Goal: Task Accomplishment & Management: Complete application form

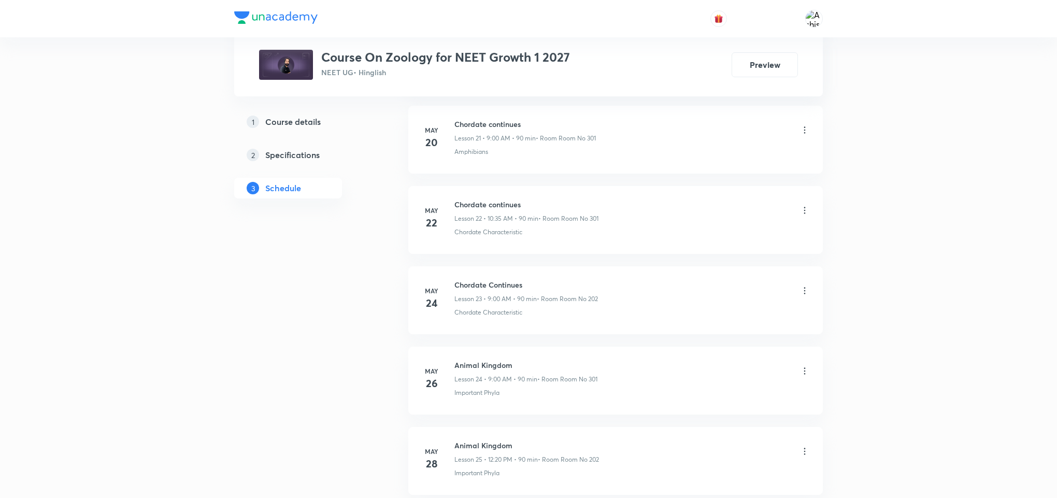
scroll to position [5355, 0]
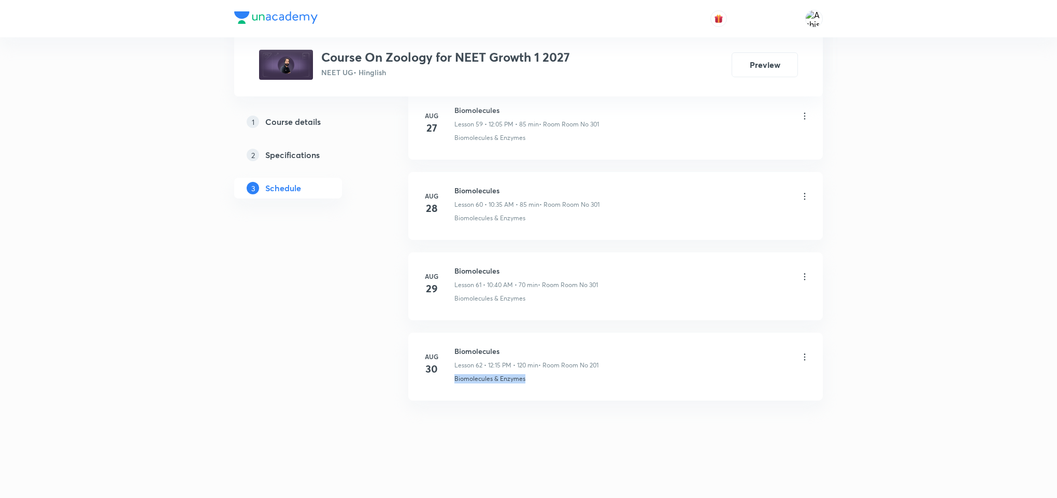
drag, startPoint x: 541, startPoint y: 390, endPoint x: 448, endPoint y: 406, distance: 94.6
copy p "Biomolecules & Enzymes"
drag, startPoint x: 501, startPoint y: 350, endPoint x: 454, endPoint y: 352, distance: 46.7
click at [454, 352] on h6 "Biomolecules" at bounding box center [526, 351] width 144 height 11
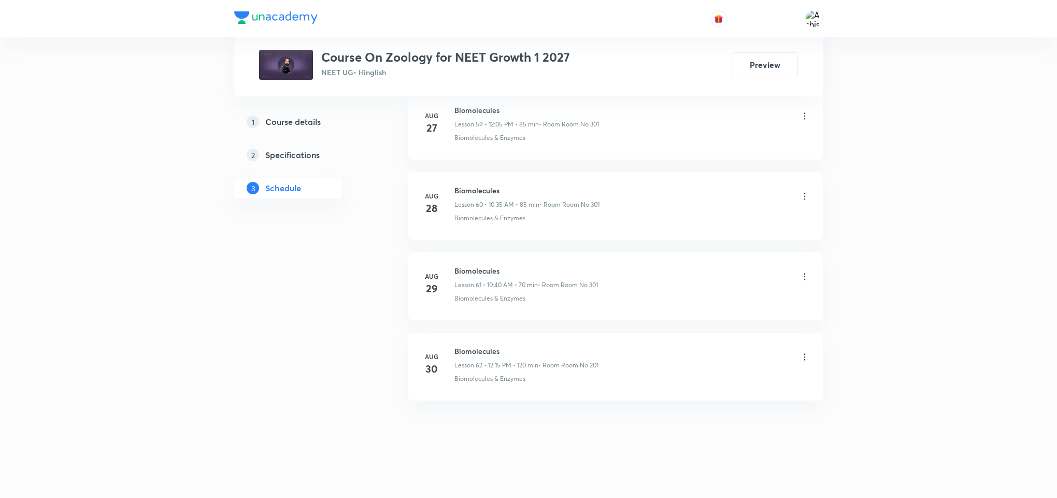
drag, startPoint x: 516, startPoint y: 434, endPoint x: 533, endPoint y: 413, distance: 26.9
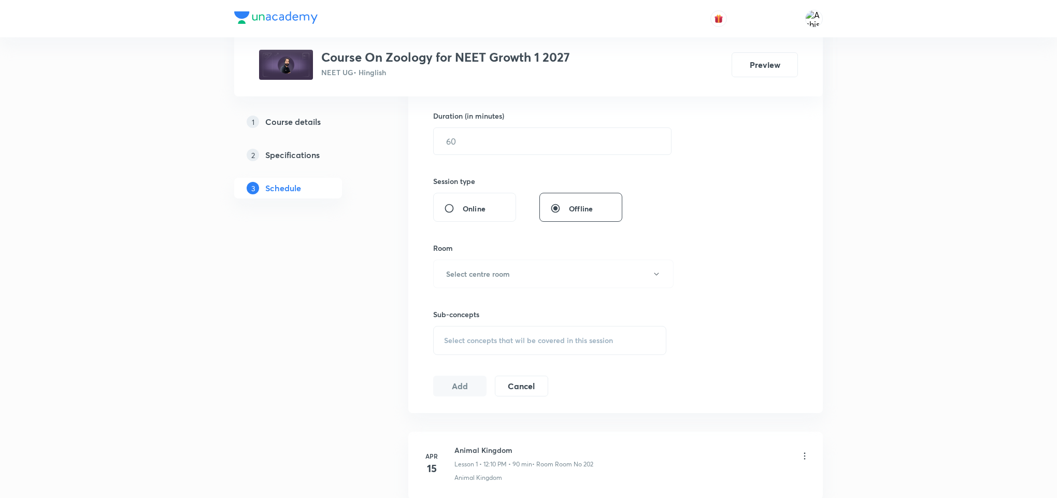
scroll to position [0, 0]
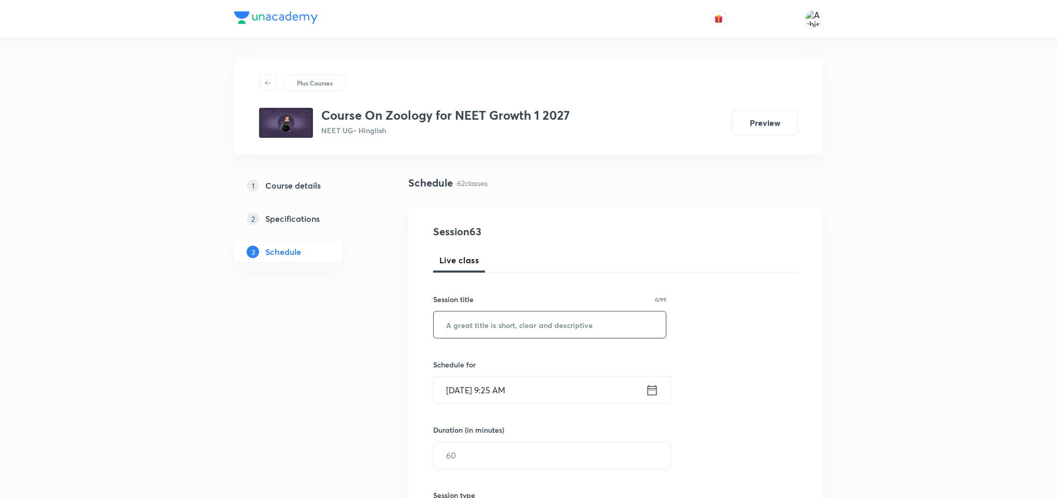
click at [546, 333] on input "text" at bounding box center [550, 324] width 232 height 26
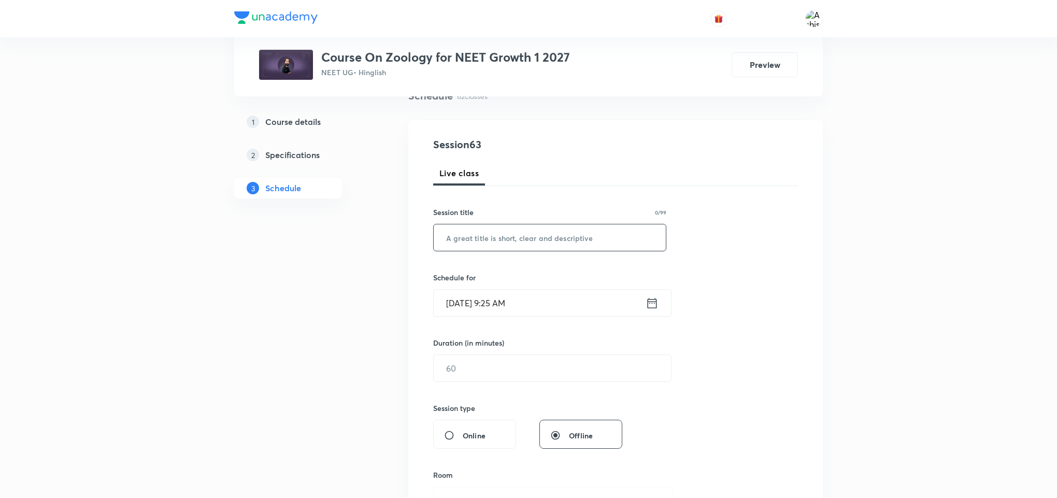
scroll to position [233, 0]
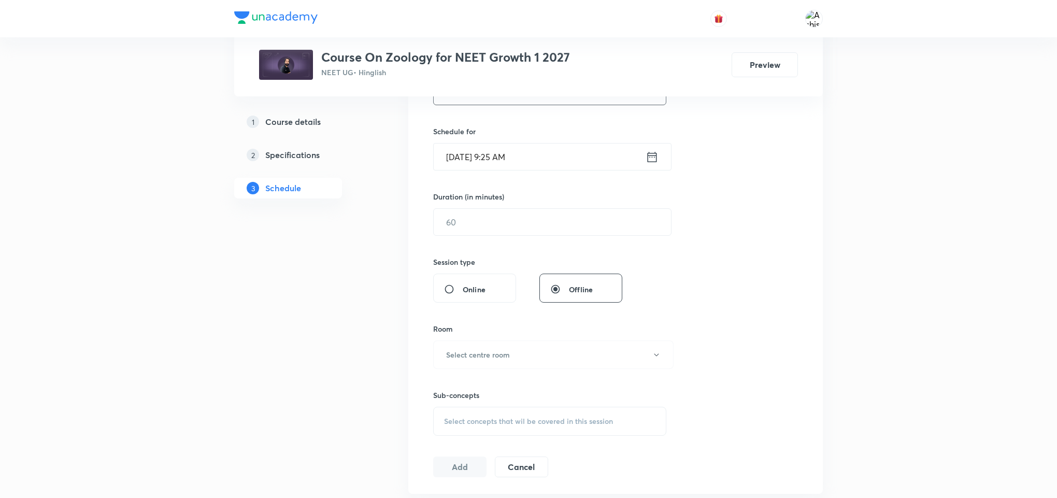
click at [507, 420] on span "Select concepts that wil be covered in this session" at bounding box center [528, 421] width 169 height 8
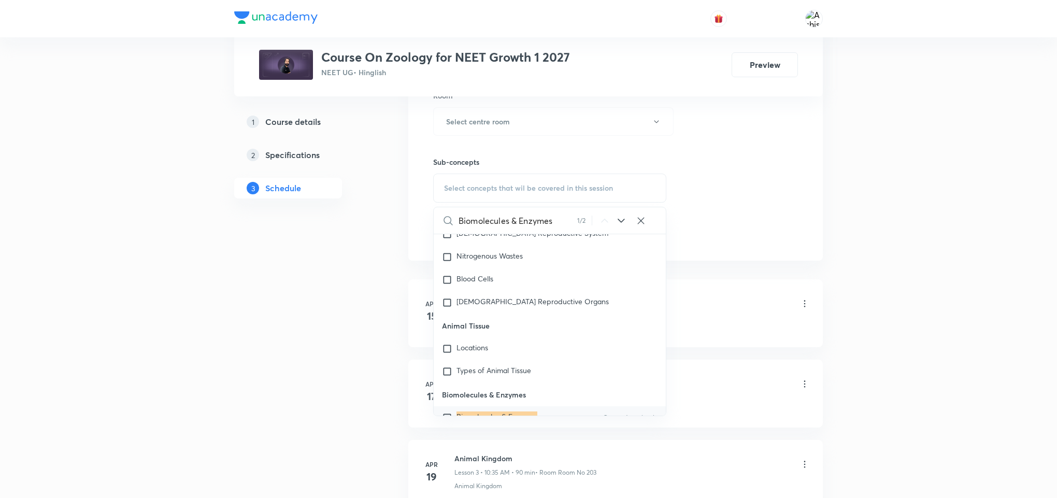
scroll to position [46779, 0]
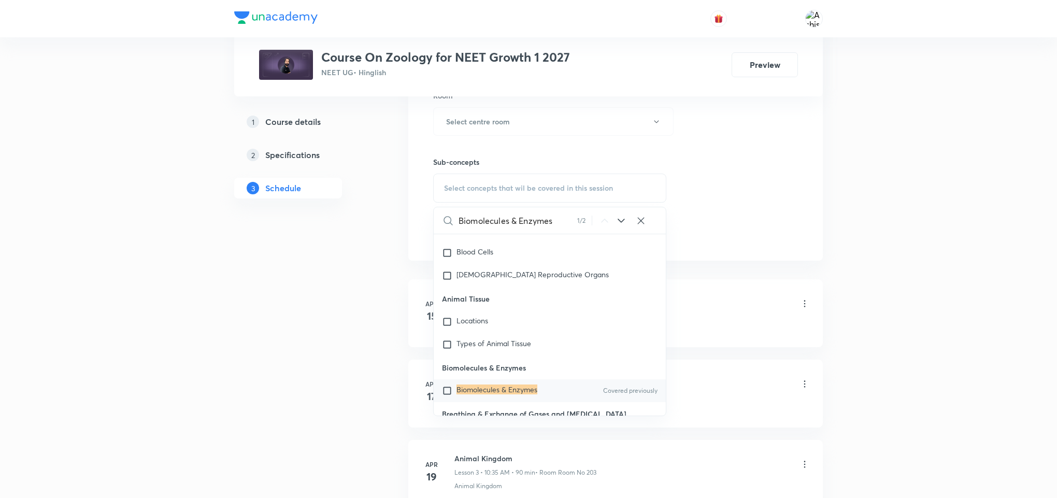
type input "Biomolecules & Enzymes"
click at [493, 384] on mark "Biomolecules & Enzymes" at bounding box center [496, 389] width 81 height 10
checkbox input "true"
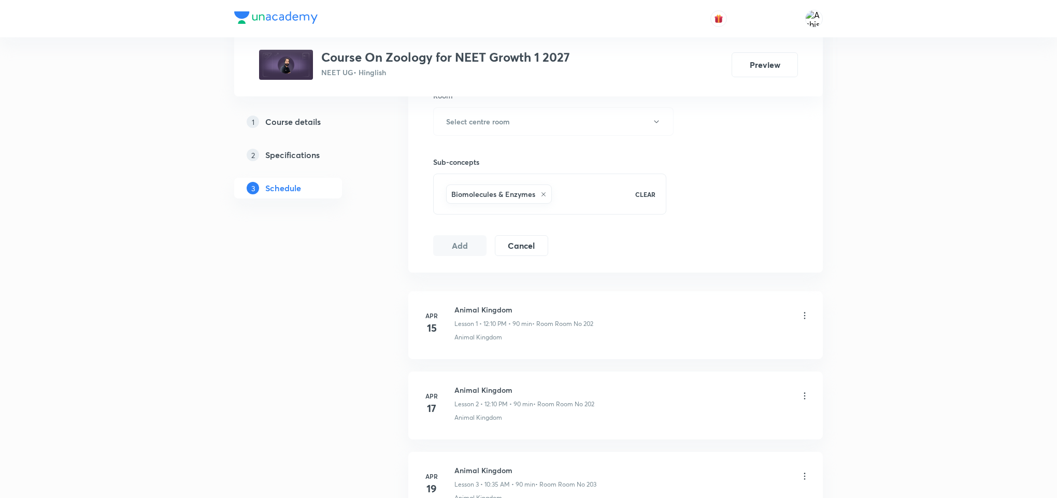
scroll to position [389, 0]
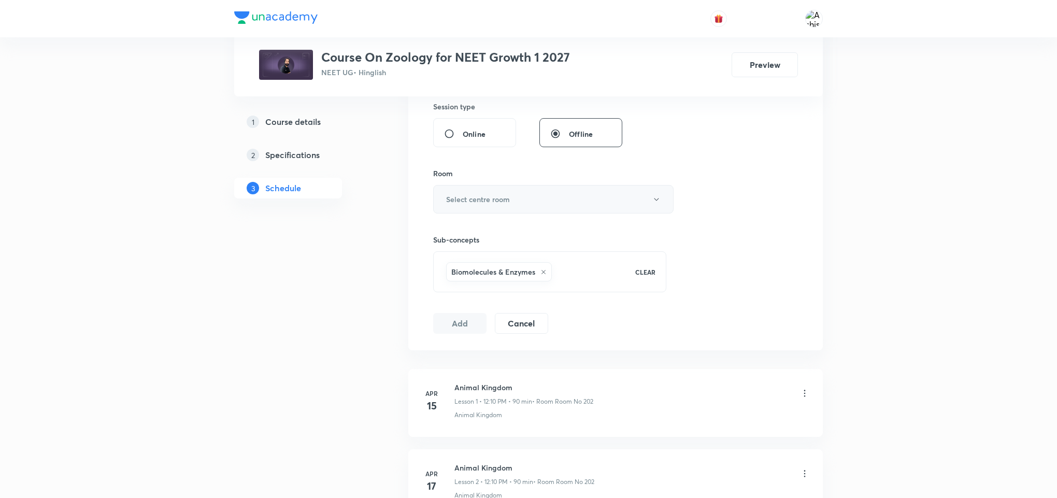
click at [475, 198] on h6 "Select centre room" at bounding box center [478, 199] width 64 height 11
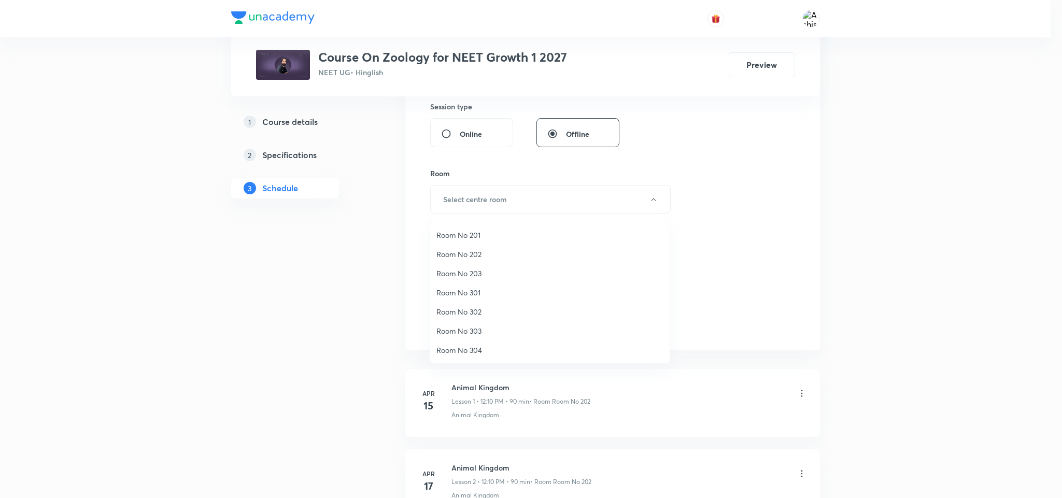
click at [475, 288] on span "Room No 301" at bounding box center [549, 292] width 227 height 11
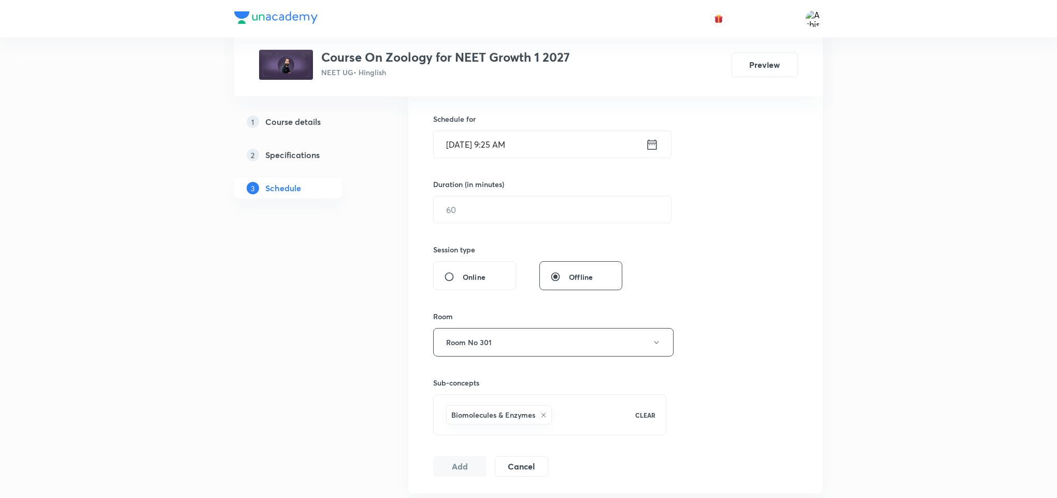
scroll to position [233, 0]
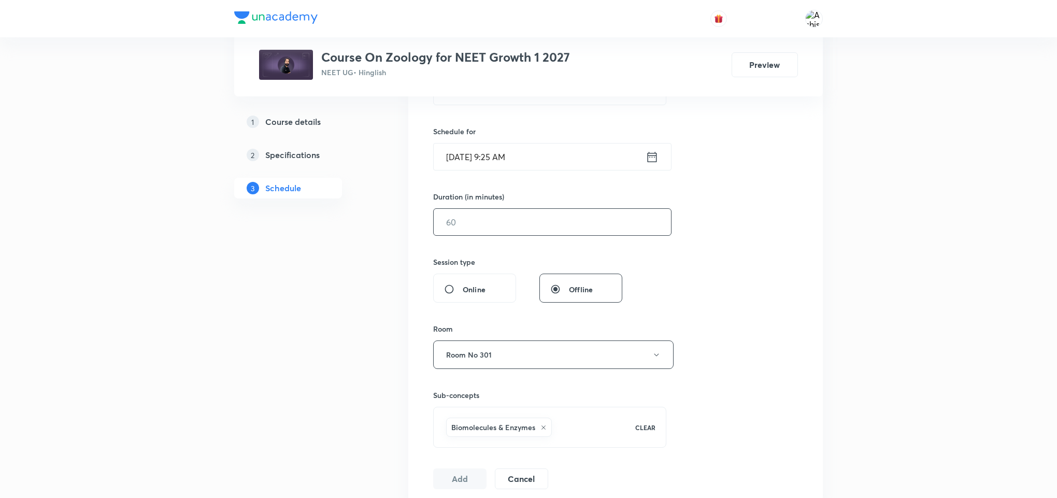
click at [476, 224] on input "text" at bounding box center [552, 222] width 237 height 26
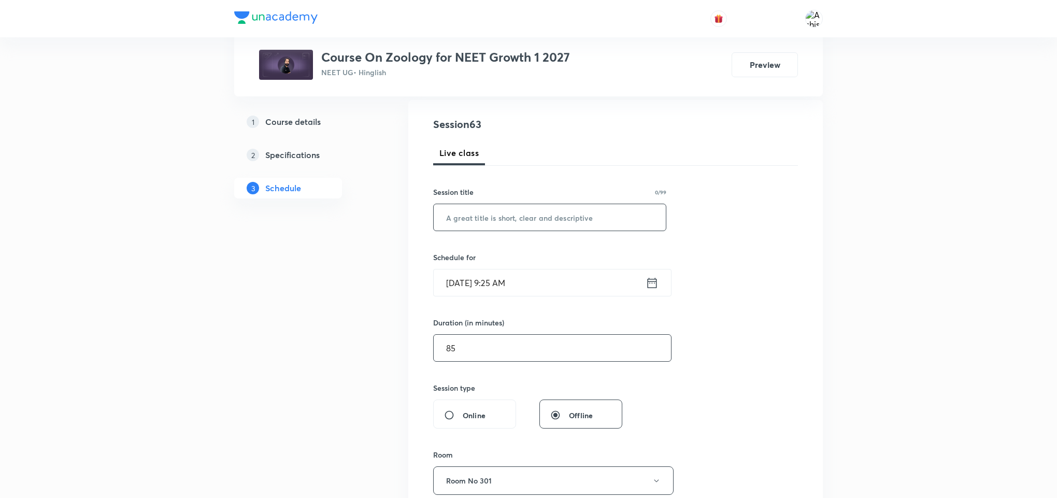
scroll to position [78, 0]
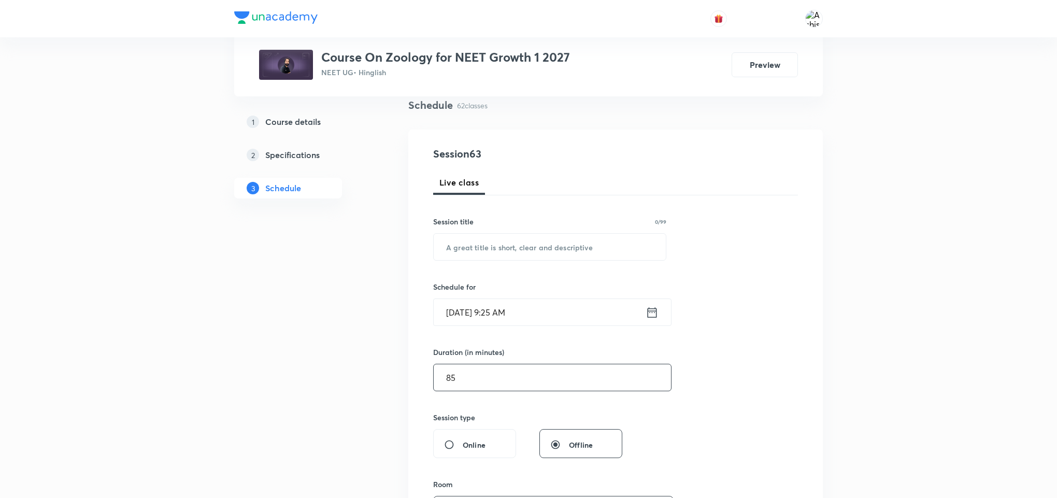
type input "85"
click at [496, 323] on input "Sep 1, 2025, 9:25 AM" at bounding box center [540, 312] width 212 height 26
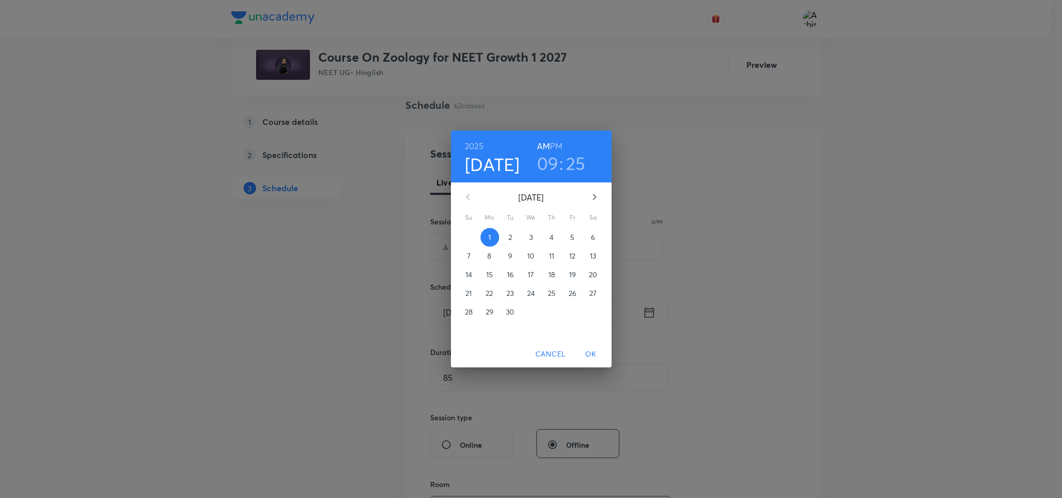
click at [559, 149] on h6 "PM" at bounding box center [556, 146] width 12 height 15
click at [555, 162] on h3 "09" at bounding box center [548, 163] width 22 height 22
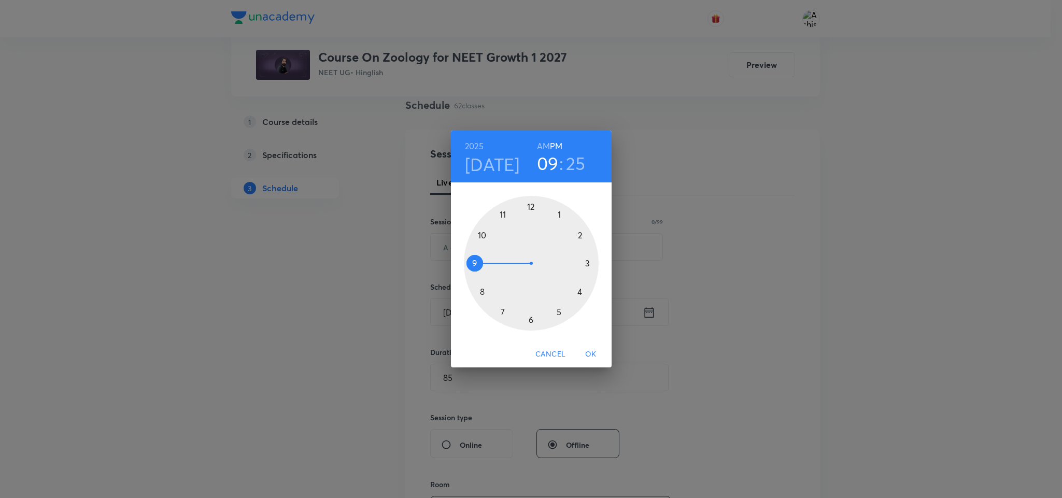
click at [532, 206] on div at bounding box center [531, 263] width 135 height 135
click at [560, 213] on div at bounding box center [531, 263] width 135 height 135
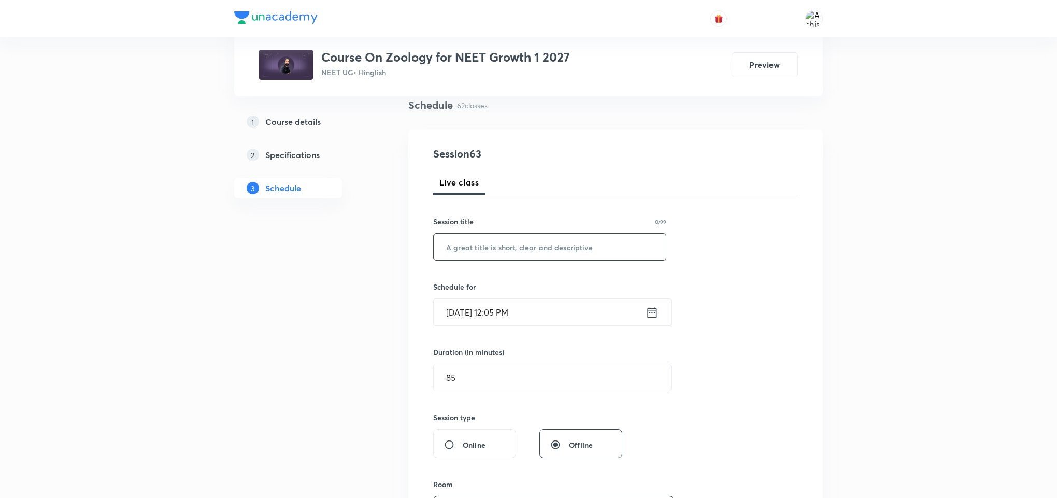
click at [536, 250] on input "text" at bounding box center [550, 247] width 232 height 26
paste input "Biomolecules & Enzymes"
drag, startPoint x: 558, startPoint y: 241, endPoint x: 497, endPoint y: 244, distance: 60.7
click at [497, 244] on input "Biomolecules & Enzymes" at bounding box center [550, 247] width 232 height 26
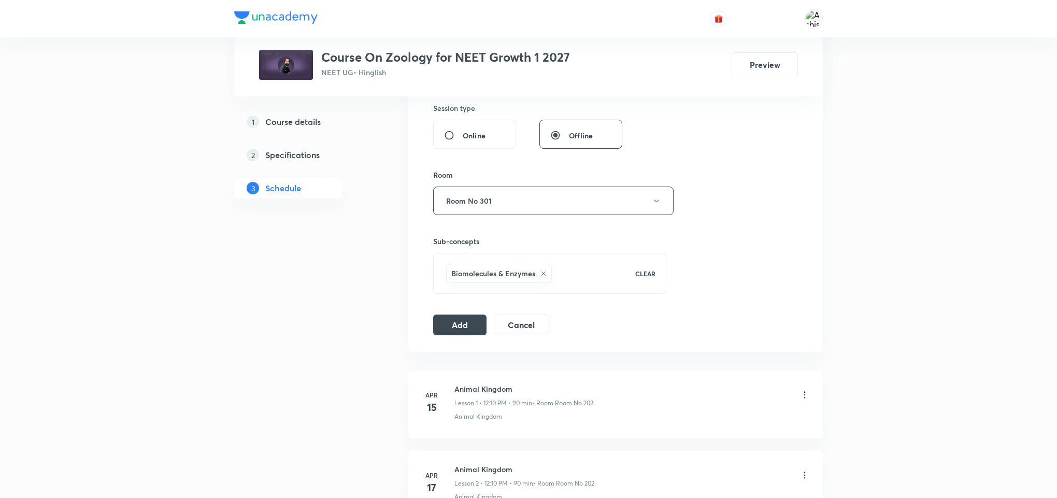
scroll to position [389, 0]
type input "Biomolecules"
click at [461, 328] on button "Add" at bounding box center [459, 322] width 53 height 21
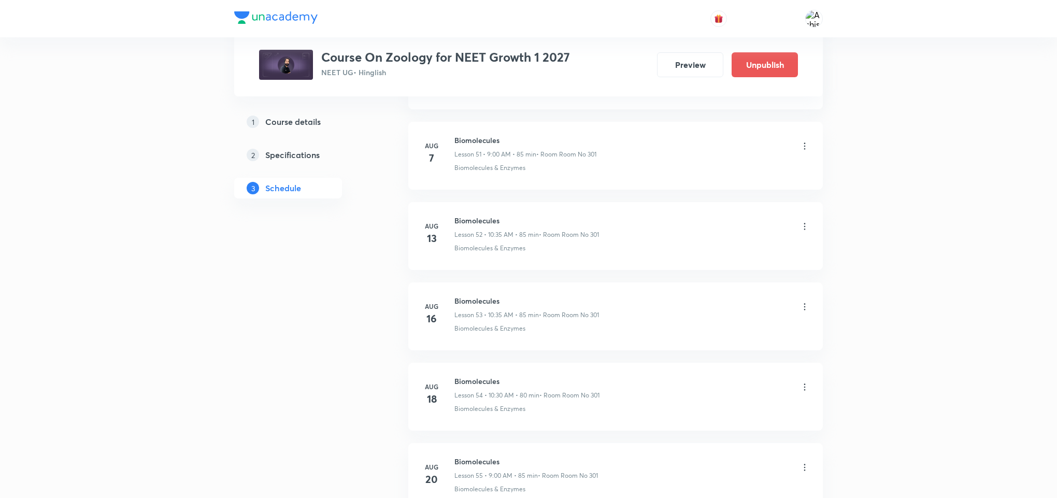
scroll to position [4958, 0]
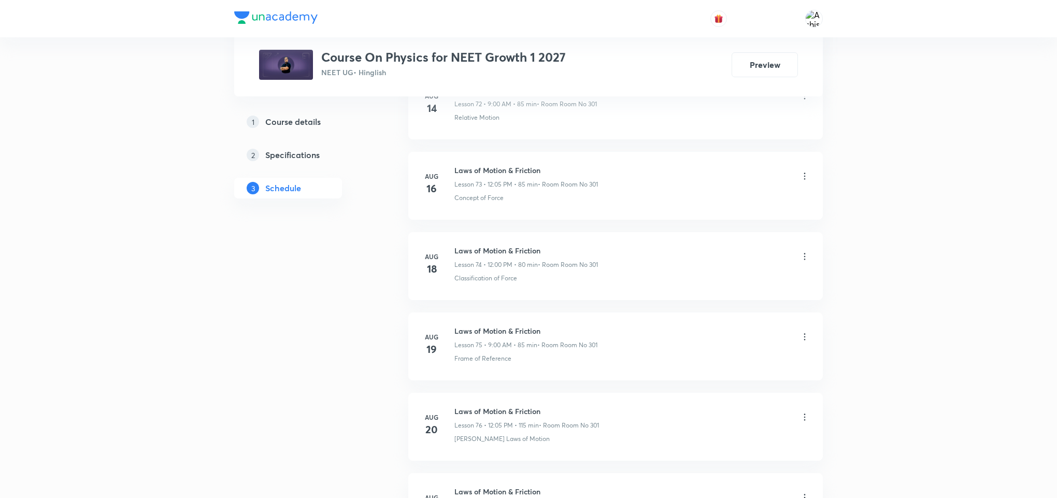
scroll to position [6318, 0]
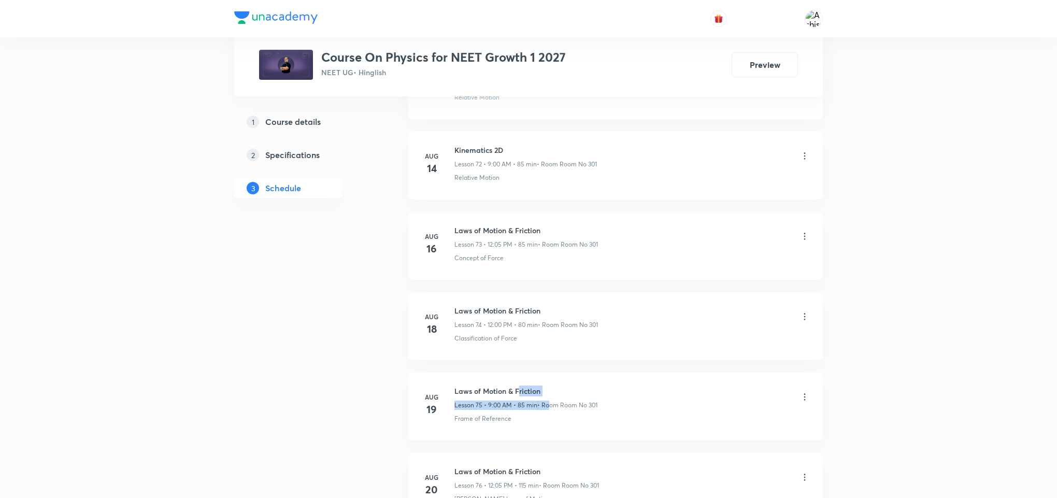
drag, startPoint x: 547, startPoint y: 436, endPoint x: 520, endPoint y: 431, distance: 27.9
click at [520, 410] on div "Laws of Motion & Friction Lesson 75 • 9:00 AM • 85 min • Room Room No 301" at bounding box center [525, 397] width 143 height 24
click at [557, 396] on h6 "Laws of Motion & Friction" at bounding box center [525, 390] width 143 height 11
drag, startPoint x: 554, startPoint y: 424, endPoint x: 535, endPoint y: 437, distance: 23.1
click at [515, 422] on li "Aug 19 Laws of Motion & Friction Lesson 75 • 9:00 AM • 85 min • Room Room No 30…" at bounding box center [615, 407] width 415 height 68
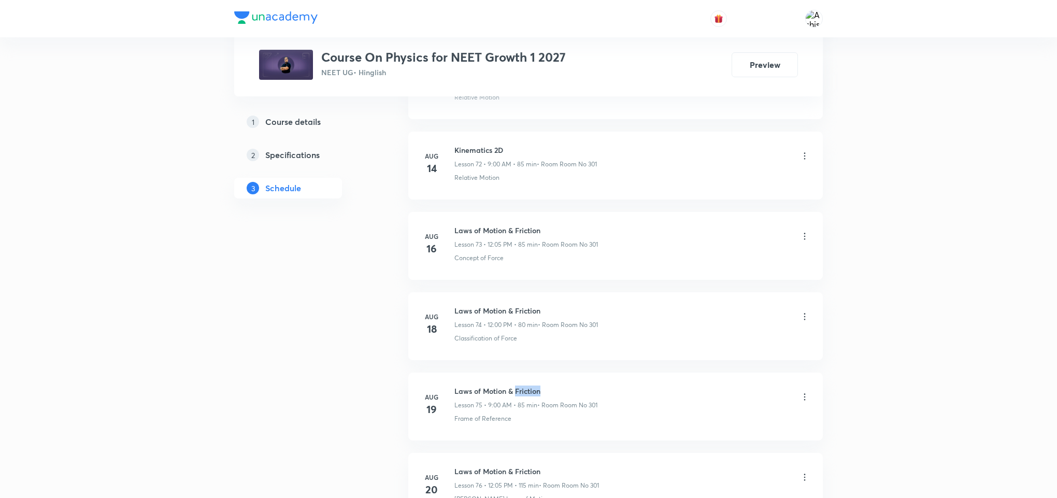
copy h6 "Friction"
drag, startPoint x: 583, startPoint y: 464, endPoint x: 591, endPoint y: 402, distance: 62.7
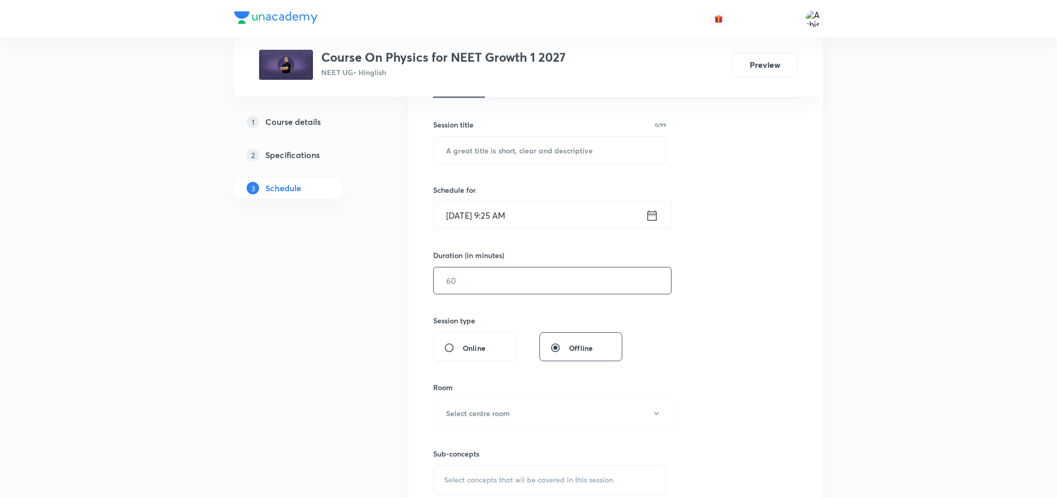
scroll to position [233, 0]
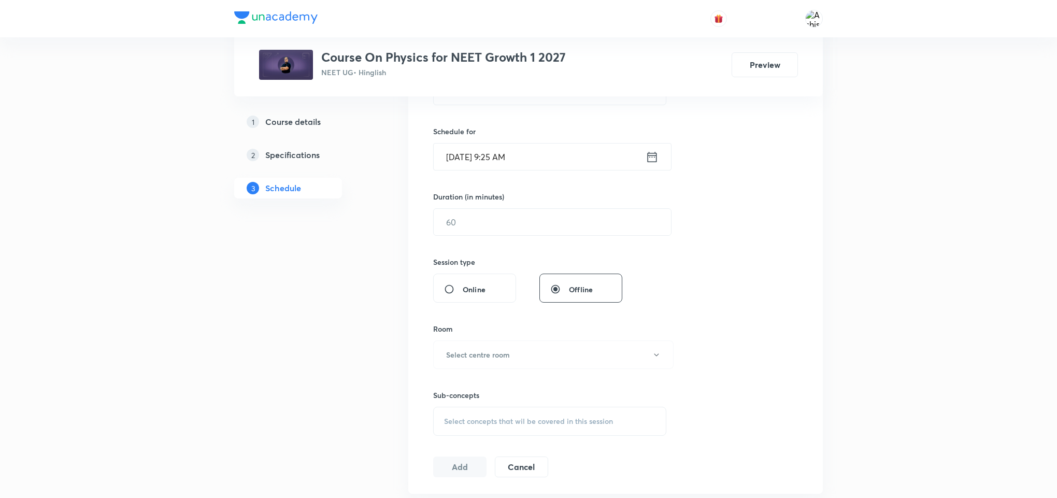
click at [539, 417] on span "Select concepts that wil be covered in this session" at bounding box center [528, 421] width 169 height 8
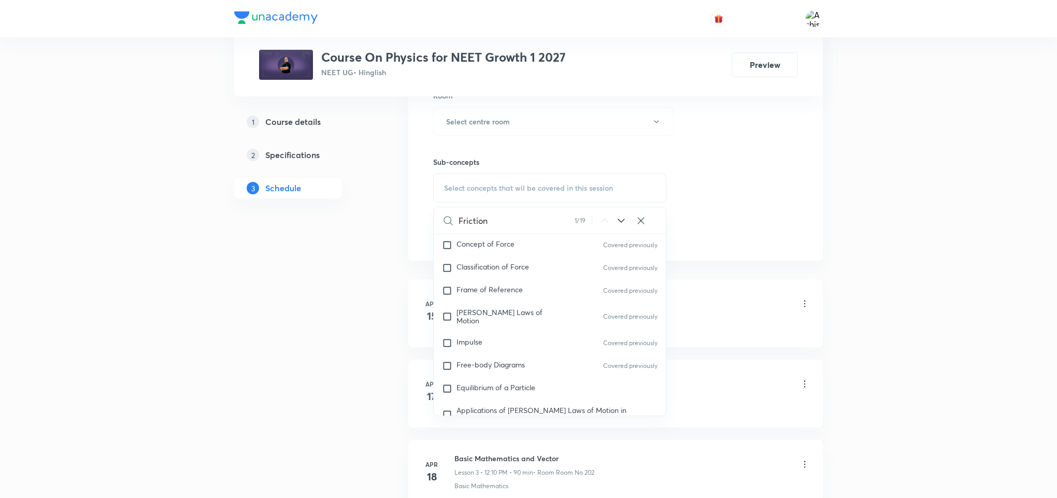
scroll to position [1993, 0]
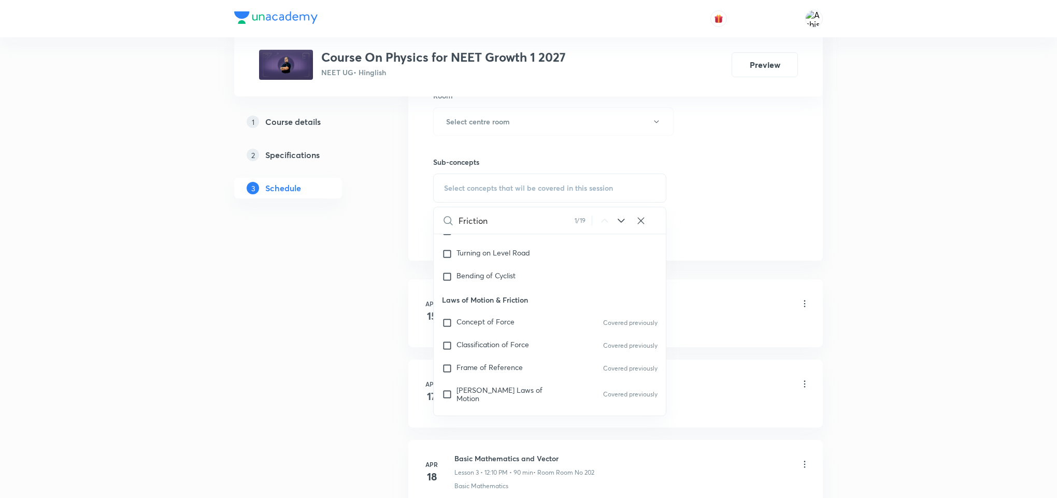
type input "Friction"
click at [622, 227] on icon at bounding box center [621, 221] width 12 height 12
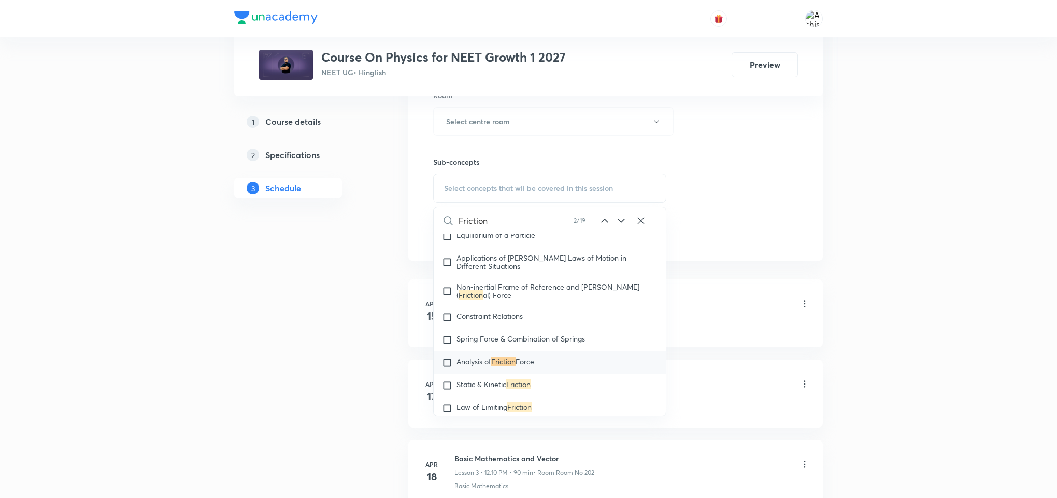
click at [622, 227] on icon at bounding box center [621, 221] width 12 height 12
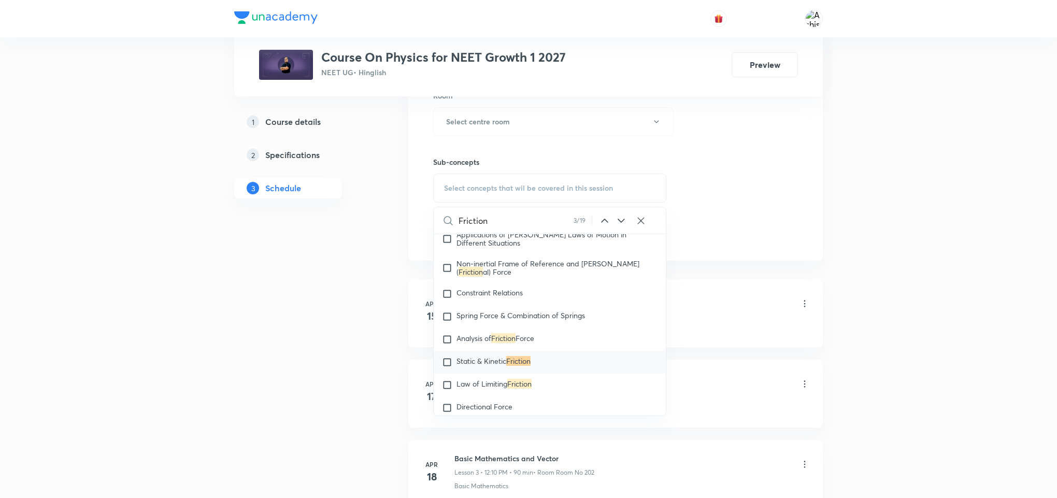
click at [622, 227] on icon at bounding box center [621, 221] width 12 height 12
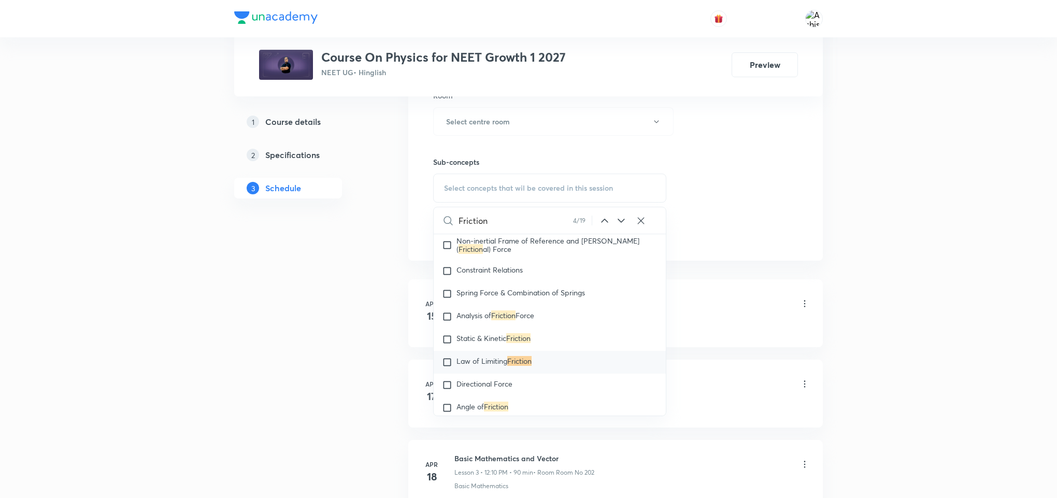
click at [622, 227] on icon at bounding box center [621, 221] width 12 height 12
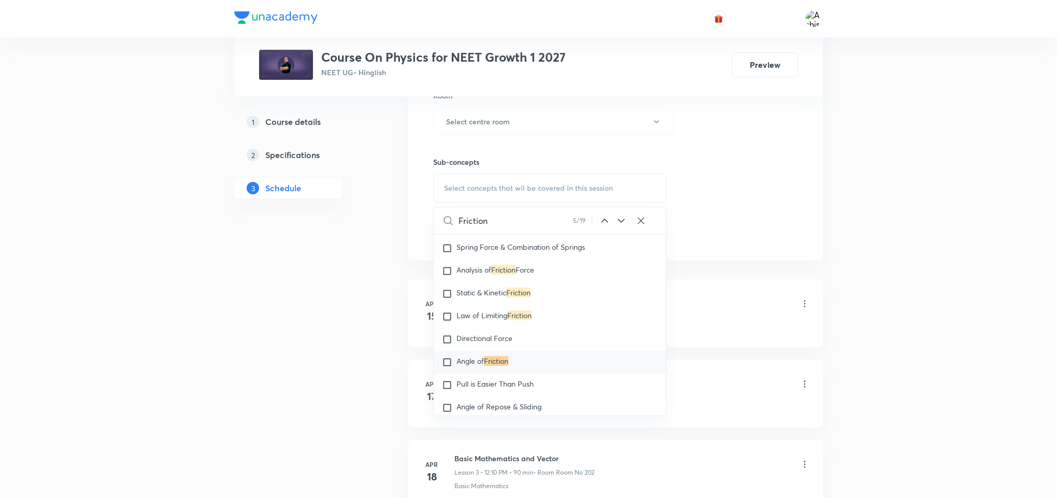
click at [622, 227] on icon at bounding box center [621, 221] width 12 height 12
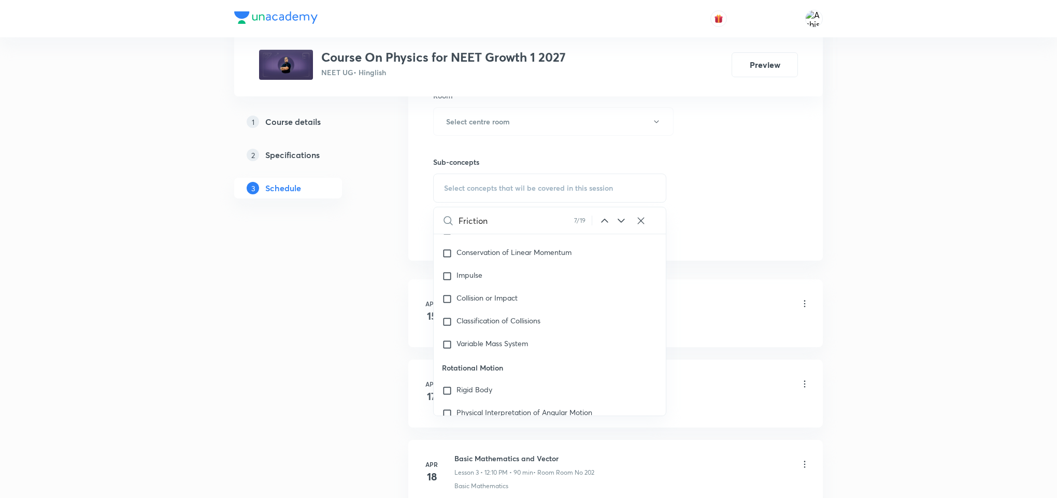
scroll to position [2831, 0]
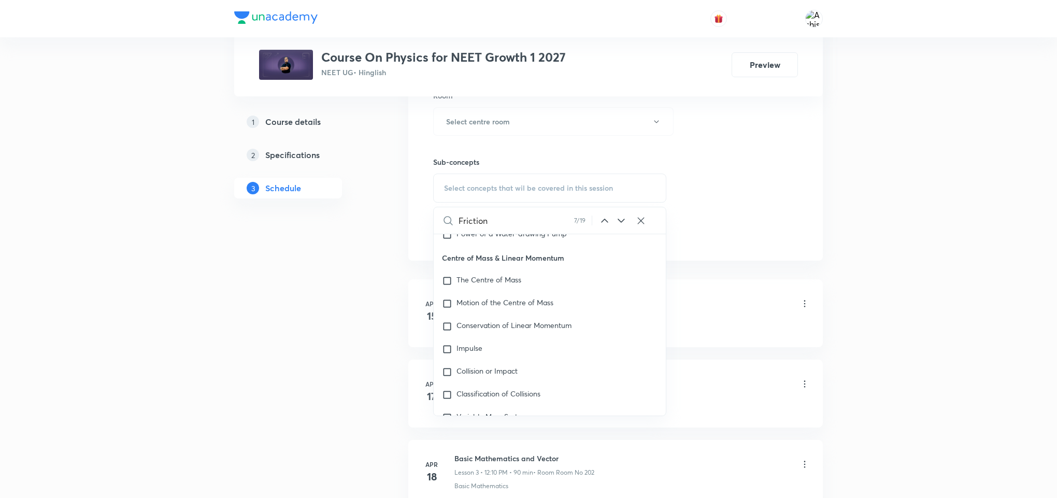
click at [622, 222] on icon at bounding box center [621, 221] width 7 height 4
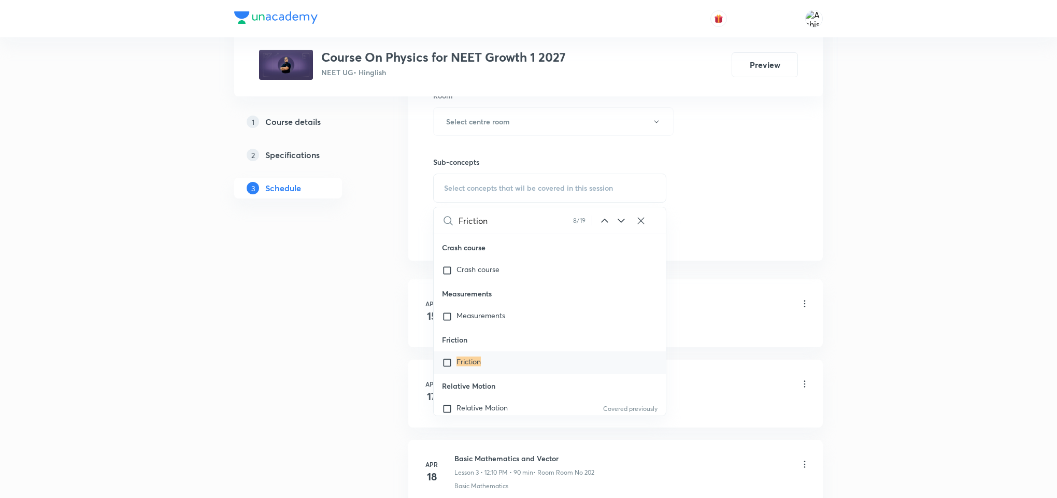
scroll to position [4558, 0]
click at [448, 361] on input "checkbox" at bounding box center [449, 356] width 15 height 10
checkbox input "true"
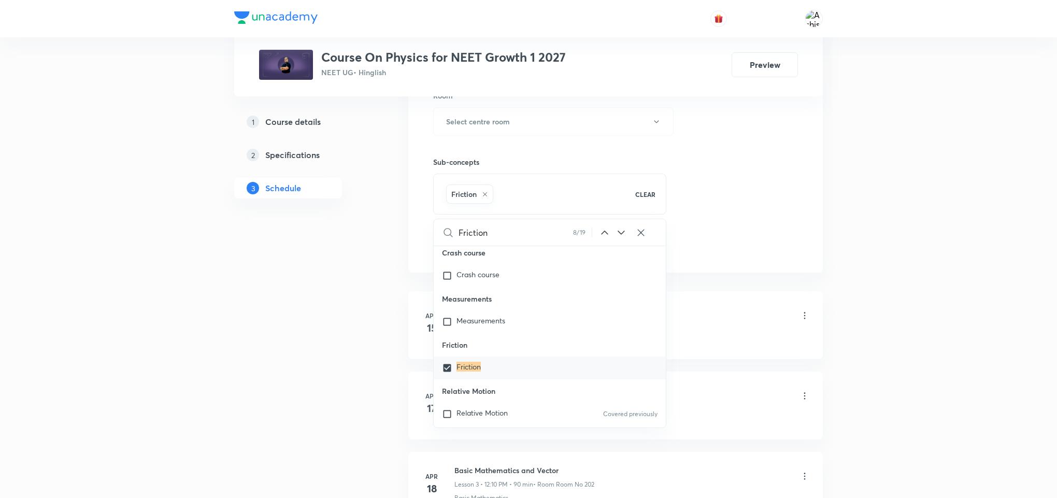
click at [721, 217] on div "Session 83 Live class Session title 0/99 ​ Schedule for Sep 1, 2025, 9:25 AM ​ …" at bounding box center [615, 7] width 365 height 498
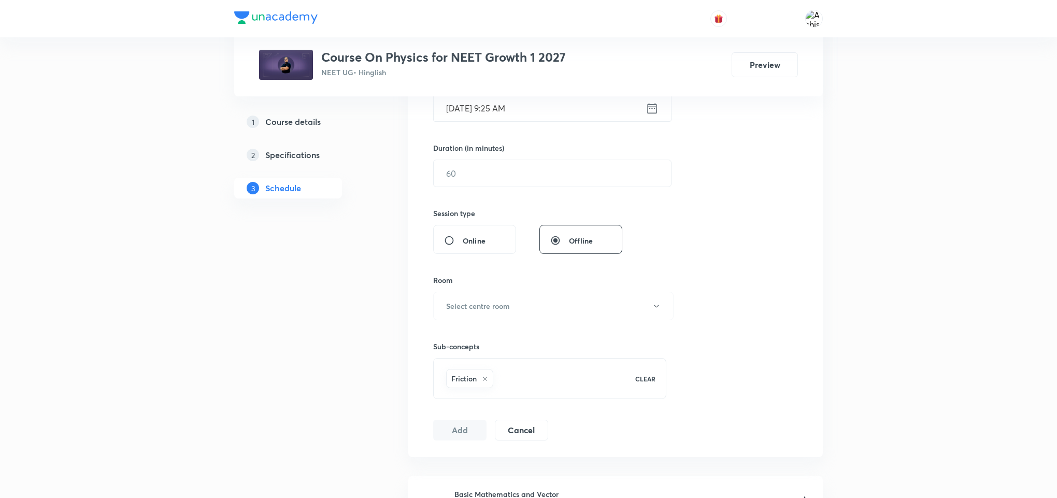
scroll to position [233, 0]
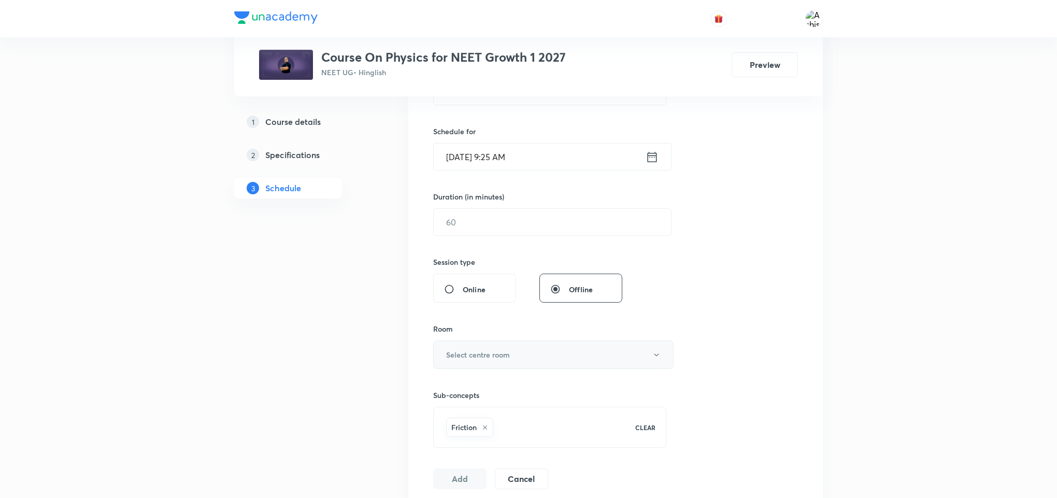
click at [515, 354] on button "Select centre room" at bounding box center [553, 354] width 240 height 28
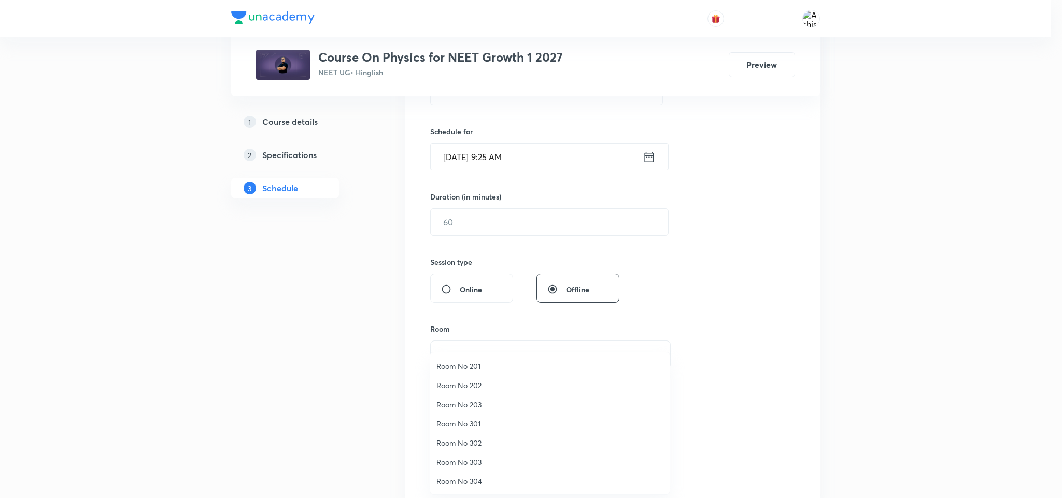
click at [467, 423] on span "Room No 301" at bounding box center [549, 423] width 227 height 11
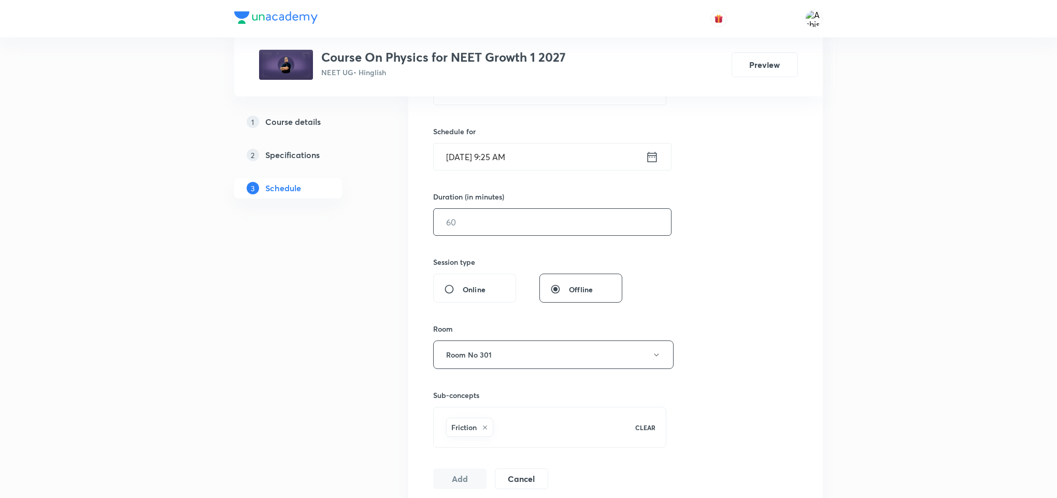
click at [457, 234] on input "text" at bounding box center [552, 222] width 237 height 26
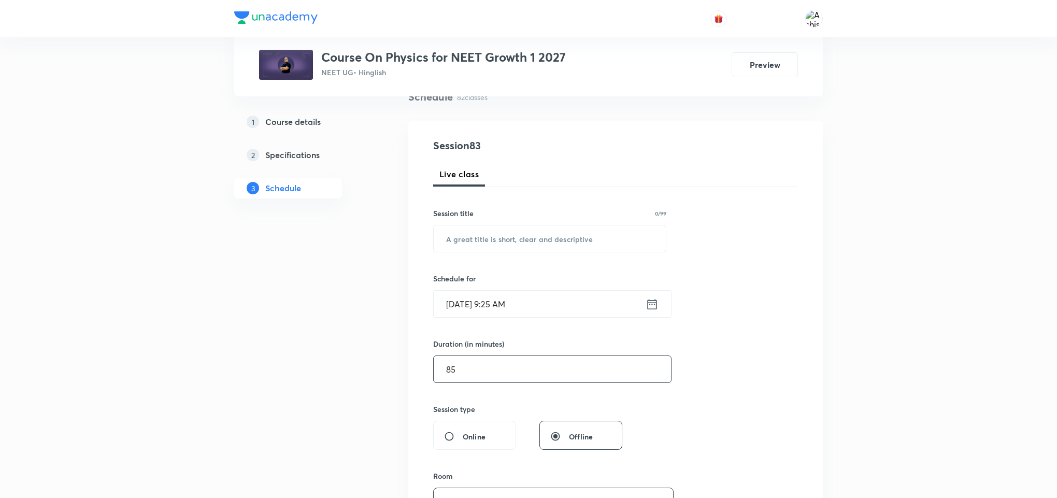
scroll to position [78, 0]
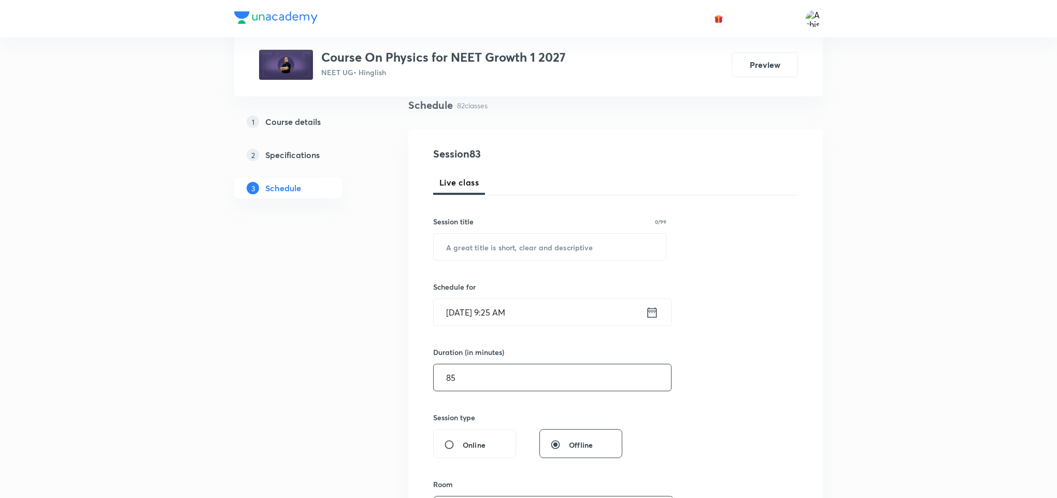
type input "85"
click at [469, 320] on input "Sep 1, 2025, 9:25 AM" at bounding box center [540, 312] width 212 height 26
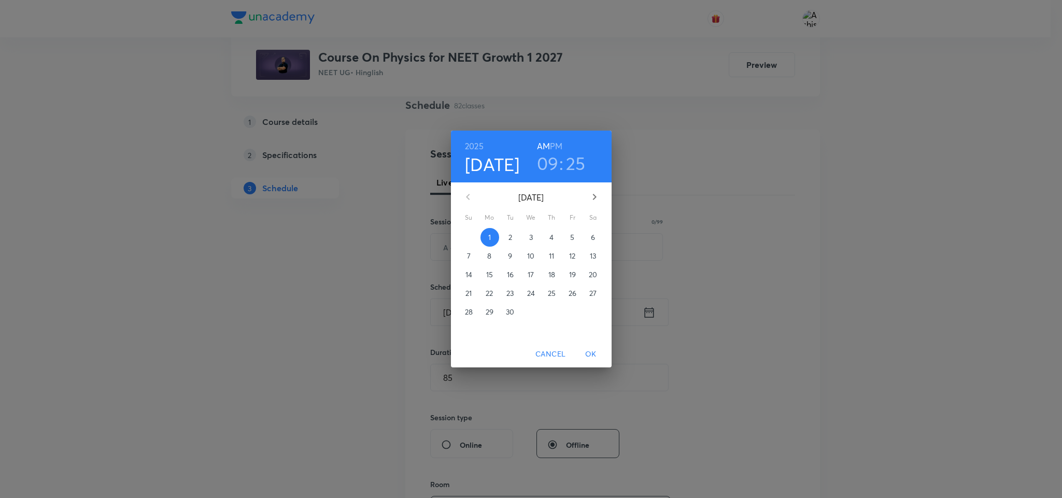
click at [549, 165] on h3 "09" at bounding box center [548, 163] width 22 height 22
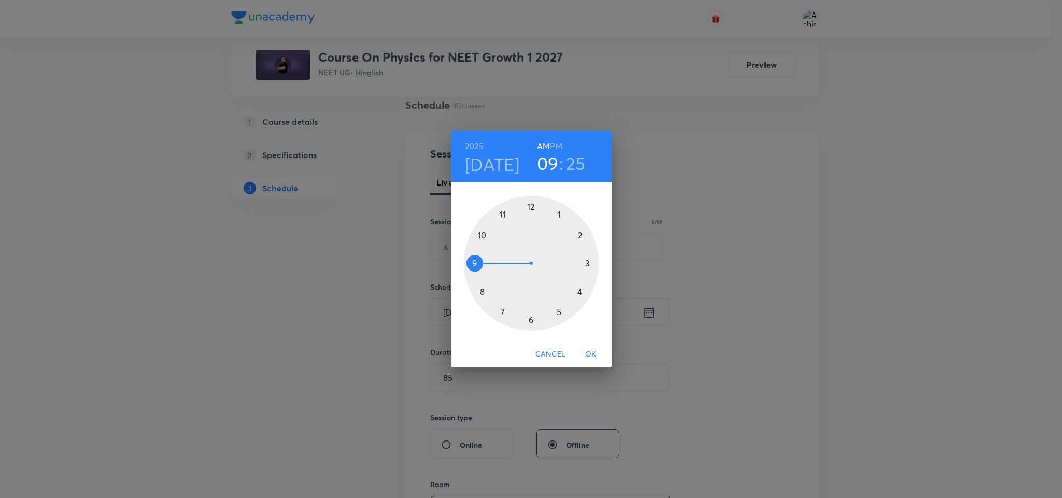
click at [479, 236] on div at bounding box center [531, 263] width 135 height 135
click at [501, 316] on div at bounding box center [531, 263] width 135 height 135
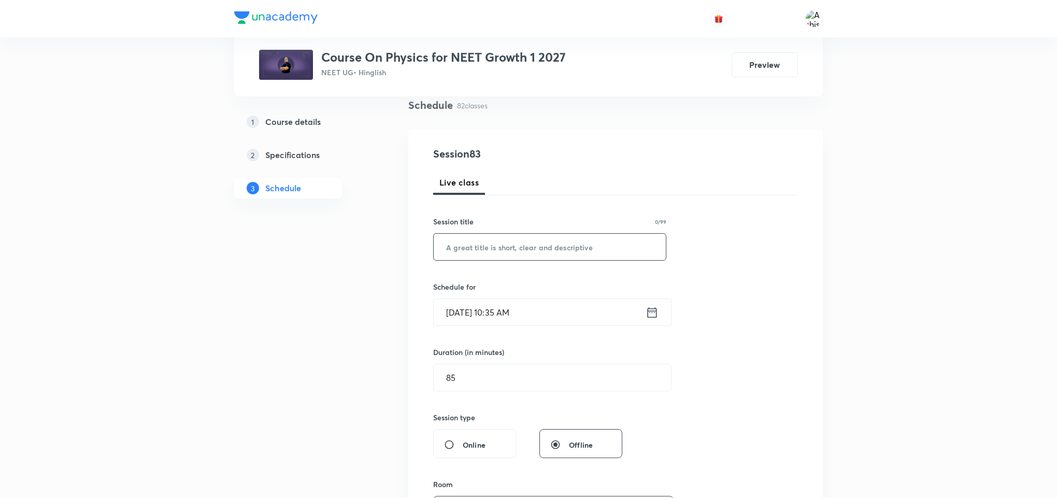
click at [484, 255] on input "text" at bounding box center [550, 247] width 232 height 26
paste input "Friction"
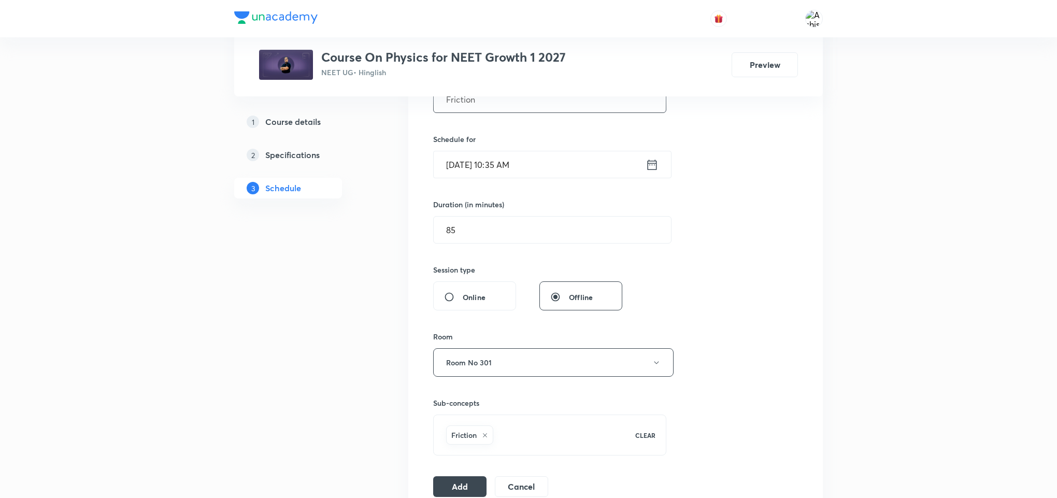
scroll to position [389, 0]
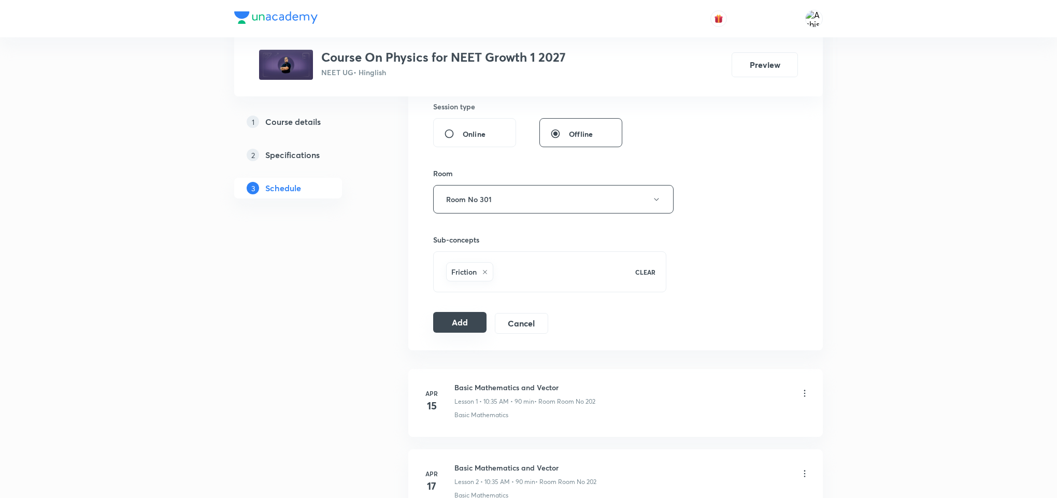
type input "Friction"
click at [468, 322] on button "Add" at bounding box center [459, 322] width 53 height 21
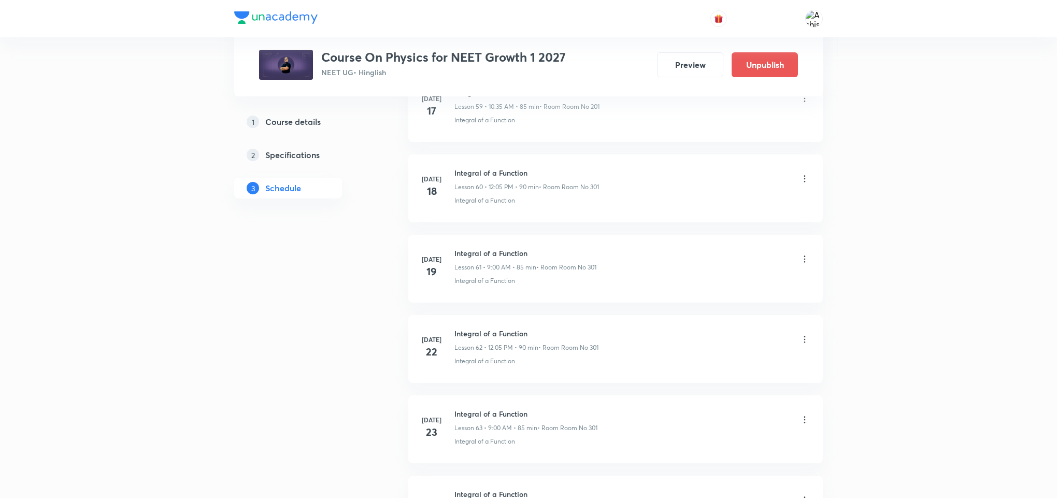
scroll to position [6566, 0]
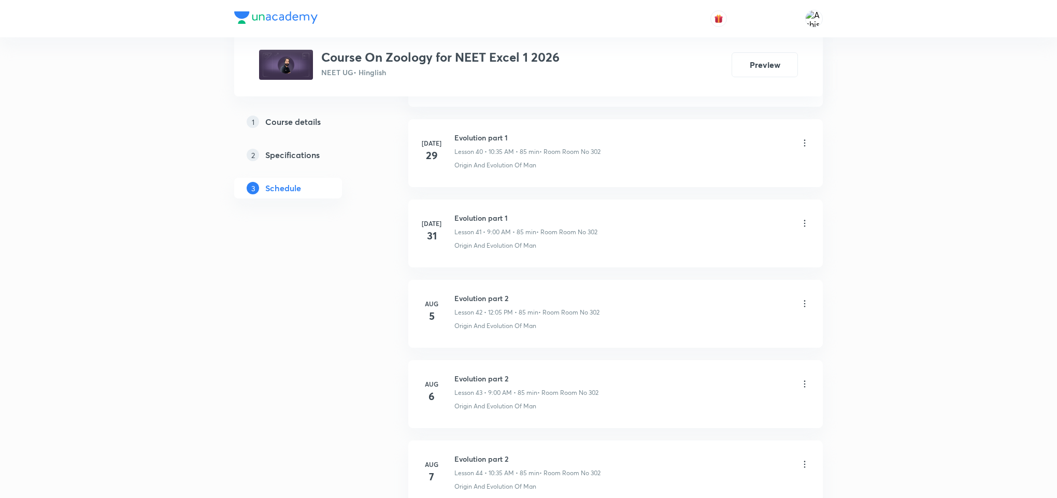
scroll to position [4191, 0]
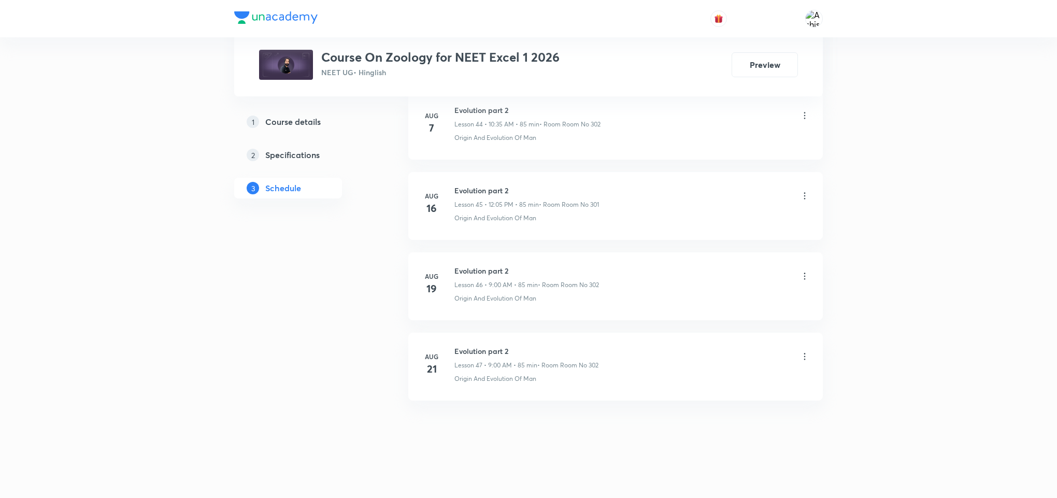
drag, startPoint x: 544, startPoint y: 446, endPoint x: 545, endPoint y: 420, distance: 25.9
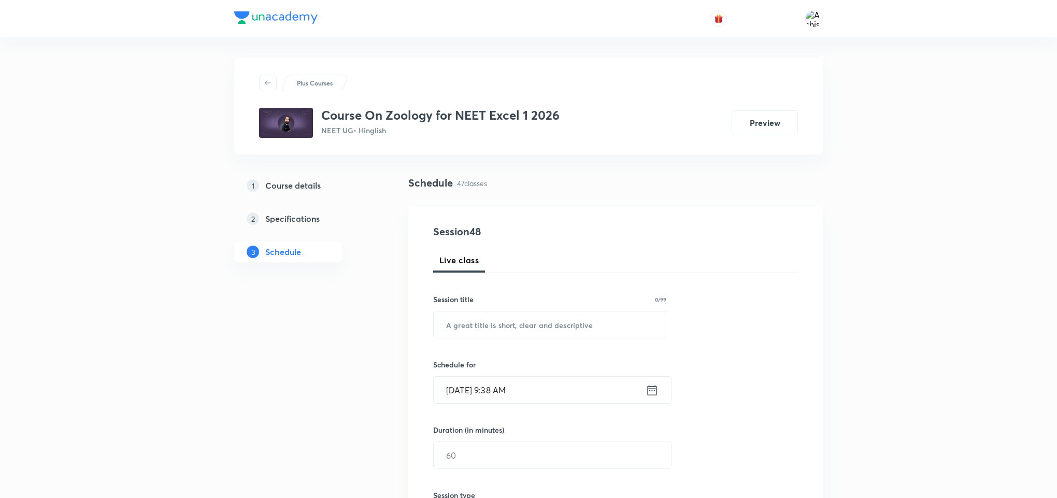
scroll to position [311, 0]
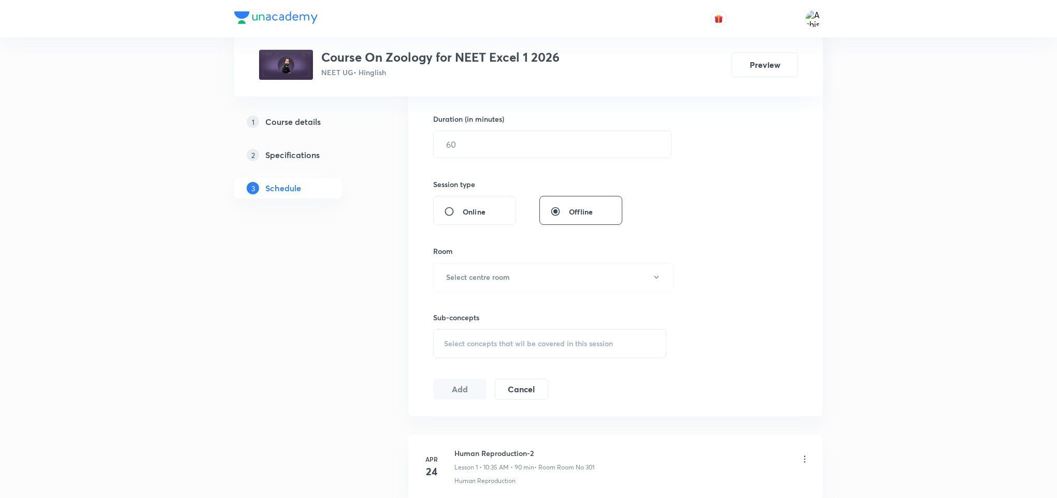
click at [505, 348] on span "Select concepts that wil be covered in this session" at bounding box center [528, 343] width 169 height 8
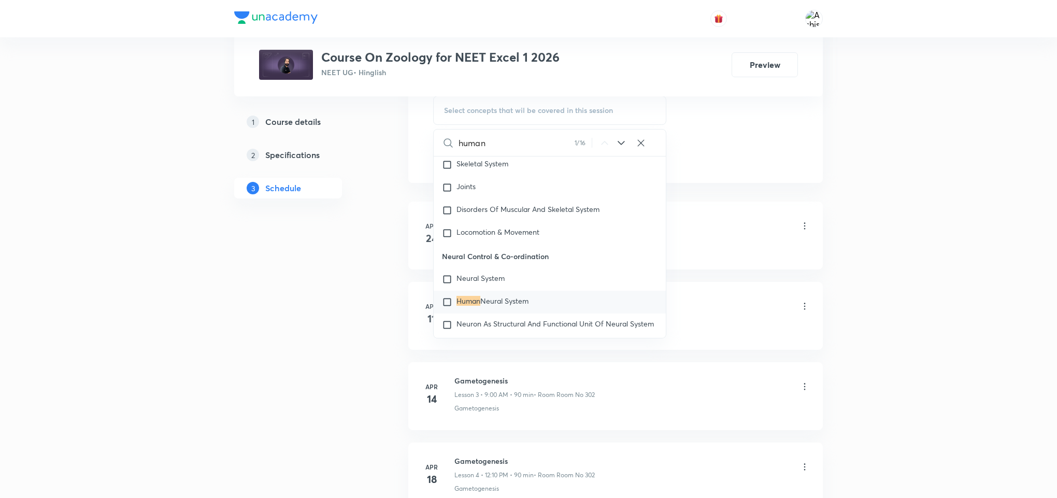
scroll to position [4804, 0]
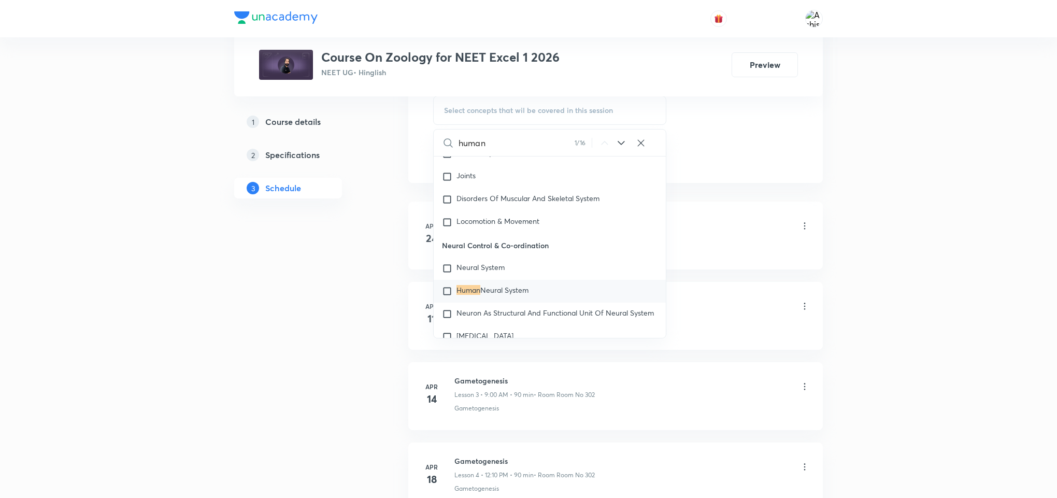
type input "human"
click at [619, 148] on icon at bounding box center [621, 143] width 12 height 12
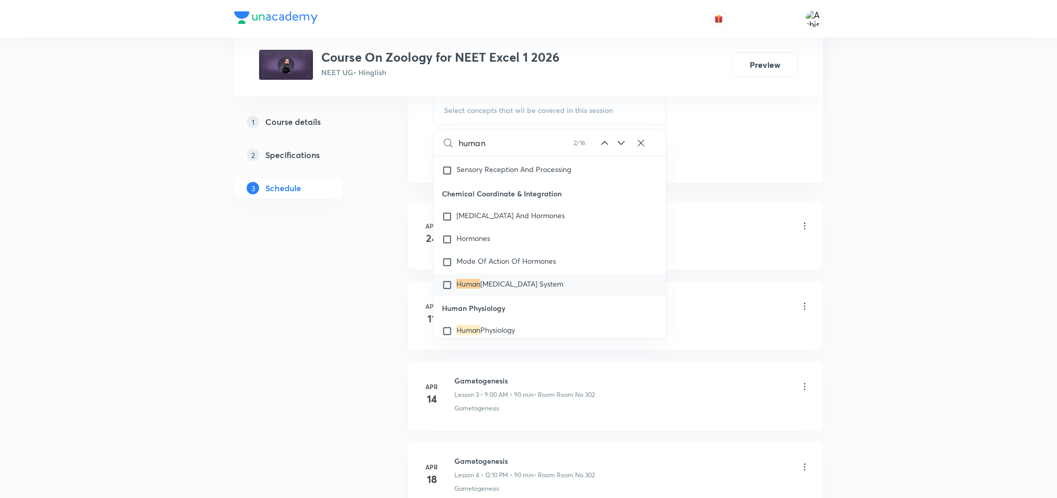
click at [619, 148] on icon at bounding box center [621, 143] width 12 height 12
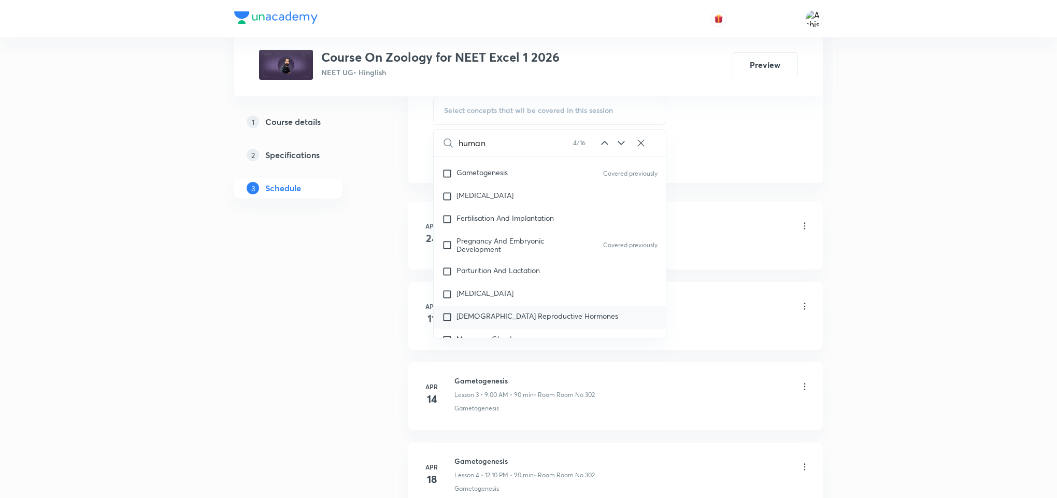
scroll to position [6510, 0]
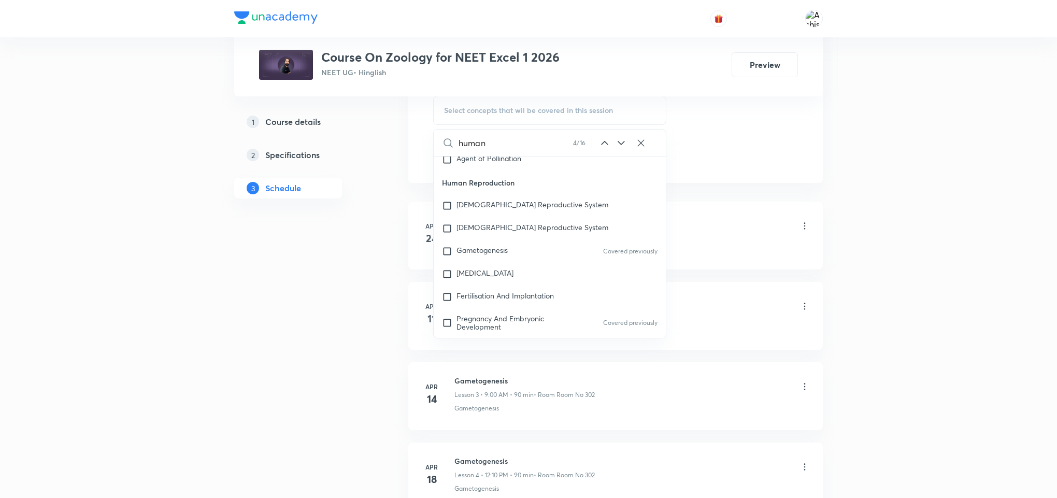
click at [615, 145] on icon at bounding box center [621, 143] width 12 height 12
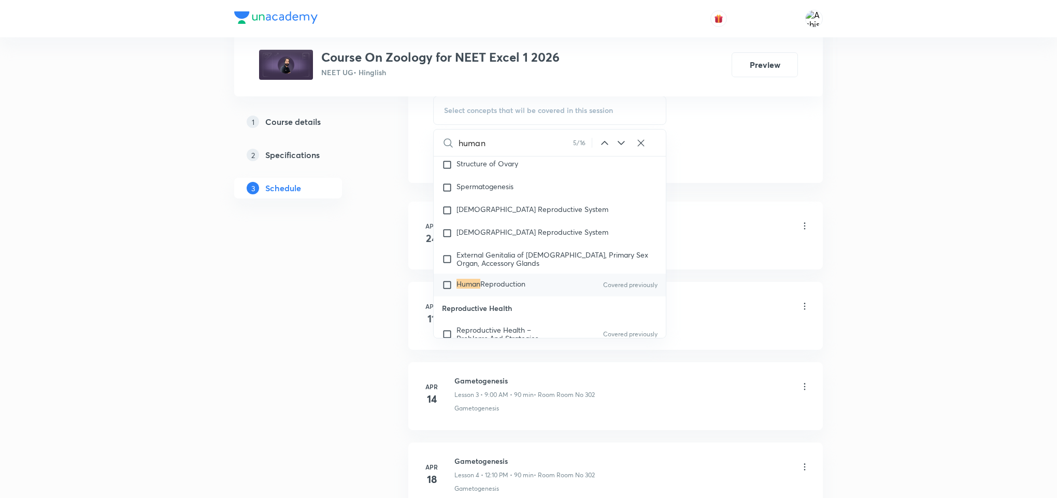
click at [616, 145] on icon at bounding box center [621, 143] width 12 height 12
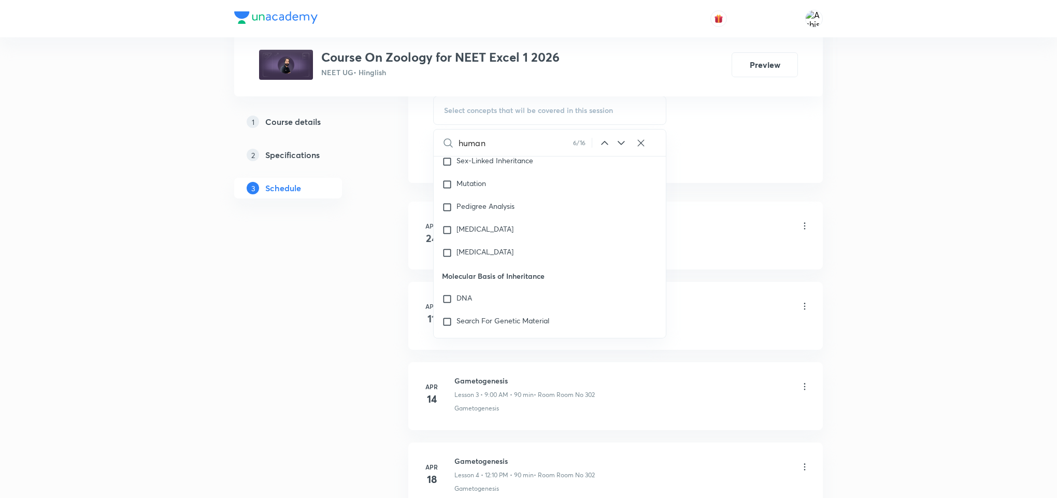
scroll to position [7594, 0]
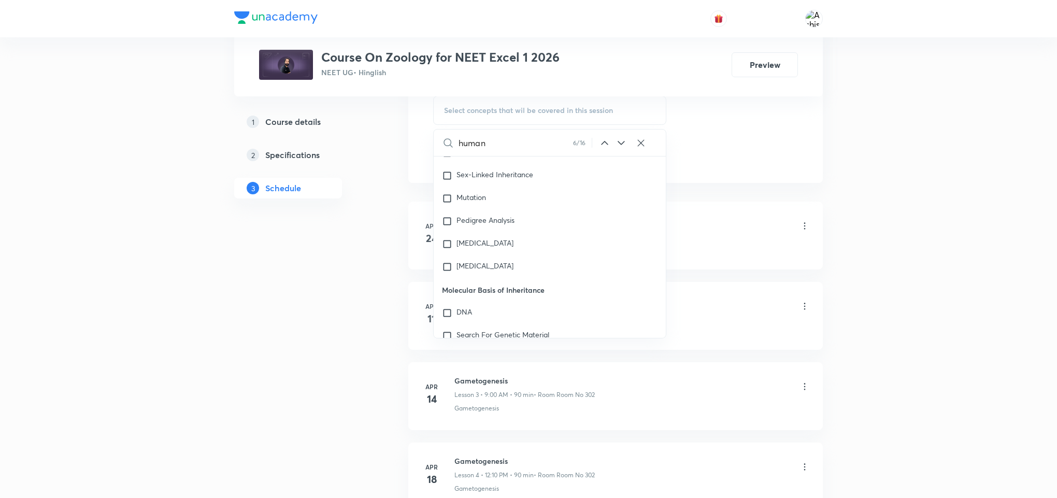
click at [622, 145] on icon at bounding box center [621, 143] width 12 height 12
click at [449, 291] on input "checkbox" at bounding box center [449, 286] width 15 height 10
checkbox input "true"
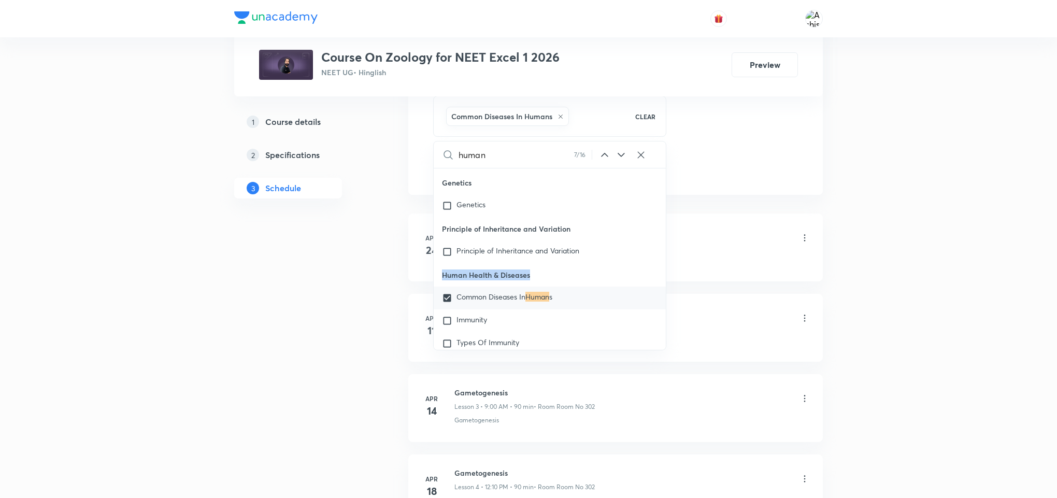
drag, startPoint x: 532, startPoint y: 284, endPoint x: 439, endPoint y: 280, distance: 93.4
click at [439, 280] on p "Human Health & Diseases" at bounding box center [550, 274] width 232 height 23
copy p "Human Health & Diseases"
click at [732, 277] on li "Apr 24 Human Reproduction-2 Lesson 1 • 10:35 AM • 90 min • Room Room No 301 Hum…" at bounding box center [615, 247] width 415 height 68
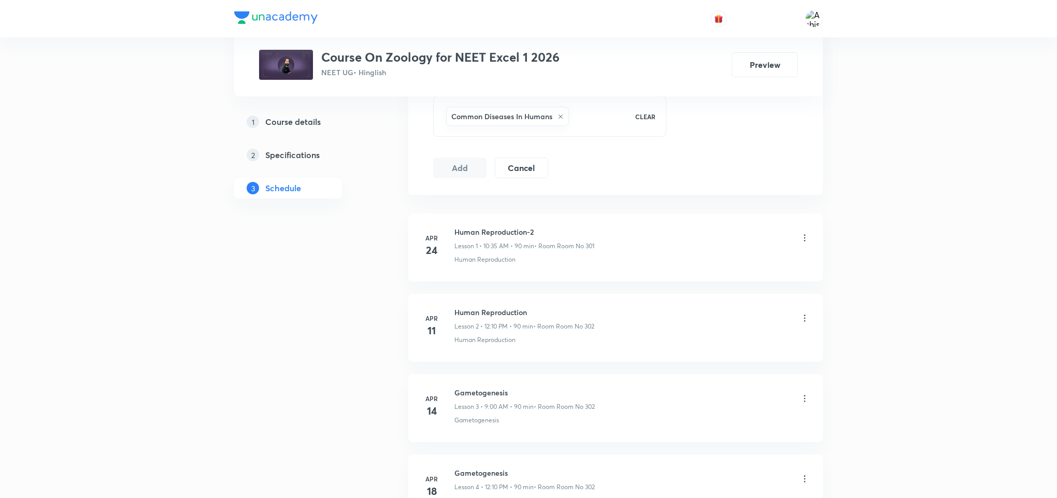
scroll to position [311, 0]
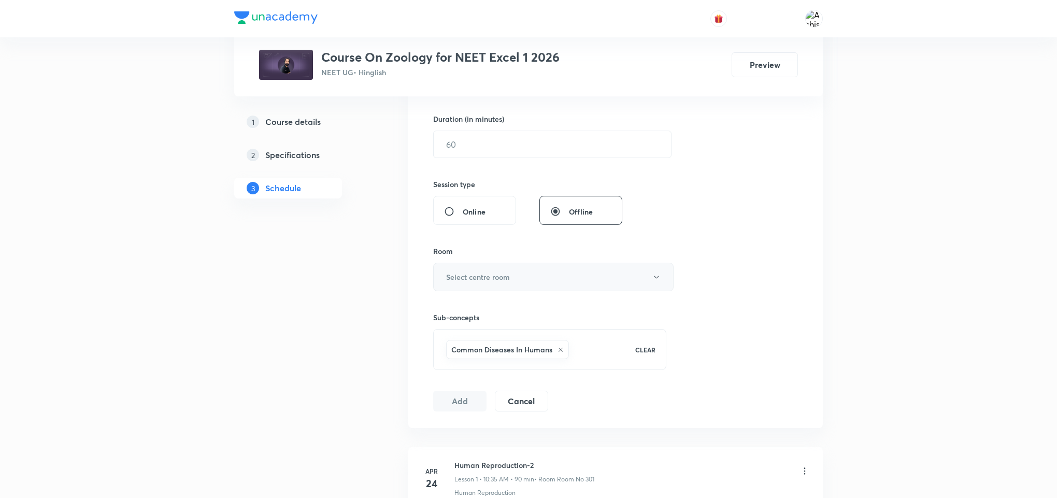
click at [499, 286] on button "Select centre room" at bounding box center [553, 277] width 240 height 28
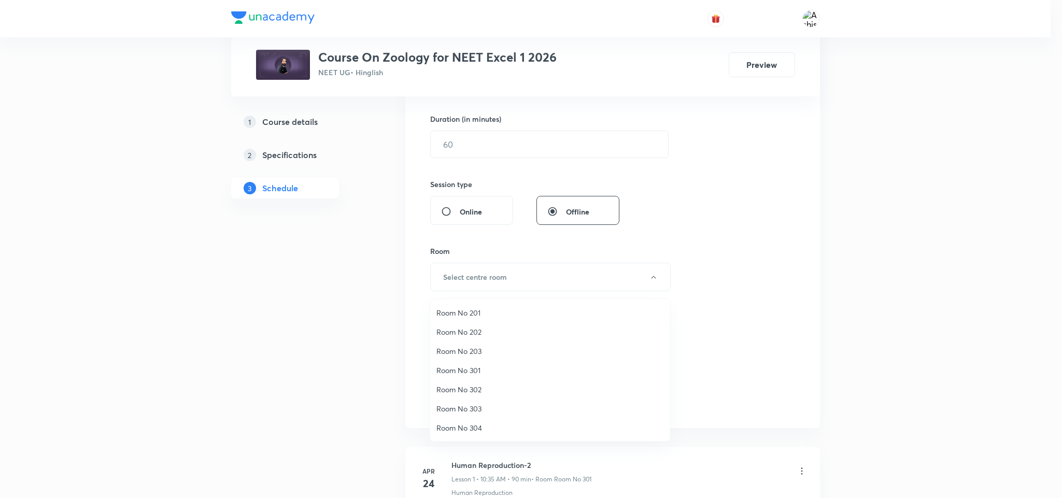
click at [473, 392] on span "Room No 302" at bounding box center [549, 389] width 227 height 11
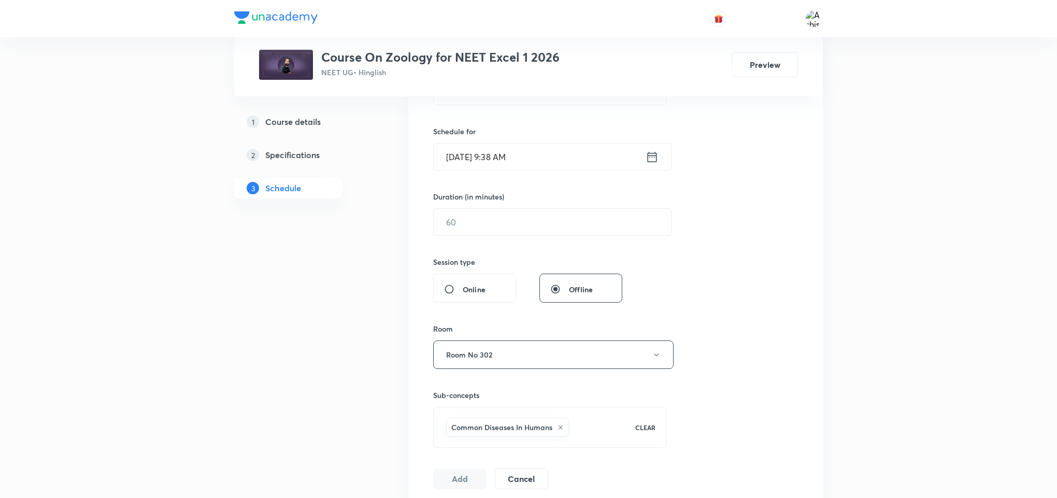
scroll to position [155, 0]
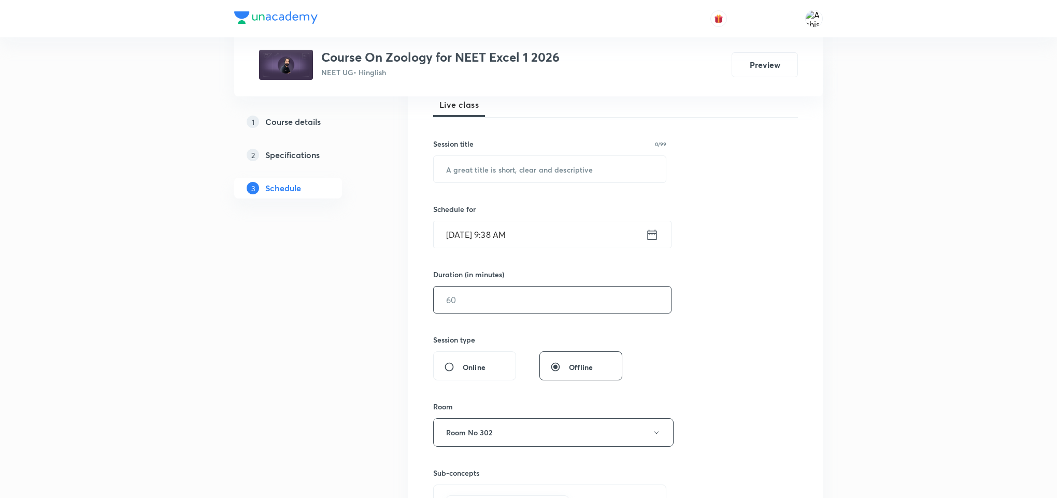
click at [487, 306] on input "text" at bounding box center [552, 300] width 237 height 26
type input "85"
click at [466, 241] on input "Sep 1, 2025, 9:38 AM" at bounding box center [540, 234] width 212 height 26
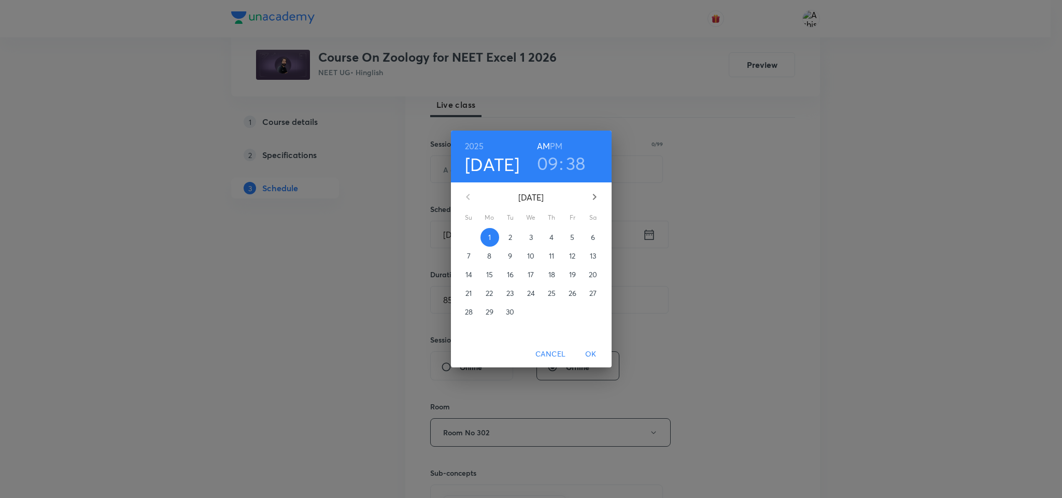
click at [549, 156] on h3 "09" at bounding box center [548, 163] width 22 height 22
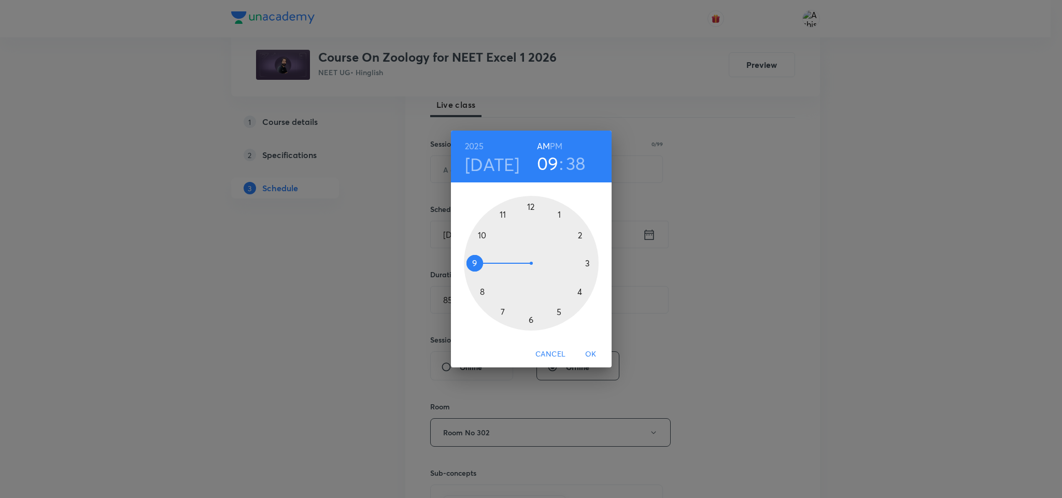
click at [484, 235] on div at bounding box center [531, 263] width 135 height 135
click at [503, 314] on div at bounding box center [531, 263] width 135 height 135
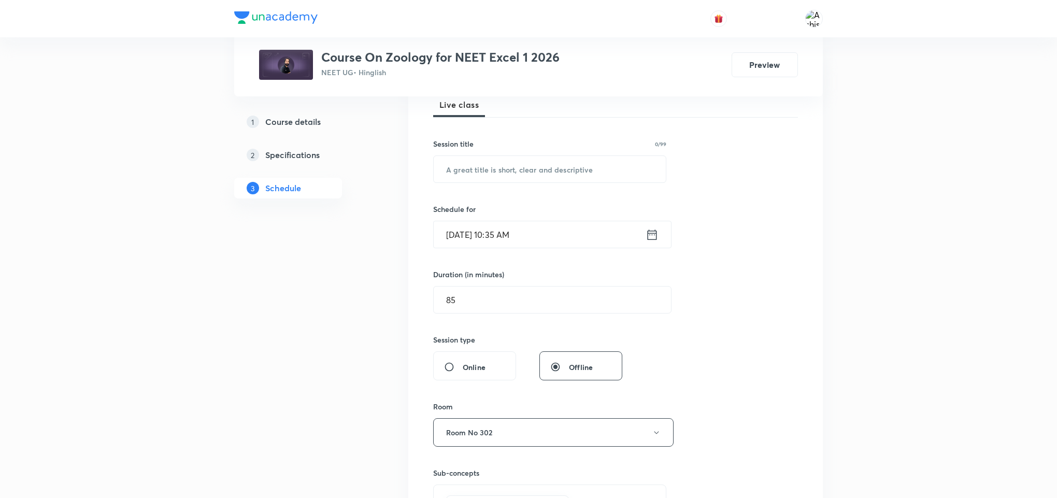
scroll to position [78, 0]
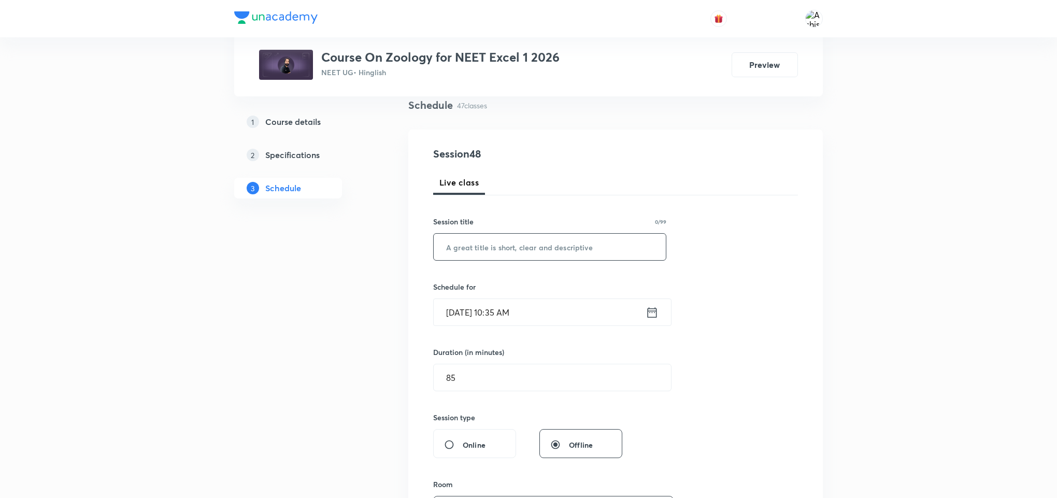
click at [501, 257] on input "text" at bounding box center [550, 247] width 232 height 26
paste input "Human Health & Diseases"
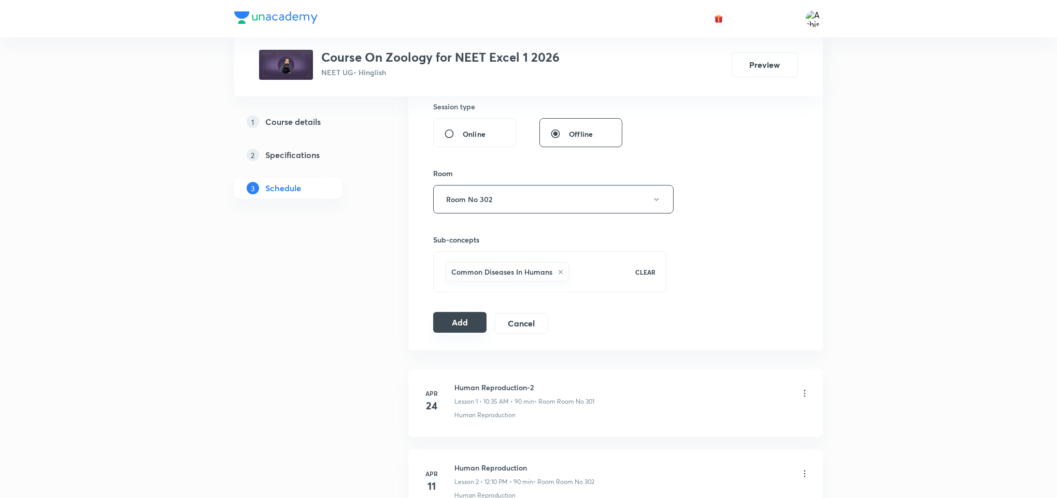
type input "Human Health & Diseases"
click at [465, 333] on button "Add" at bounding box center [459, 322] width 53 height 21
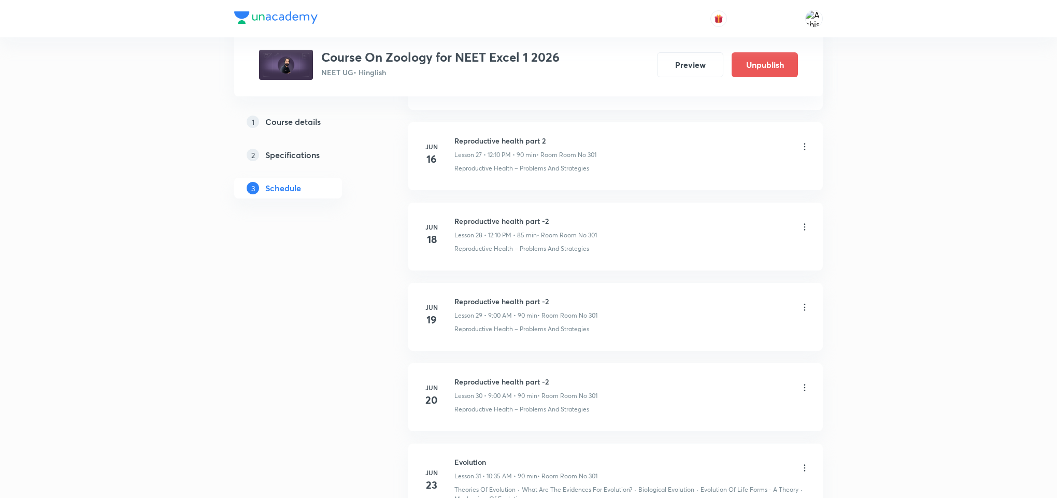
scroll to position [3793, 0]
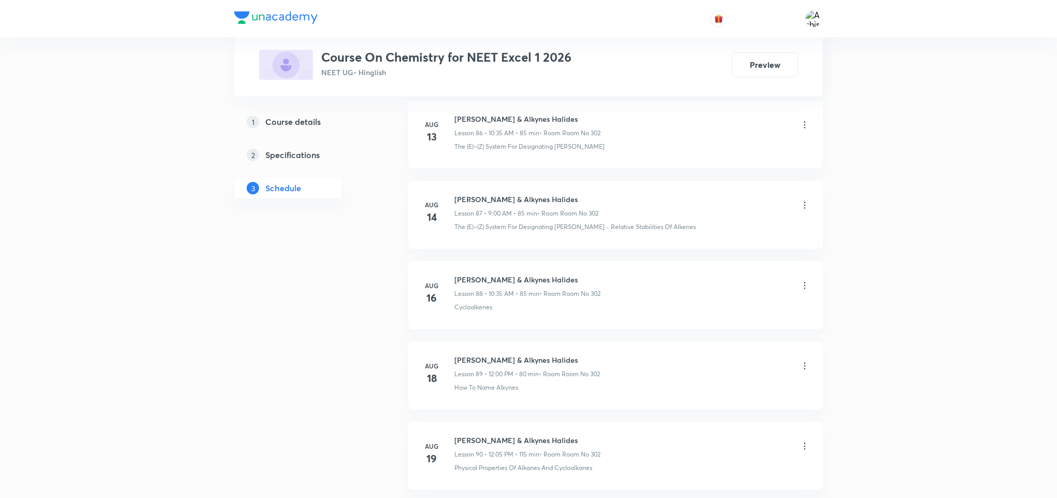
scroll to position [8464, 0]
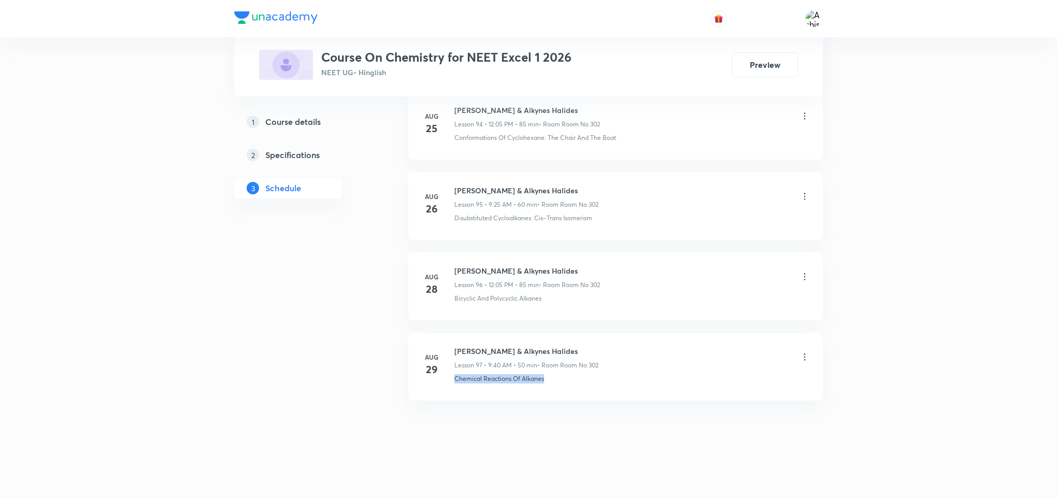
drag, startPoint x: 569, startPoint y: 375, endPoint x: 446, endPoint y: 395, distance: 124.5
click at [446, 395] on li "[DATE] [PERSON_NAME] & Alkynes Halides Lesson 97 • 9:40 AM • 50 min • Room Room…" at bounding box center [615, 367] width 415 height 68
copy p "Chemical Reactions Of Alkanes"
drag, startPoint x: 566, startPoint y: 344, endPoint x: 455, endPoint y: 351, distance: 110.6
click at [455, 351] on li "[DATE] [PERSON_NAME] & Alkynes Halides Lesson 97 • 9:40 AM • 50 min • Room Room…" at bounding box center [615, 367] width 415 height 68
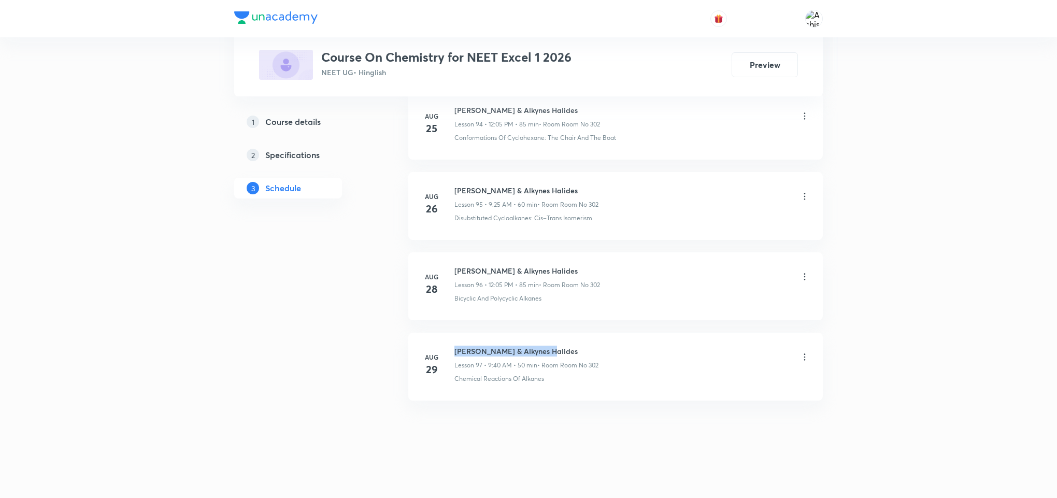
copy h6 "[PERSON_NAME] & Alkynes Halides"
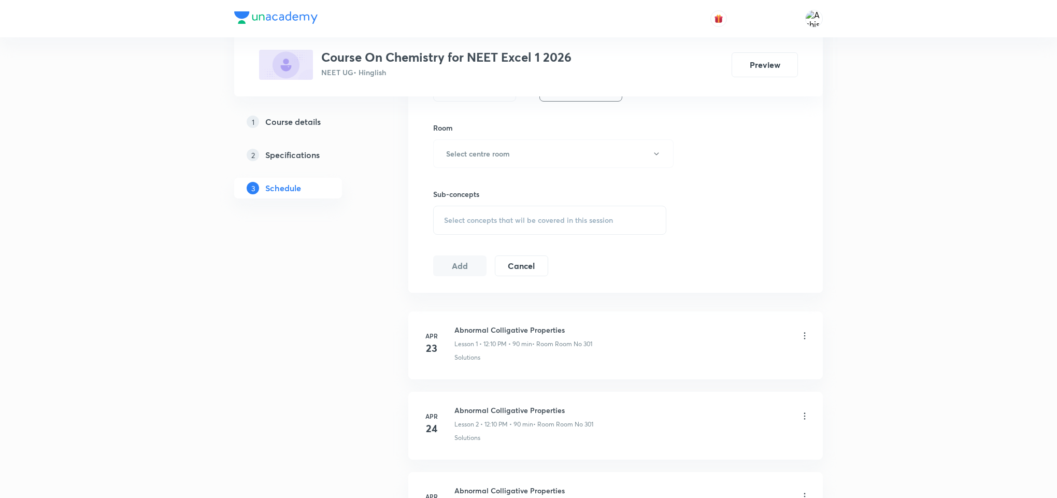
scroll to position [0, 0]
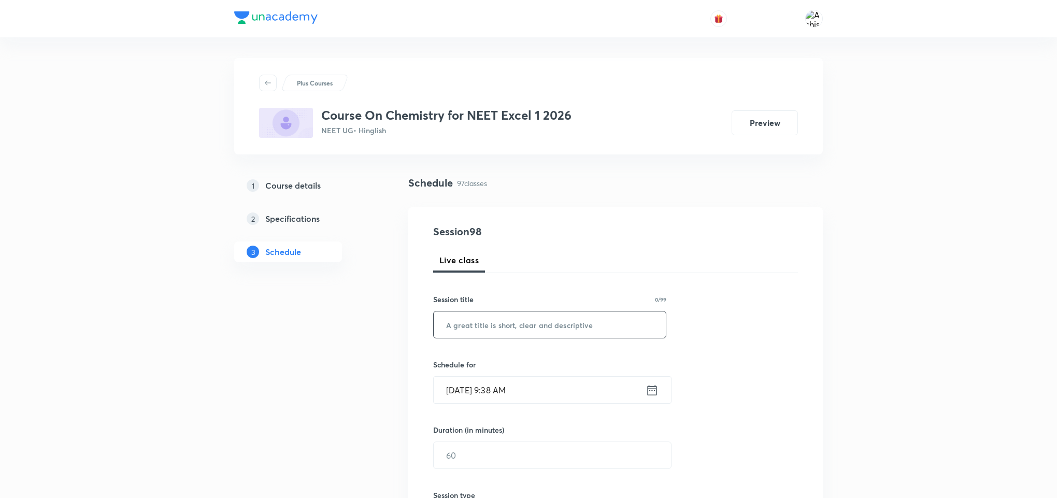
click at [524, 327] on input "text" at bounding box center [550, 324] width 232 height 26
paste input "[PERSON_NAME] & Alkynes Halides"
type input "[PERSON_NAME] & Alkynes Halides"
click at [466, 390] on input "[DATE] 9:38 AM" at bounding box center [540, 390] width 212 height 26
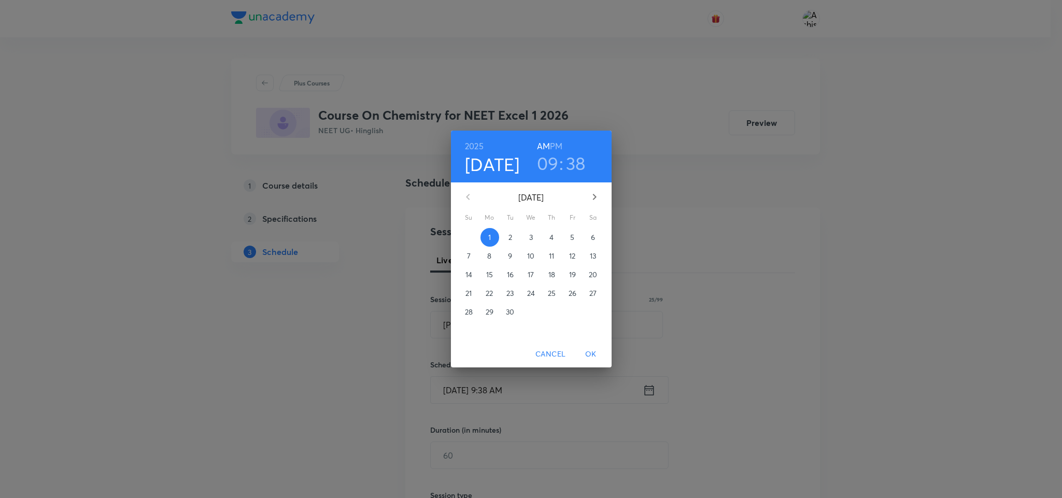
click at [557, 149] on h6 "PM" at bounding box center [556, 146] width 12 height 15
click at [544, 173] on h3 "09" at bounding box center [548, 163] width 22 height 22
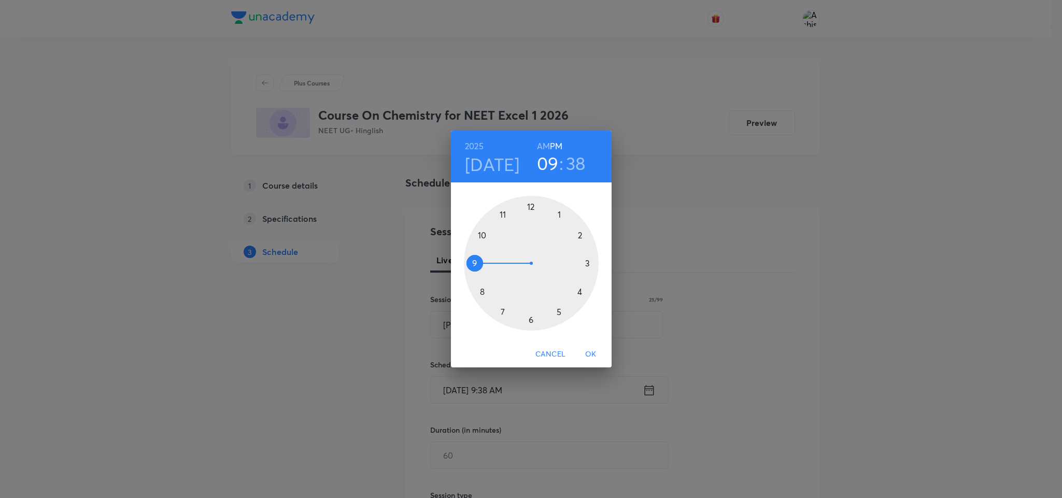
click at [532, 208] on div at bounding box center [531, 263] width 135 height 135
click at [563, 212] on div at bounding box center [531, 263] width 135 height 135
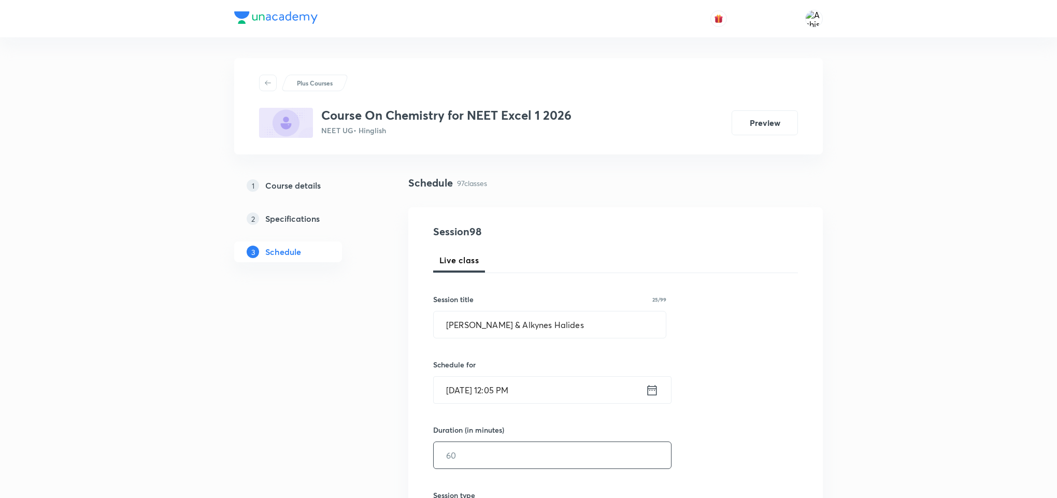
click at [485, 459] on input "text" at bounding box center [552, 455] width 237 height 26
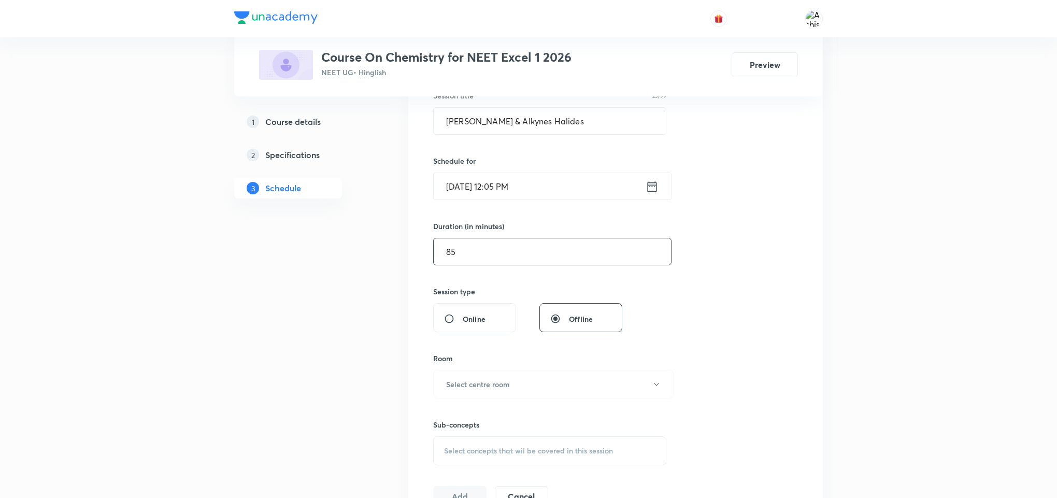
scroll to position [233, 0]
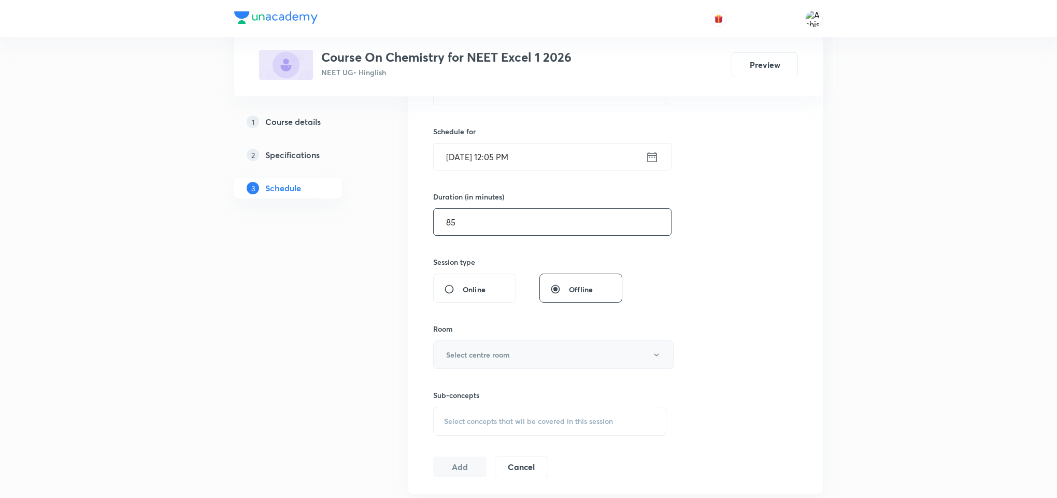
type input "85"
click at [464, 359] on h6 "Select centre room" at bounding box center [478, 354] width 64 height 11
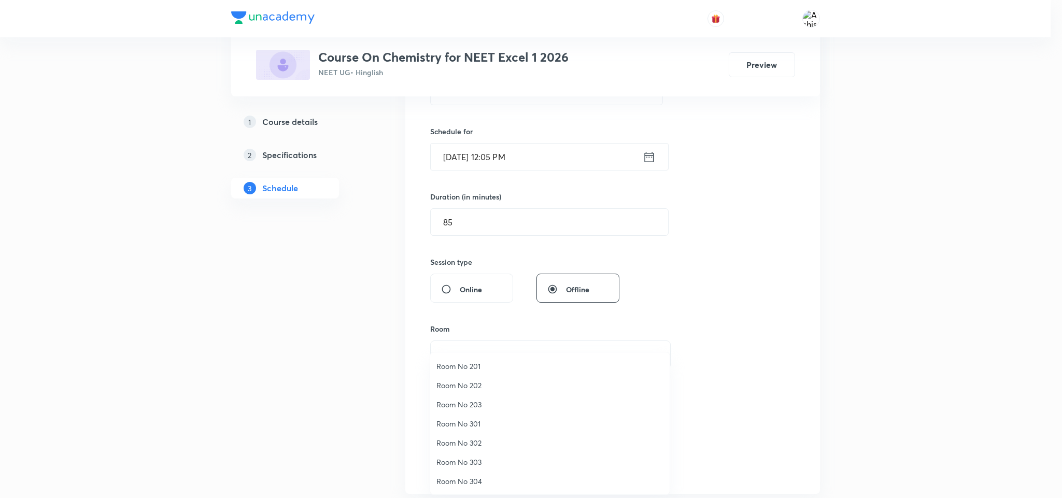
click at [465, 442] on span "Room No 302" at bounding box center [549, 442] width 227 height 11
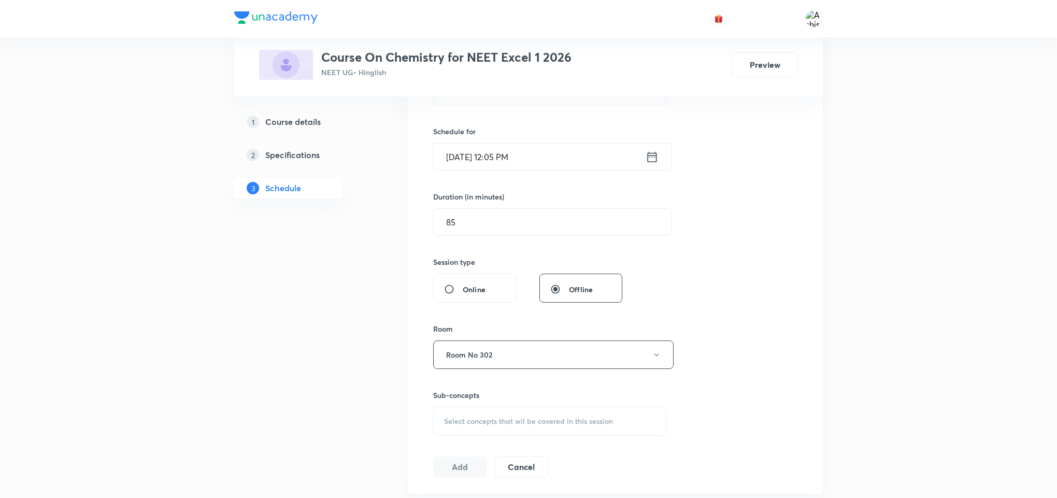
click at [474, 423] on span "Select concepts that wil be covered in this session" at bounding box center [528, 421] width 169 height 8
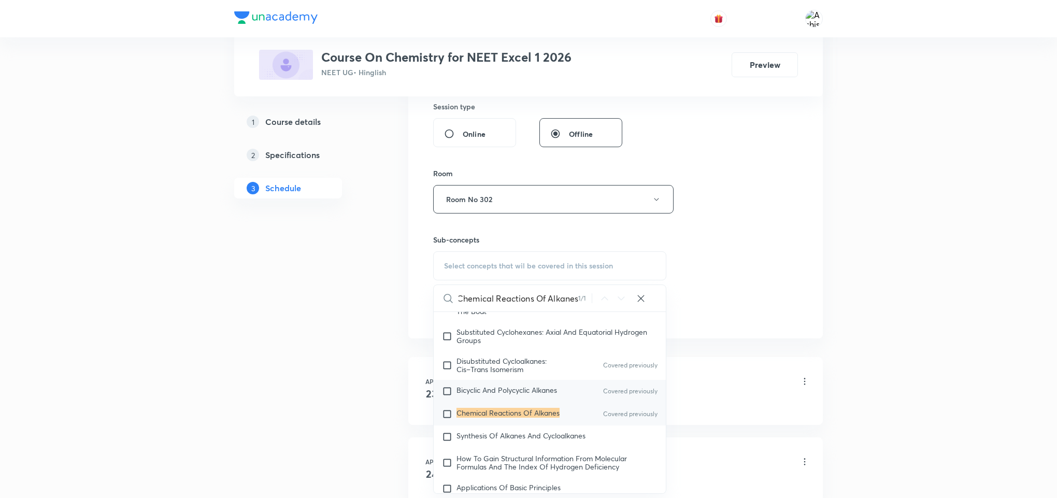
scroll to position [20479, 0]
type input "Chemical Reactions Of Alkanes"
click at [524, 438] on span "Synthesis Of Alkanes And Cycloalkanes" at bounding box center [520, 433] width 129 height 10
checkbox input "true"
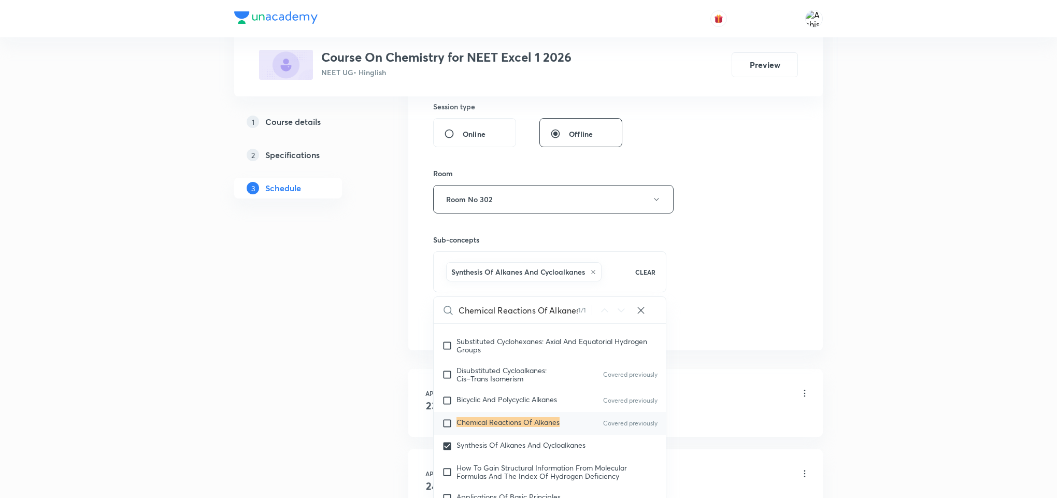
click at [695, 333] on div "Session 98 Live class Session title 25/99 Alkenes & Alkynes Halides ​ Schedule …" at bounding box center [615, 84] width 365 height 498
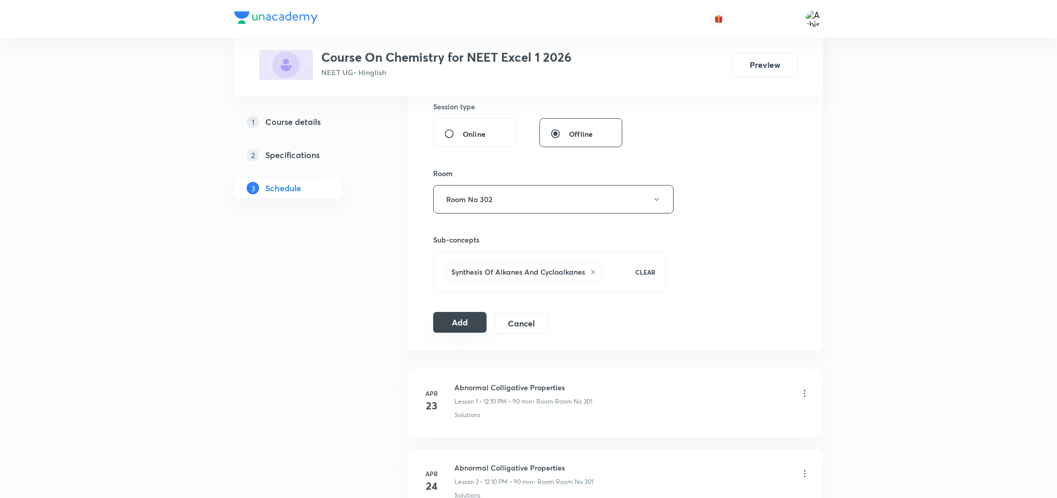
click at [470, 330] on button "Add" at bounding box center [459, 322] width 53 height 21
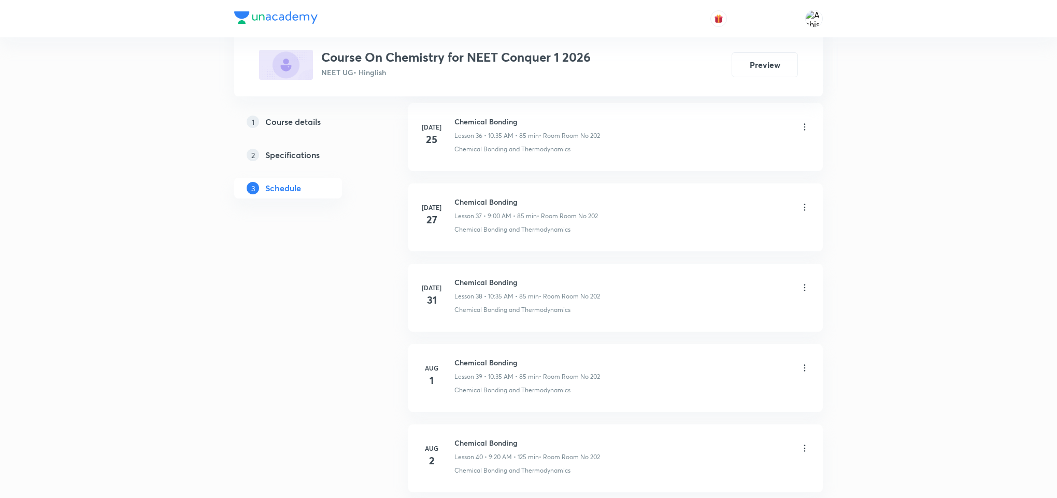
scroll to position [4847, 0]
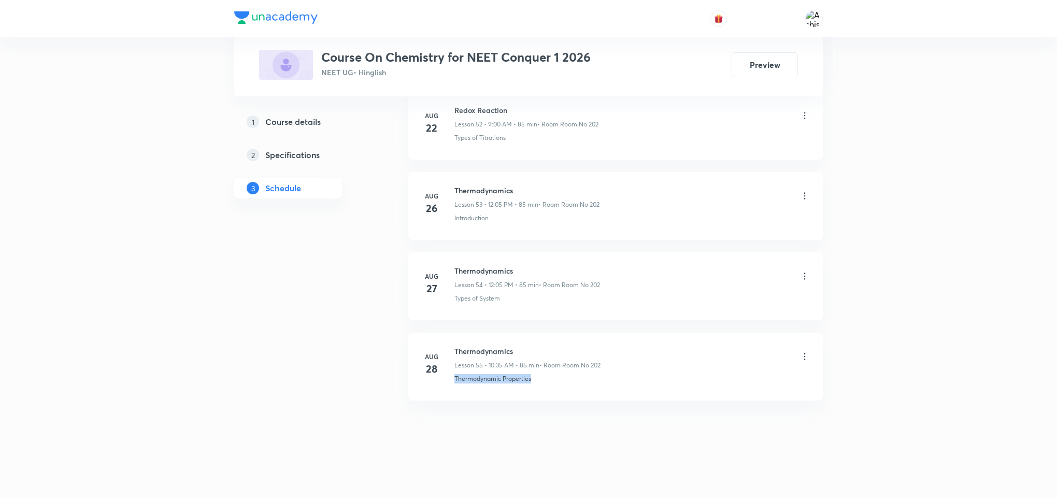
drag, startPoint x: 549, startPoint y: 379, endPoint x: 449, endPoint y: 401, distance: 101.8
copy p "Thermodynamic Properties"
drag, startPoint x: 518, startPoint y: 342, endPoint x: 454, endPoint y: 342, distance: 63.2
click at [454, 342] on li "Aug 28 Thermodynamics Lesson 55 • 10:35 AM • 85 min • Room Room No 202 Thermody…" at bounding box center [615, 367] width 415 height 68
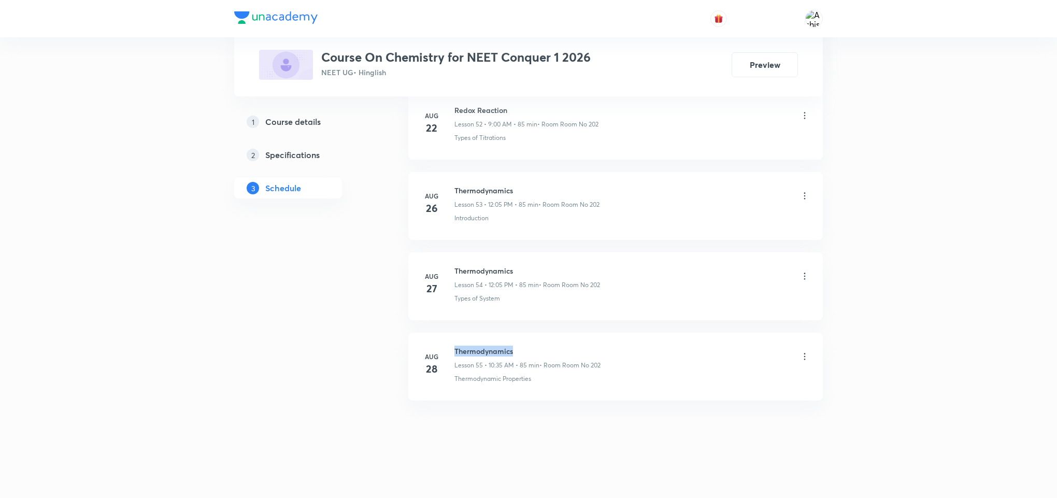
copy h6 "Thermodynamics"
drag, startPoint x: 522, startPoint y: 423, endPoint x: 501, endPoint y: 259, distance: 165.7
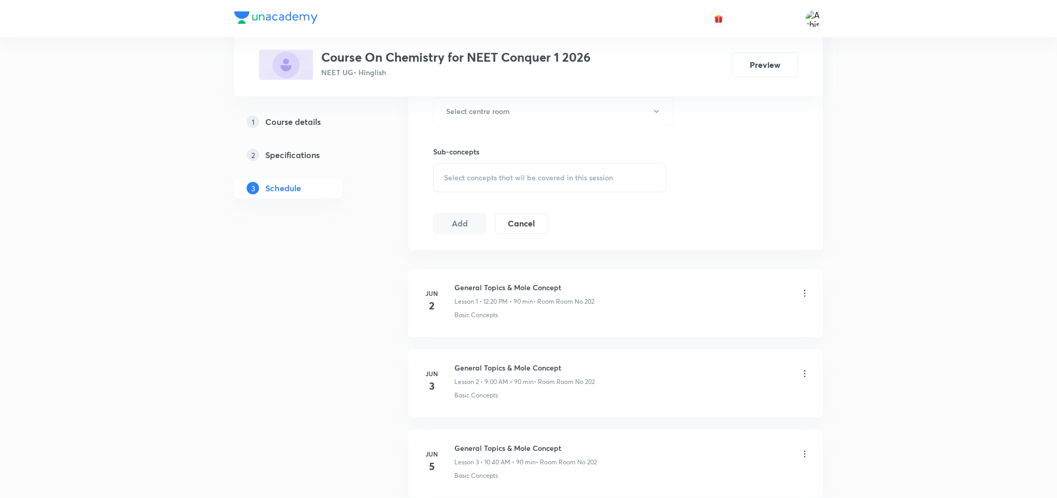
scroll to position [0, 0]
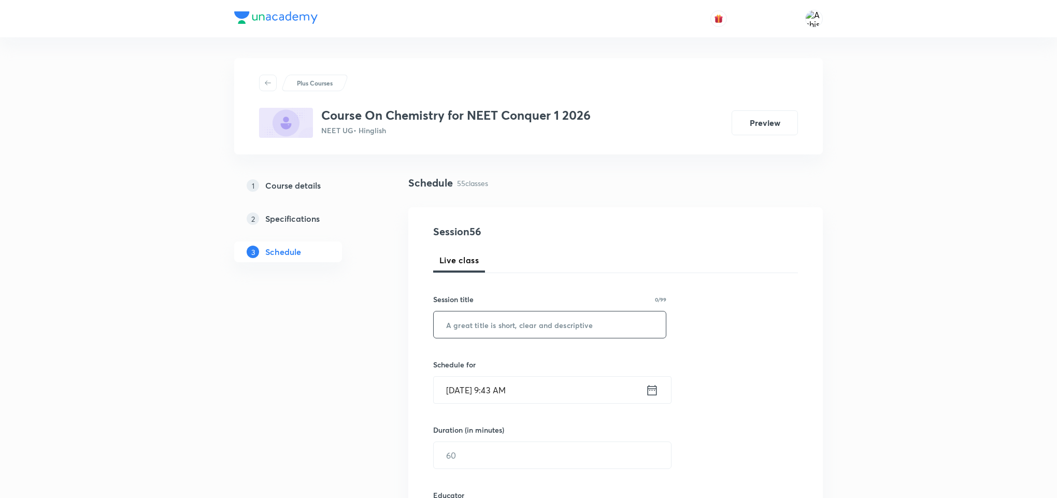
click at [527, 313] on input "text" at bounding box center [550, 324] width 232 height 26
paste input "Thermodynamics"
type input "Thermodynamics"
click at [471, 390] on input "[DATE] 9:43 AM" at bounding box center [540, 390] width 212 height 26
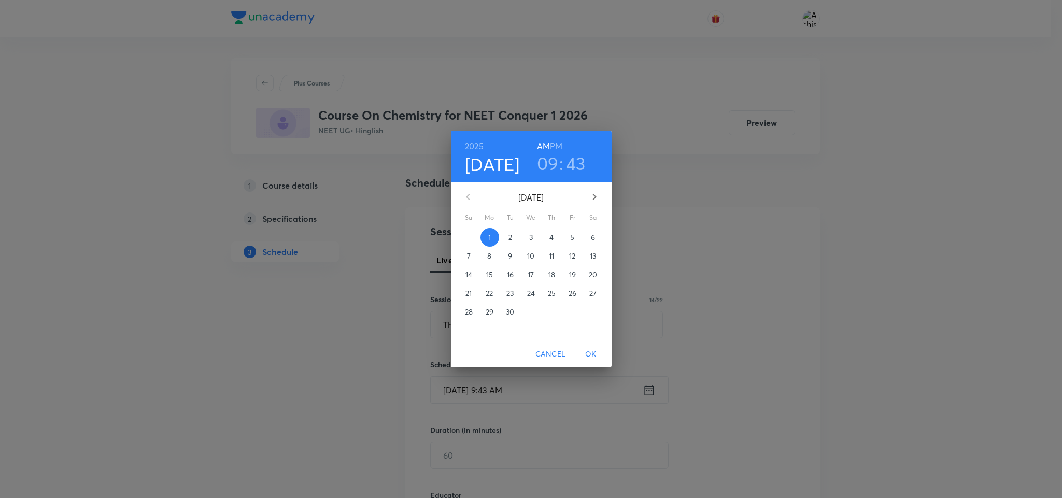
click at [549, 168] on h3 "09" at bounding box center [548, 163] width 22 height 22
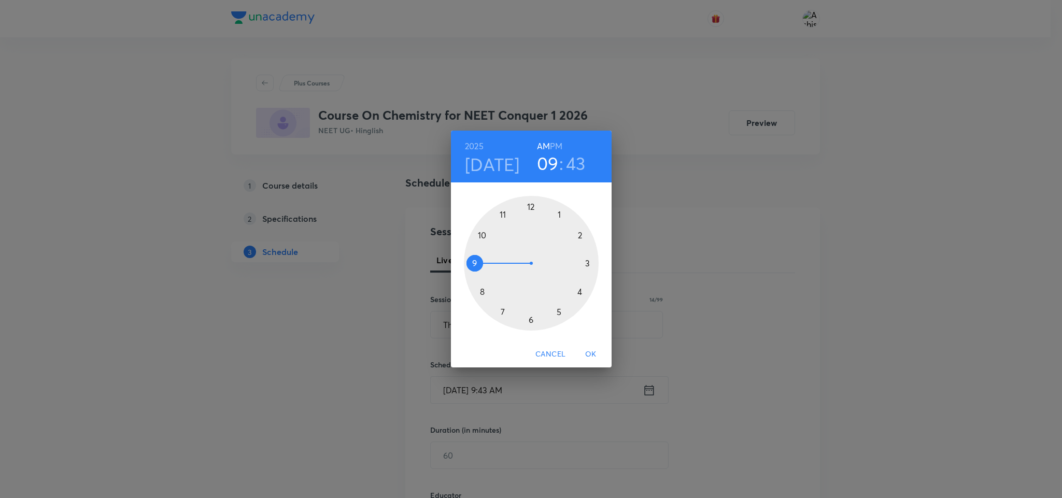
click at [479, 235] on div at bounding box center [531, 263] width 135 height 135
click at [503, 313] on div at bounding box center [531, 263] width 135 height 135
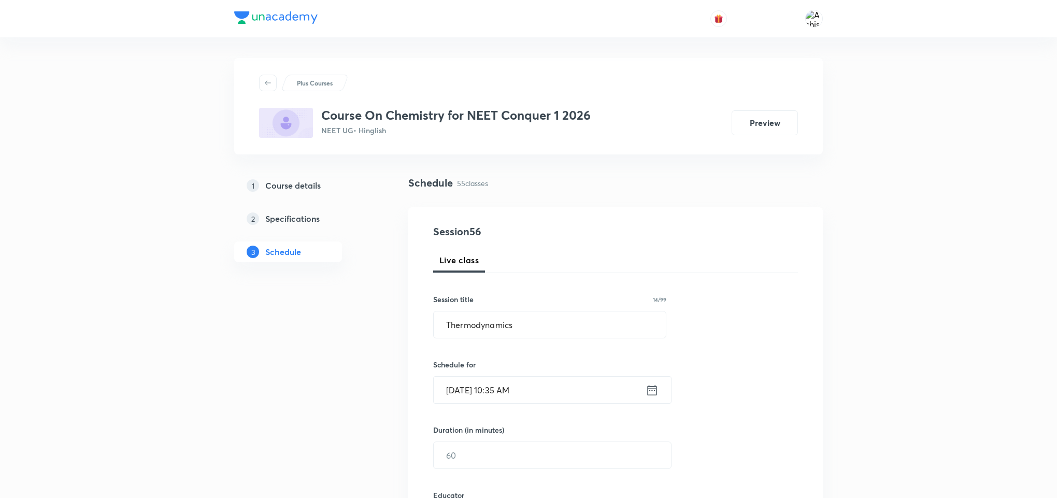
click at [462, 398] on input "Sep 1, 2025, 10:35 AM" at bounding box center [540, 390] width 212 height 26
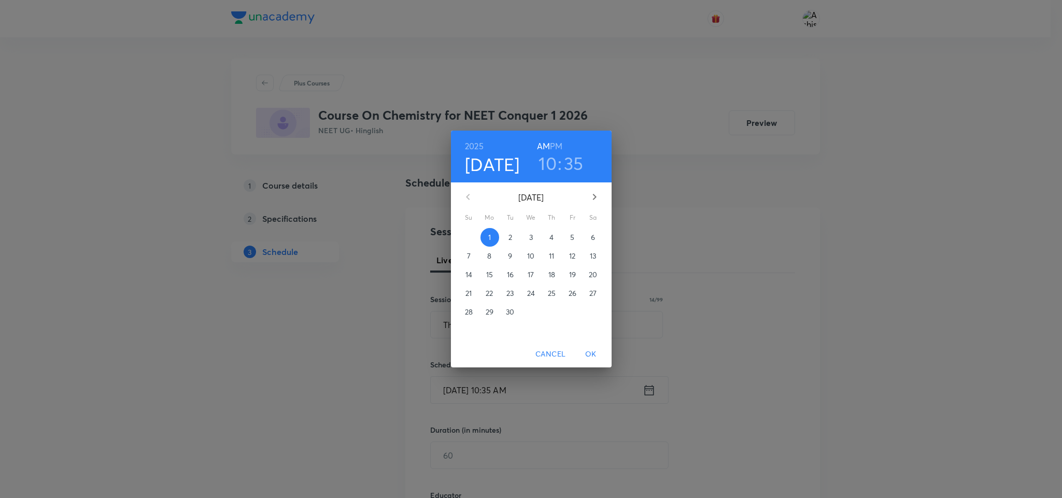
click at [594, 351] on span "OK" at bounding box center [590, 354] width 25 height 13
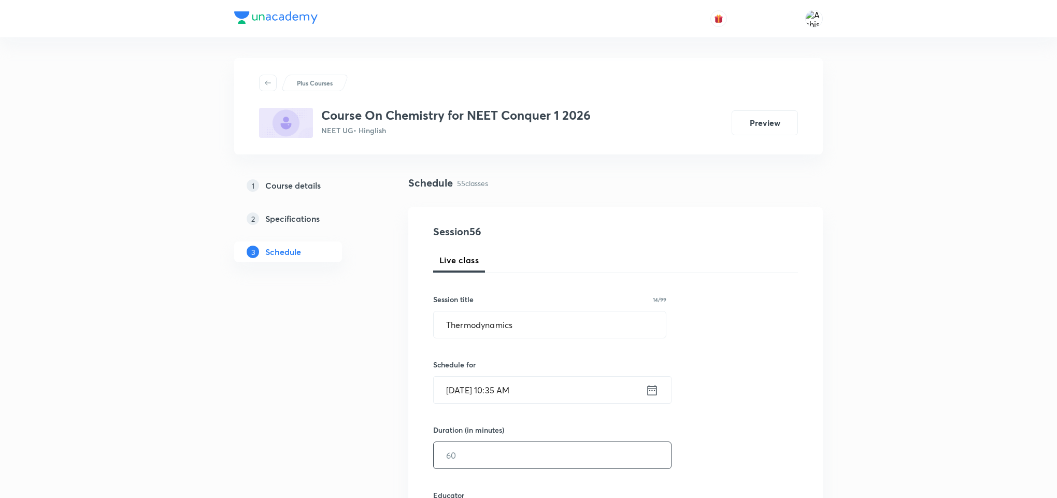
click at [464, 459] on input "text" at bounding box center [552, 455] width 237 height 26
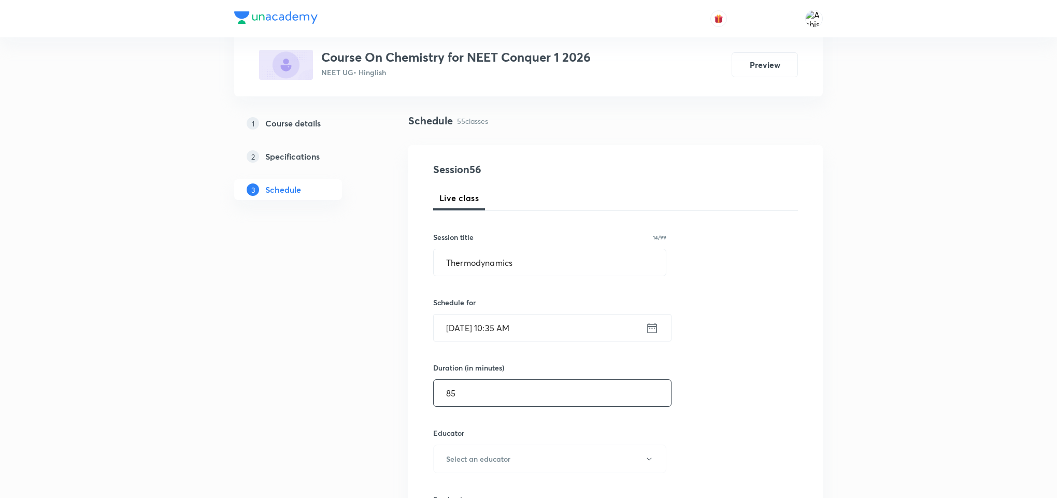
scroll to position [155, 0]
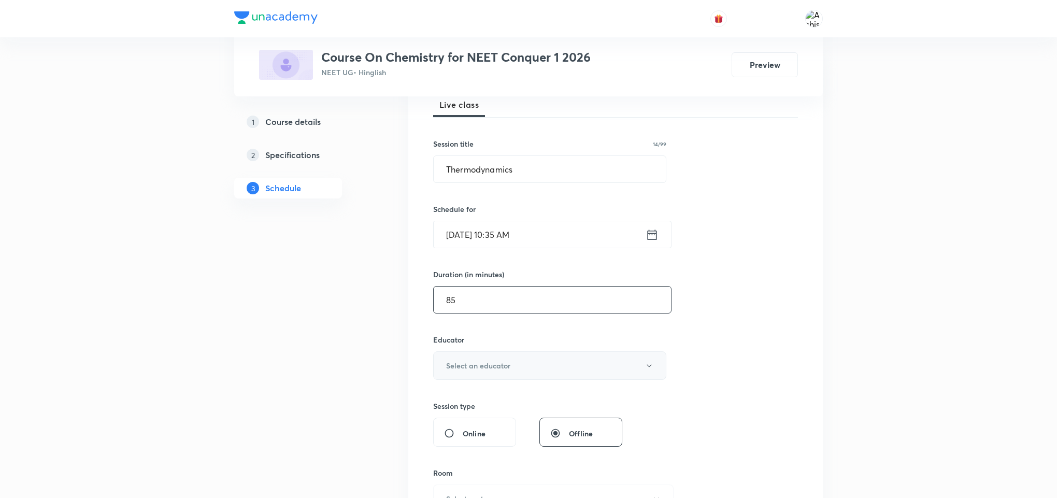
type input "85"
click at [476, 366] on h6 "Select an educator" at bounding box center [478, 365] width 64 height 11
click at [470, 421] on span "Md Aftab Raini" at bounding box center [549, 420] width 227 height 11
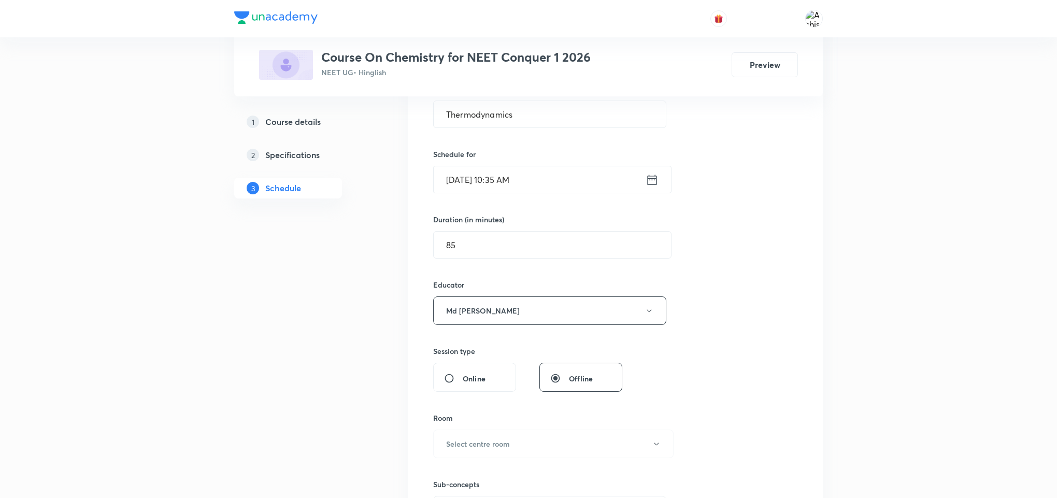
scroll to position [311, 0]
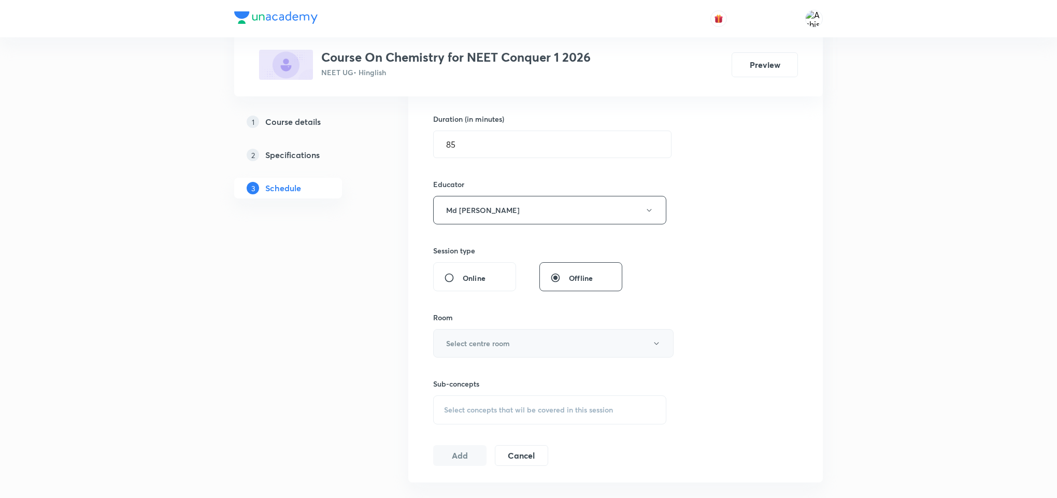
click at [467, 349] on h6 "Select centre room" at bounding box center [478, 343] width 64 height 11
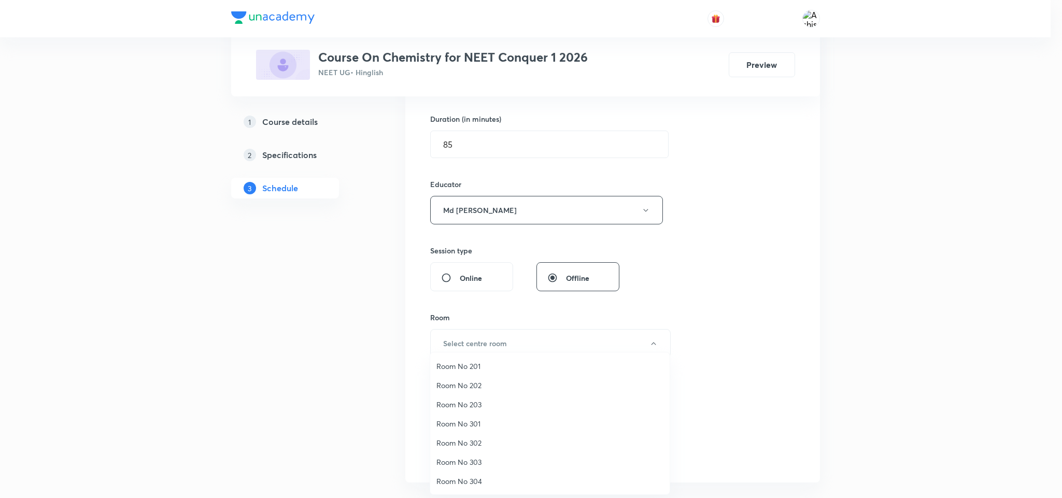
click at [462, 384] on span "Room No 202" at bounding box center [549, 385] width 227 height 11
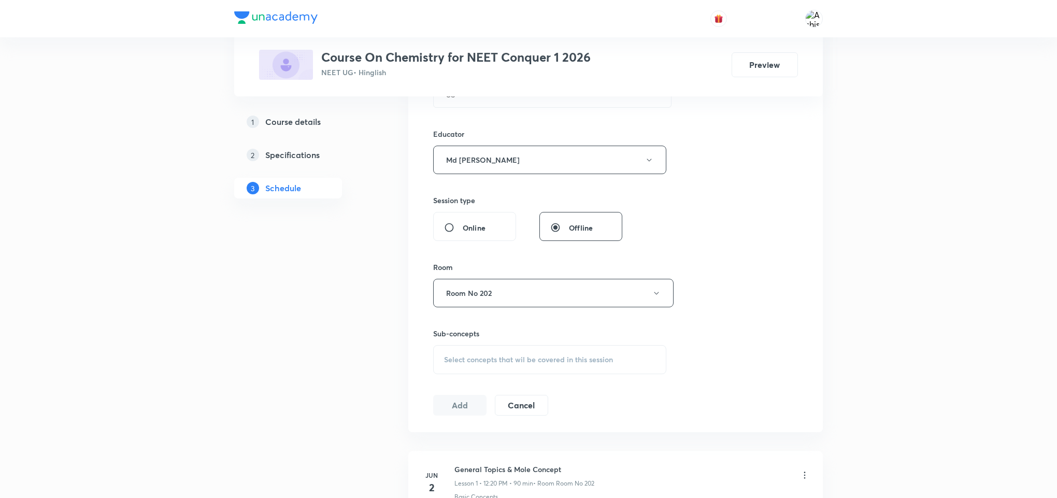
scroll to position [389, 0]
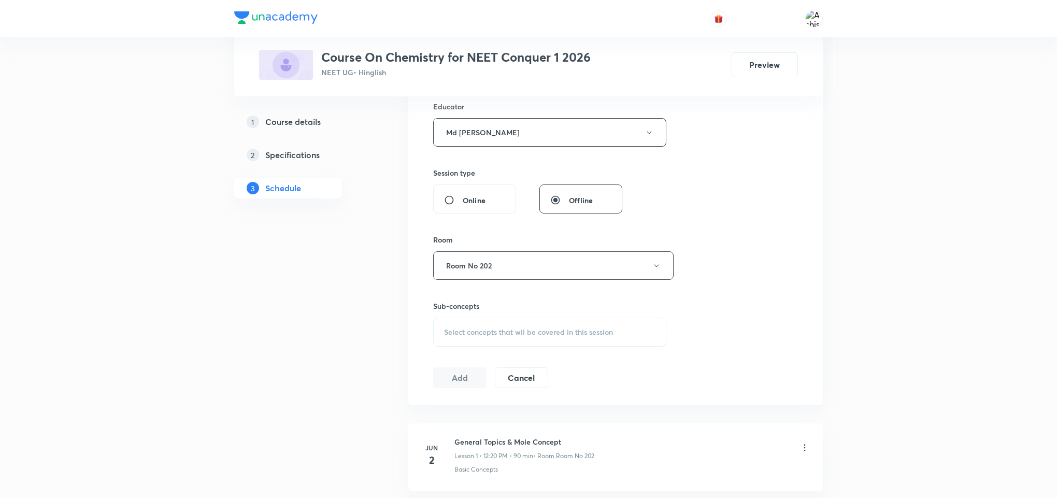
click at [475, 333] on span "Select concepts that wil be covered in this session" at bounding box center [528, 332] width 169 height 8
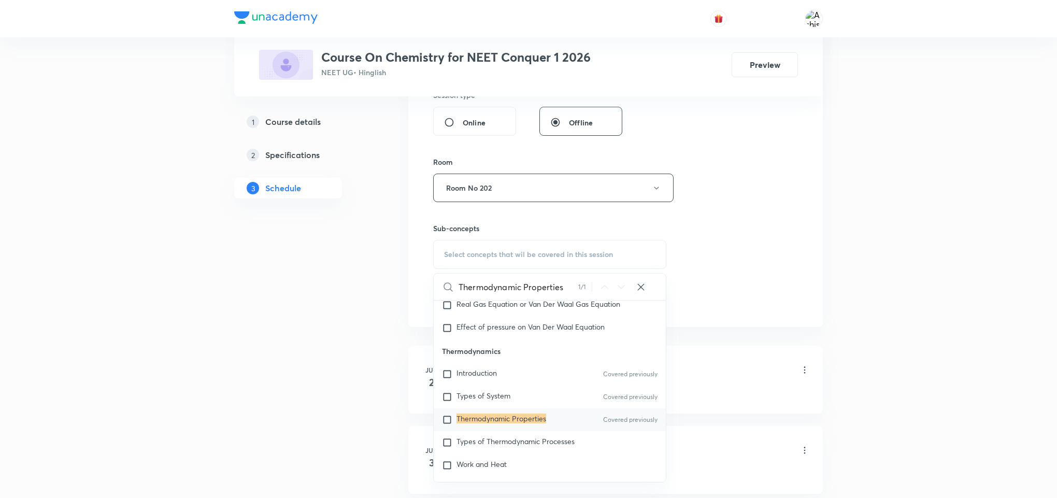
scroll to position [8823, 0]
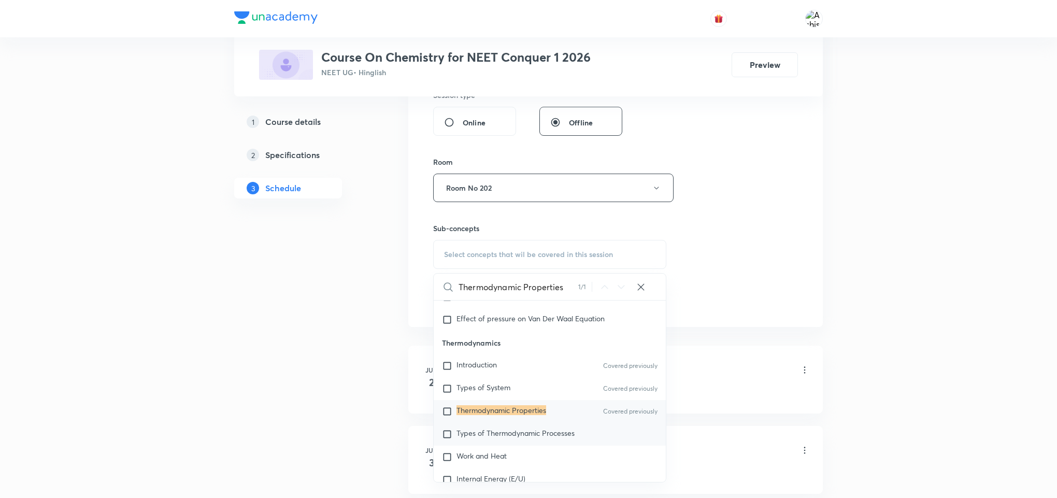
type input "Thermodynamic Properties"
drag, startPoint x: 527, startPoint y: 460, endPoint x: 684, endPoint y: 353, distance: 189.7
click at [529, 438] on span "Types of Thermodynamic Processes" at bounding box center [515, 433] width 118 height 10
checkbox input "true"
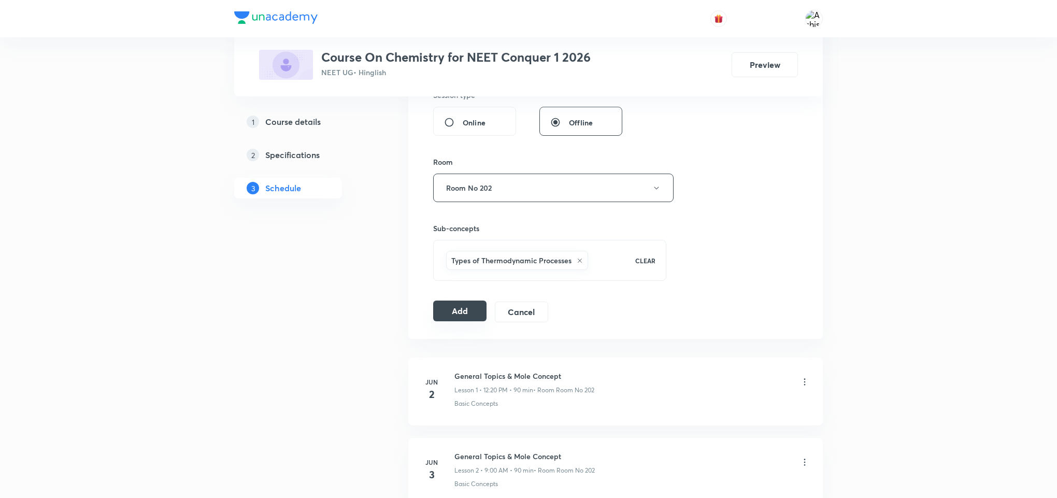
click at [467, 319] on button "Add" at bounding box center [459, 311] width 53 height 21
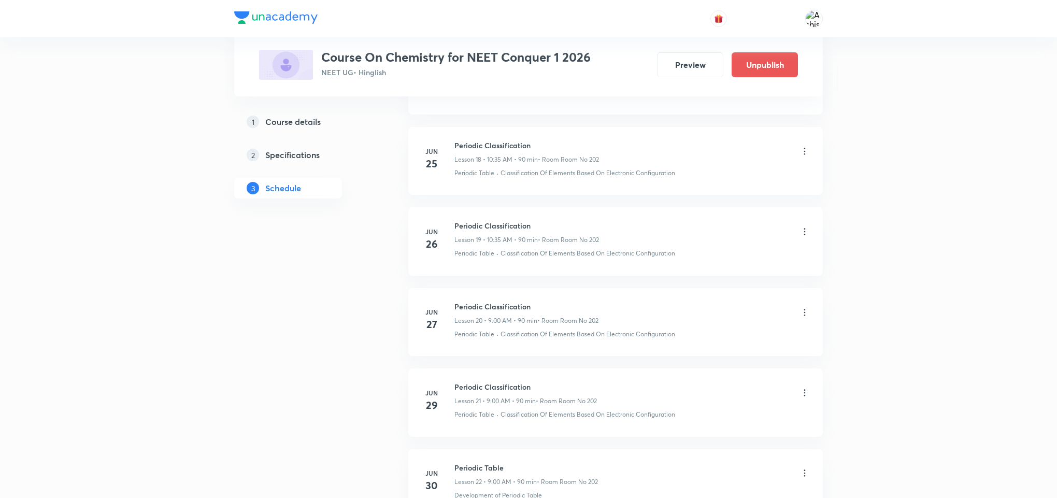
scroll to position [4382, 0]
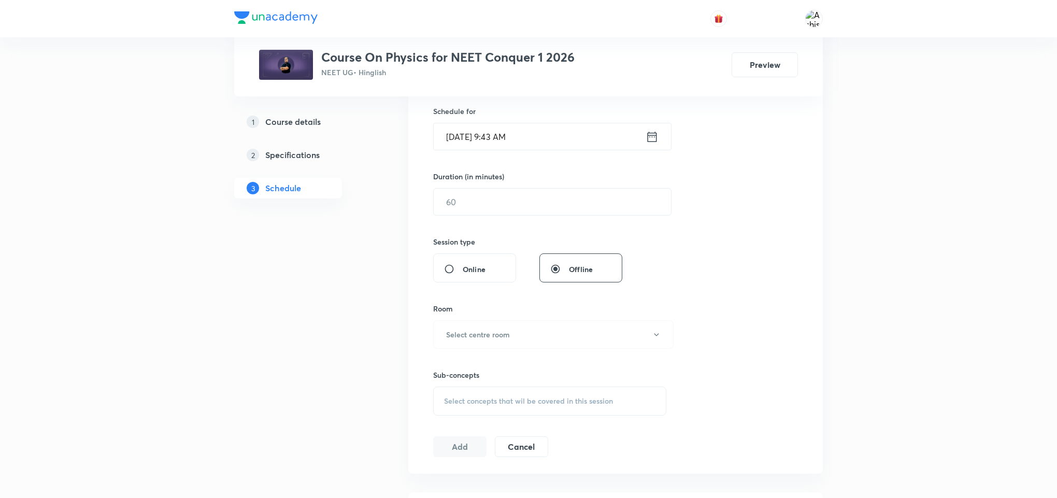
scroll to position [311, 0]
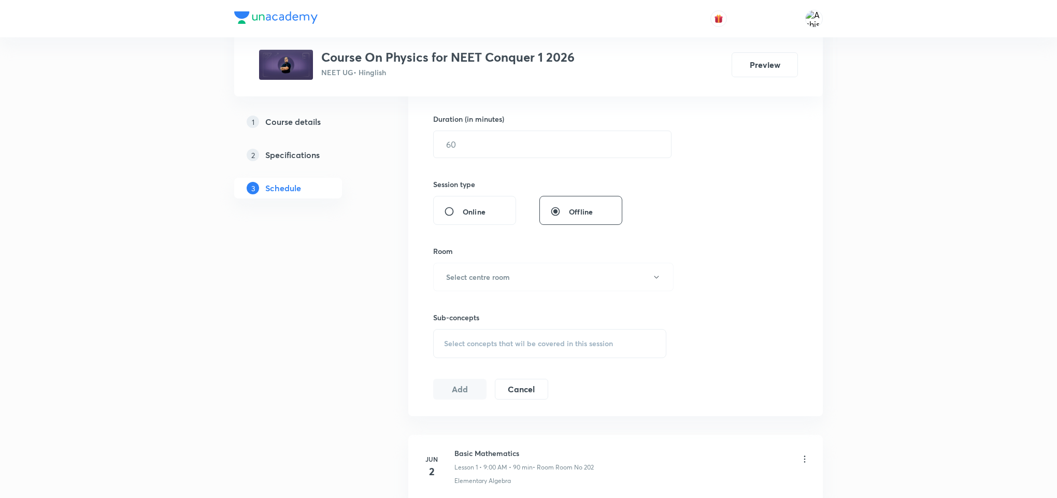
click at [536, 348] on span "Select concepts that wil be covered in this session" at bounding box center [528, 343] width 169 height 8
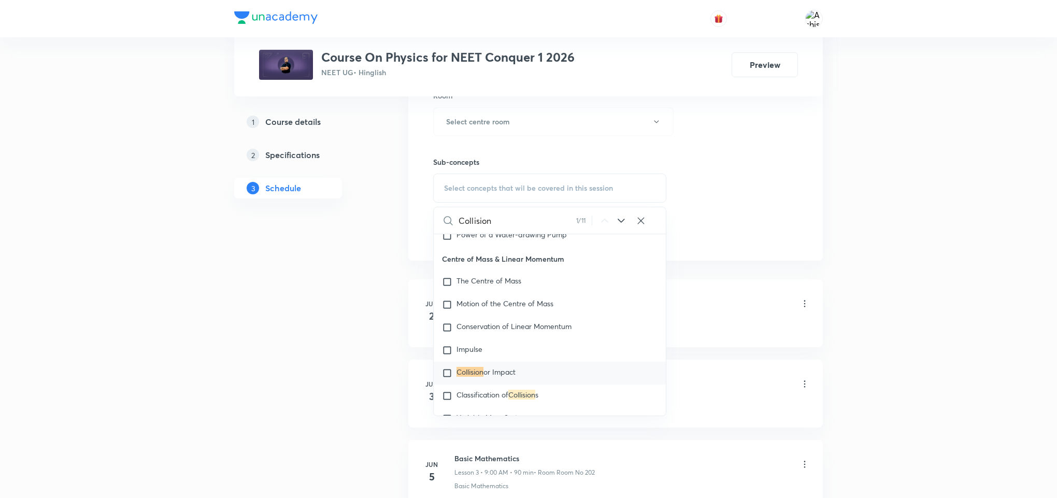
scroll to position [2840, 0]
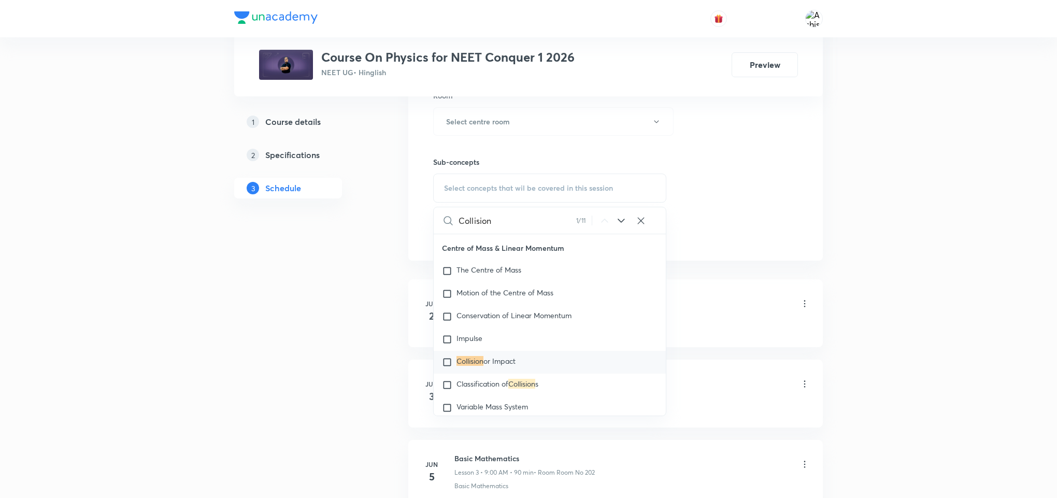
type input "Collision"
click at [616, 224] on icon at bounding box center [621, 221] width 12 height 12
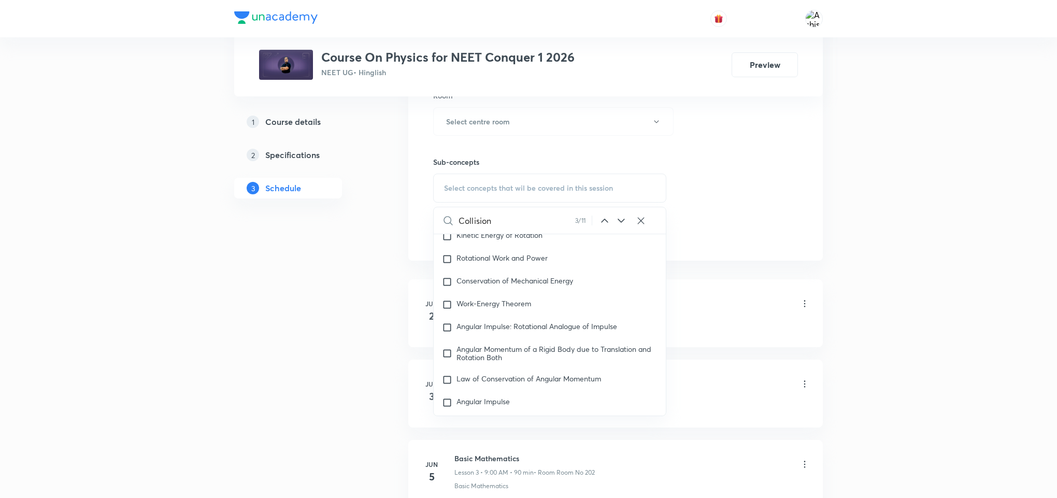
scroll to position [3271, 0]
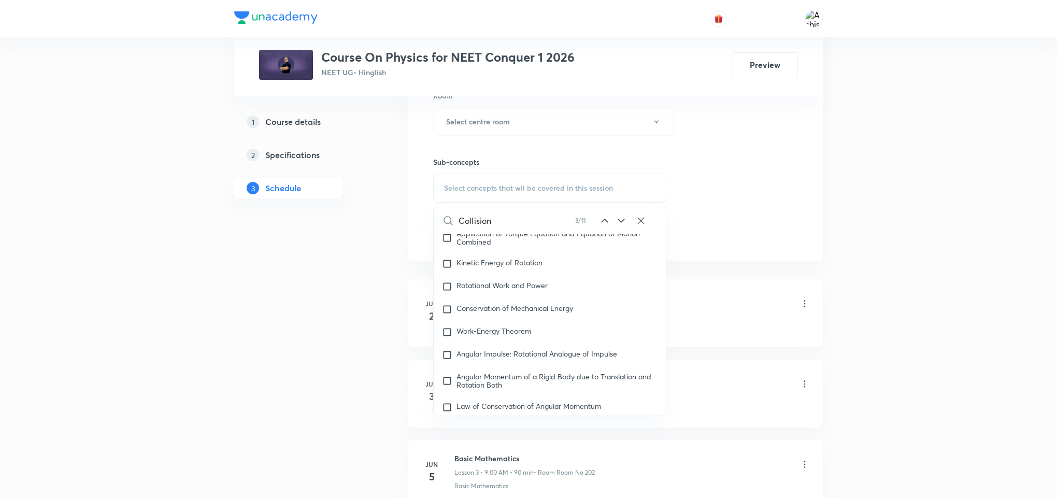
click at [621, 227] on icon at bounding box center [621, 221] width 12 height 12
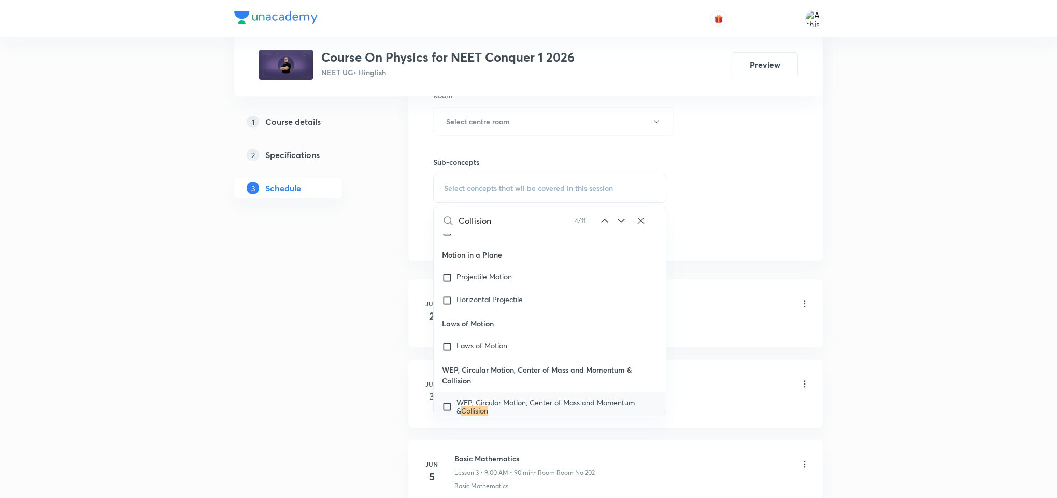
scroll to position [5576, 0]
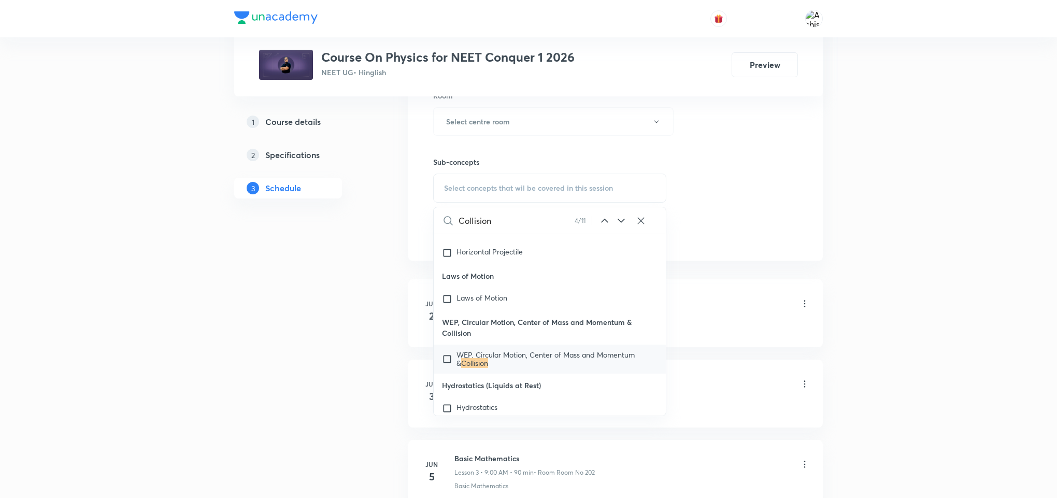
click at [626, 222] on icon at bounding box center [621, 221] width 12 height 12
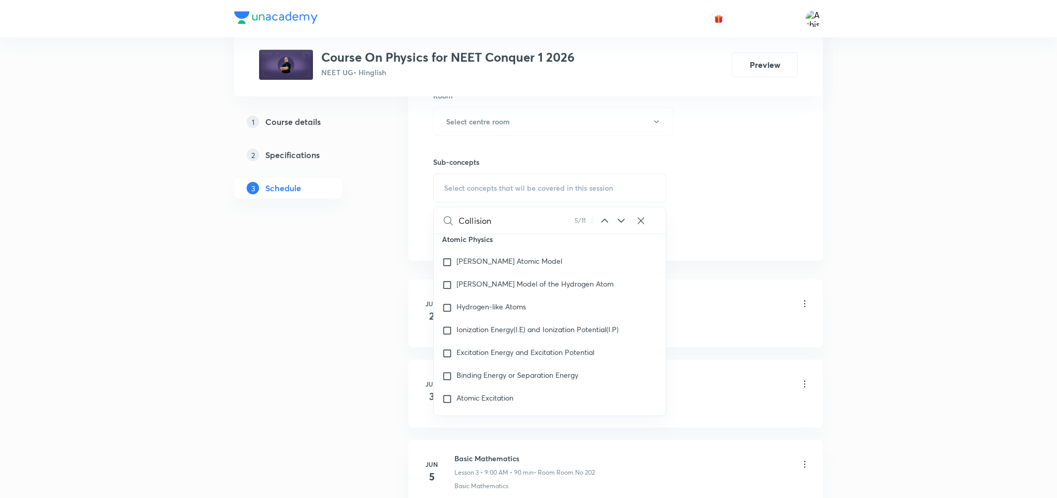
scroll to position [12625, 0]
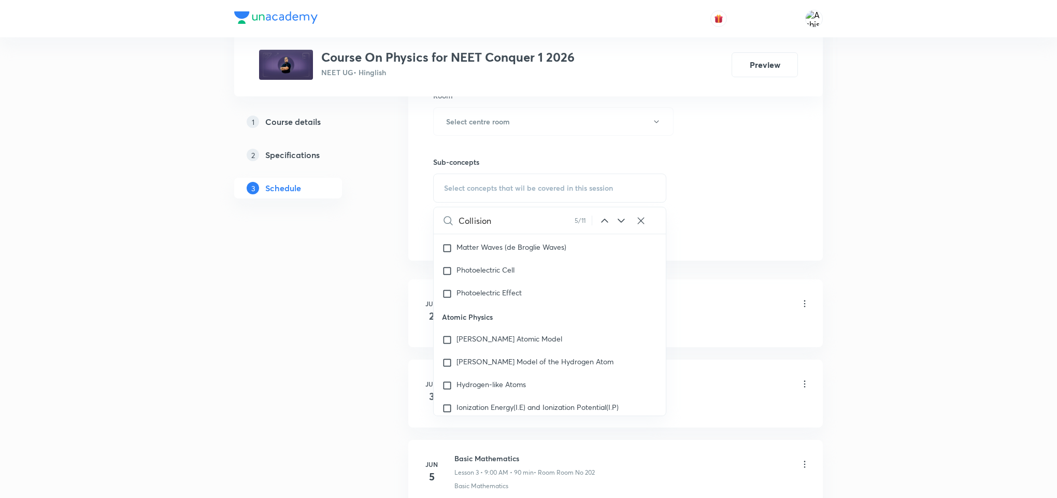
click at [619, 227] on icon at bounding box center [621, 221] width 12 height 12
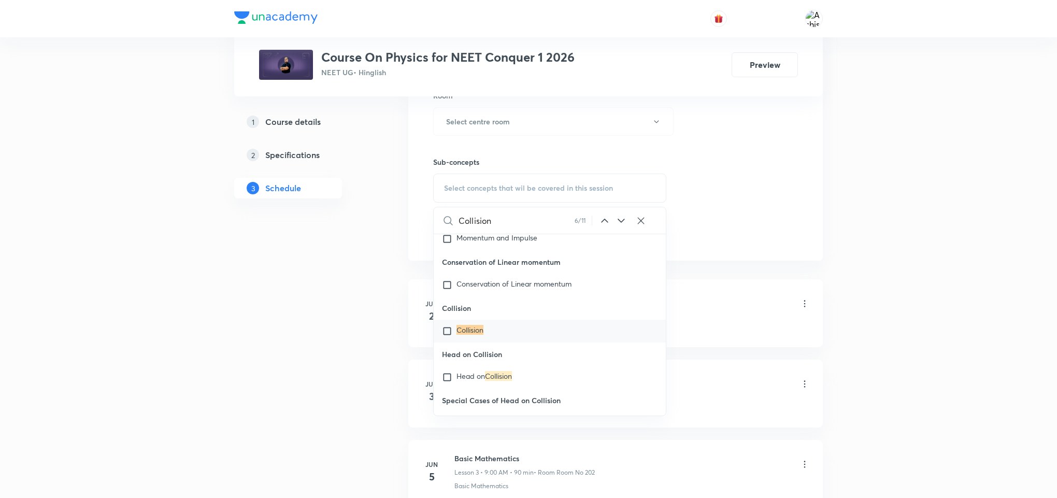
scroll to position [21907, 0]
click at [621, 223] on icon at bounding box center [621, 221] width 7 height 4
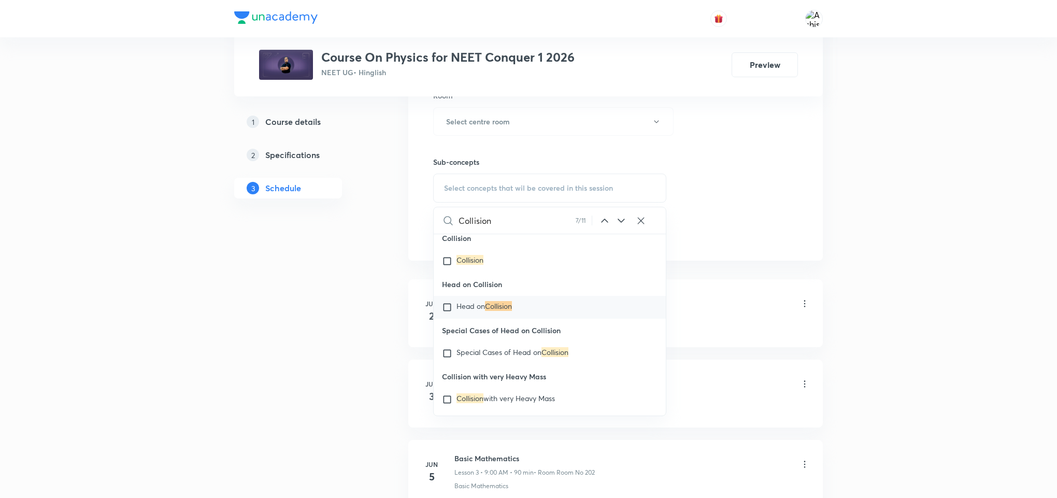
click at [620, 223] on icon at bounding box center [621, 221] width 7 height 4
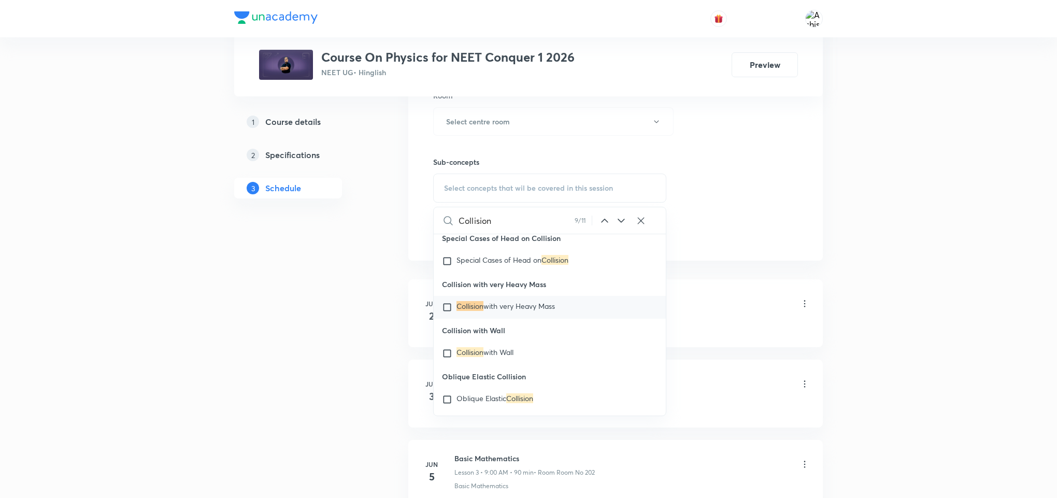
click at [620, 223] on icon at bounding box center [621, 221] width 7 height 4
click at [619, 224] on icon at bounding box center [621, 221] width 12 height 12
click at [603, 223] on icon at bounding box center [604, 221] width 12 height 12
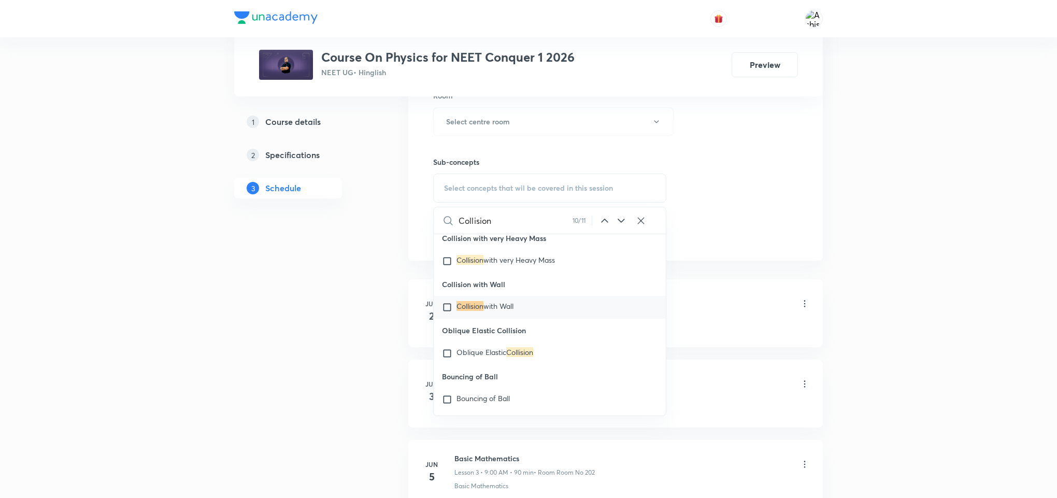
click at [603, 223] on icon at bounding box center [604, 221] width 12 height 12
click at [602, 224] on icon at bounding box center [604, 221] width 12 height 12
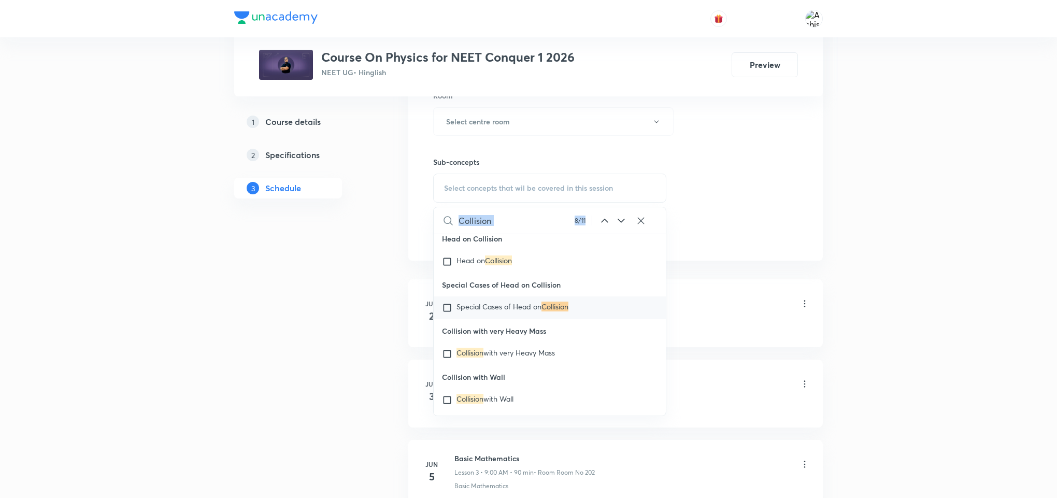
click at [601, 222] on icon at bounding box center [604, 221] width 7 height 4
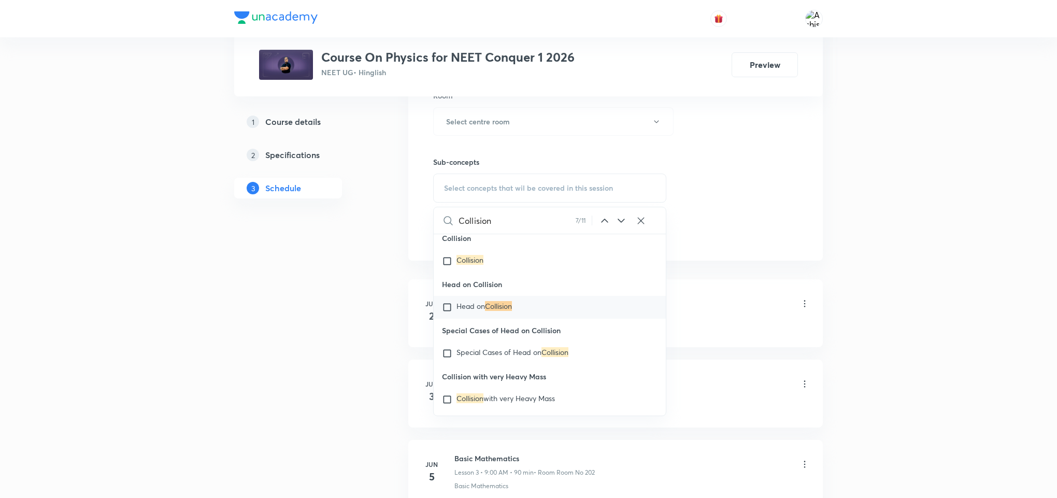
click at [598, 224] on icon at bounding box center [604, 221] width 12 height 12
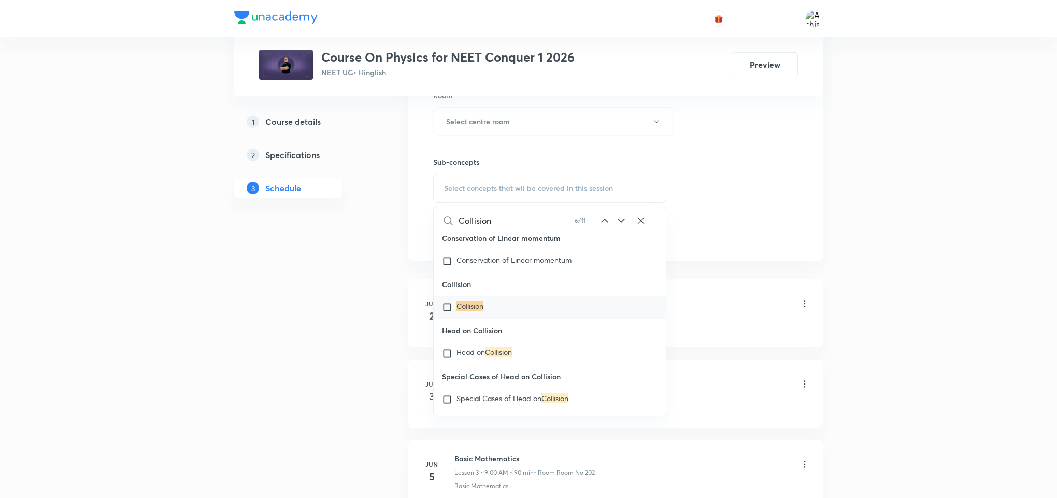
click at [598, 224] on icon at bounding box center [604, 221] width 12 height 12
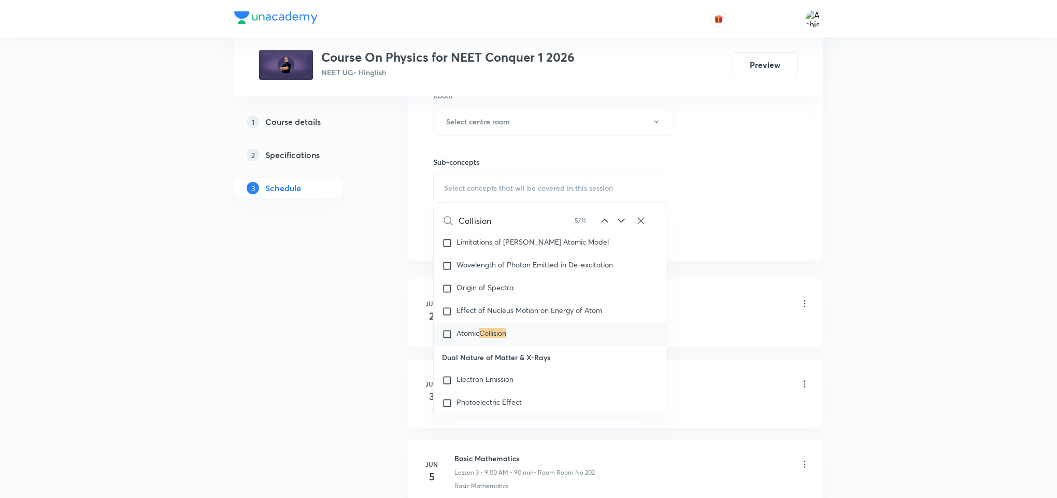
scroll to position [12859, 0]
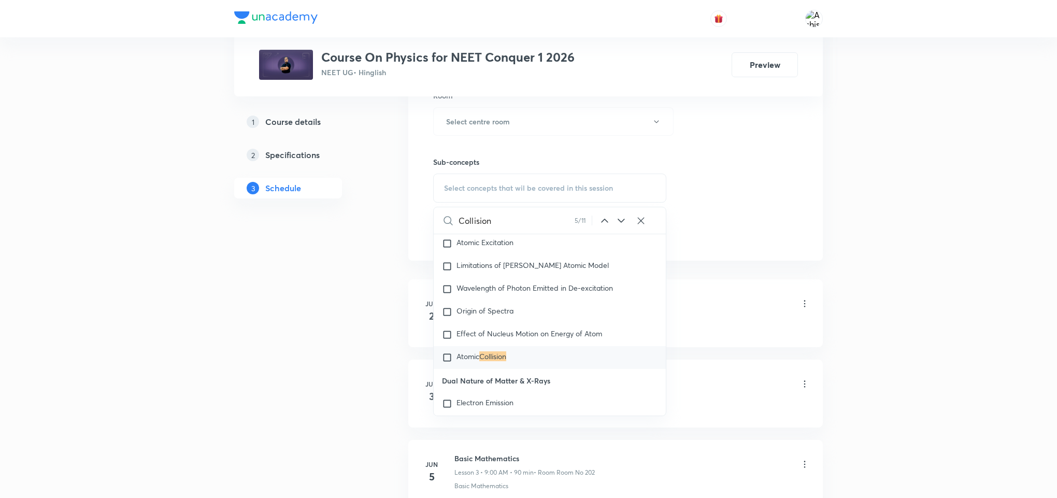
click at [598, 224] on icon at bounding box center [604, 221] width 12 height 12
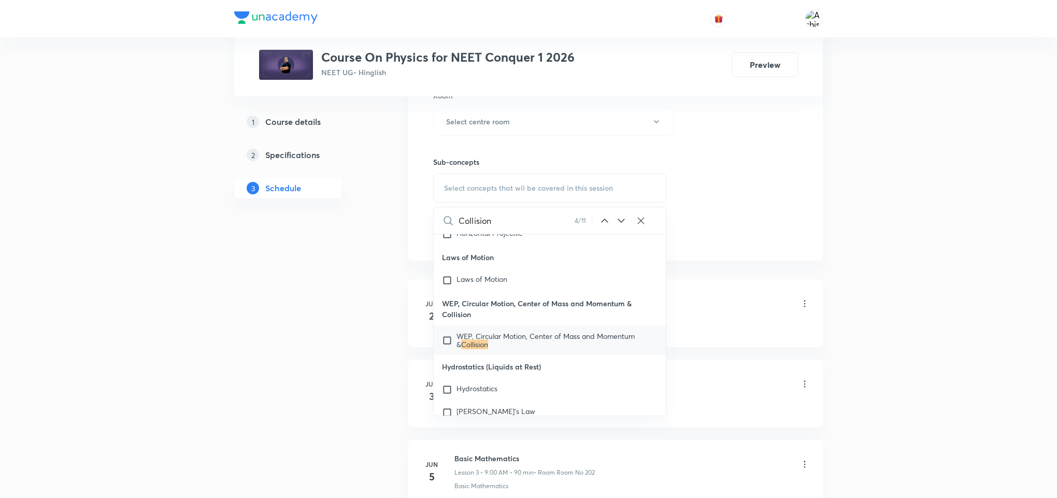
scroll to position [5576, 0]
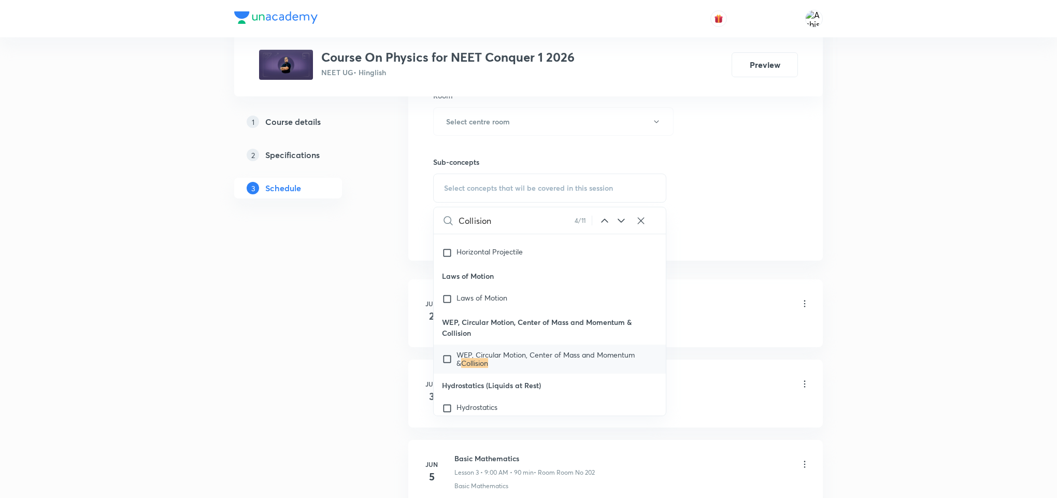
click at [448, 367] on input "checkbox" at bounding box center [449, 359] width 15 height 17
checkbox input "true"
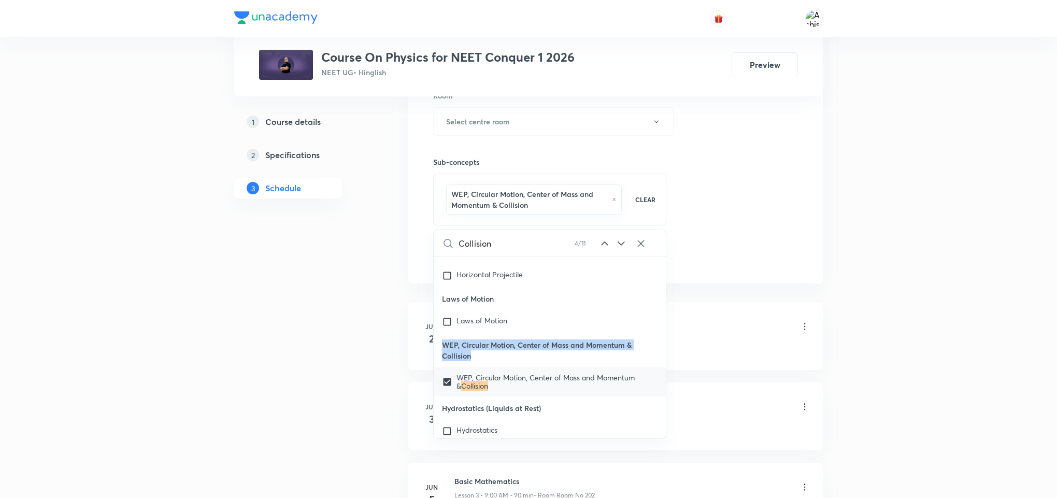
drag, startPoint x: 480, startPoint y: 374, endPoint x: 434, endPoint y: 355, distance: 49.7
click at [434, 355] on p "WEP, Circular Motion, Center of Mass and Momentum & Collision" at bounding box center [550, 350] width 232 height 34
copy p "WEP, Circular Motion, Center of Mass and Momentum & Collision"
click at [748, 278] on div "Session 58 Live class Session title 0/99 ​ Schedule for Sep 1, 2025, 9:43 AM ​ …" at bounding box center [615, 12] width 415 height 542
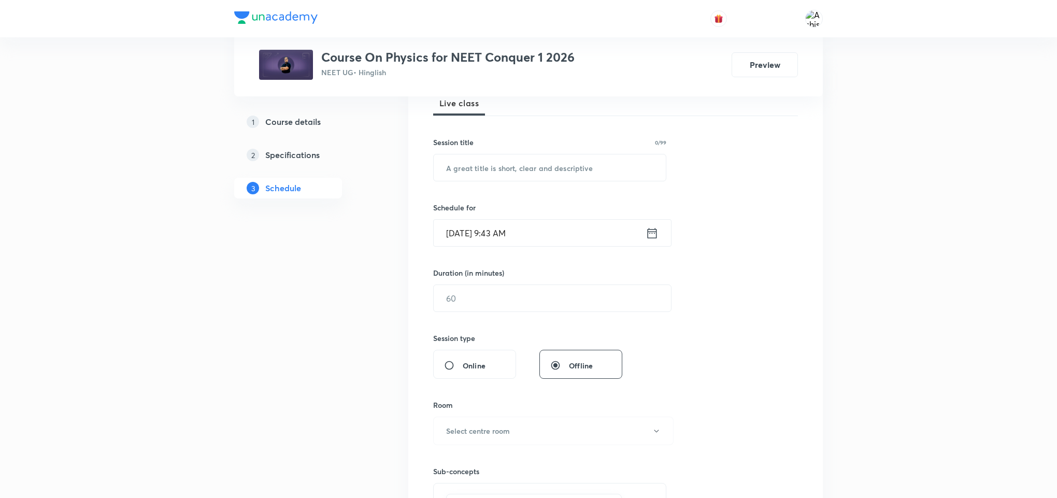
scroll to position [155, 0]
click at [491, 176] on input "text" at bounding box center [550, 169] width 232 height 26
paste input "WEP, Circular Motion, Center of Mass and Momentum & Collision"
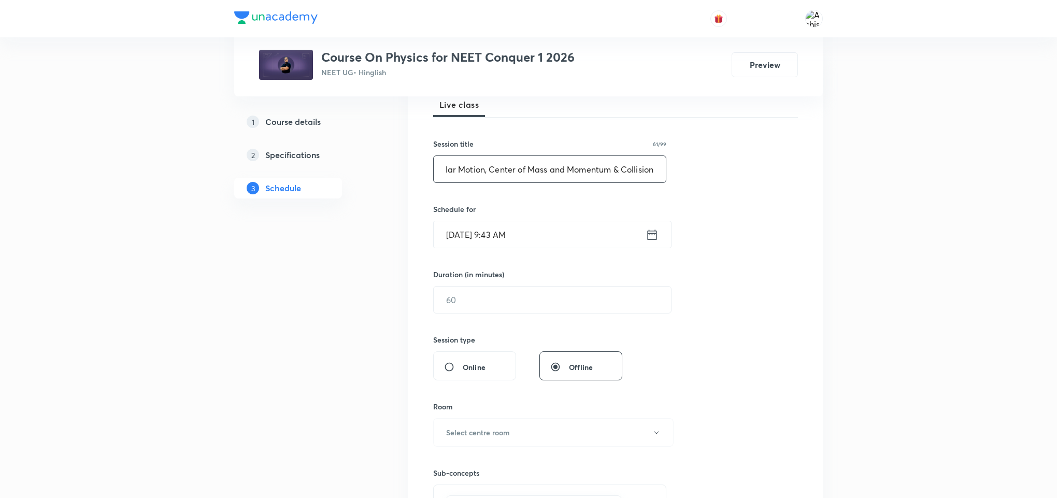
type input "WEP, Circular Motion, Center of Mass and Momentum & Collision"
click at [469, 233] on input "Sep 1, 2025, 9:43 AM" at bounding box center [540, 234] width 212 height 26
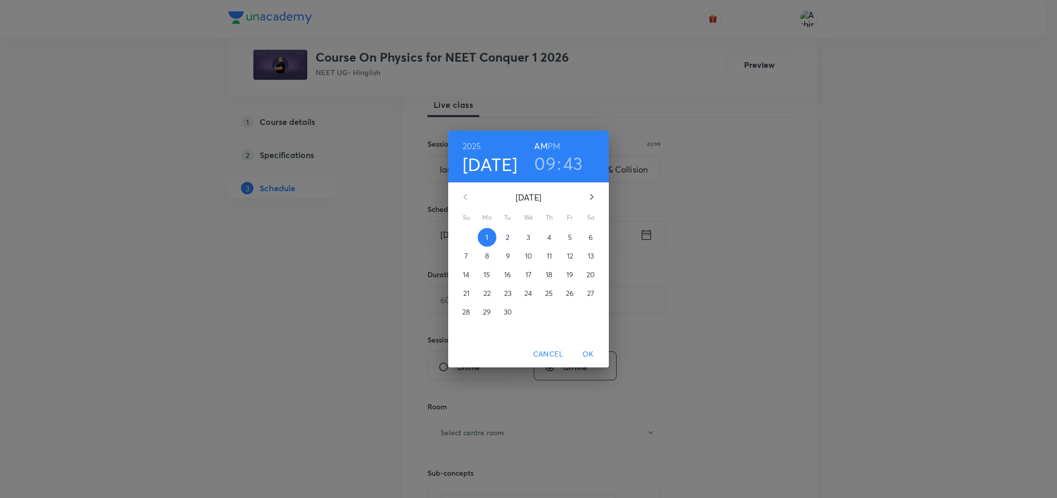
scroll to position [0, 0]
click at [558, 144] on h6 "PM" at bounding box center [556, 146] width 12 height 15
click at [549, 165] on h3 "09" at bounding box center [548, 163] width 22 height 22
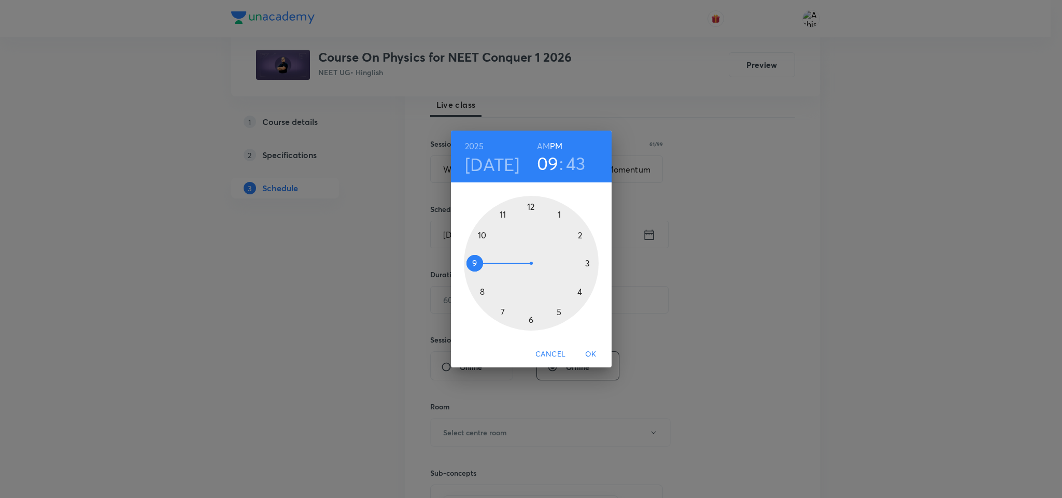
click at [532, 207] on div at bounding box center [531, 263] width 135 height 135
click at [556, 217] on div at bounding box center [531, 263] width 135 height 135
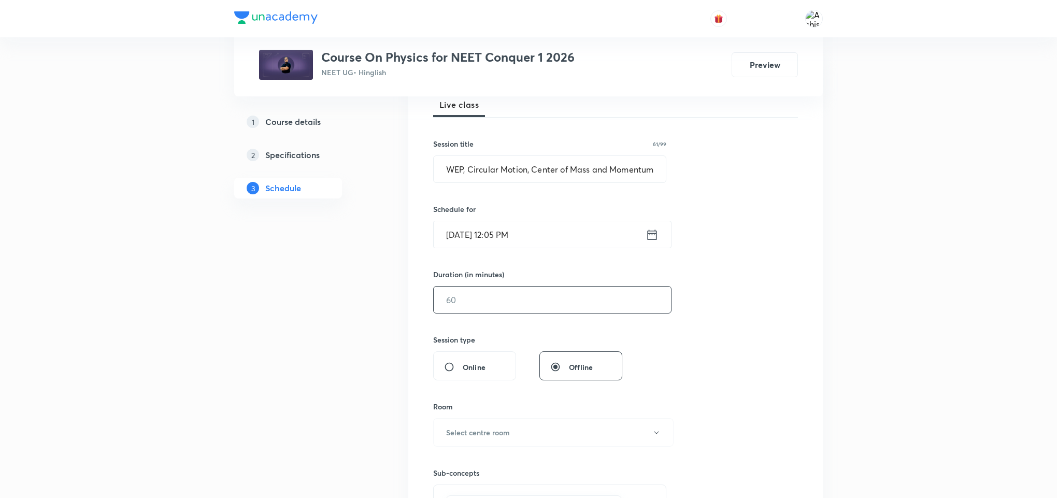
click at [459, 305] on input "text" at bounding box center [552, 300] width 237 height 26
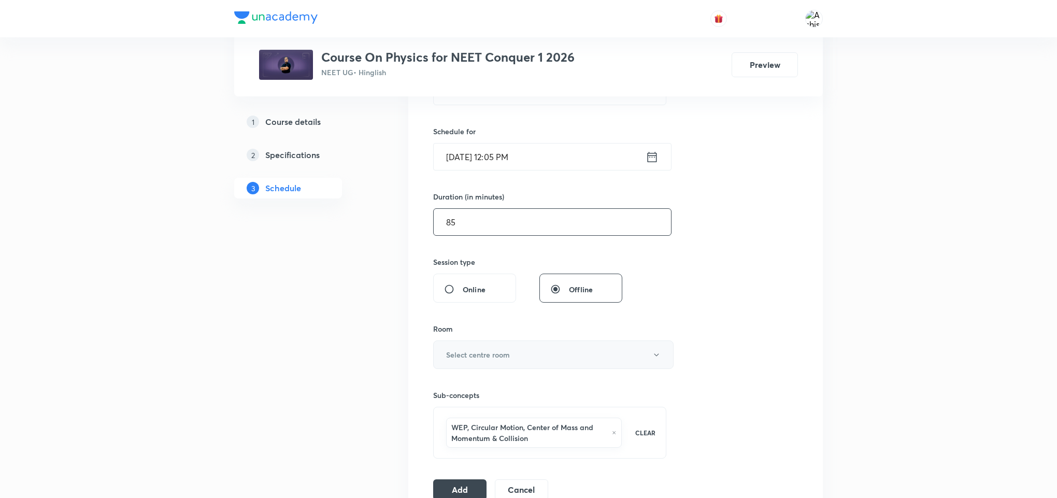
type input "85"
click at [479, 362] on button "Select centre room" at bounding box center [553, 354] width 240 height 28
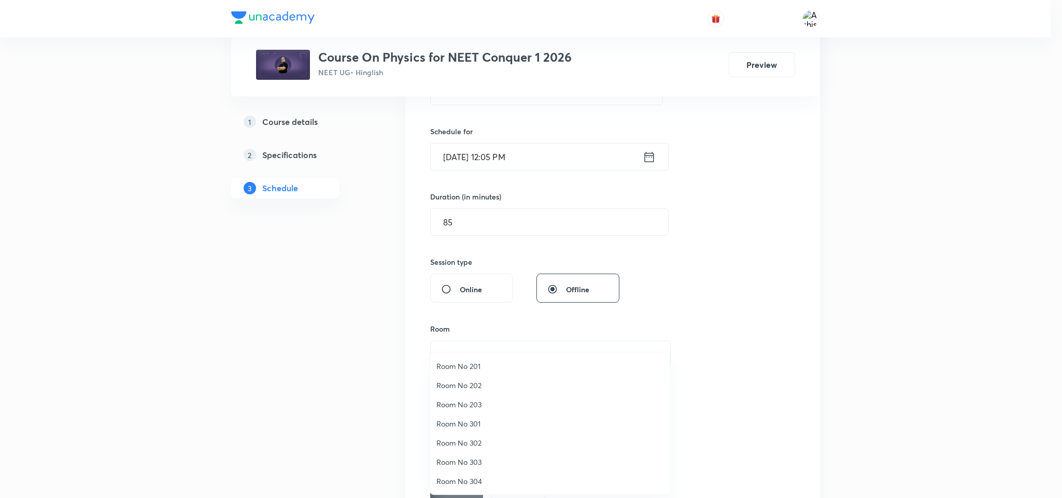
click at [473, 387] on span "Room No 202" at bounding box center [549, 385] width 227 height 11
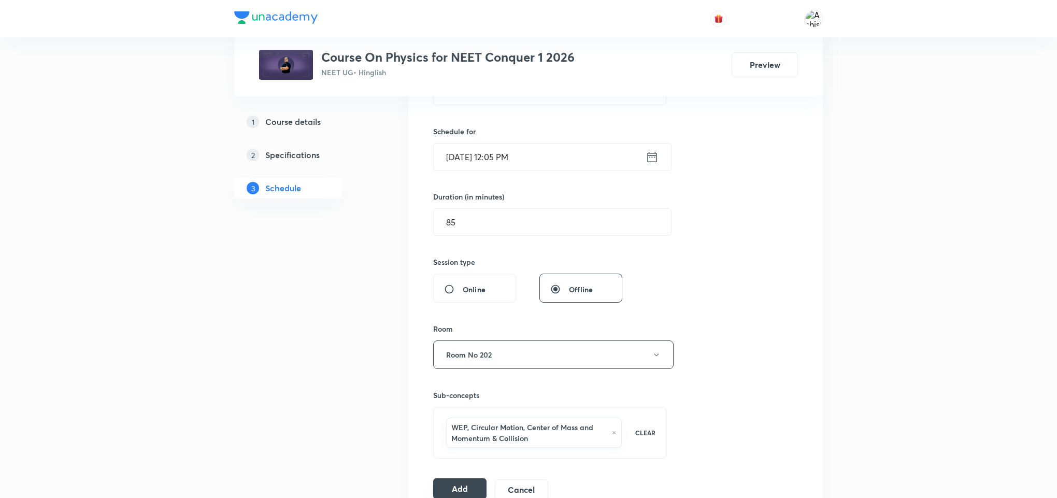
click at [475, 487] on button "Add" at bounding box center [459, 488] width 53 height 21
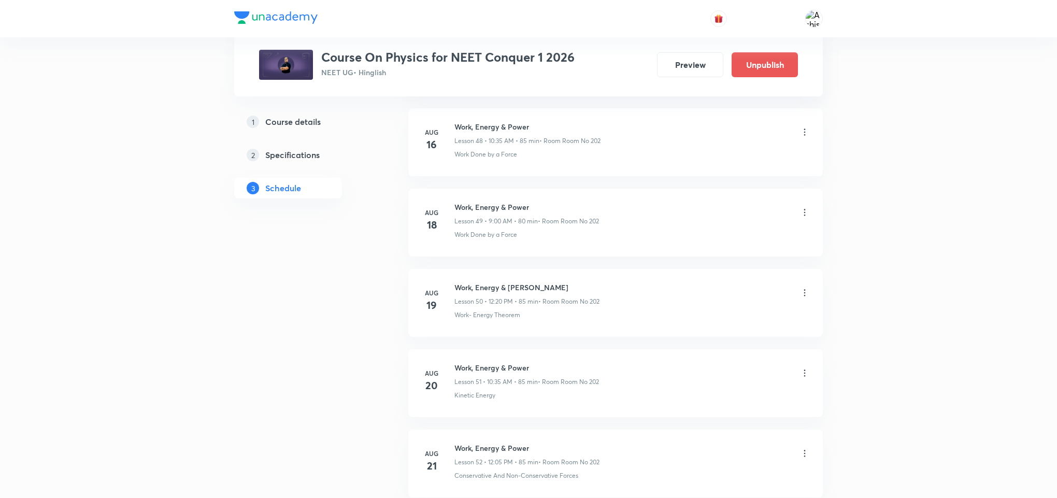
scroll to position [4545, 0]
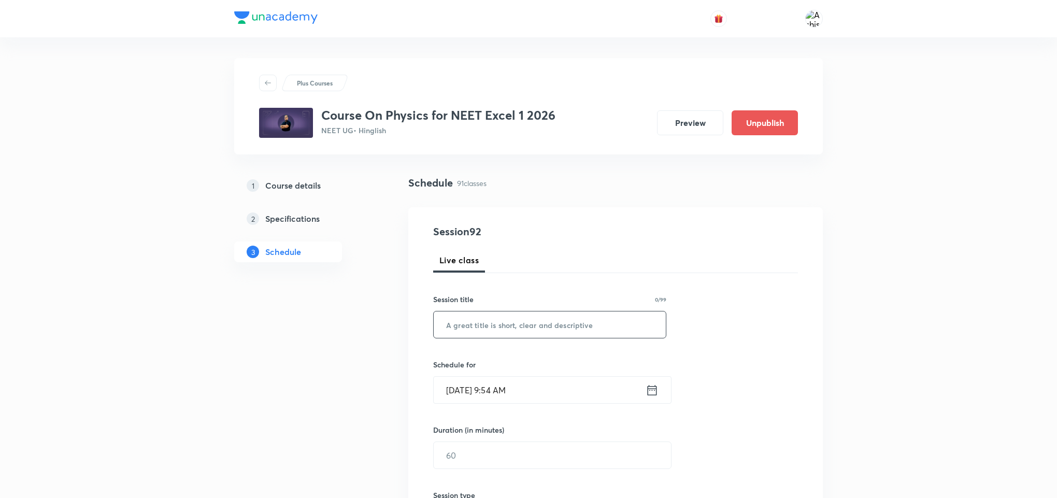
drag, startPoint x: 560, startPoint y: 165, endPoint x: 559, endPoint y: 338, distance: 172.5
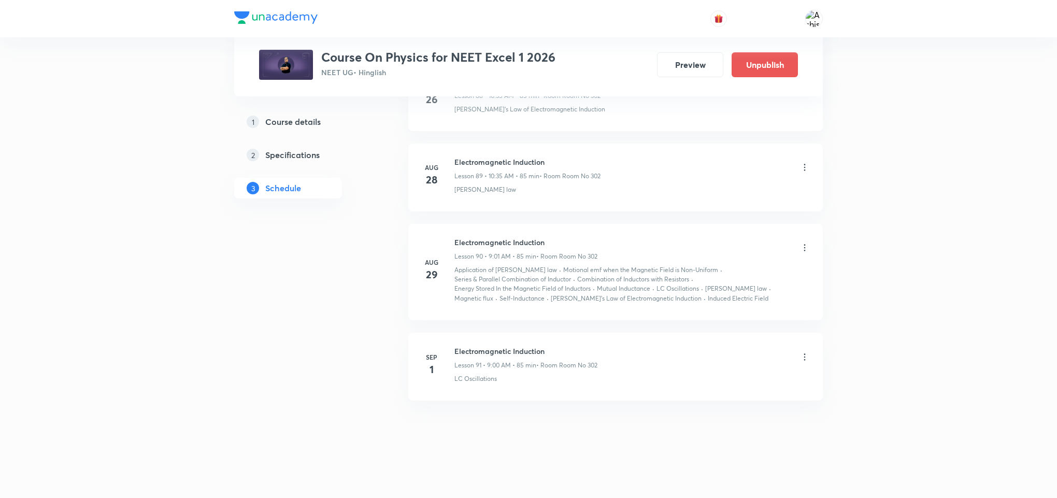
scroll to position [7738, 0]
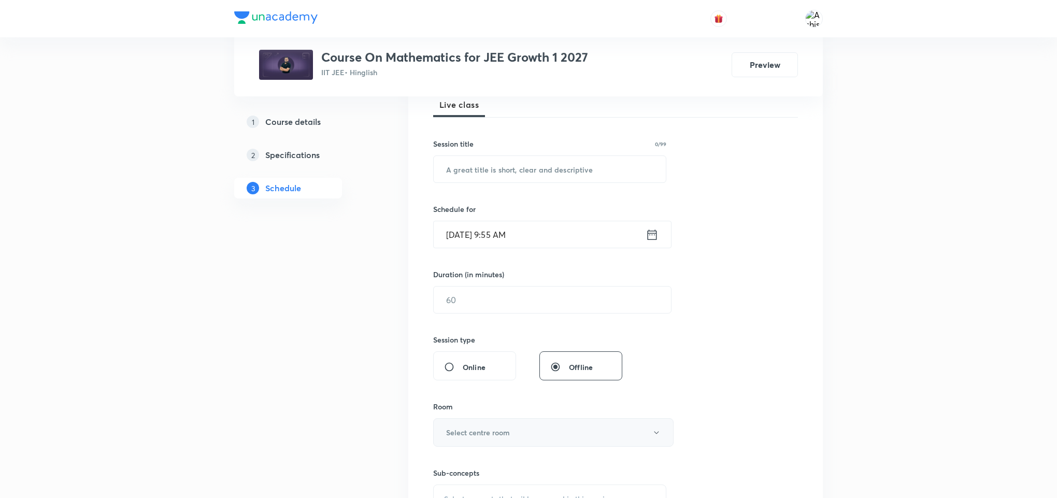
scroll to position [233, 0]
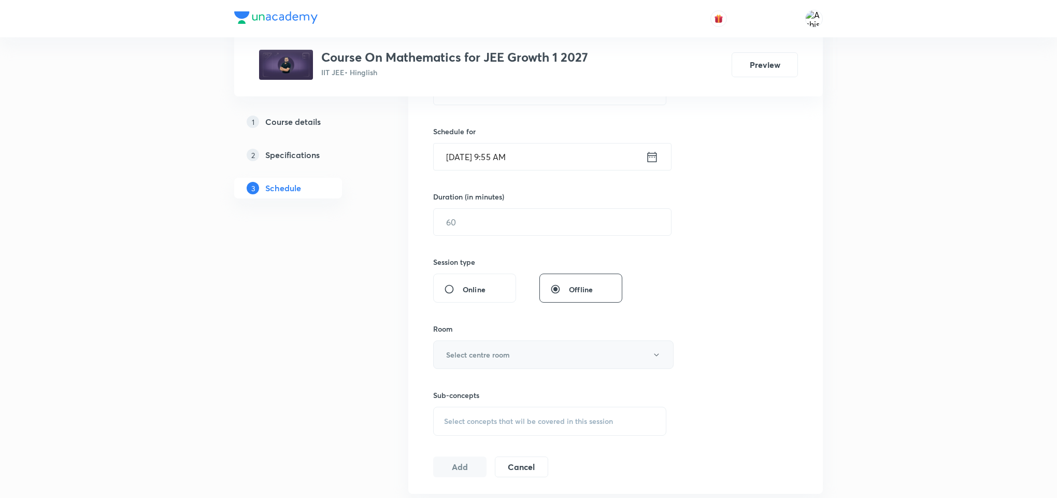
click at [507, 423] on span "Select concepts that wil be covered in this session" at bounding box center [528, 421] width 169 height 8
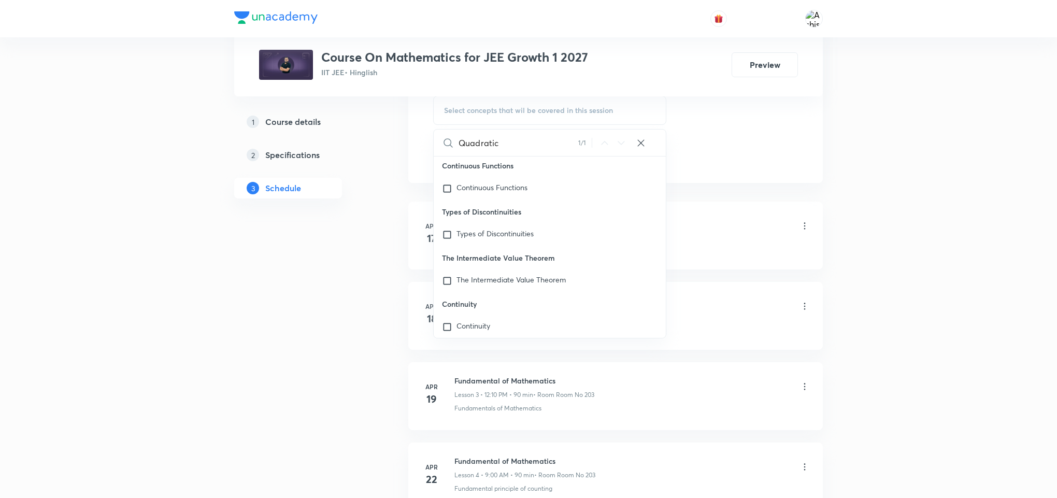
scroll to position [3793, 0]
click at [537, 143] on input "Quadratic" at bounding box center [519, 143] width 120 height 26
type input "Quadratic"
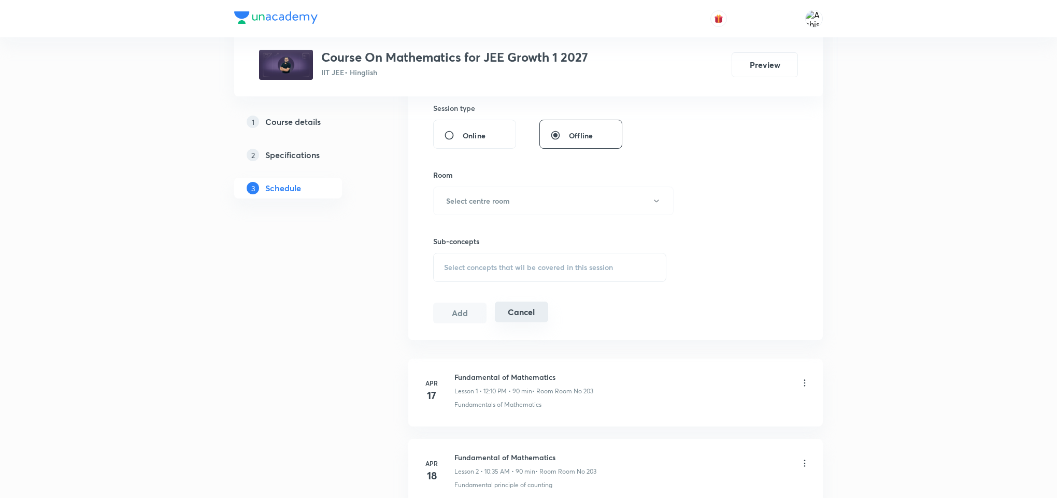
scroll to position [389, 0]
click at [525, 269] on span "Select concepts that wil be covered in this session" at bounding box center [528, 266] width 169 height 8
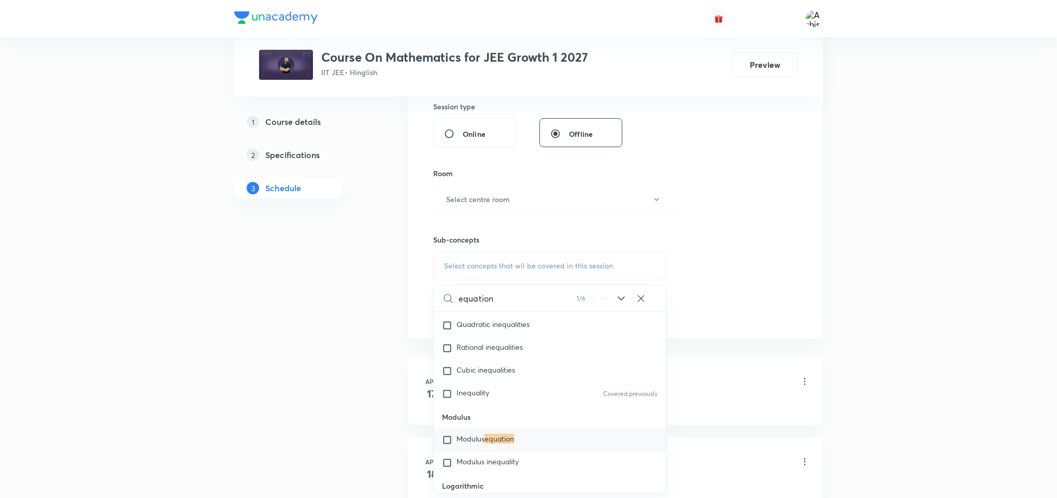
scroll to position [466, 0]
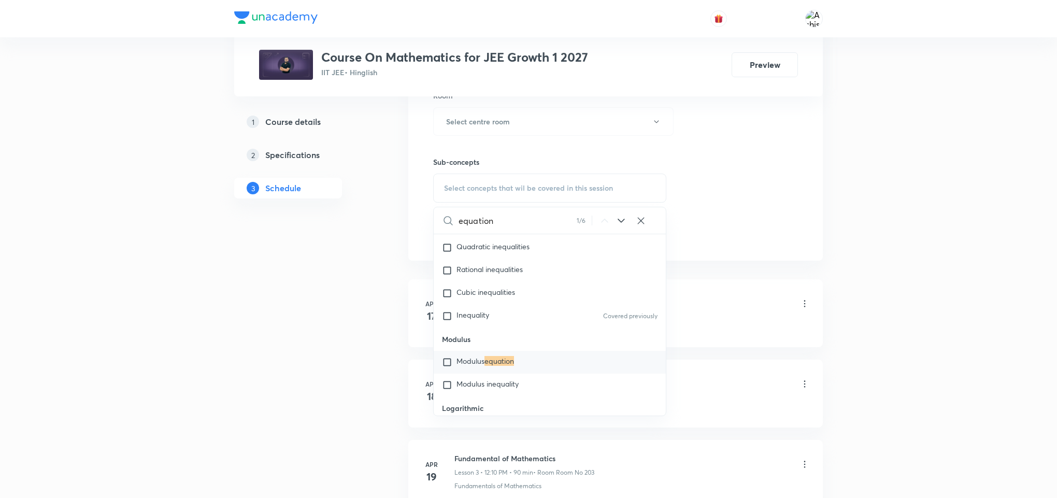
click at [617, 220] on icon at bounding box center [621, 221] width 12 height 12
click at [617, 219] on icon at bounding box center [621, 221] width 12 height 12
click at [615, 217] on icon at bounding box center [621, 221] width 12 height 12
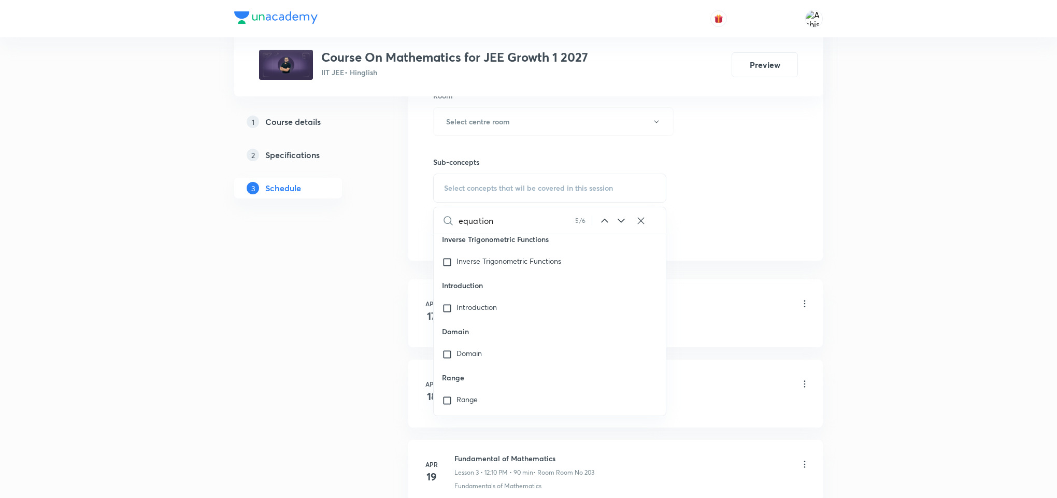
click at [615, 217] on icon at bounding box center [621, 221] width 12 height 12
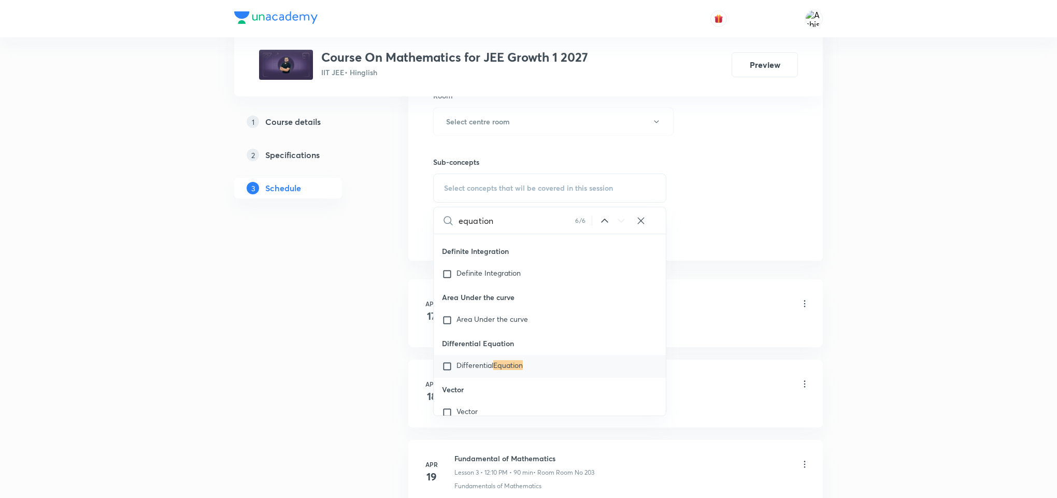
scroll to position [4298, 0]
click at [603, 220] on icon at bounding box center [604, 221] width 12 height 12
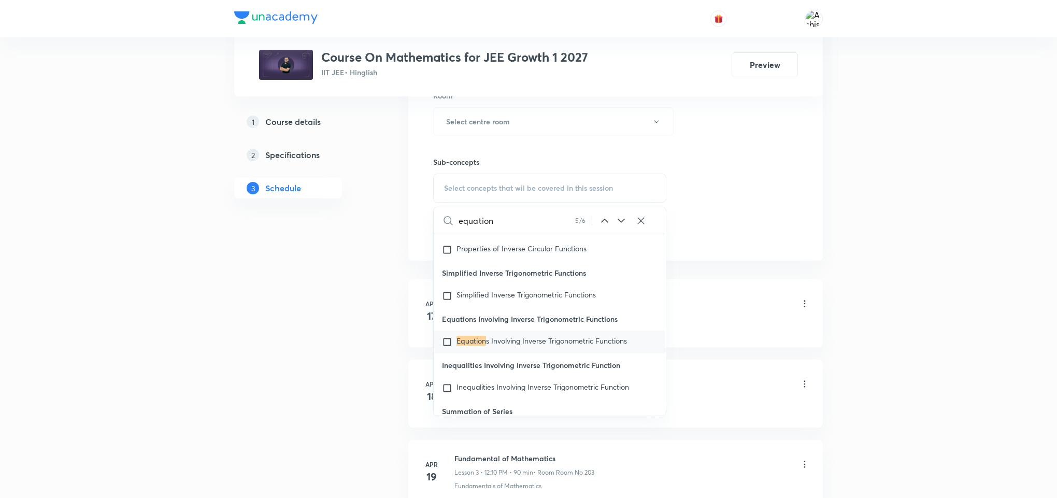
scroll to position [3283, 0]
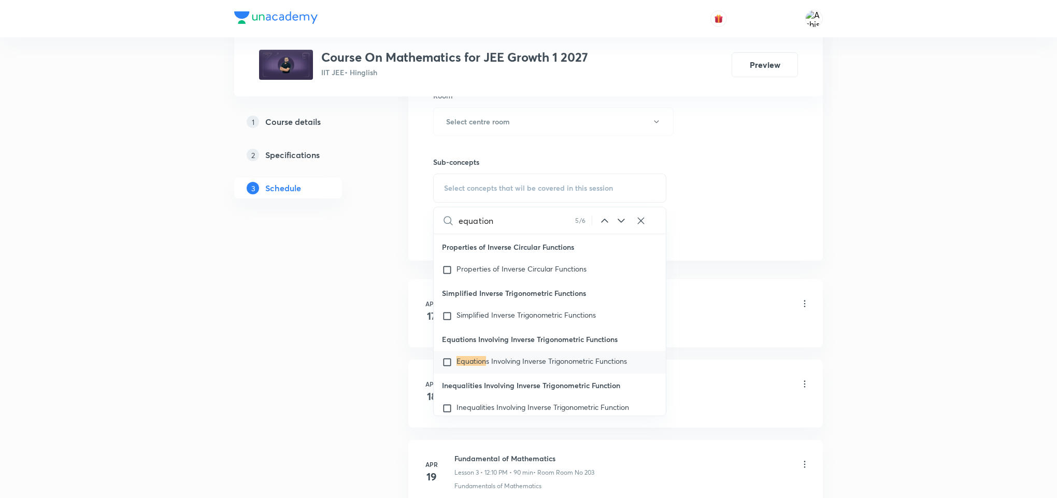
click at [603, 220] on icon at bounding box center [604, 221] width 12 height 12
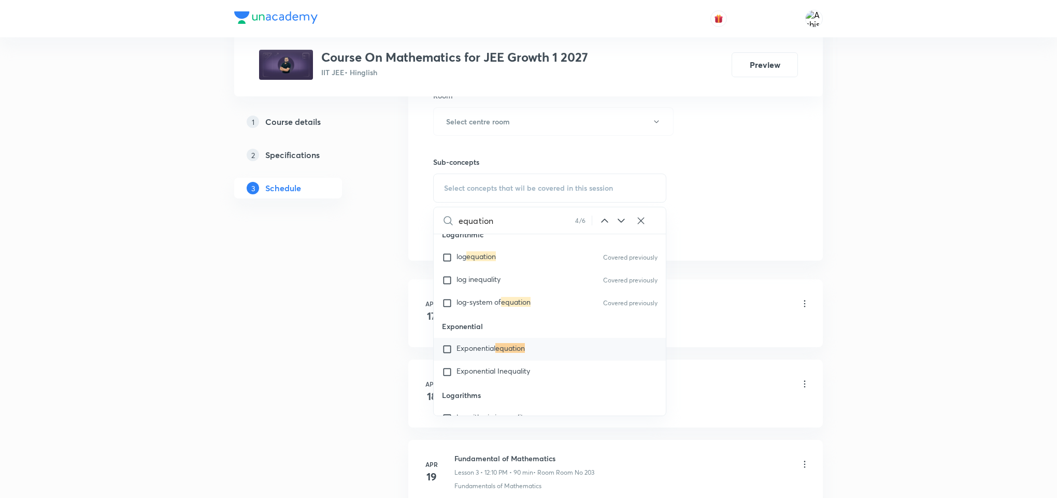
scroll to position [1446, 0]
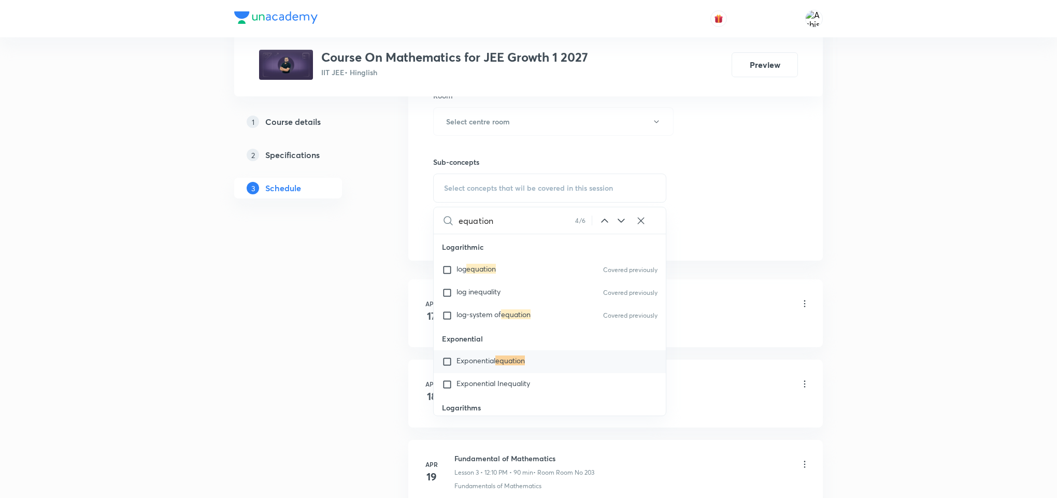
click at [622, 221] on icon at bounding box center [621, 221] width 12 height 12
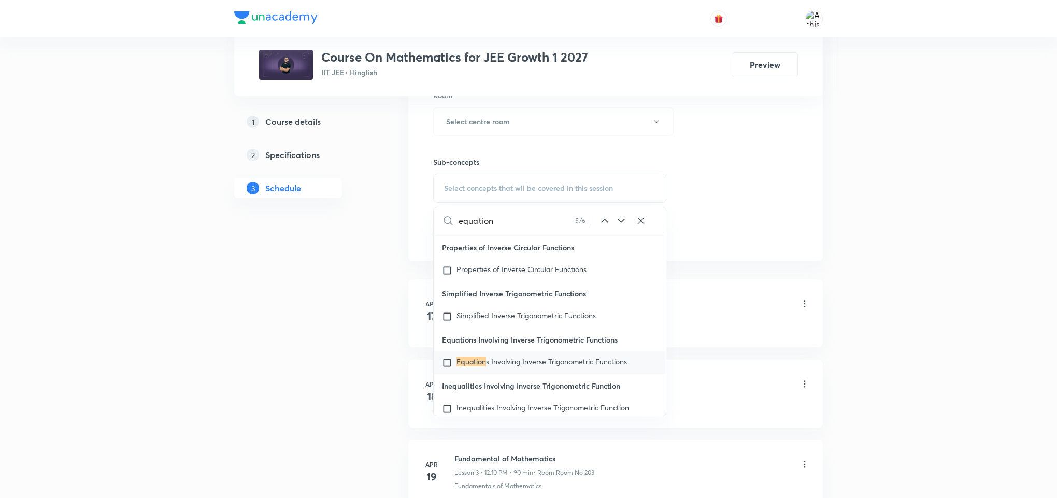
scroll to position [3283, 0]
click at [474, 221] on input "equation" at bounding box center [517, 220] width 117 height 26
click at [473, 220] on input "equation" at bounding box center [517, 220] width 117 height 26
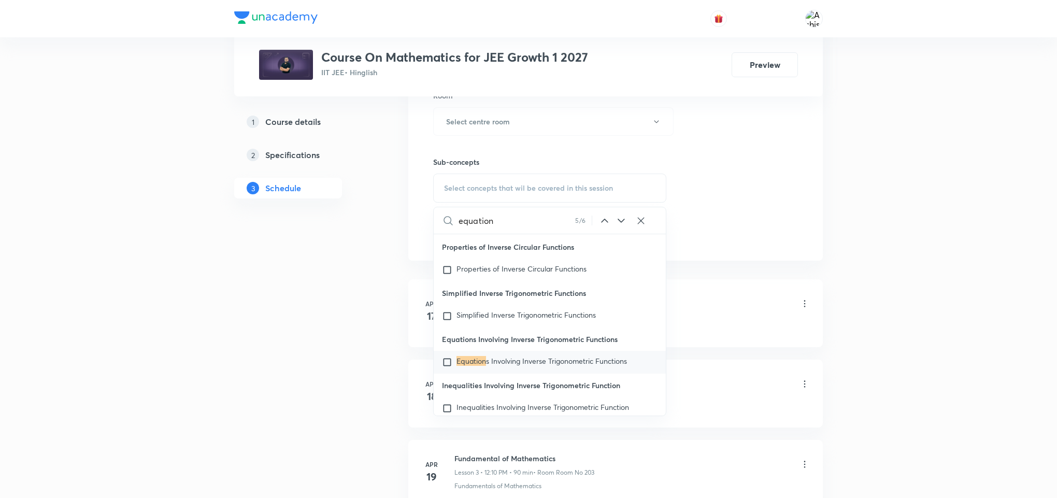
click at [473, 220] on input "equation" at bounding box center [517, 220] width 117 height 26
paste input "Quadratic"
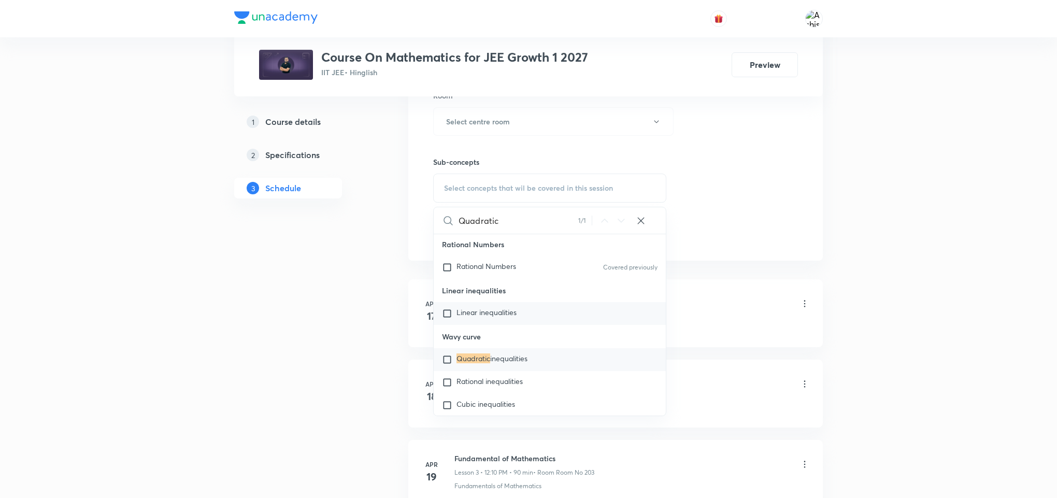
scroll to position [1170, 0]
type input "Quadratic"
click at [495, 365] on span "inequalities" at bounding box center [508, 360] width 37 height 10
checkbox input "true"
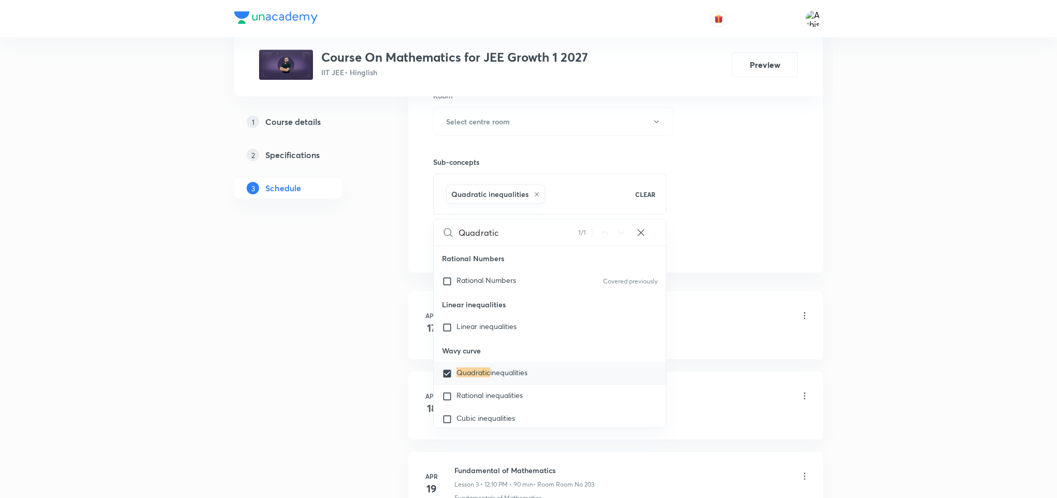
click at [724, 238] on div "Session 94 Live class Session title 0/99 ​ Schedule for Sep 1, 2025, 9:55 AM ​ …" at bounding box center [615, 7] width 365 height 498
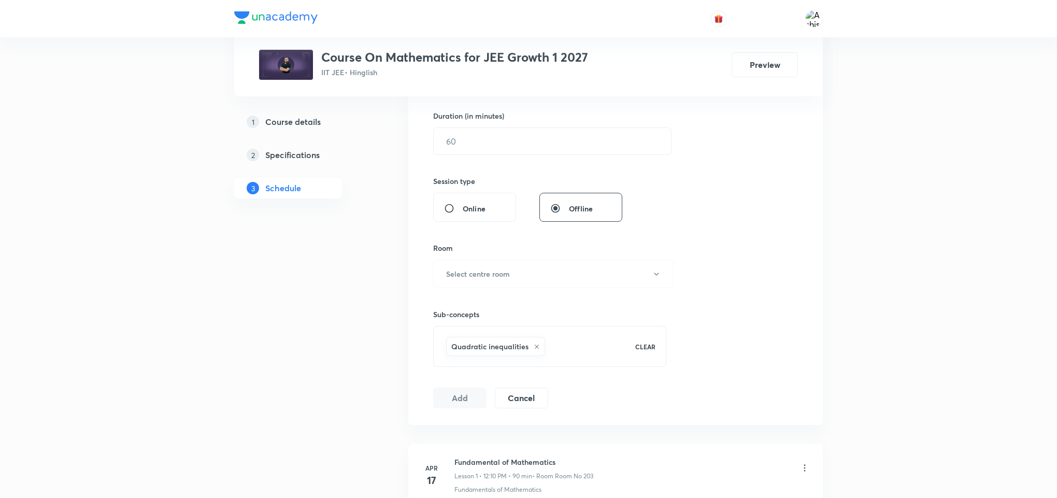
scroll to position [311, 0]
click at [496, 274] on h6 "Select centre room" at bounding box center [478, 277] width 64 height 11
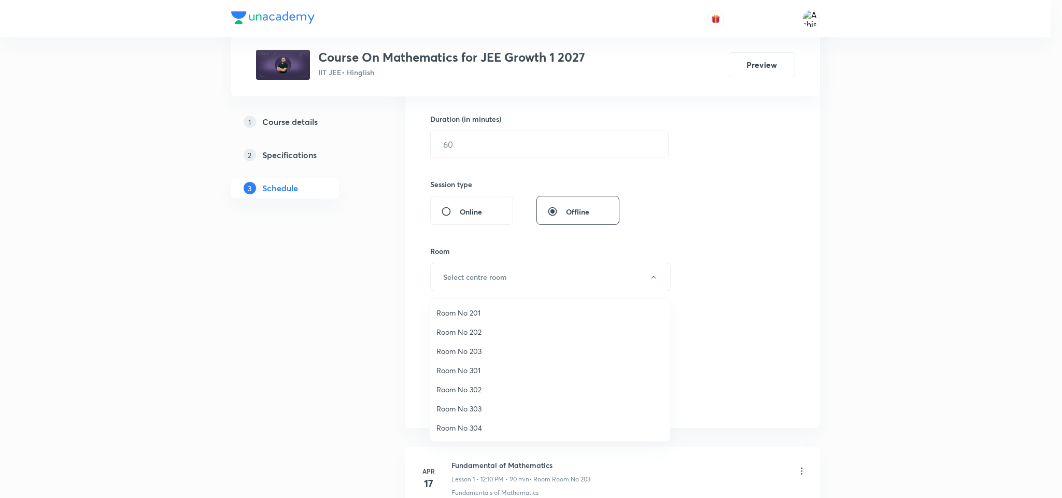
click at [484, 349] on span "Room No 203" at bounding box center [549, 351] width 227 height 11
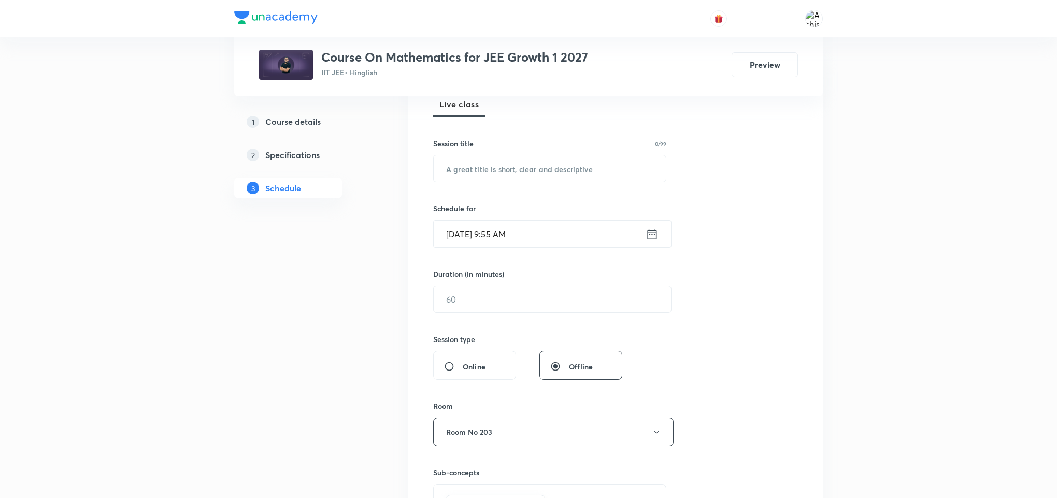
scroll to position [155, 0]
click at [493, 294] on input "text" at bounding box center [552, 300] width 237 height 26
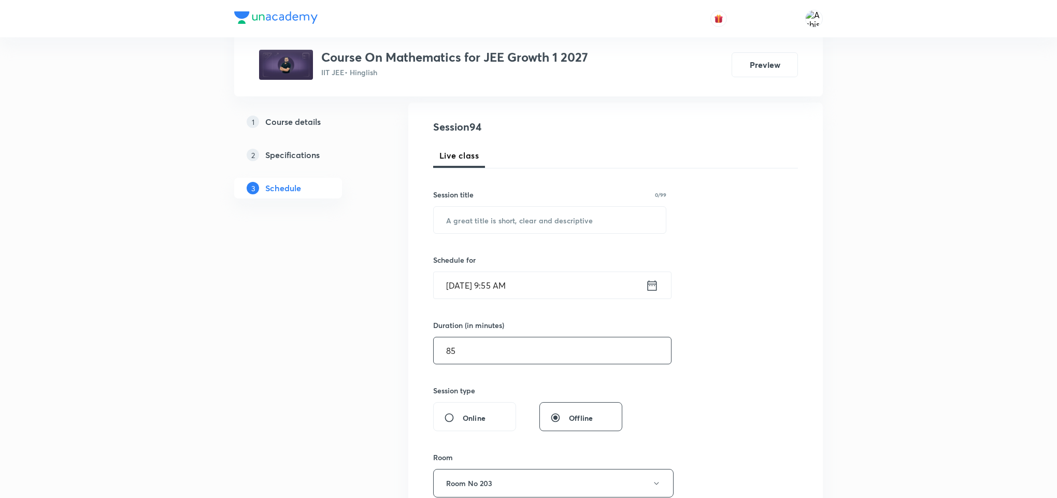
scroll to position [78, 0]
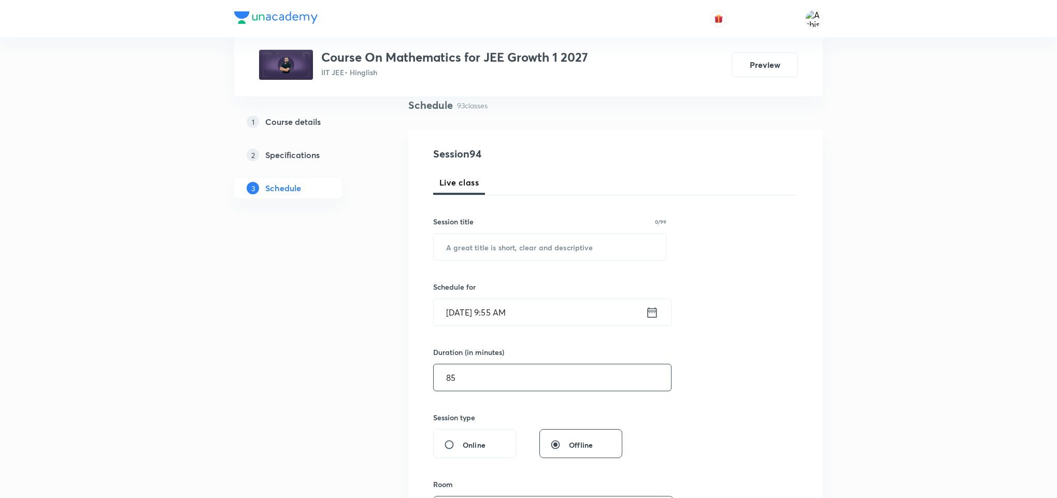
type input "85"
click at [468, 309] on input "[DATE] 9:55 AM" at bounding box center [540, 312] width 212 height 26
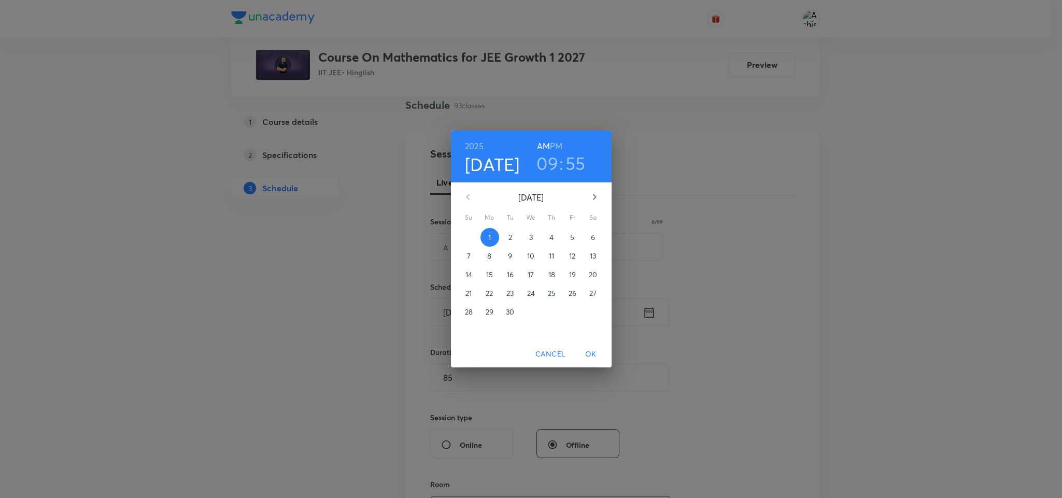
click at [547, 164] on h3 "09" at bounding box center [547, 163] width 22 height 22
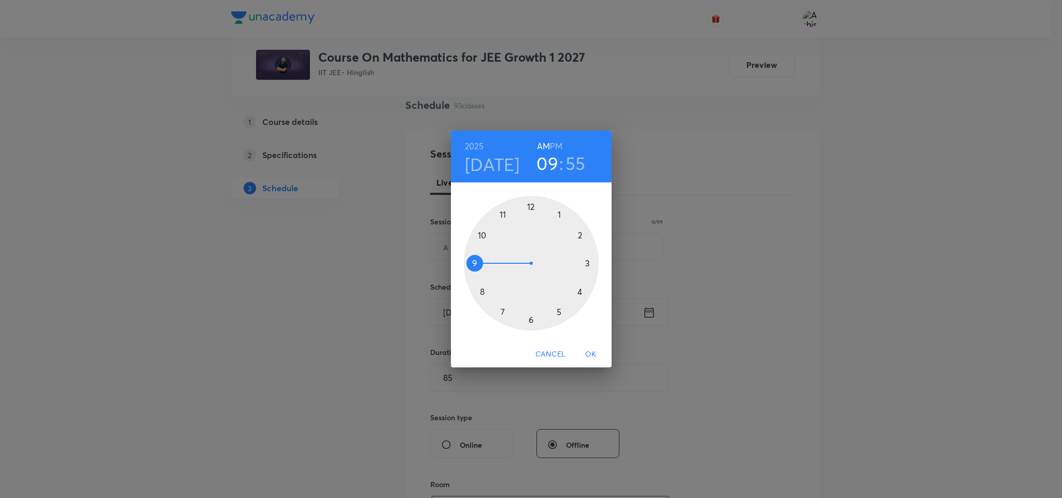
click at [484, 235] on div at bounding box center [531, 263] width 135 height 135
click at [505, 311] on div at bounding box center [531, 263] width 135 height 135
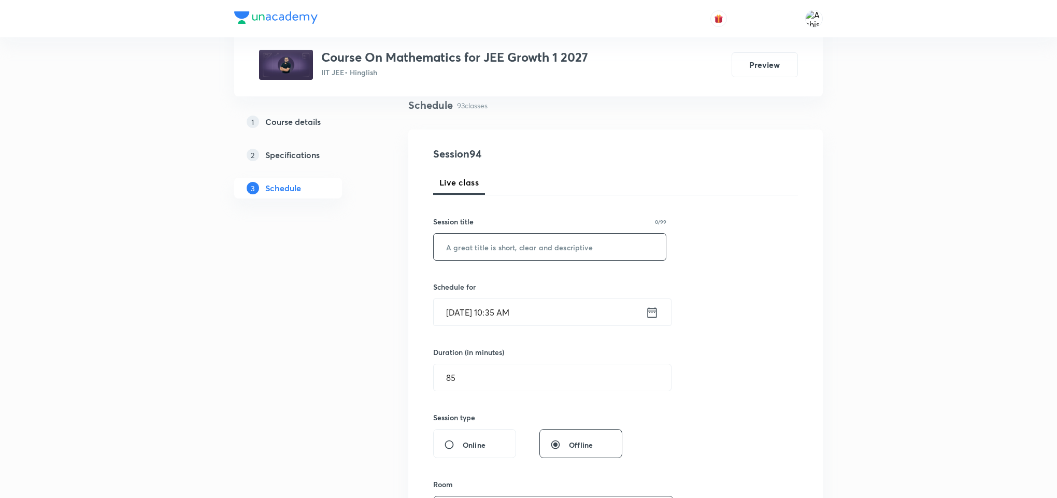
click at [515, 254] on input "text" at bounding box center [550, 247] width 232 height 26
paste input "Quadratic"
paste input "equation"
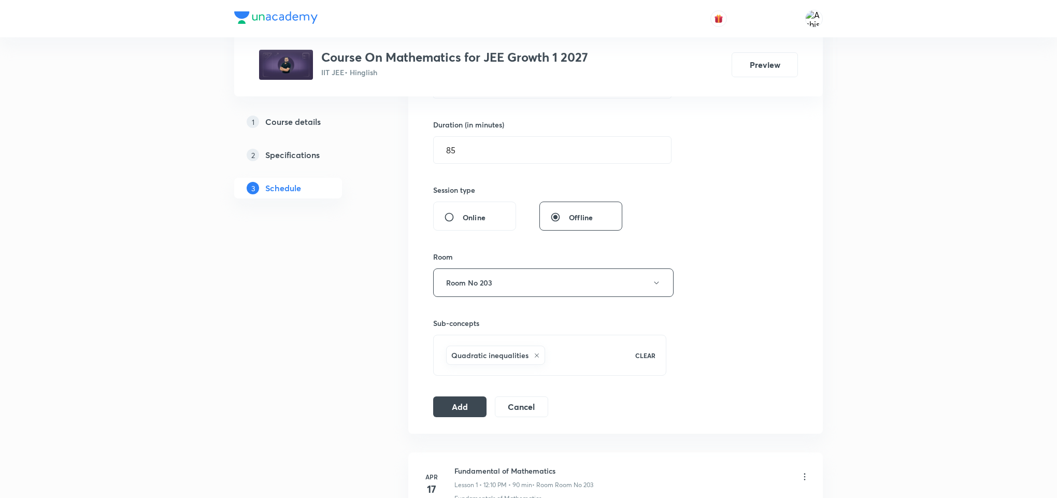
scroll to position [311, 0]
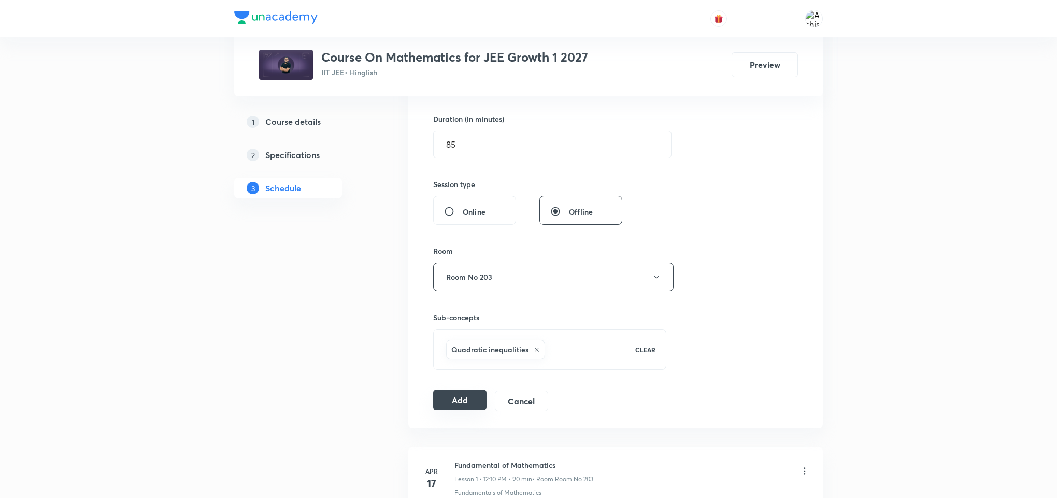
type input "Quadratic equation"
click at [467, 410] on button "Add" at bounding box center [459, 400] width 53 height 21
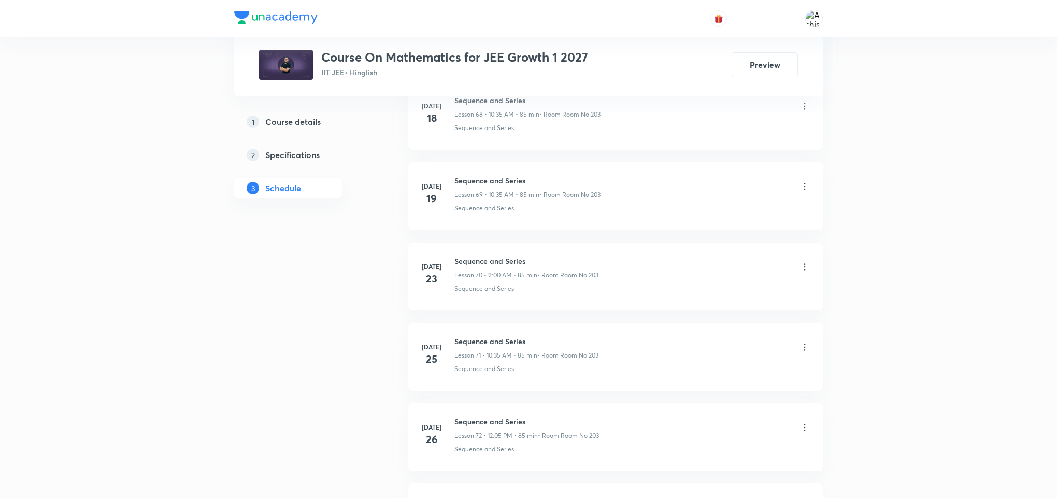
scroll to position [5921, 0]
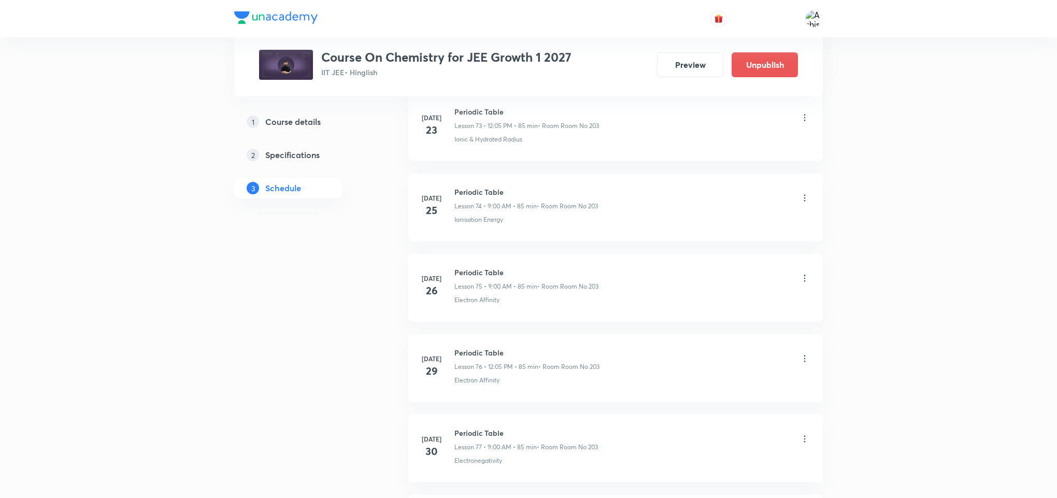
scroll to position [8013, 0]
drag, startPoint x: 519, startPoint y: 386, endPoint x: 451, endPoint y: 406, distance: 71.2
copy p "LCAO Method"
drag, startPoint x: 497, startPoint y: 358, endPoint x: 454, endPoint y: 336, distance: 48.4
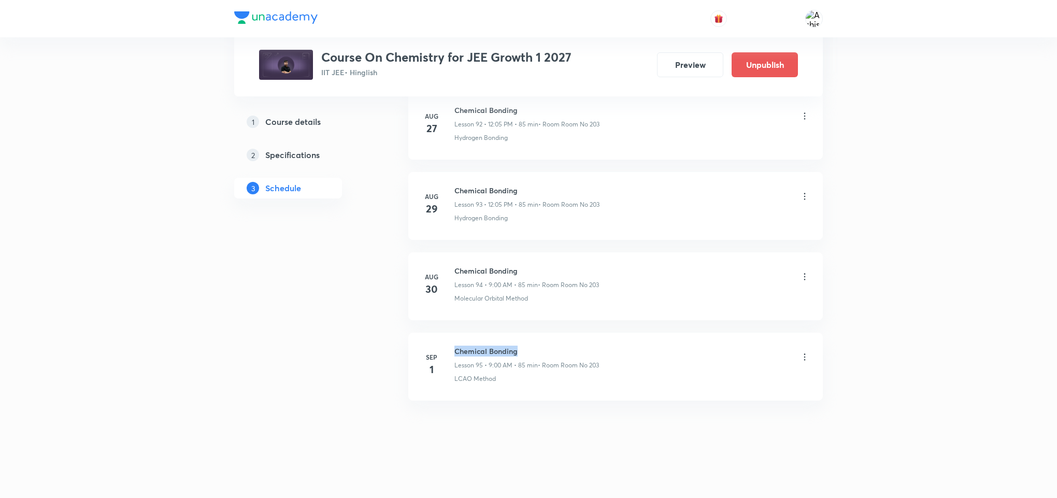
click at [454, 336] on li "[DATE] Chemical Bonding Lesson 95 • 9:00 AM • 85 min • Room Room No 203 LCAO Me…" at bounding box center [615, 367] width 415 height 68
copy h6 "Chemical Bonding"
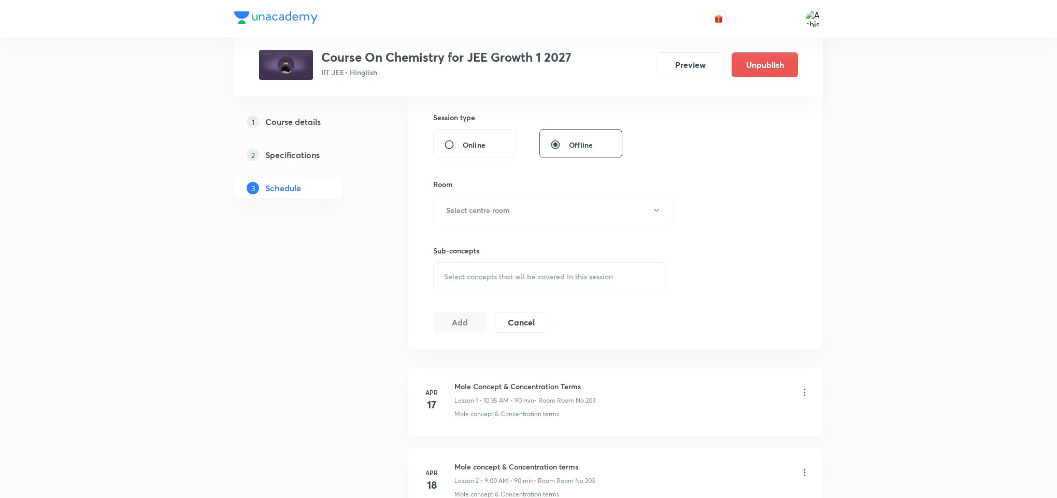
scroll to position [0, 0]
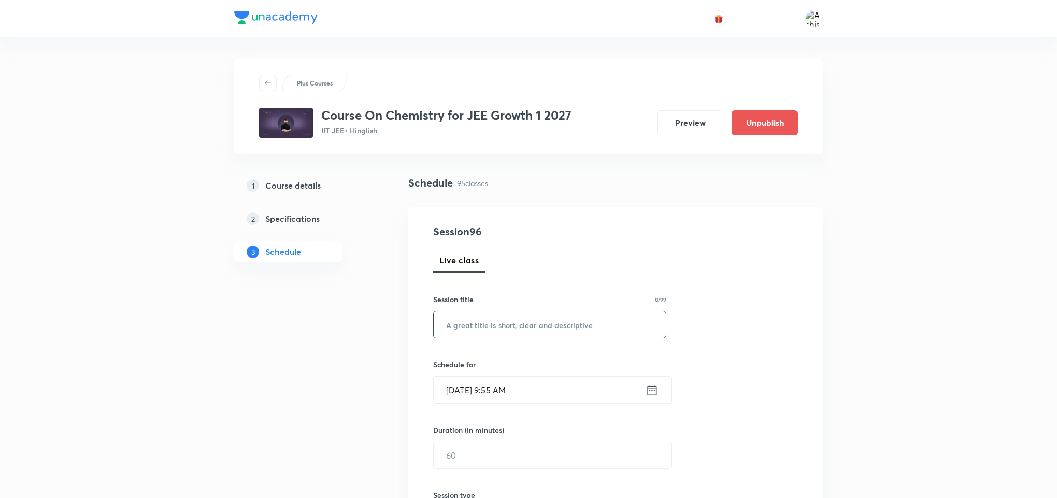
click at [496, 332] on input "text" at bounding box center [550, 324] width 232 height 26
paste input "Chemical Bonding"
type input "Chemical Bonding"
click at [465, 387] on input "[DATE] 9:55 AM" at bounding box center [540, 390] width 212 height 26
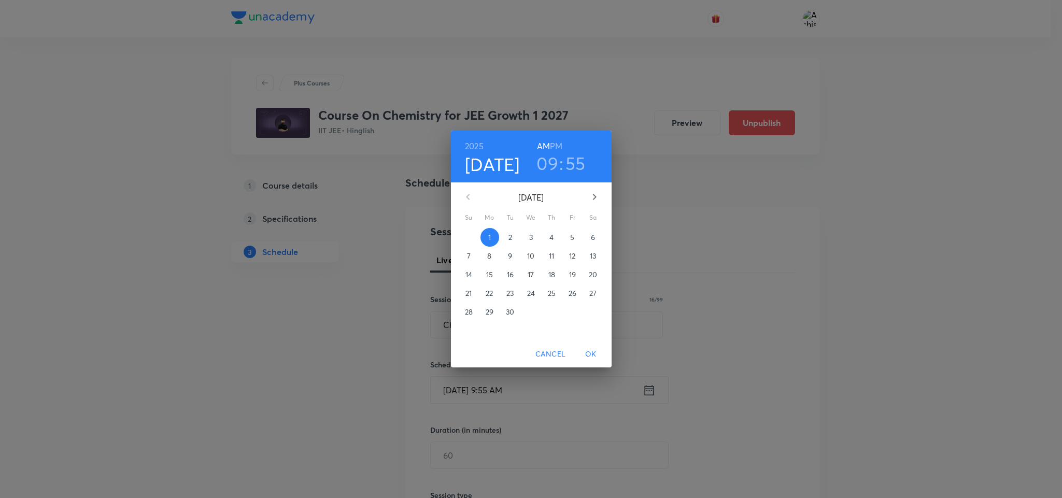
click at [553, 146] on h6 "PM" at bounding box center [556, 146] width 12 height 15
click at [552, 162] on h3 "09" at bounding box center [547, 163] width 22 height 22
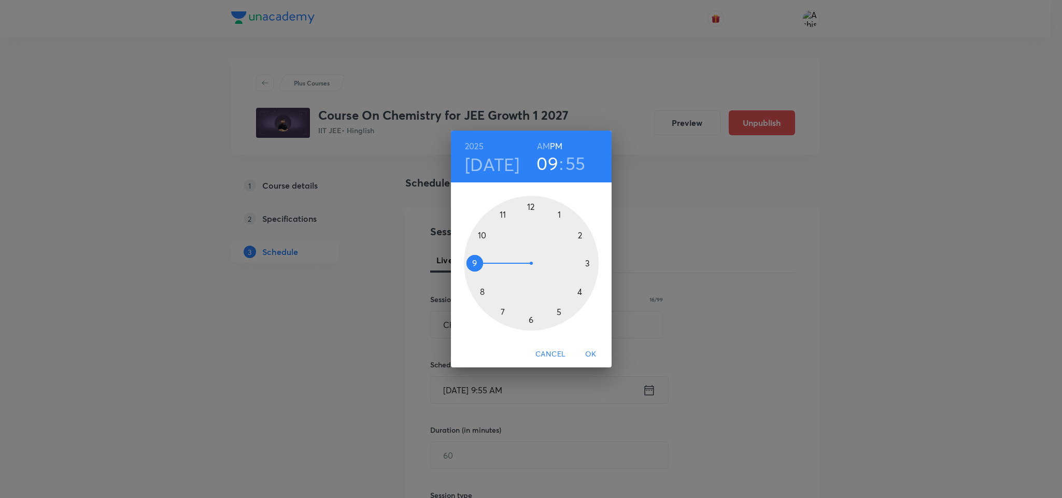
click at [532, 203] on div at bounding box center [531, 263] width 135 height 135
click at [560, 212] on div at bounding box center [531, 263] width 135 height 135
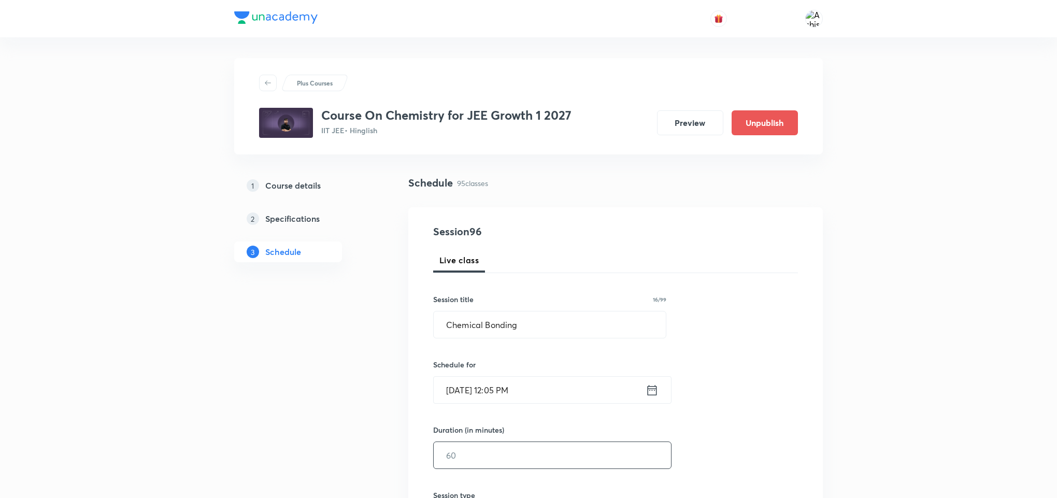
click at [493, 454] on input "text" at bounding box center [552, 455] width 237 height 26
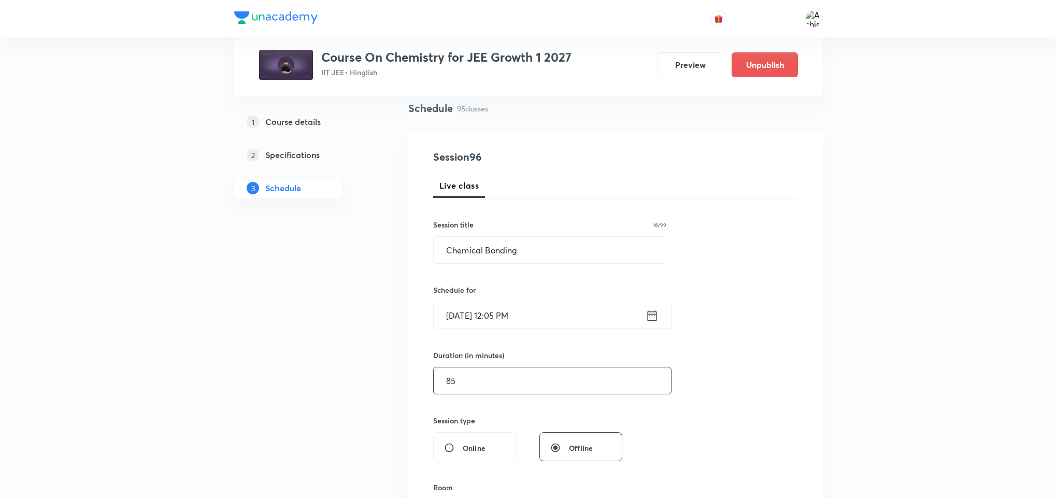
scroll to position [155, 0]
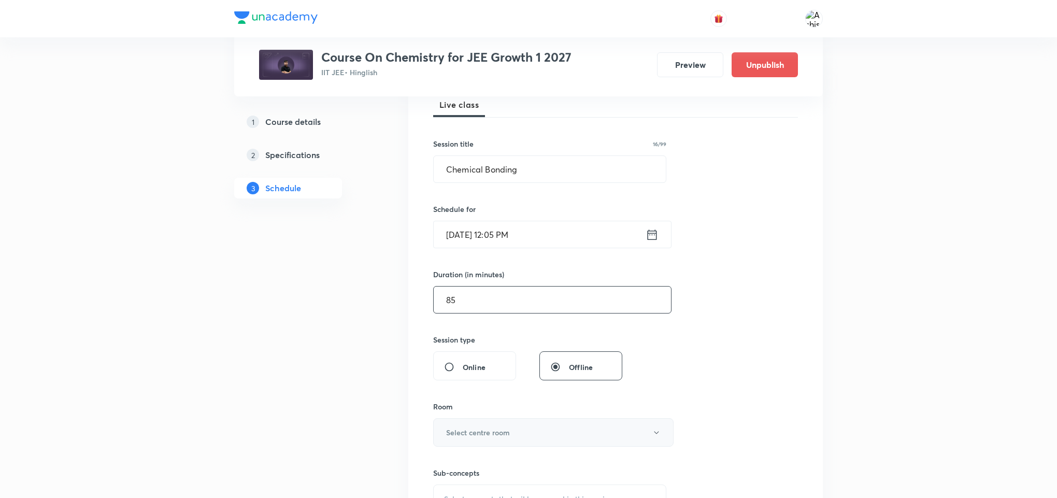
type input "85"
click at [499, 434] on h6 "Select centre room" at bounding box center [478, 432] width 64 height 11
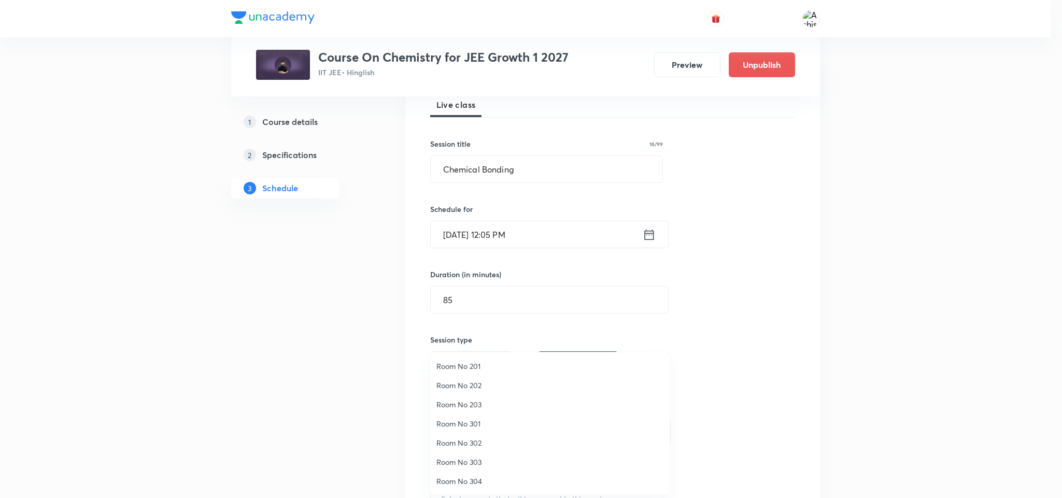
click at [469, 400] on span "Room No 203" at bounding box center [549, 404] width 227 height 11
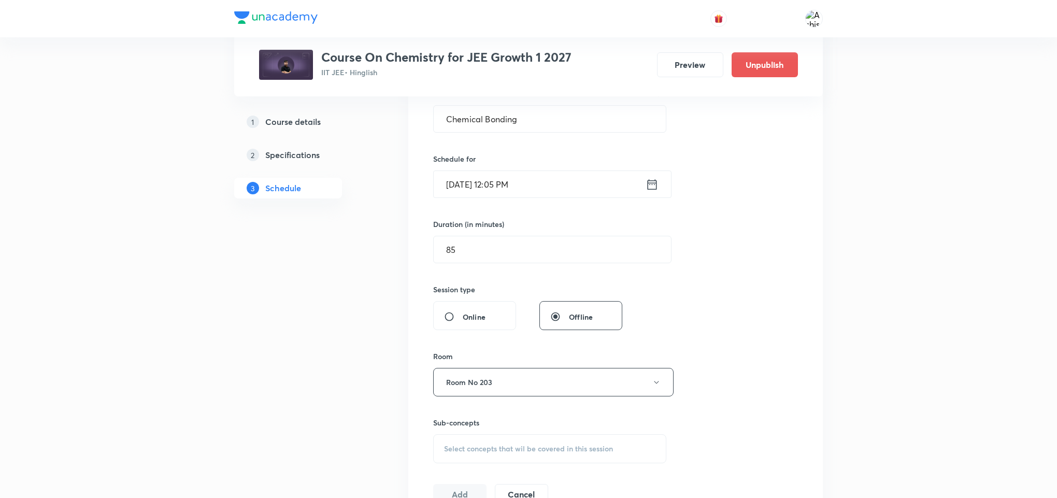
scroll to position [233, 0]
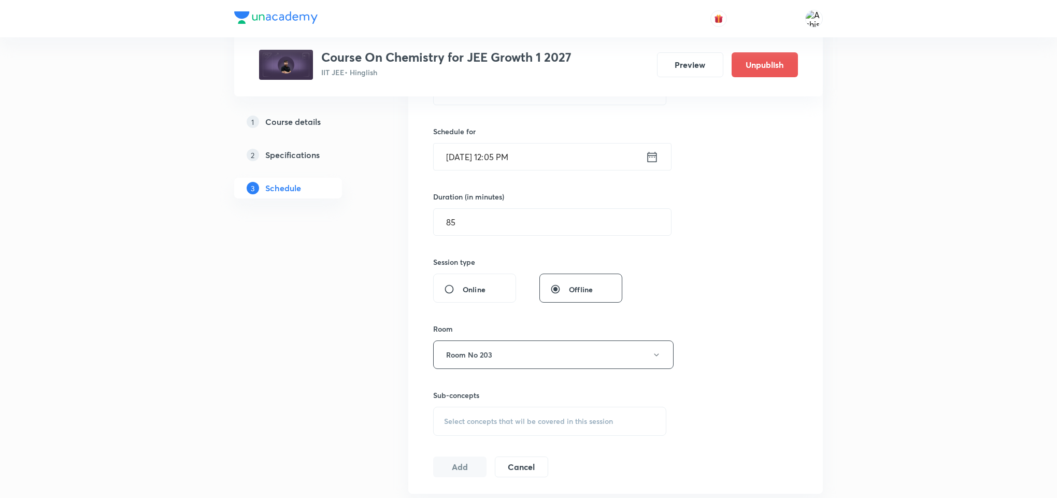
click at [482, 422] on span "Select concepts that wil be covered in this session" at bounding box center [528, 421] width 169 height 8
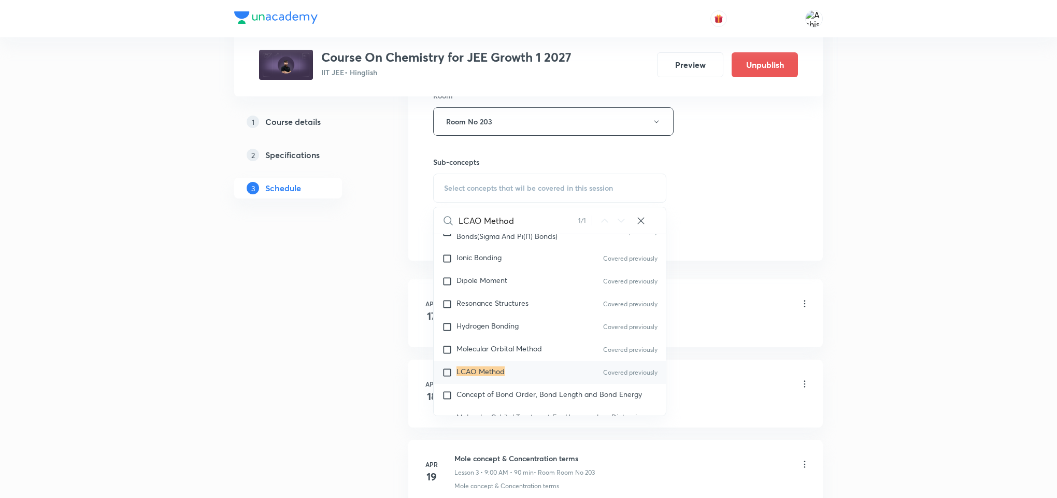
scroll to position [14925, 0]
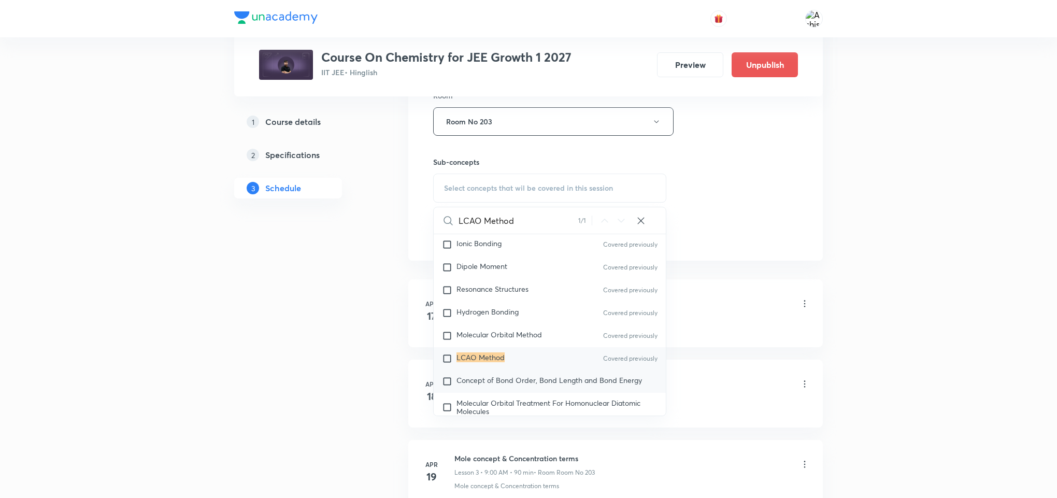
type input "LCAO Method"
click at [552, 385] on div "Concept of Bond Order, Bond Length and Bond Energy" at bounding box center [550, 381] width 232 height 23
checkbox input "true"
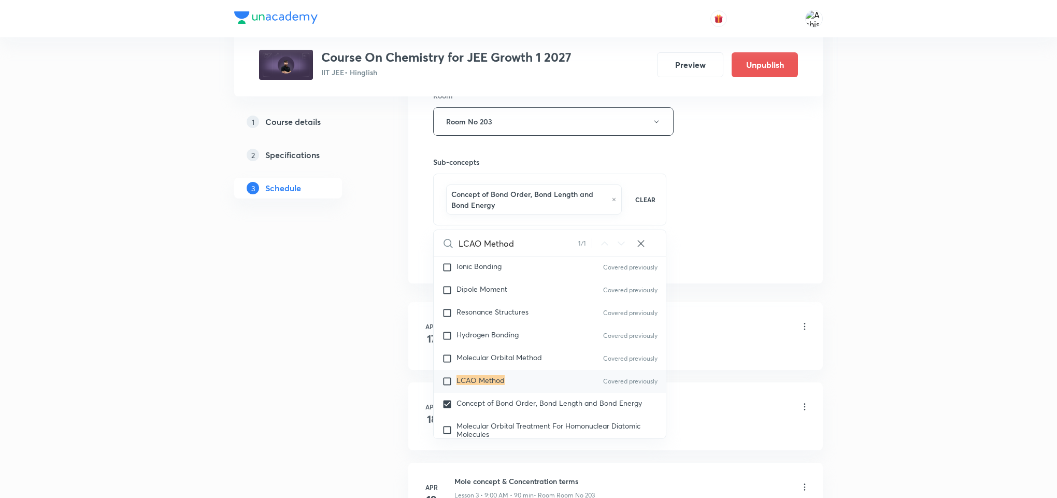
click at [701, 250] on div "Session 96 Live class Session title 16/99 Chemical Bonding ​ Schedule for Sep 1…" at bounding box center [615, 12] width 365 height 509
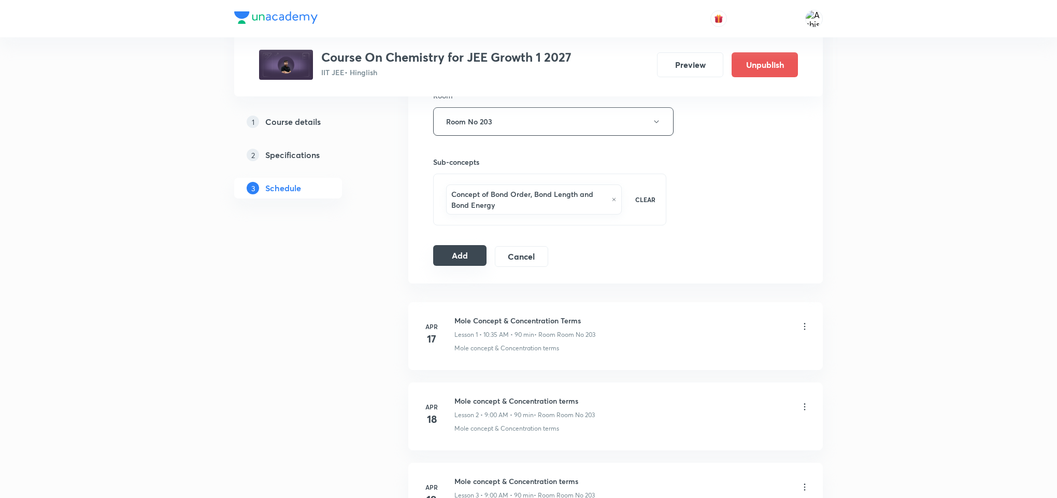
click at [465, 265] on button "Add" at bounding box center [459, 255] width 53 height 21
click at [472, 255] on button "Add" at bounding box center [459, 255] width 53 height 21
click at [451, 258] on button "Add" at bounding box center [459, 255] width 53 height 21
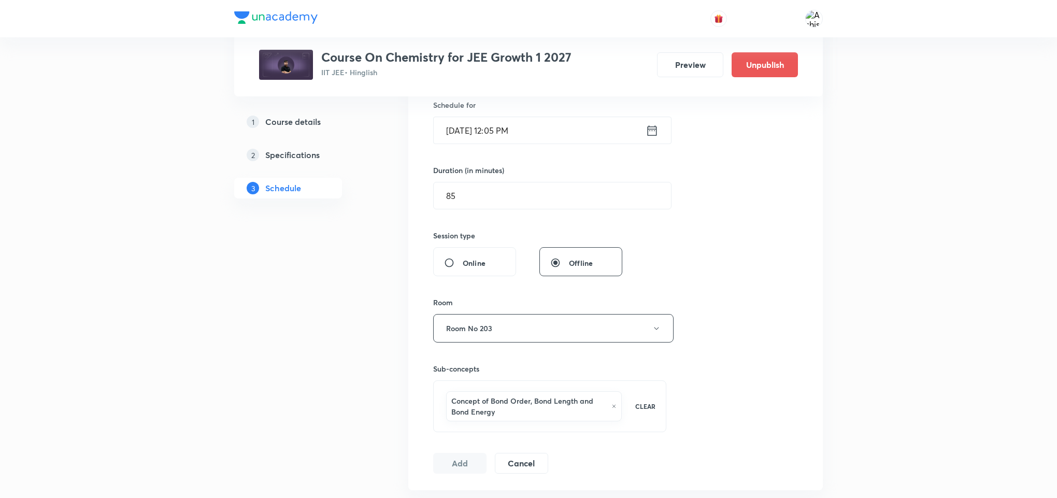
scroll to position [155, 0]
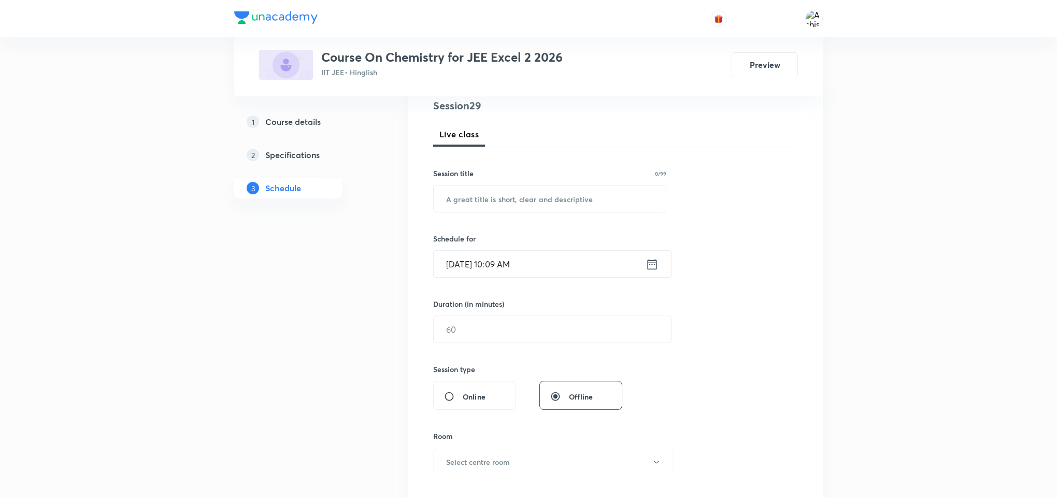
scroll to position [311, 0]
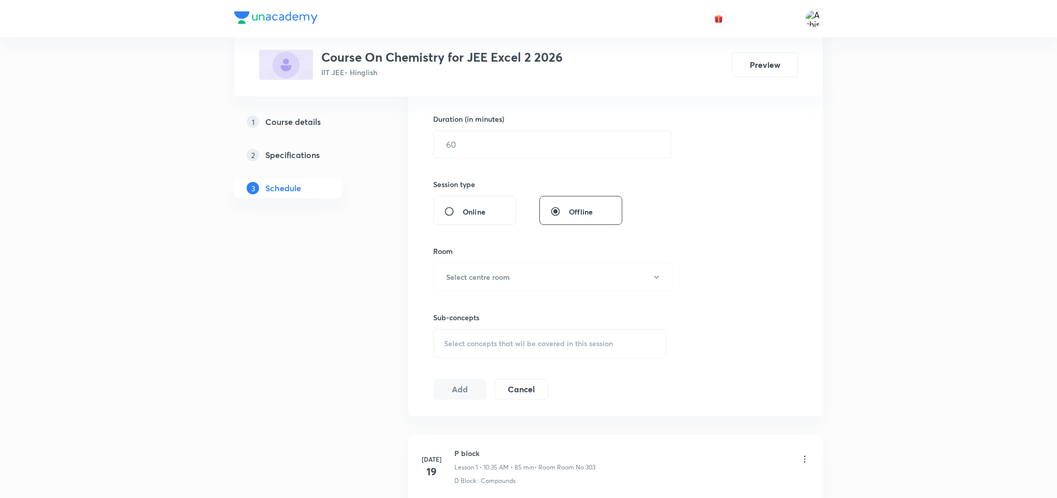
click at [561, 347] on span "Select concepts that wil be covered in this session" at bounding box center [528, 343] width 169 height 8
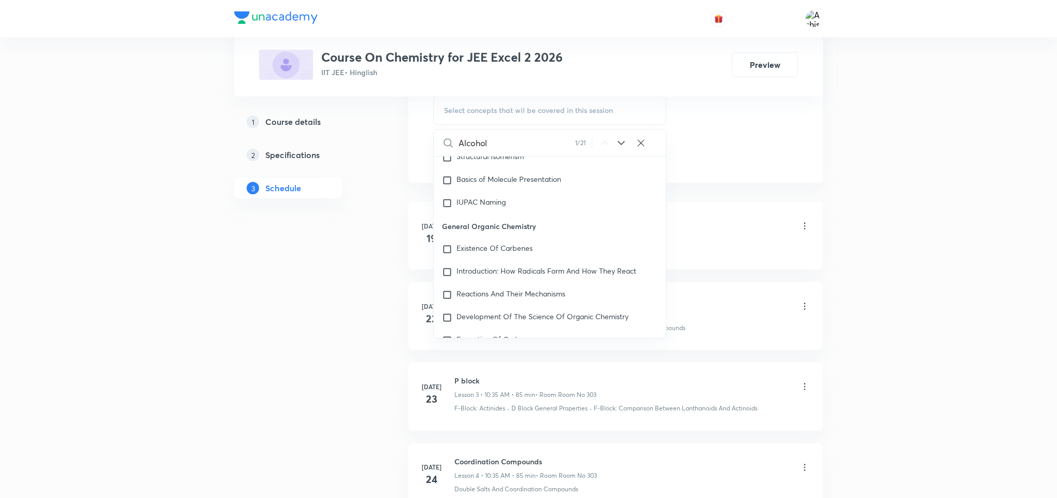
scroll to position [17021, 0]
click at [625, 146] on icon at bounding box center [621, 143] width 12 height 12
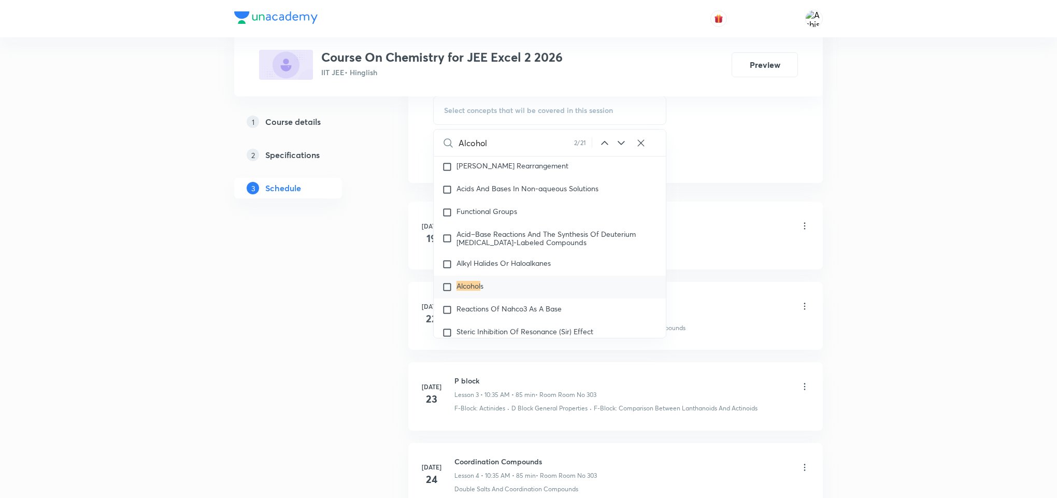
click at [625, 146] on icon at bounding box center [621, 143] width 12 height 12
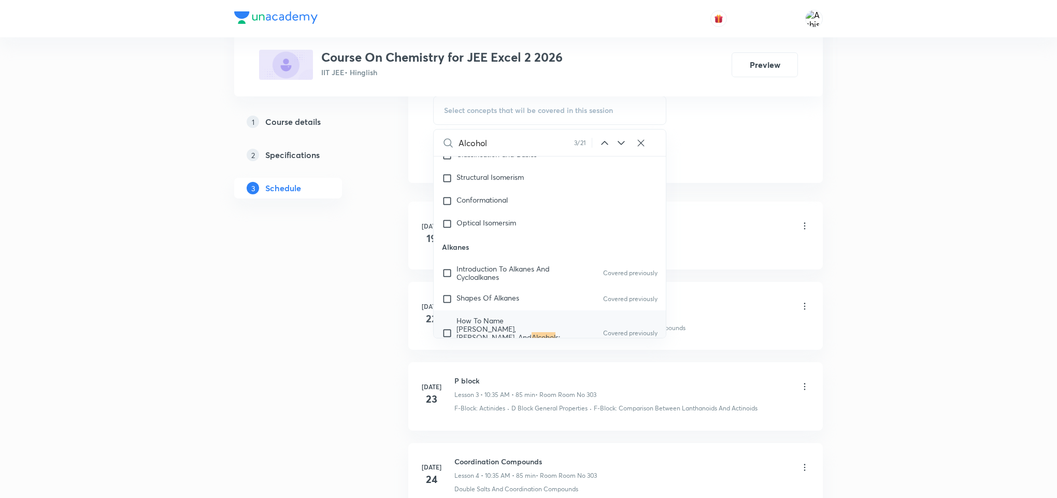
scroll to position [19396, 0]
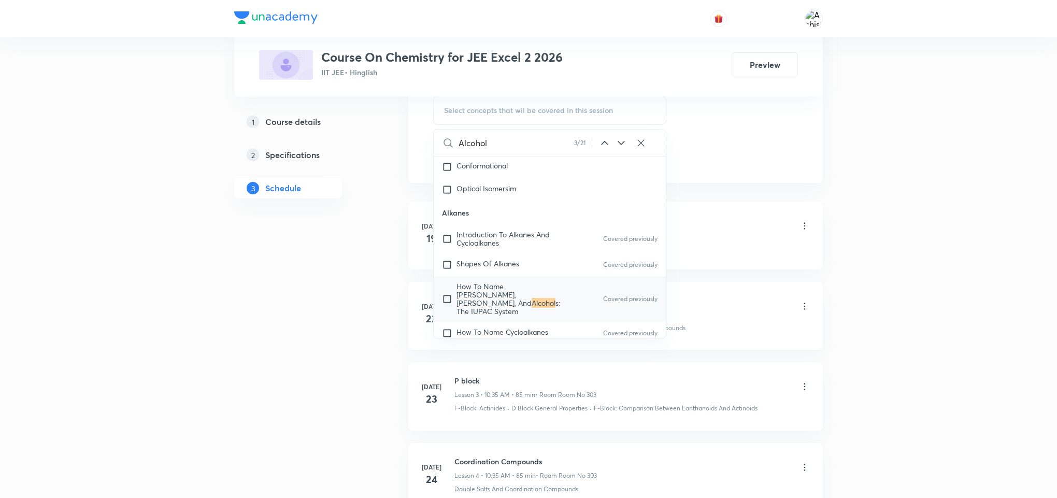
click at [625, 146] on icon at bounding box center [621, 143] width 12 height 12
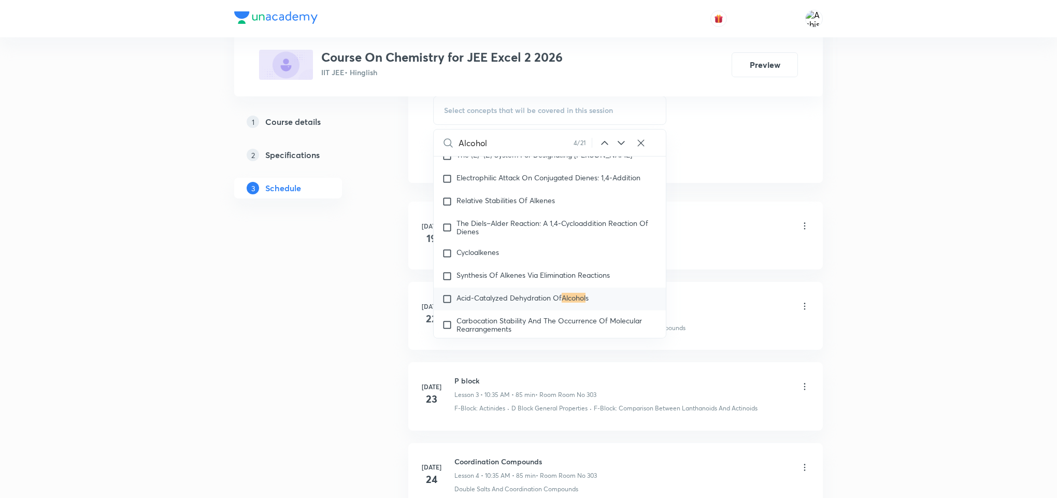
click at [625, 146] on icon at bounding box center [621, 143] width 12 height 12
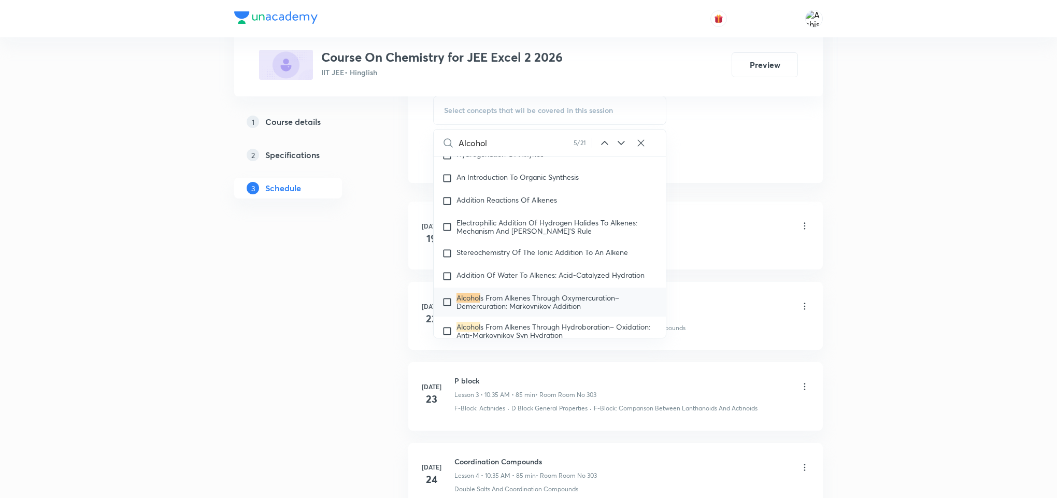
click at [625, 146] on icon at bounding box center [621, 143] width 12 height 12
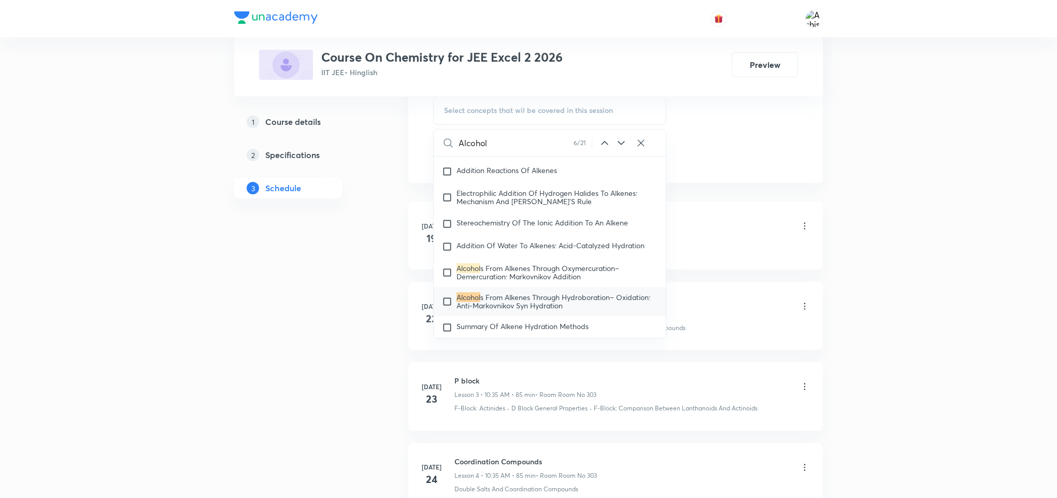
click at [625, 146] on icon at bounding box center [621, 143] width 12 height 12
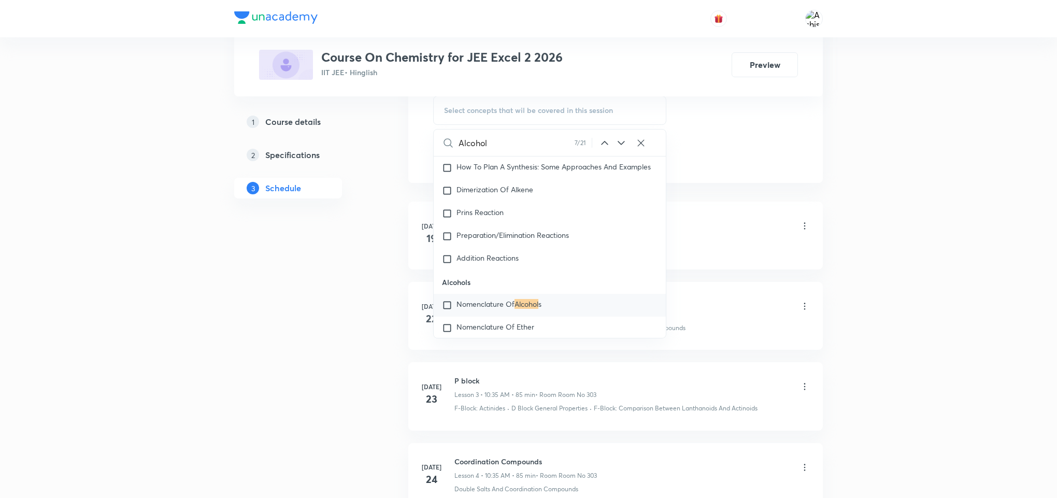
scroll to position [21343, 0]
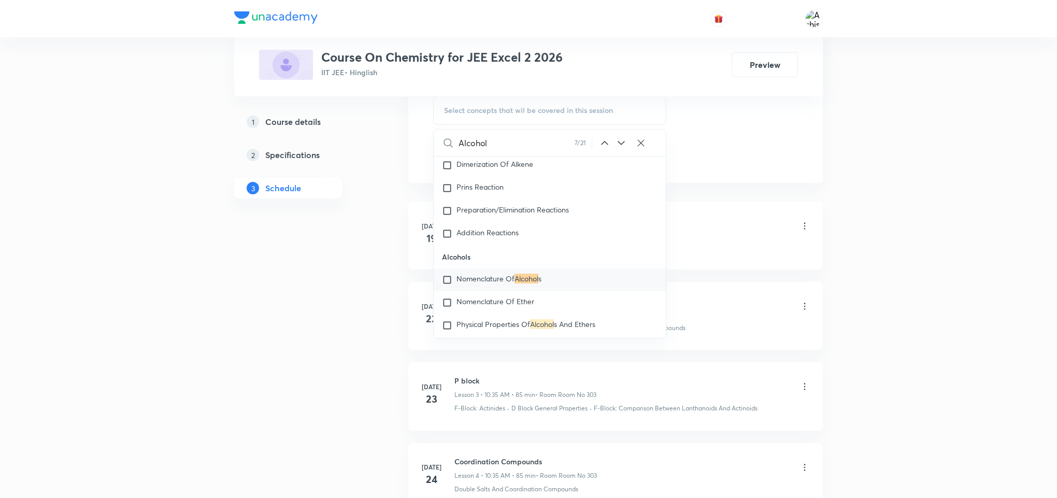
click at [625, 146] on icon at bounding box center [621, 143] width 12 height 12
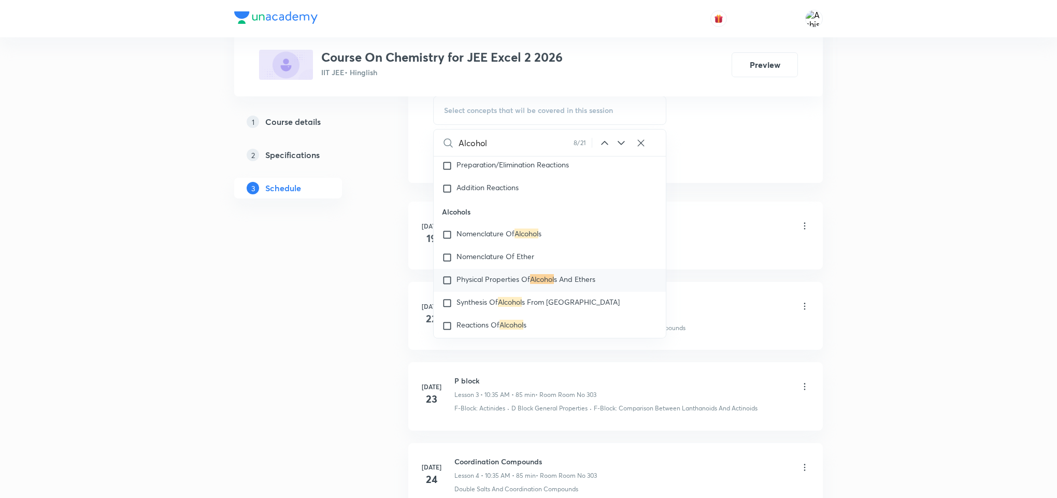
click at [625, 146] on icon at bounding box center [621, 143] width 12 height 12
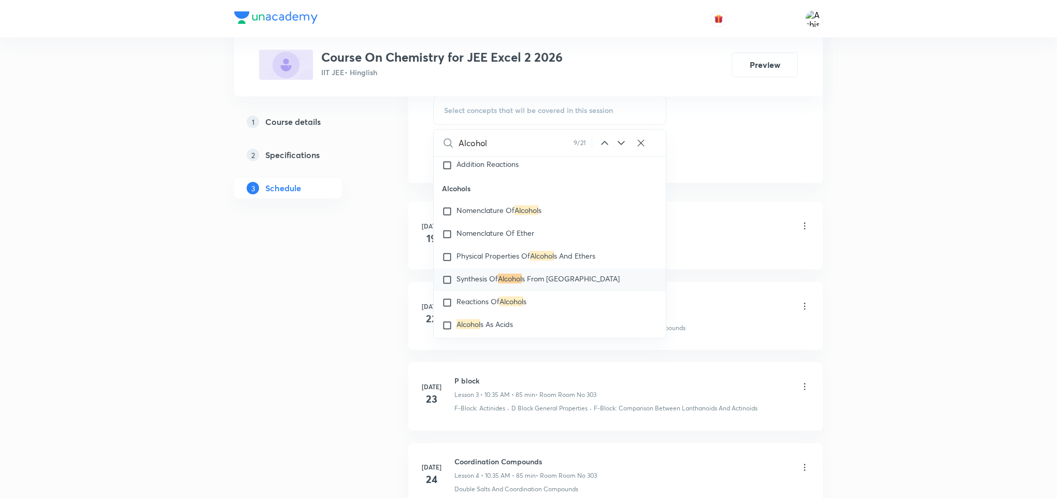
click at [624, 146] on icon at bounding box center [621, 143] width 12 height 12
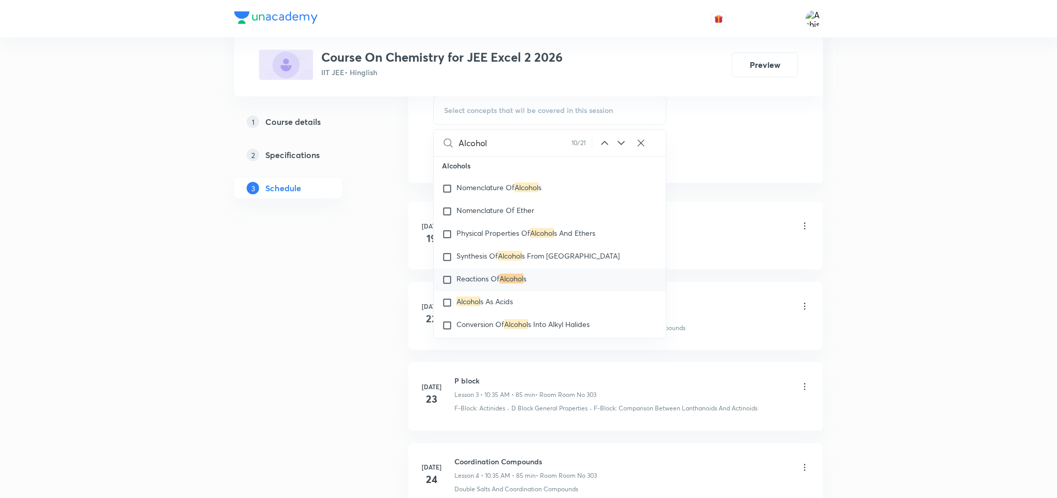
click at [622, 146] on icon at bounding box center [621, 143] width 12 height 12
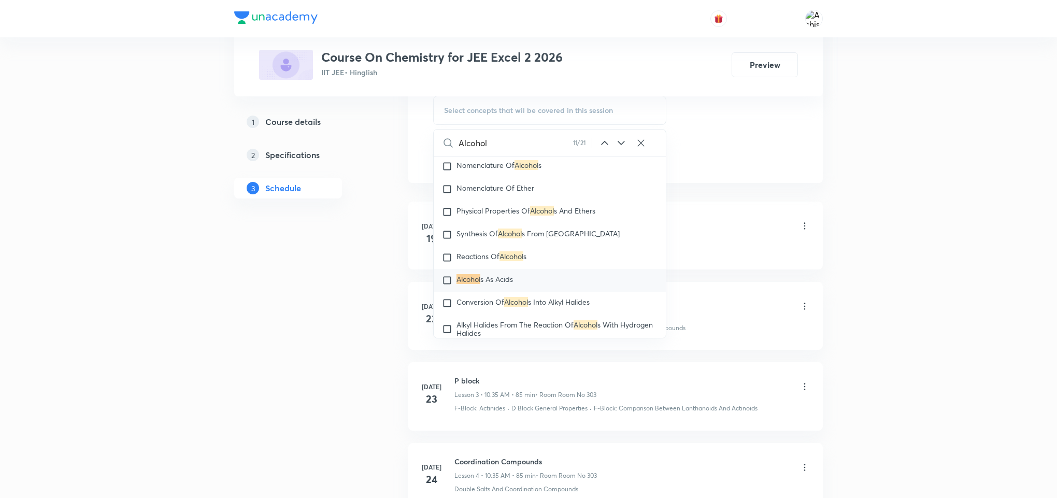
click at [622, 146] on icon at bounding box center [621, 143] width 12 height 12
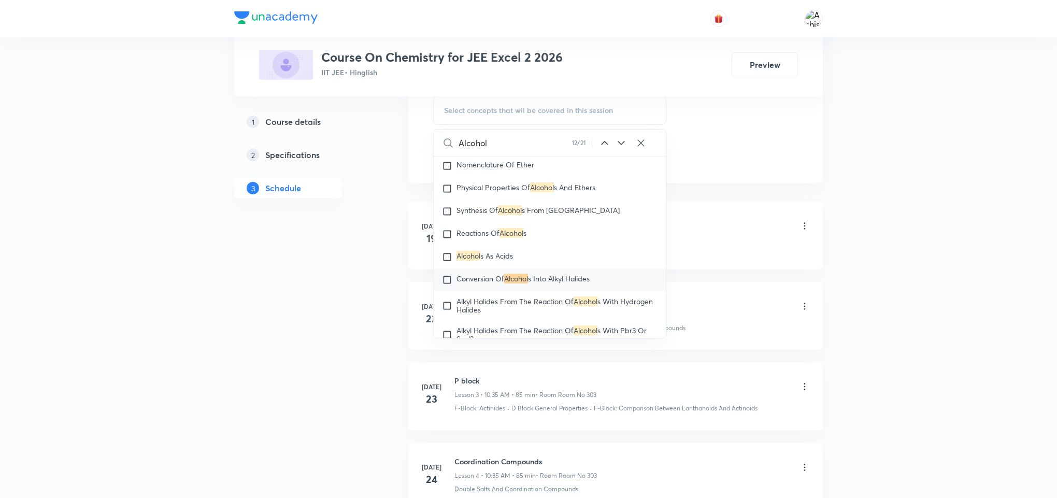
click at [621, 145] on icon at bounding box center [621, 143] width 12 height 12
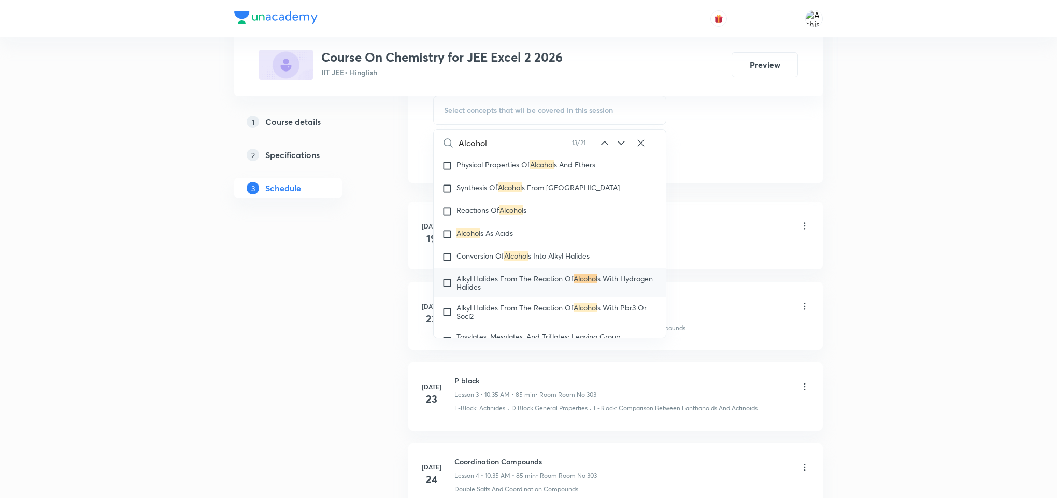
click at [621, 145] on icon at bounding box center [621, 143] width 12 height 12
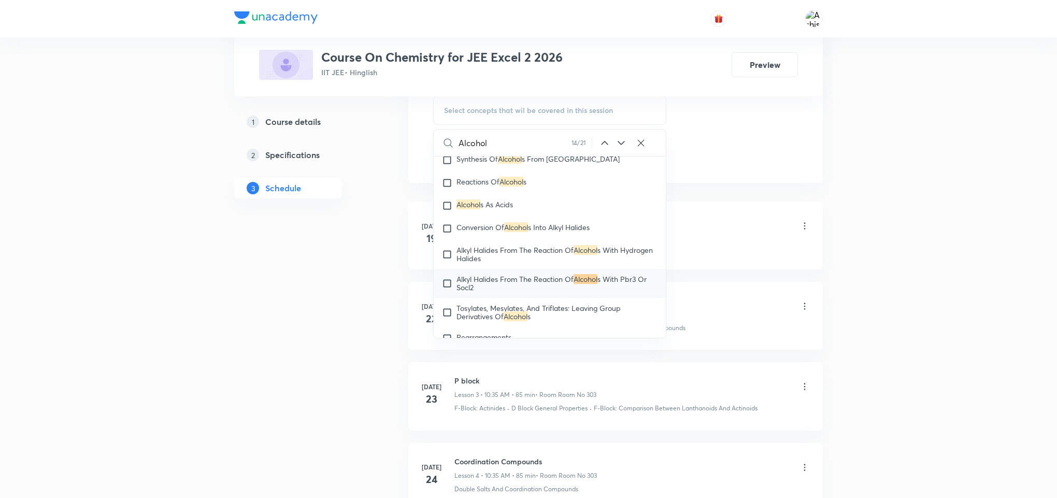
click at [621, 145] on icon at bounding box center [621, 143] width 12 height 12
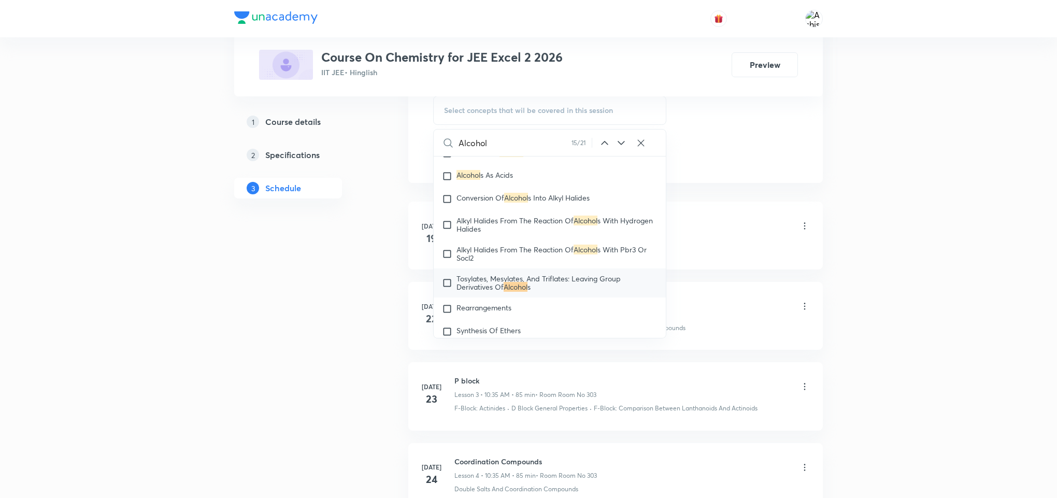
click at [621, 145] on icon at bounding box center [621, 143] width 12 height 12
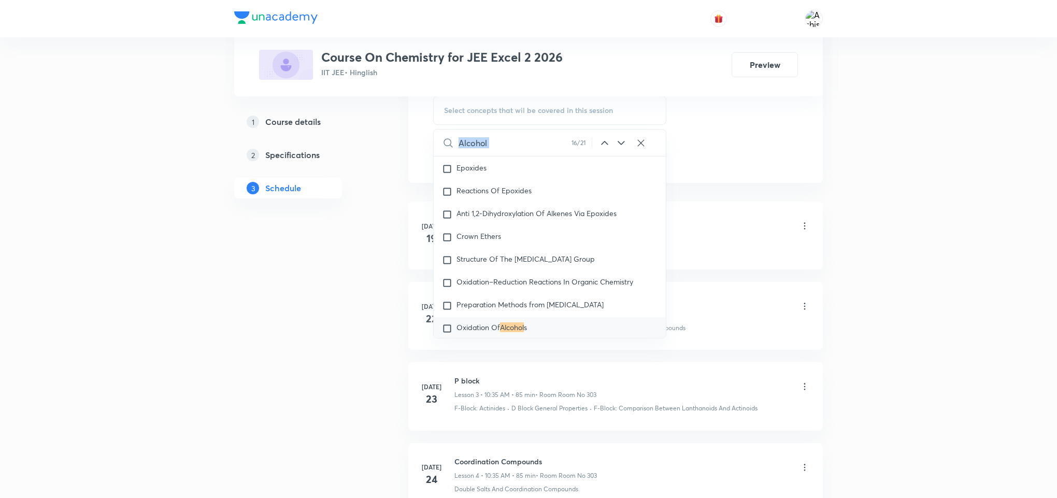
click at [621, 145] on icon at bounding box center [621, 143] width 12 height 12
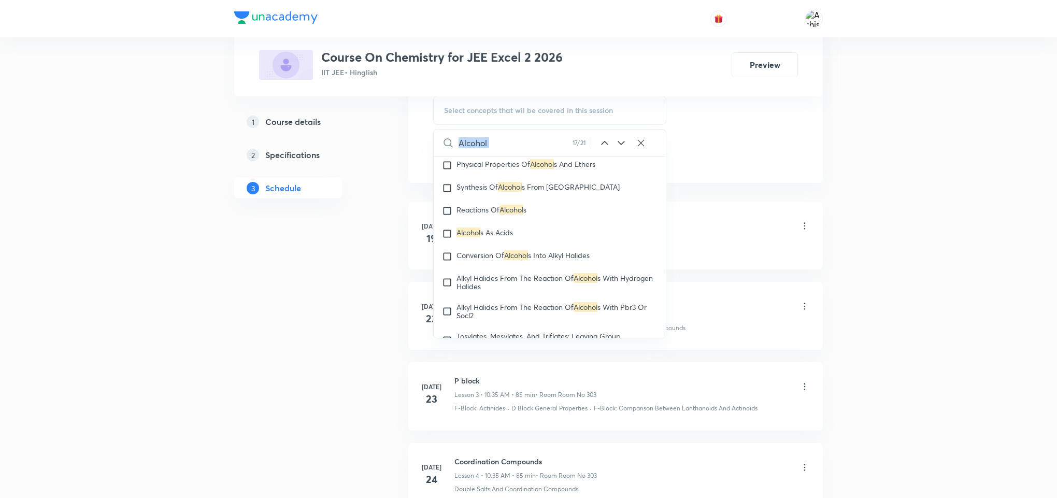
scroll to position [21454, 0]
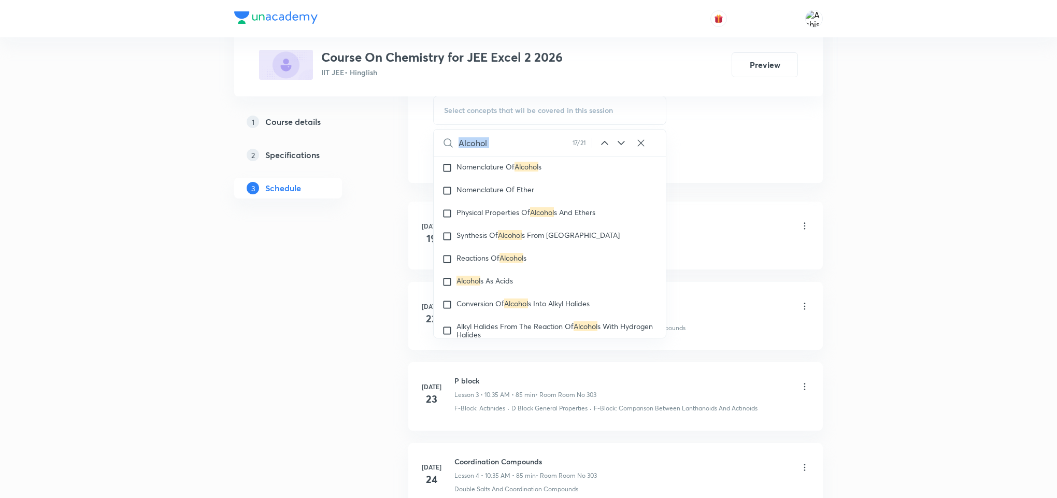
click at [624, 149] on icon at bounding box center [621, 143] width 12 height 12
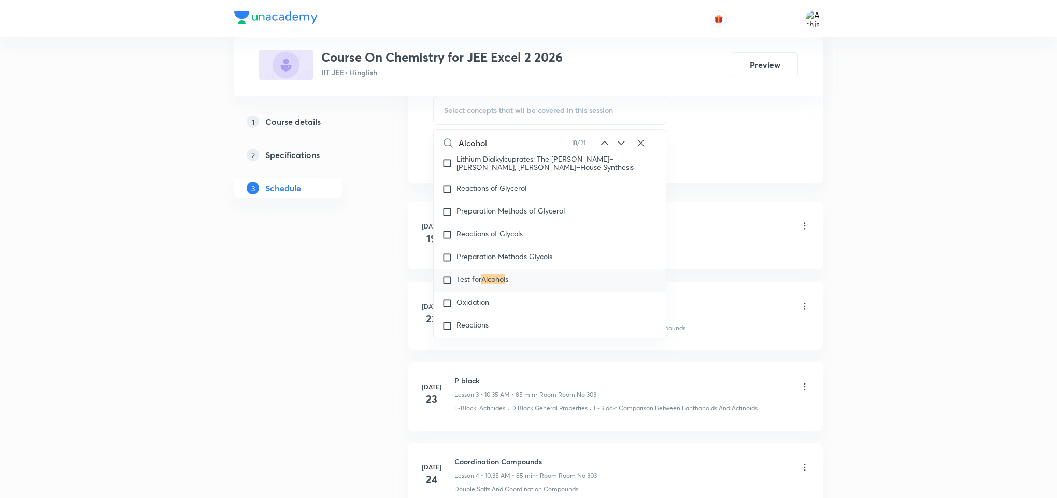
click at [622, 147] on icon at bounding box center [621, 143] width 12 height 12
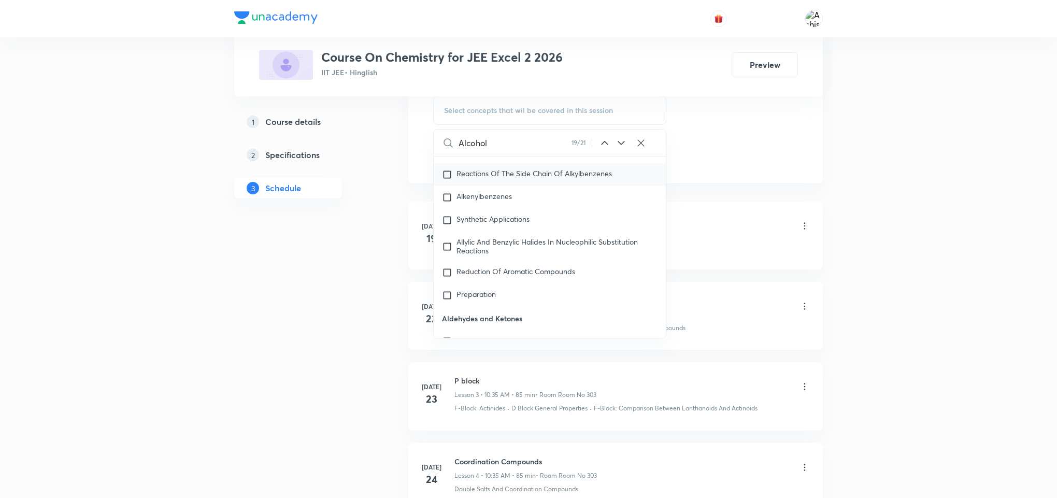
scroll to position [22899, 0]
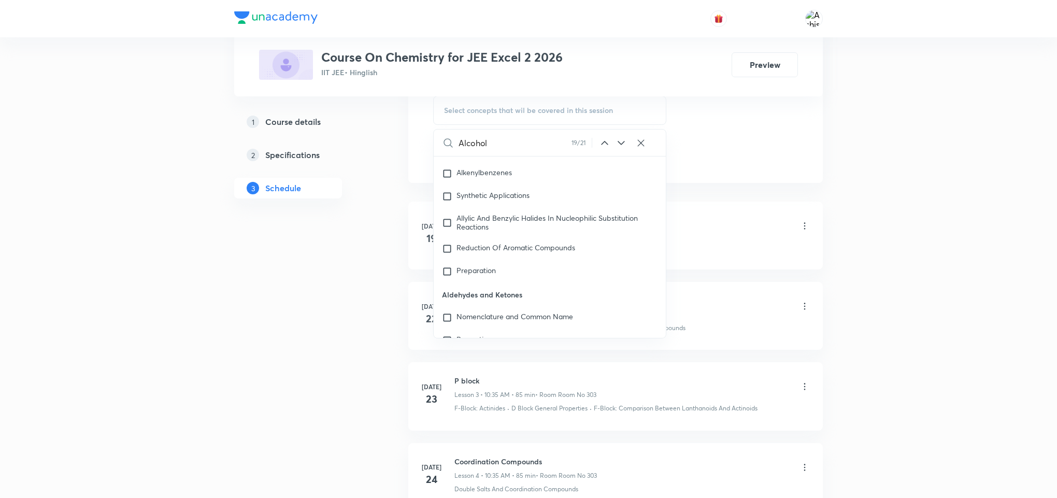
click at [622, 143] on icon at bounding box center [621, 143] width 12 height 12
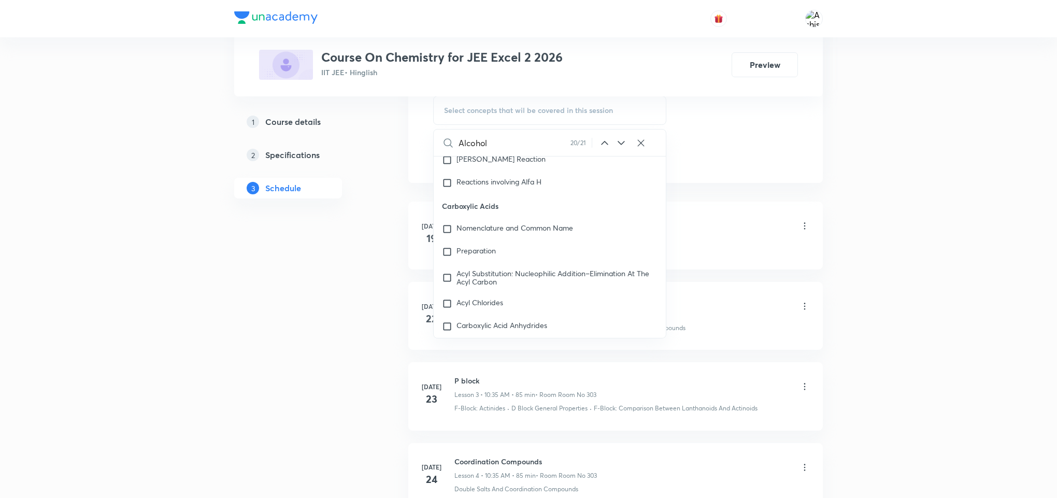
scroll to position [23554, 0]
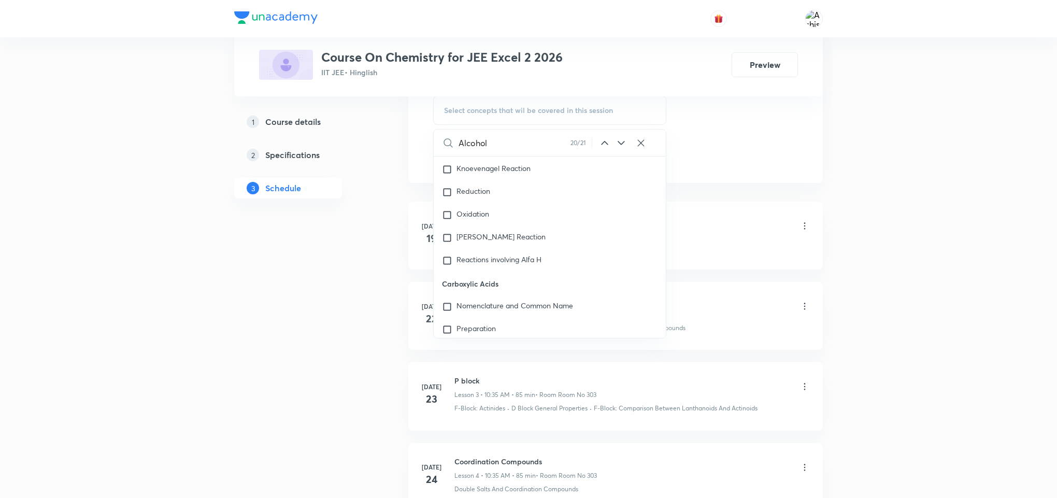
click at [621, 145] on icon at bounding box center [621, 143] width 7 height 4
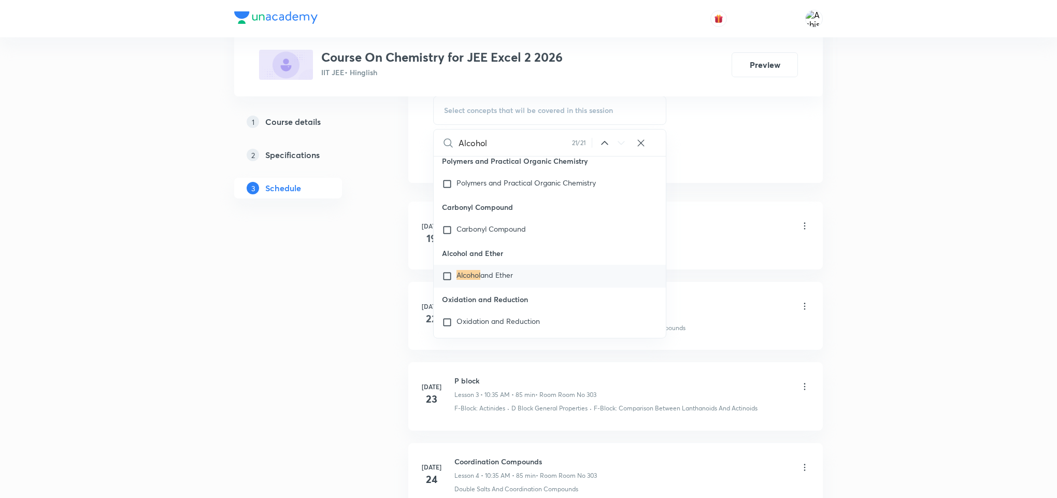
click at [479, 138] on input "Alcohol" at bounding box center [515, 143] width 113 height 26
paste input "phenol"
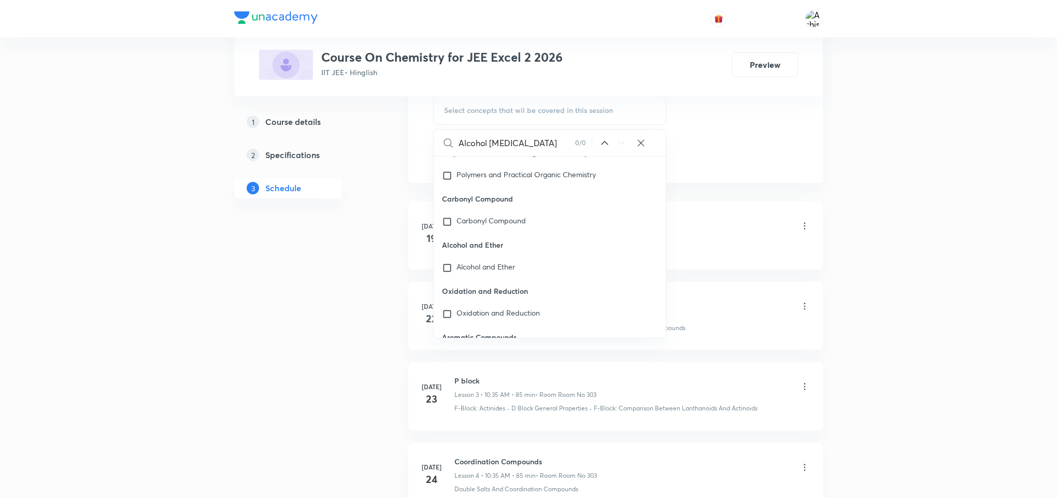
click at [490, 144] on input "Alcohol phenol" at bounding box center [517, 143] width 117 height 26
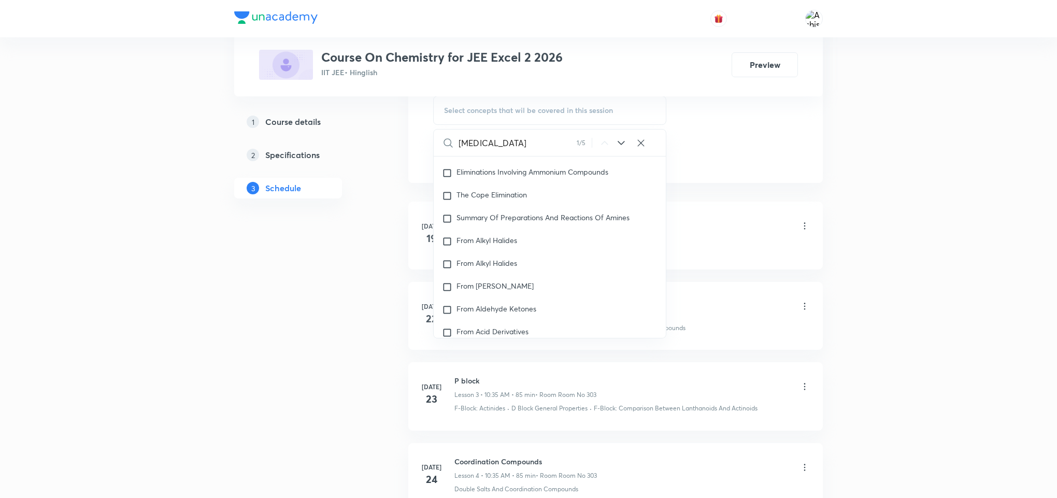
scroll to position [24362, 0]
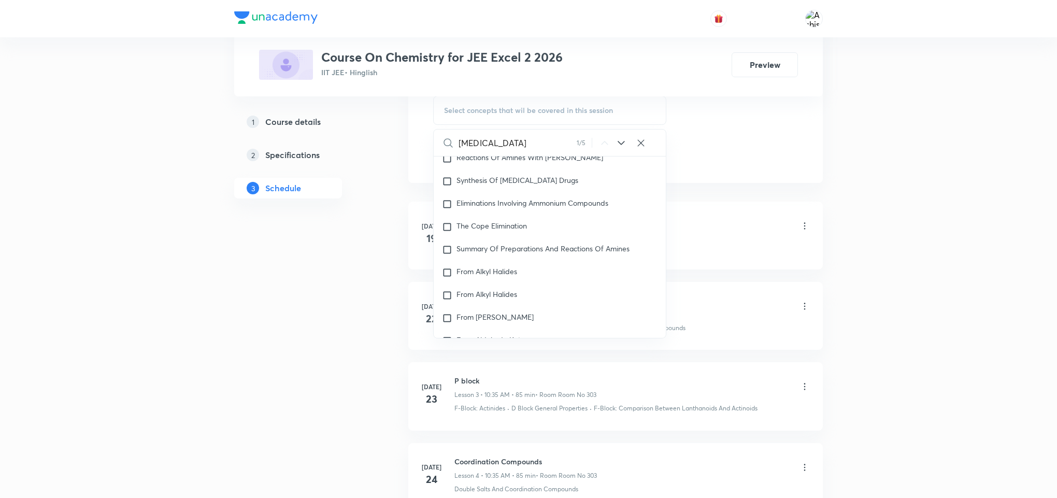
click at [625, 144] on icon at bounding box center [621, 143] width 12 height 12
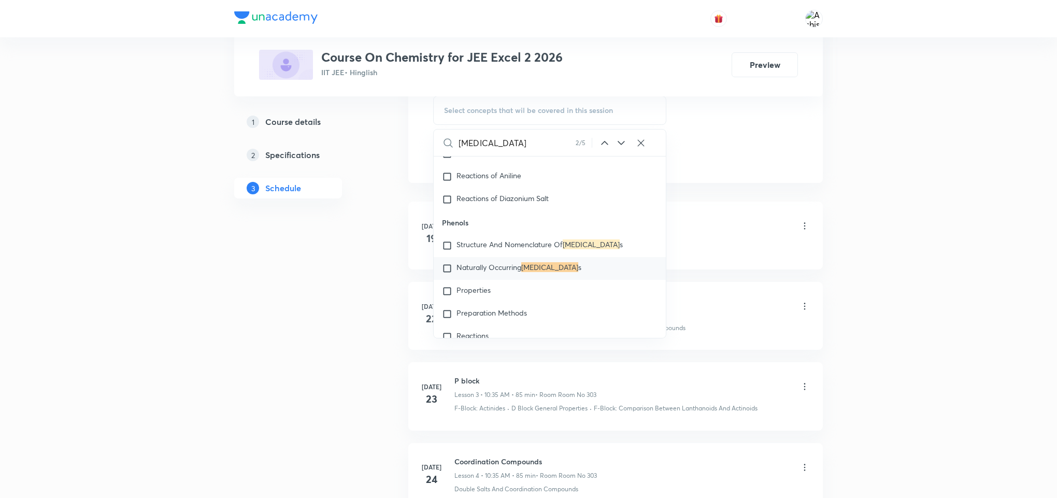
click at [625, 144] on icon at bounding box center [621, 143] width 12 height 12
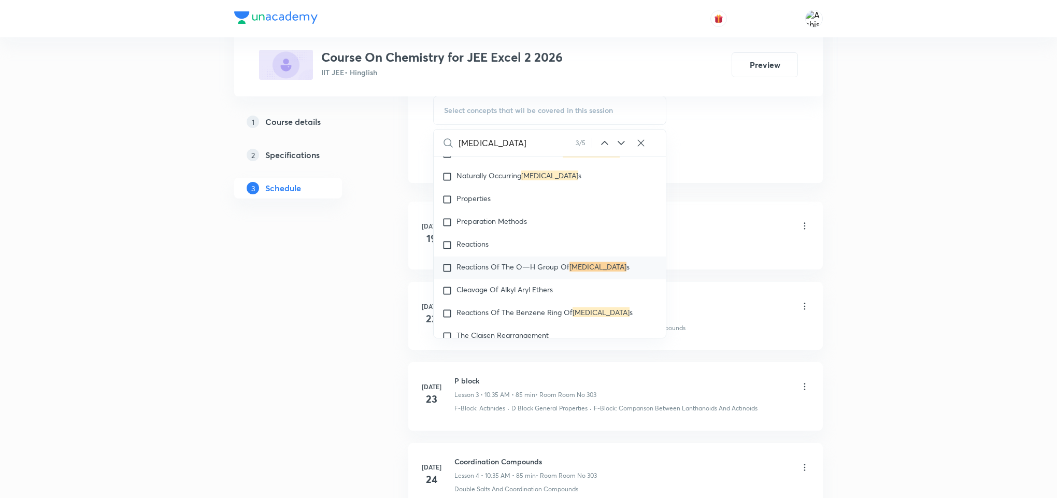
click at [625, 144] on icon at bounding box center [621, 143] width 12 height 12
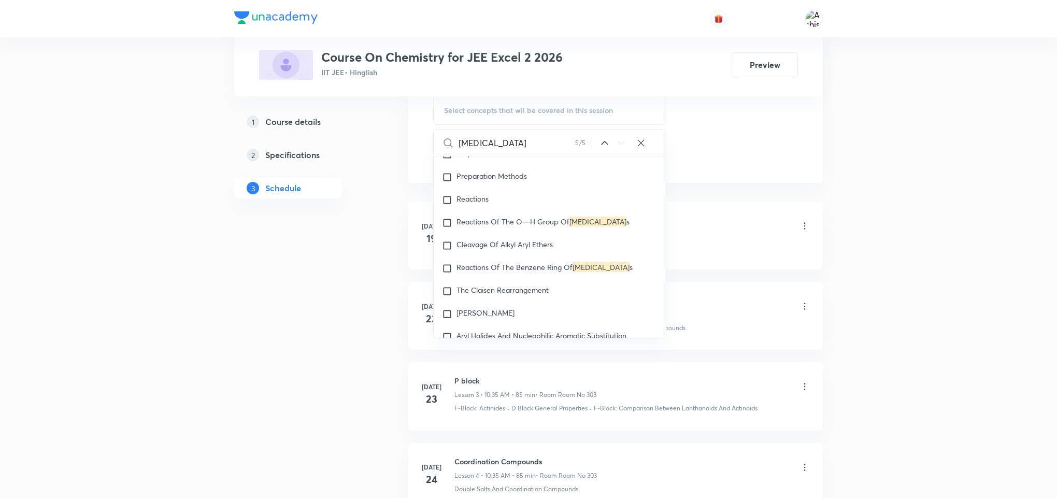
scroll to position [24846, 0]
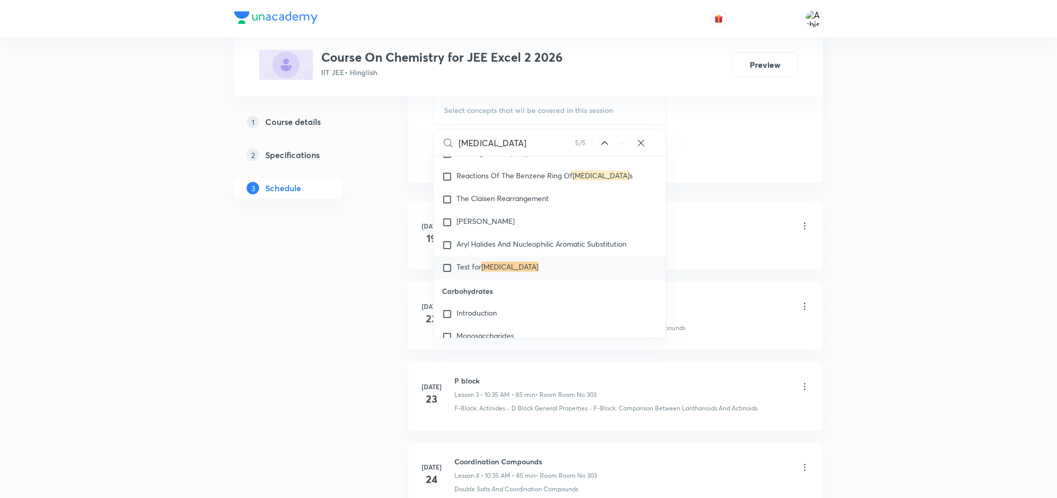
click at [625, 144] on icon at bounding box center [621, 143] width 12 height 12
click at [465, 146] on input "phenol" at bounding box center [517, 143] width 117 height 26
paste input "Alcoh"
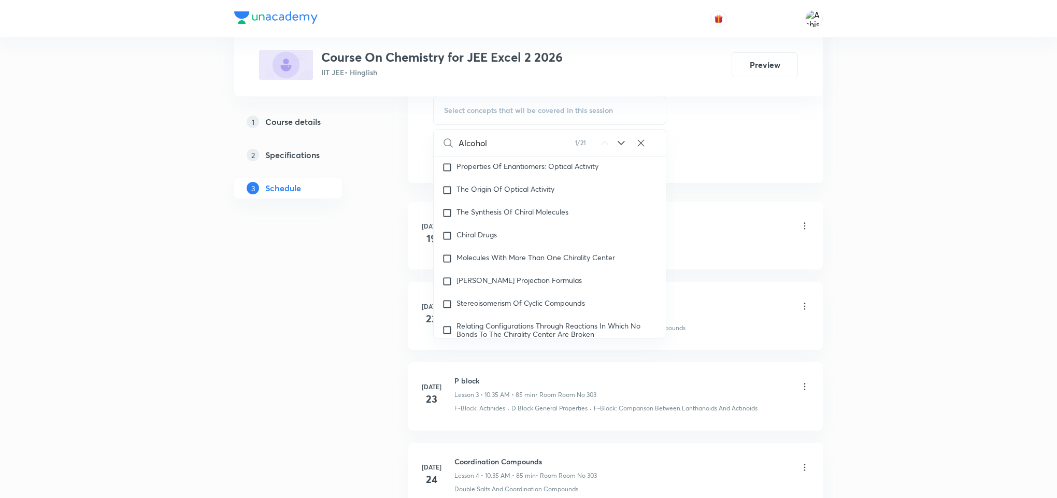
type input "Alcohol"
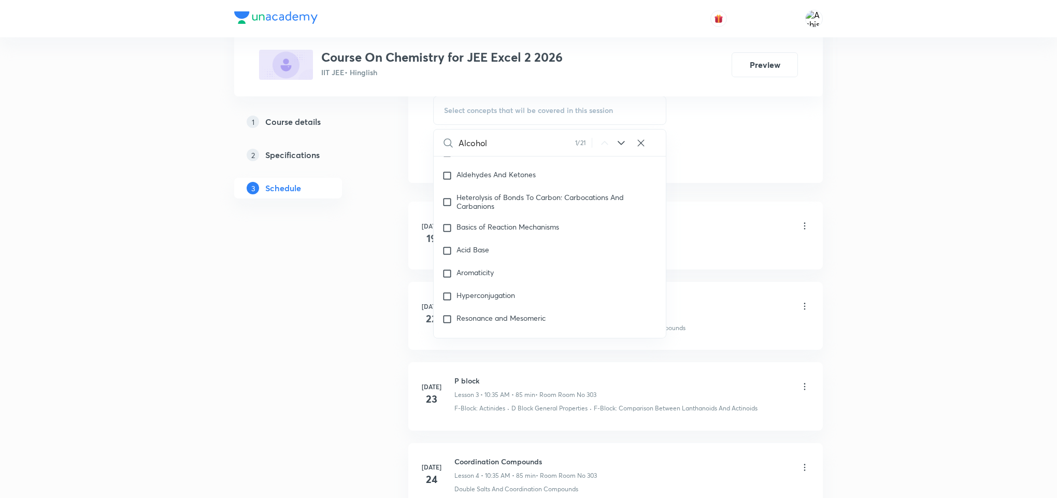
click at [622, 152] on div "Alcohol 1 / 21 ​" at bounding box center [550, 143] width 232 height 26
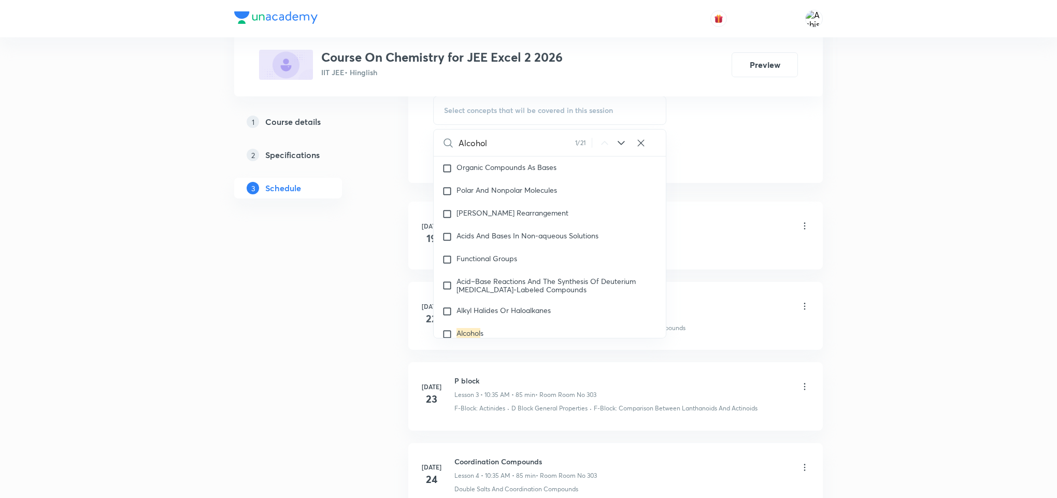
click at [621, 151] on div "Alcohol 1 / 21 ​" at bounding box center [550, 143] width 232 height 26
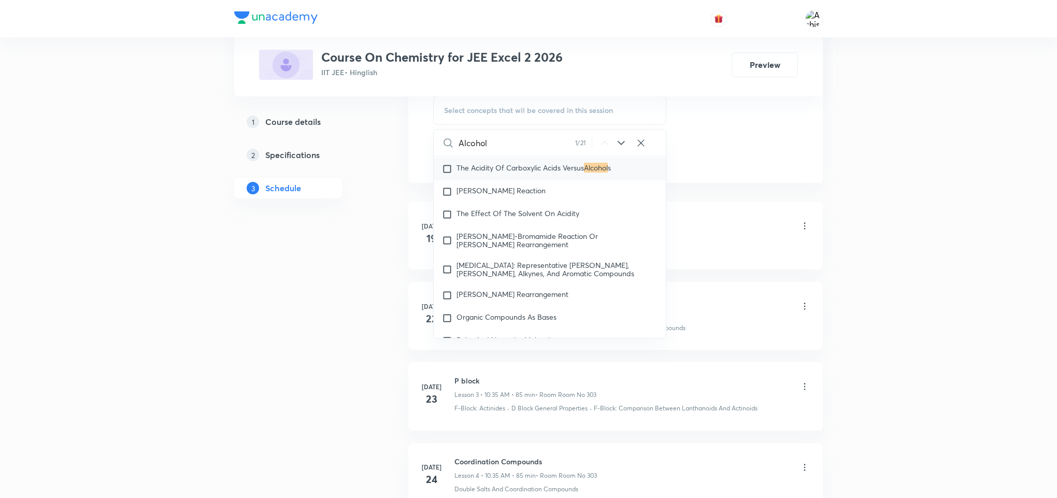
drag, startPoint x: 619, startPoint y: 151, endPoint x: 618, endPoint y: 144, distance: 7.4
click at [618, 149] on icon at bounding box center [621, 143] width 12 height 12
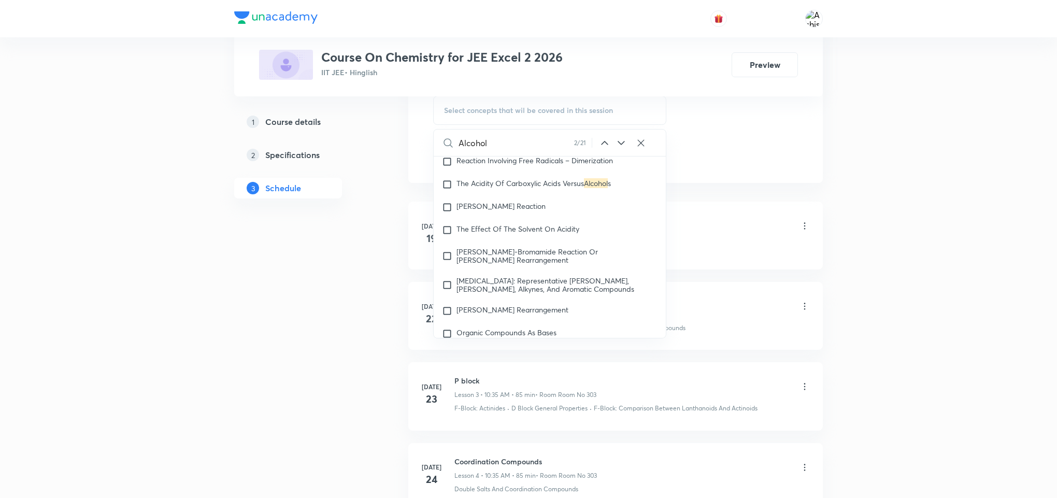
click at [618, 144] on icon at bounding box center [621, 143] width 7 height 4
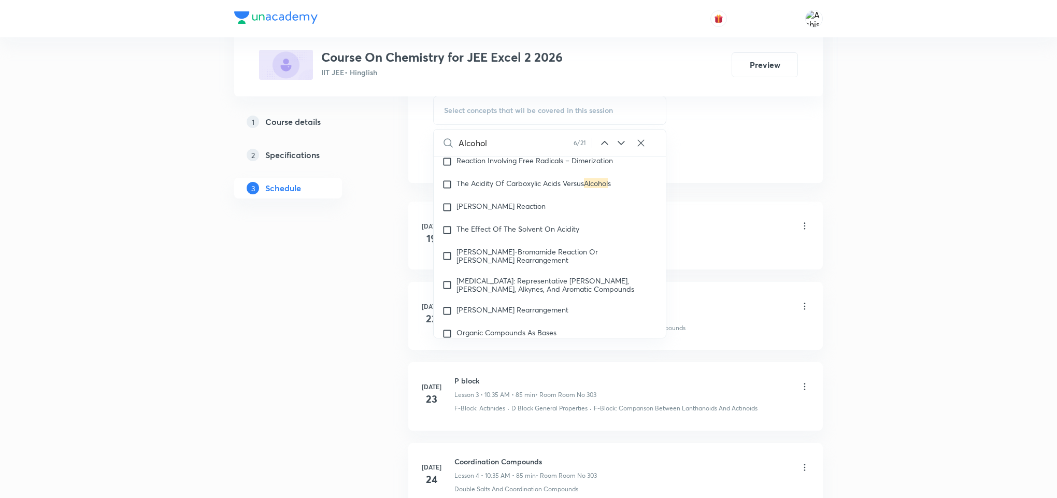
click at [618, 144] on icon at bounding box center [621, 143] width 7 height 4
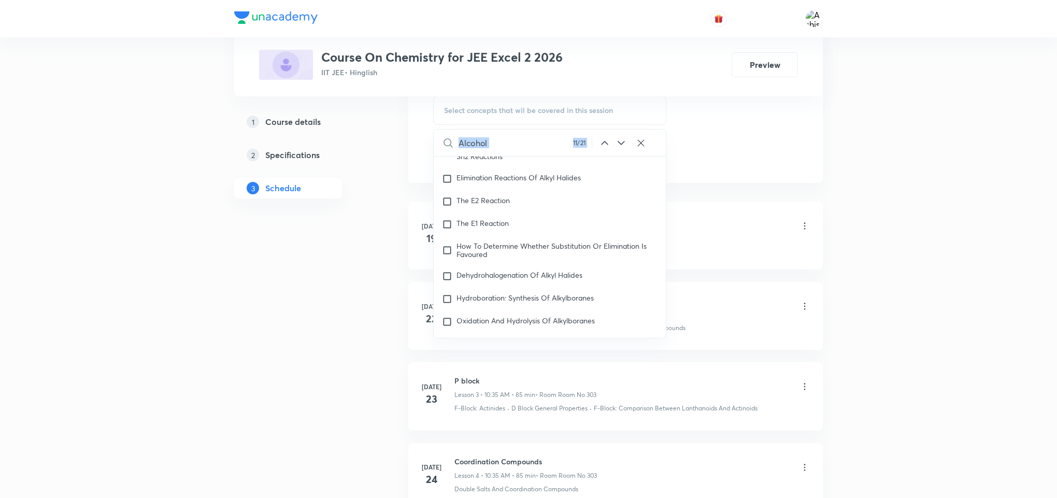
click at [618, 144] on icon at bounding box center [621, 143] width 7 height 4
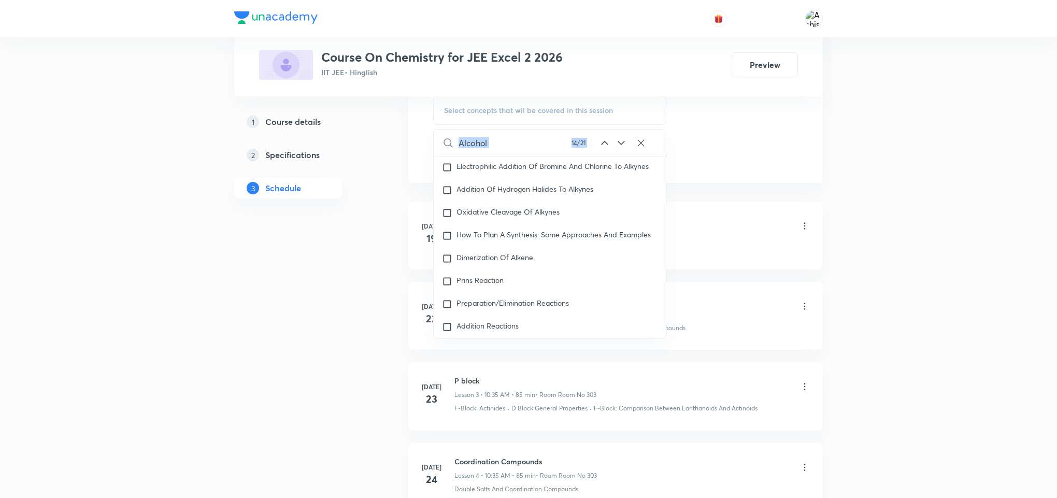
click at [618, 144] on icon at bounding box center [621, 143] width 7 height 4
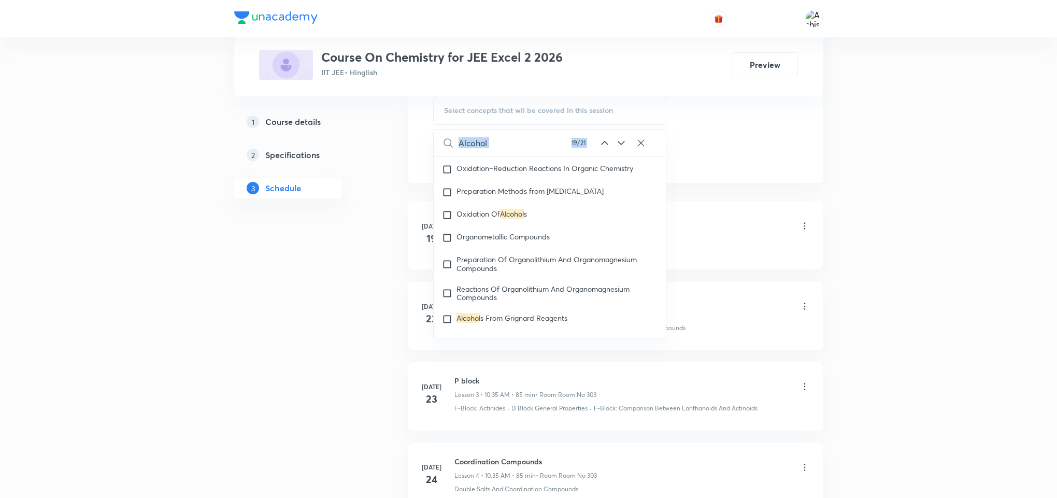
click at [618, 144] on icon at bounding box center [621, 143] width 7 height 4
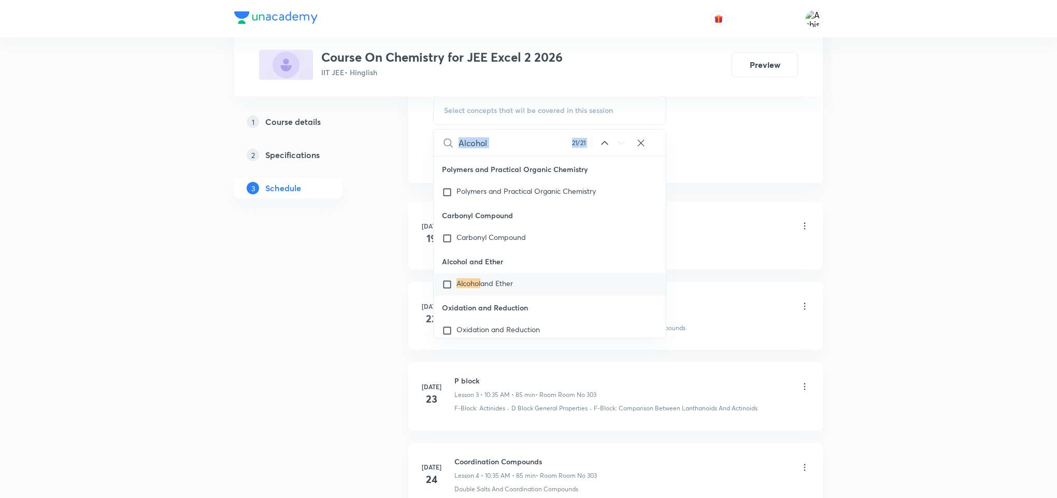
scroll to position [26570, 0]
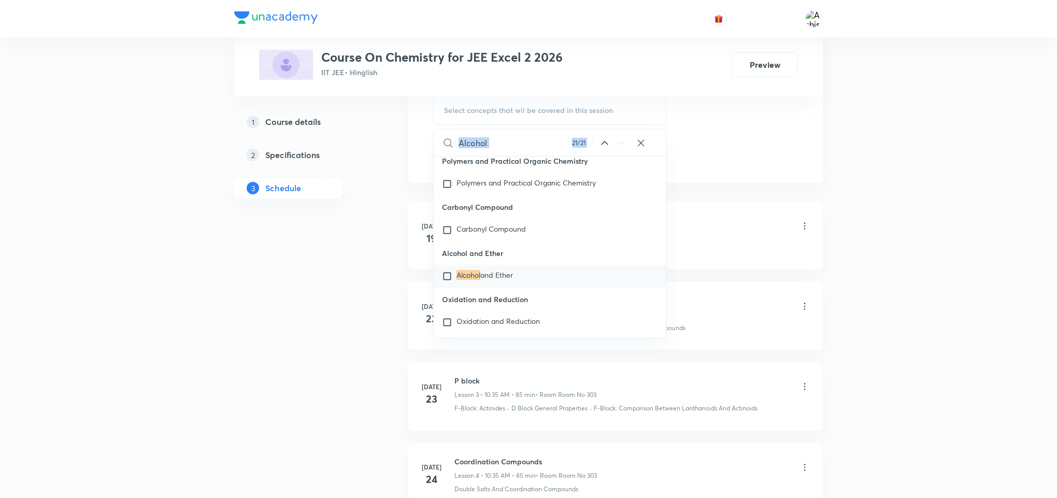
click at [444, 281] on input "checkbox" at bounding box center [449, 276] width 15 height 10
checkbox input "true"
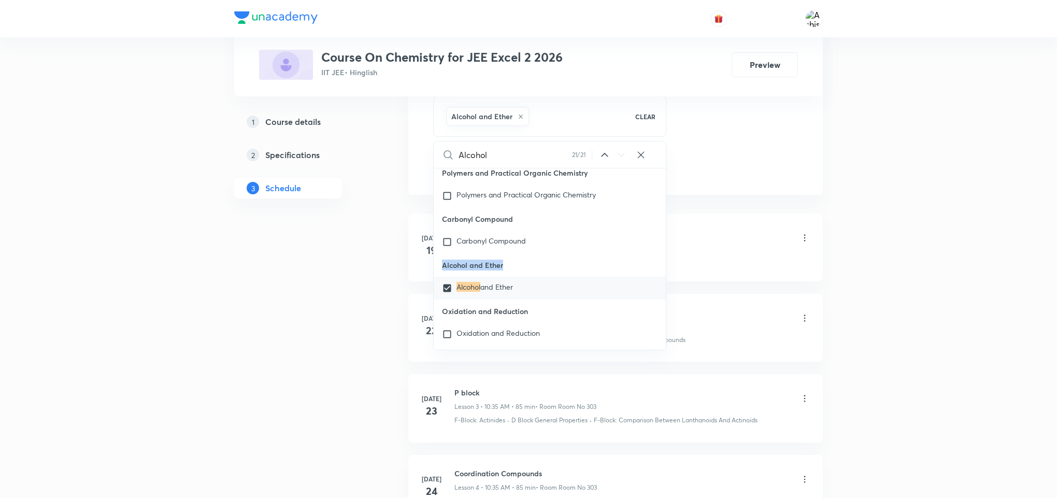
drag, startPoint x: 516, startPoint y: 280, endPoint x: 439, endPoint y: 278, distance: 77.2
click at [439, 277] on p "Alcohol and Ether" at bounding box center [550, 264] width 232 height 23
copy p "Alcohol and Ether"
click at [706, 255] on div "P block Lesson 1 • 10:35 AM • 85 min • Room Room No 303 D Block : Compounds" at bounding box center [631, 245] width 355 height 38
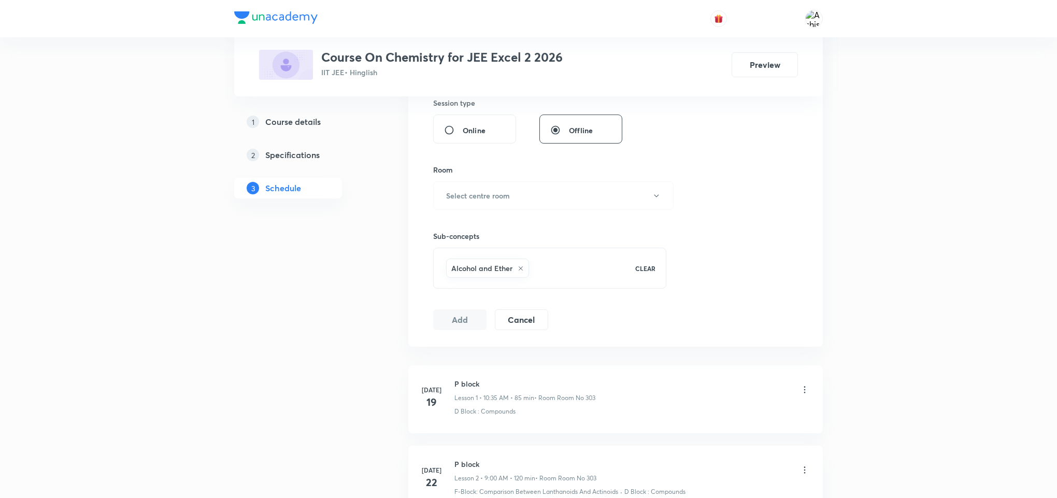
scroll to position [389, 0]
click at [478, 193] on button "Select centre room" at bounding box center [553, 199] width 240 height 28
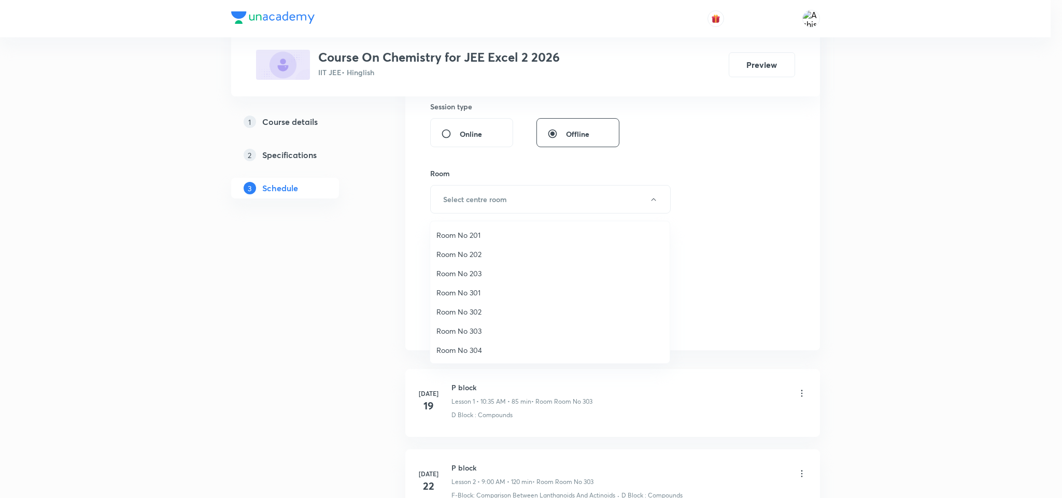
click at [476, 328] on span "Room No 303" at bounding box center [549, 330] width 227 height 11
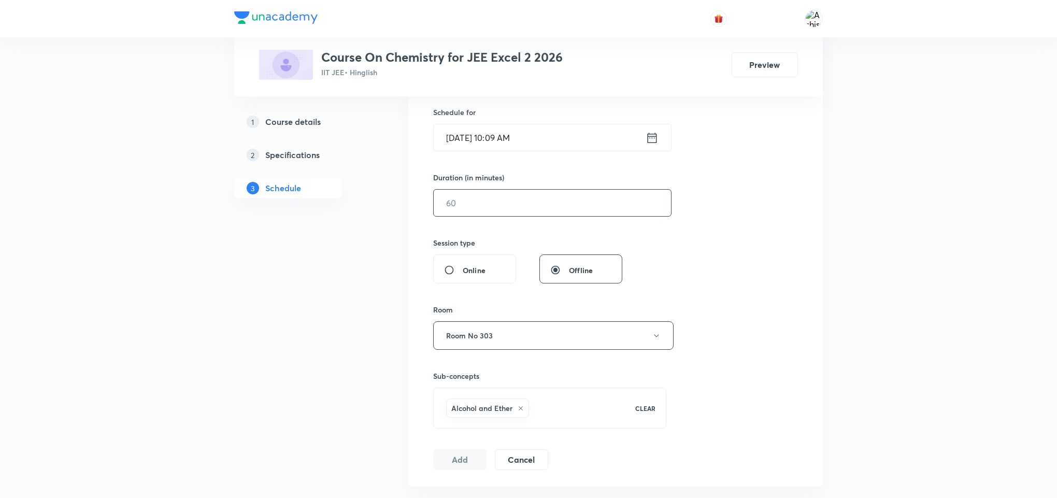
scroll to position [233, 0]
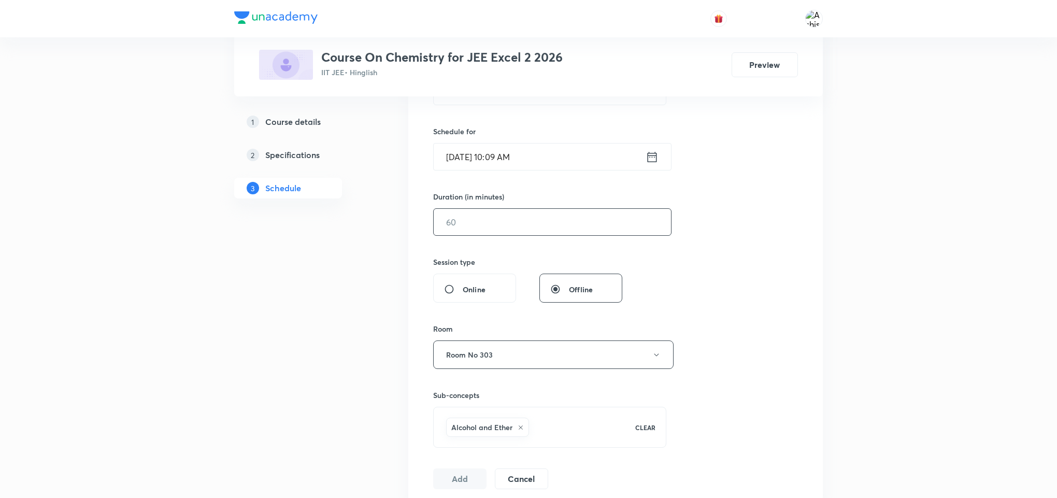
click at [482, 219] on input "text" at bounding box center [552, 222] width 237 height 26
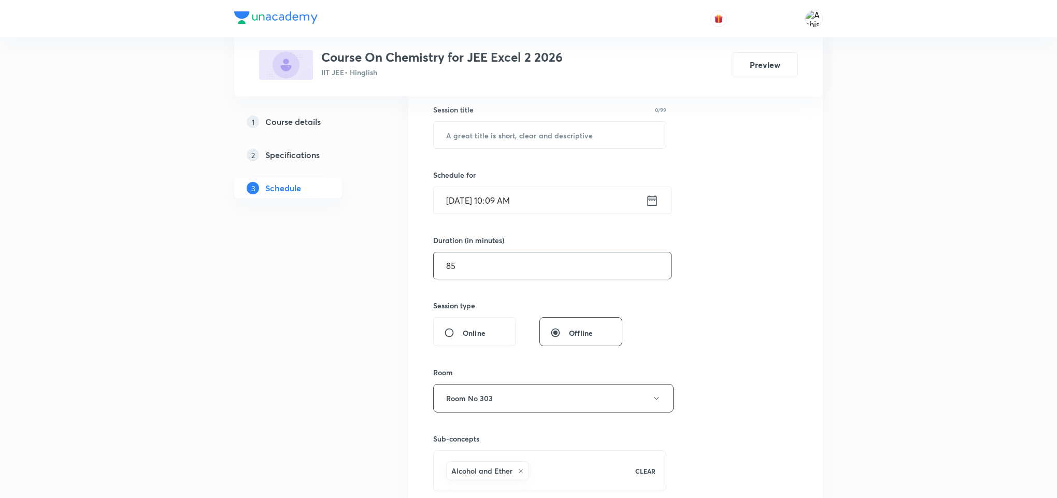
scroll to position [155, 0]
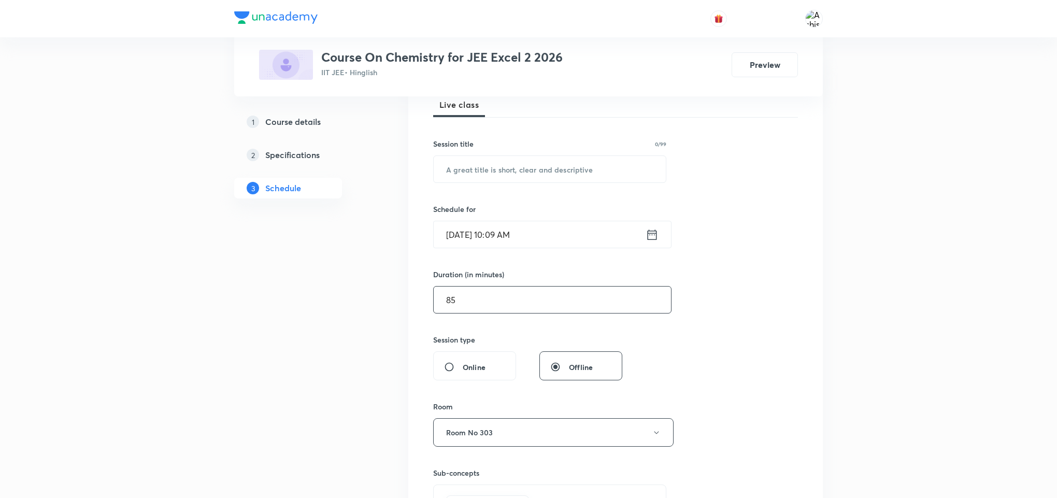
type input "85"
click at [495, 241] on input "Sep 1, 2025, 10:09 AM" at bounding box center [540, 234] width 212 height 26
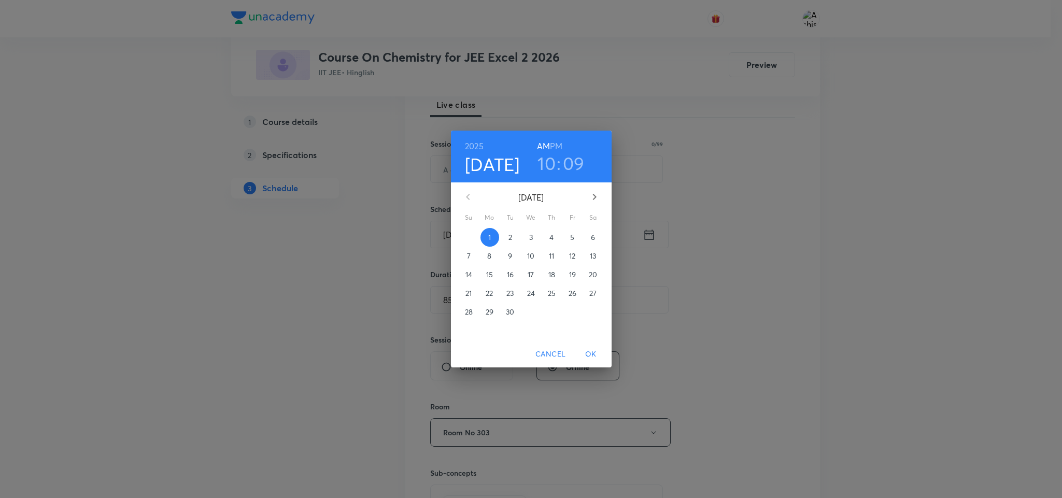
click at [552, 158] on h3 "10" at bounding box center [546, 163] width 18 height 22
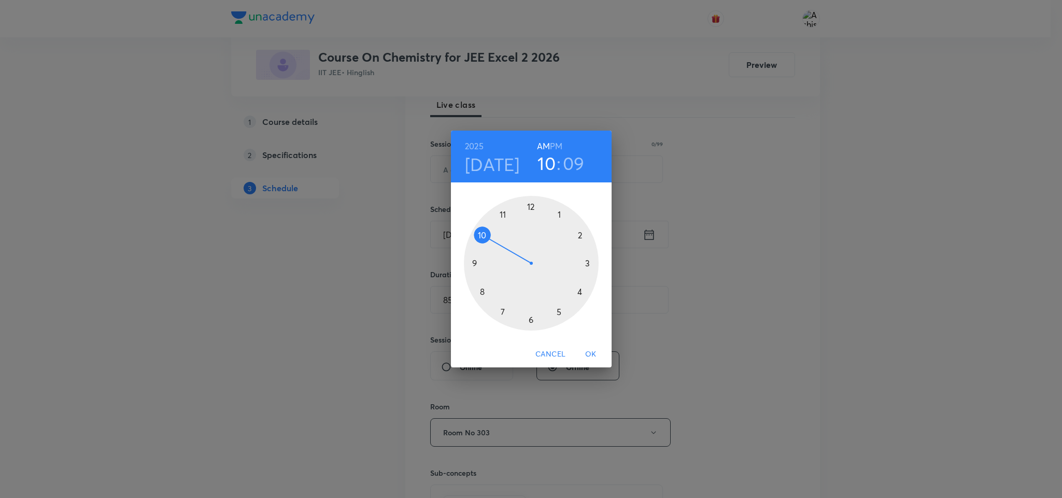
click at [478, 235] on div at bounding box center [531, 263] width 135 height 135
click at [501, 305] on div at bounding box center [531, 263] width 135 height 135
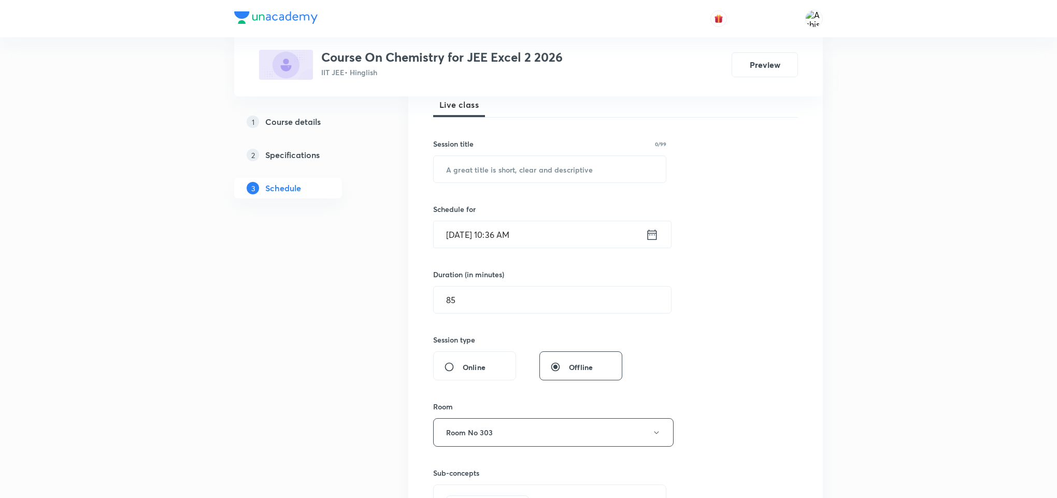
click at [504, 234] on input "Sep 1, 2025, 10:36 AM" at bounding box center [540, 234] width 212 height 26
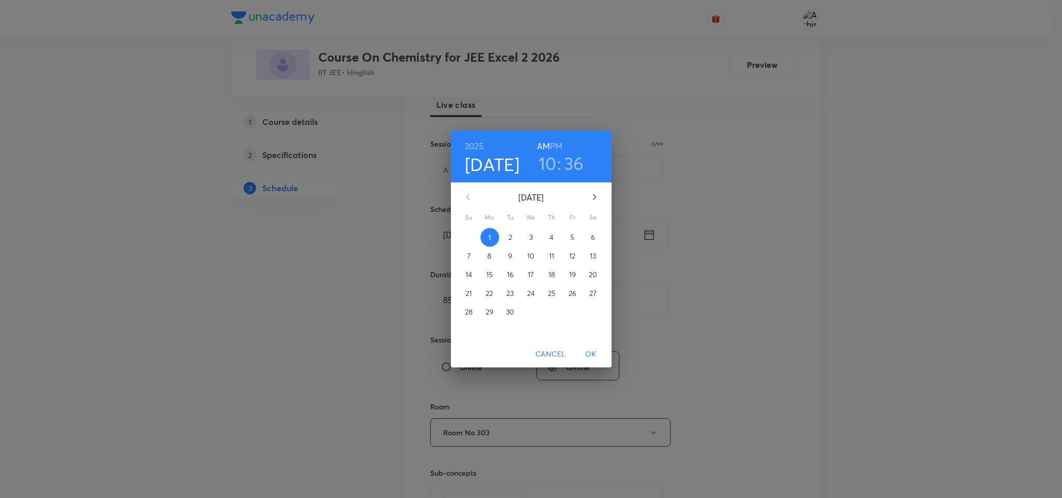
click at [580, 159] on h3 "36" at bounding box center [574, 163] width 20 height 22
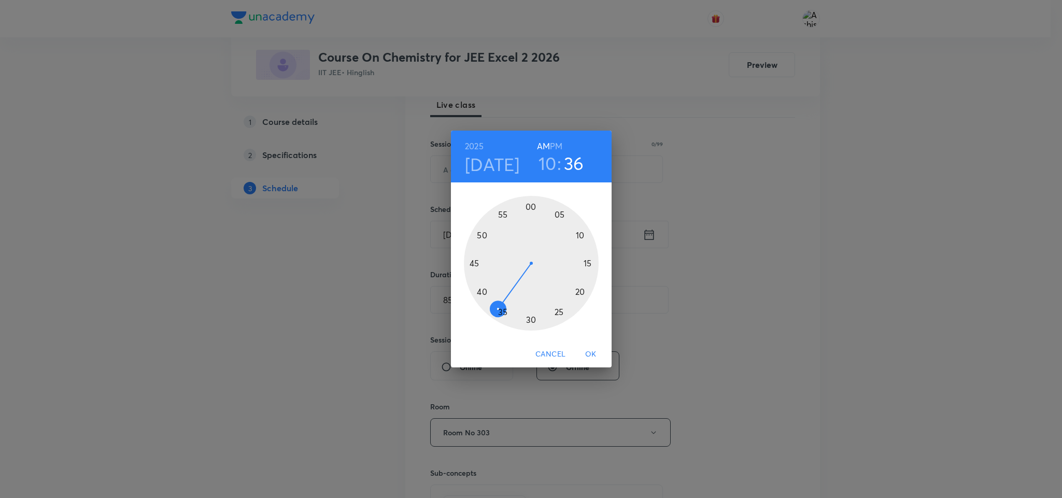
click at [503, 311] on div at bounding box center [531, 263] width 135 height 135
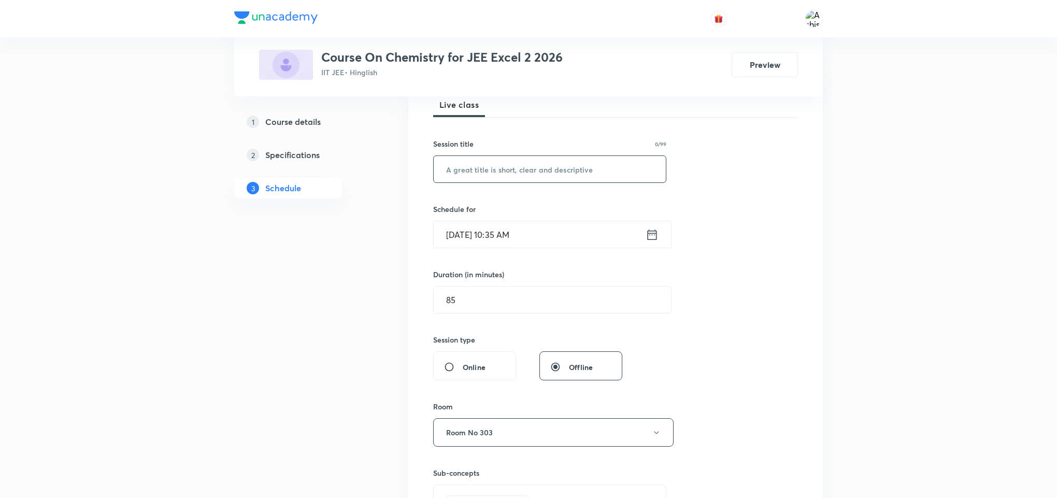
click at [497, 173] on input "text" at bounding box center [550, 169] width 232 height 26
paste input "Alcohol and Ether"
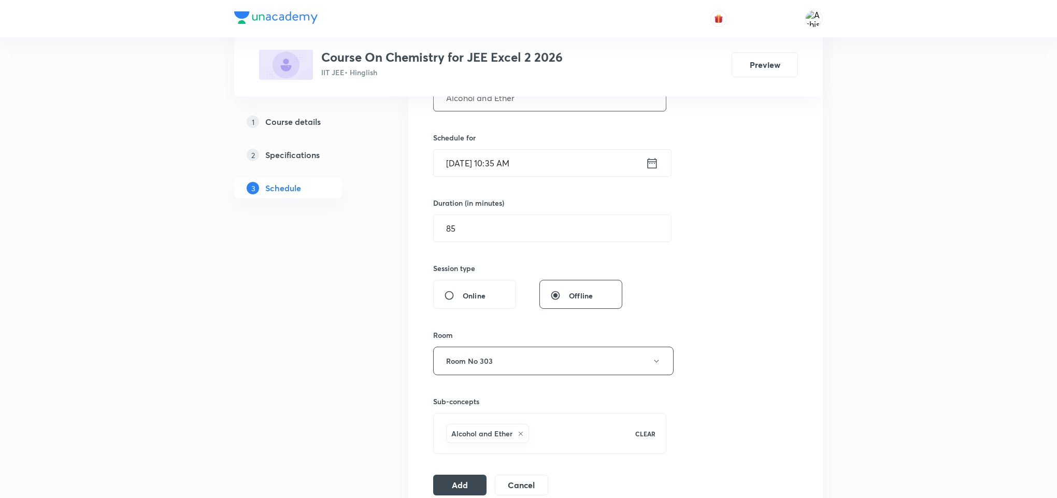
scroll to position [311, 0]
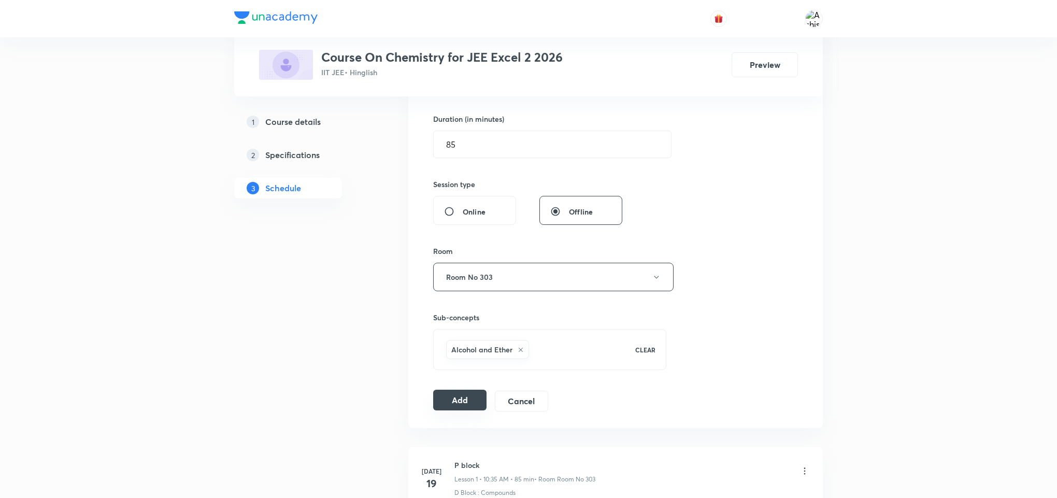
type input "Alcohol and Ether"
click at [449, 404] on button "Add" at bounding box center [459, 400] width 53 height 21
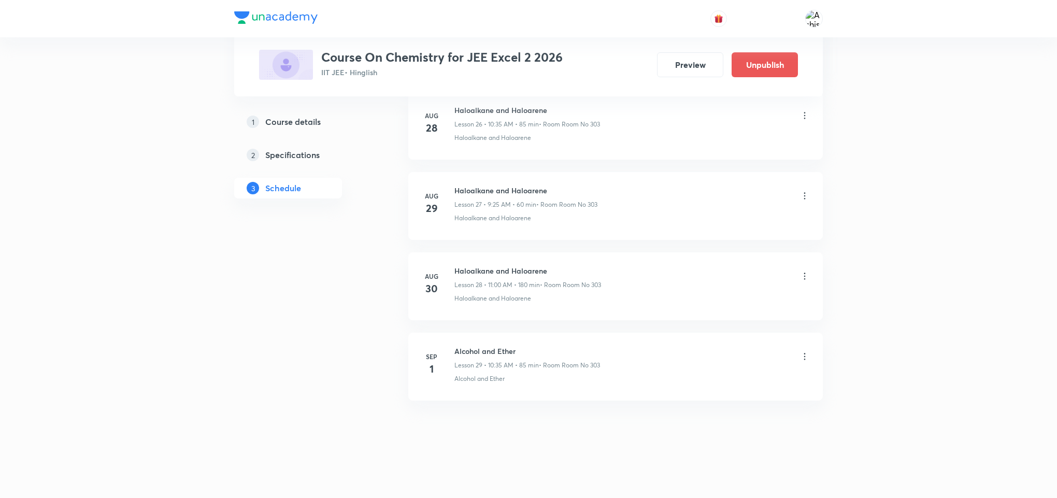
scroll to position [2201, 0]
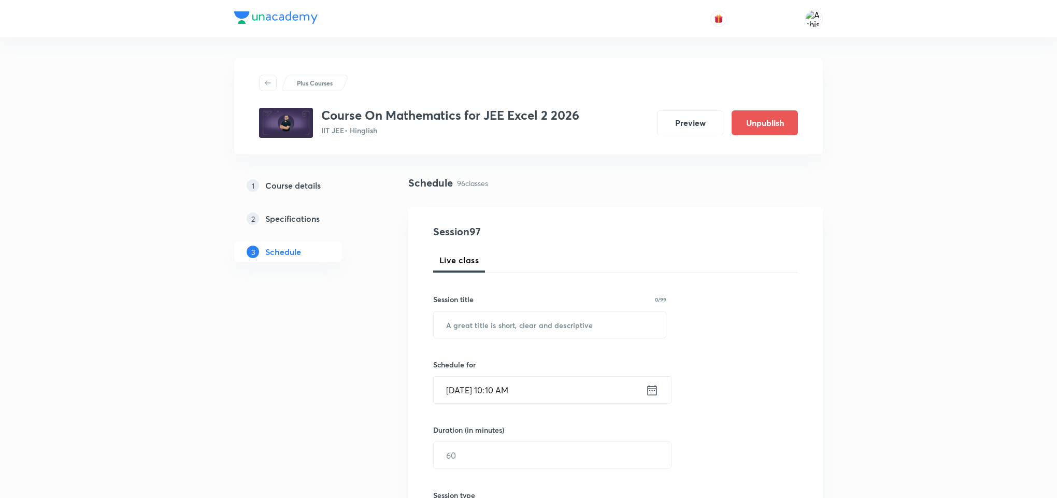
drag, startPoint x: 515, startPoint y: 69, endPoint x: 530, endPoint y: 93, distance: 28.9
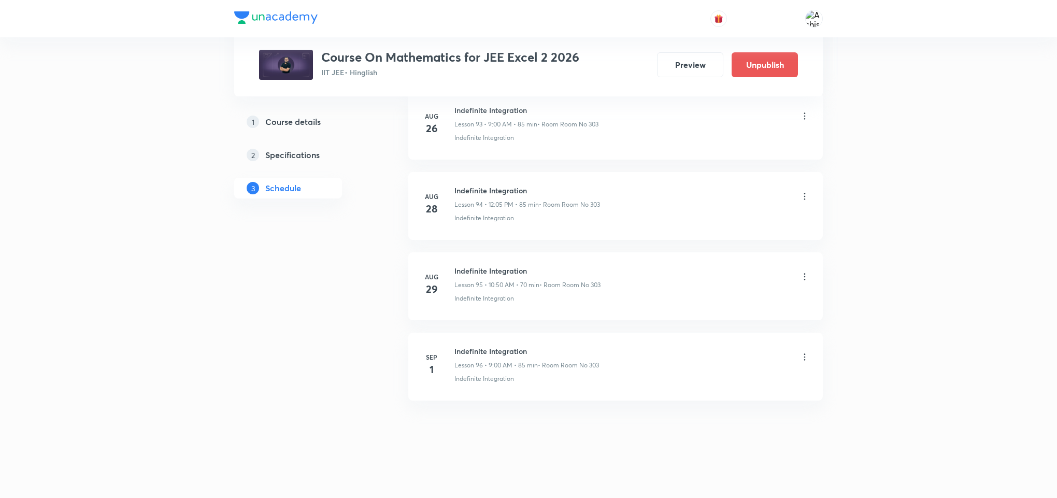
scroll to position [8192, 0]
click at [530, 388] on li "[DATE] Indefinite Integration Lesson 96 • 9:00 AM • 85 min • Room Room No 303 I…" at bounding box center [615, 367] width 415 height 68
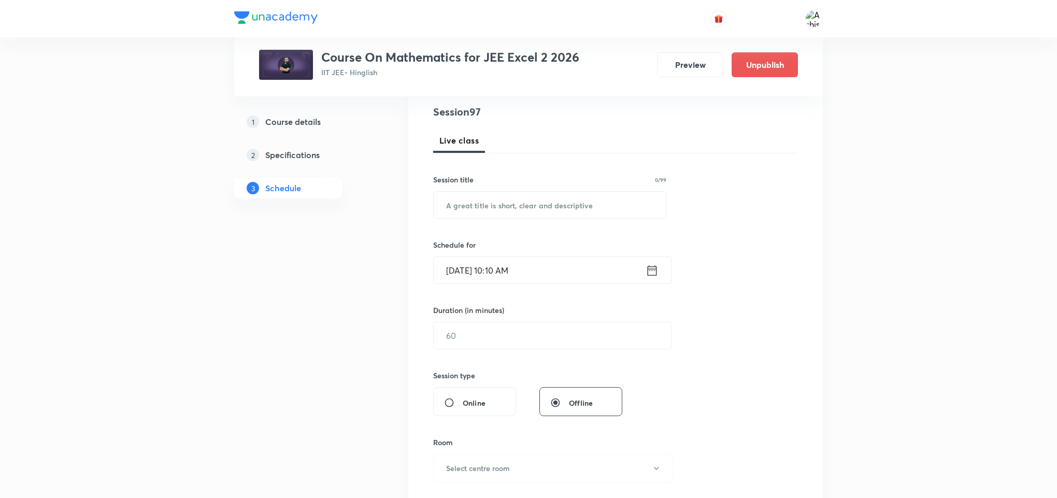
scroll to position [311, 0]
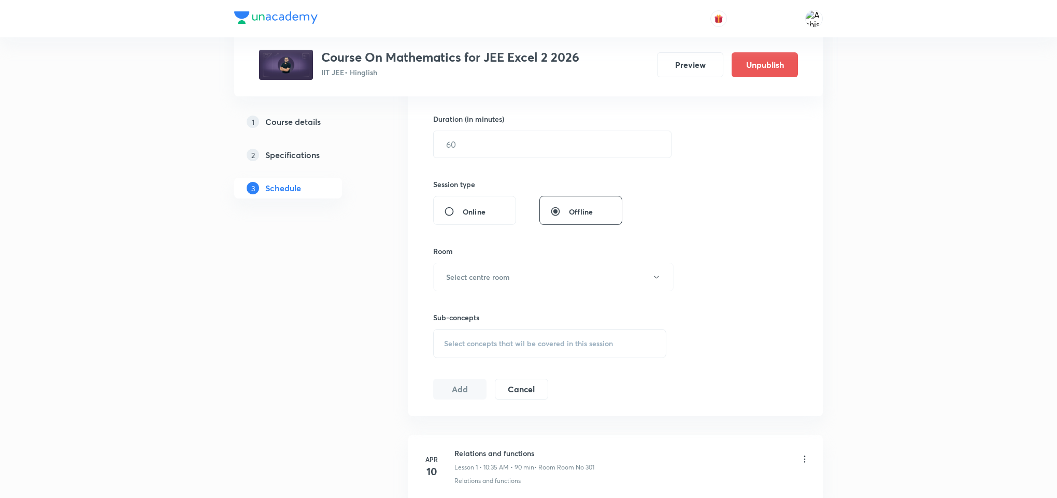
click at [490, 345] on span "Select concepts that wil be covered in this session" at bounding box center [528, 343] width 169 height 8
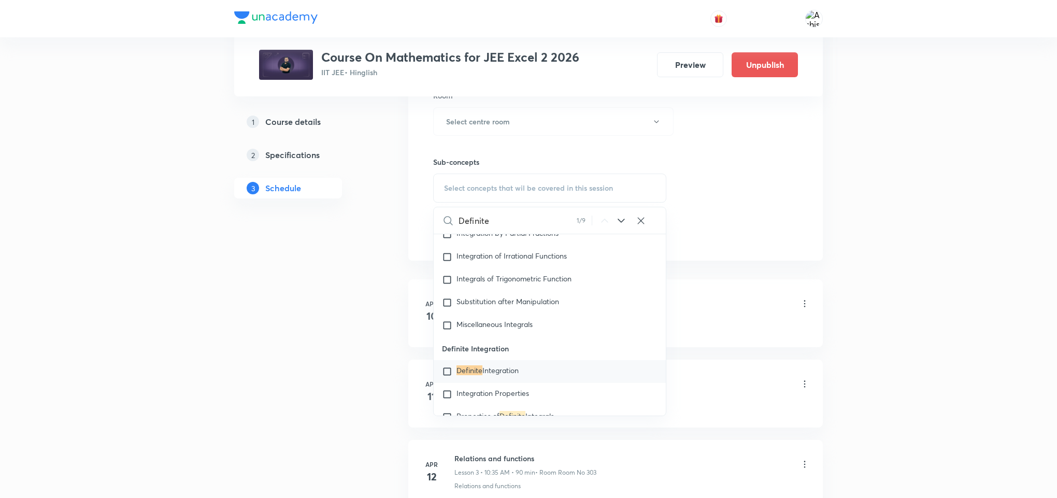
scroll to position [8733, 0]
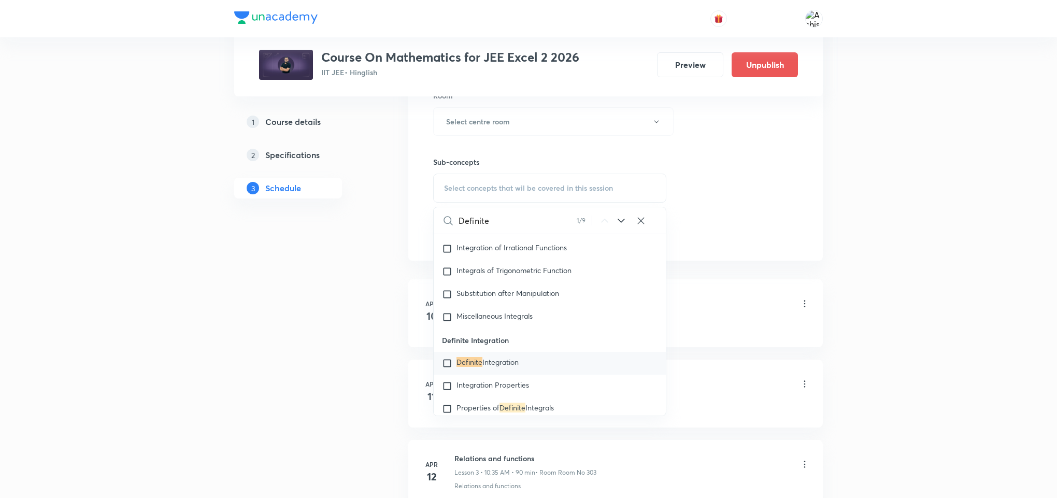
type input "Definite"
click at [501, 367] on span "Integration" at bounding box center [500, 362] width 36 height 10
checkbox input "true"
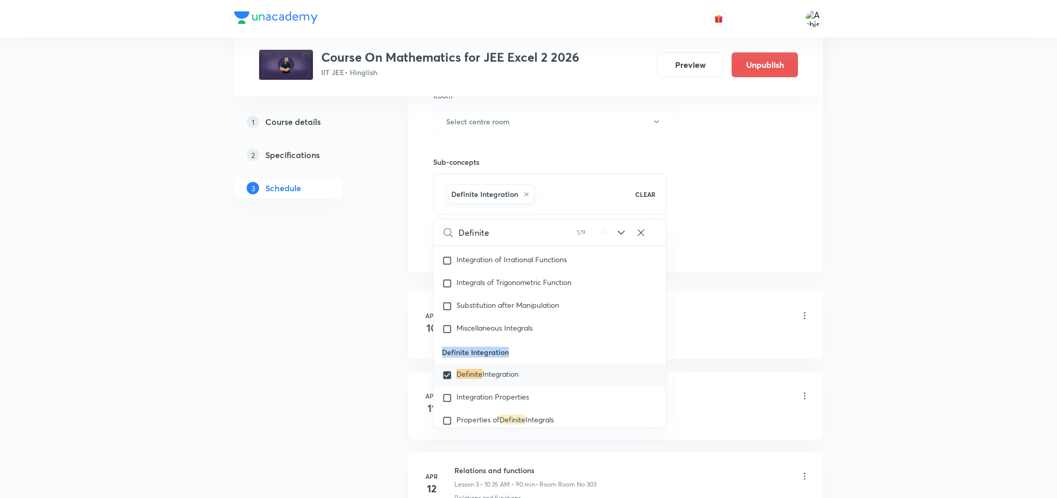
drag, startPoint x: 520, startPoint y: 359, endPoint x: 436, endPoint y: 366, distance: 84.2
click at [436, 364] on p "Definite Integration" at bounding box center [550, 351] width 232 height 23
copy p "Definite Integration"
click at [729, 318] on div "Relations and functions Lesson 1 • 10:35 AM • 90 min • Room Room No 301" at bounding box center [631, 316] width 355 height 24
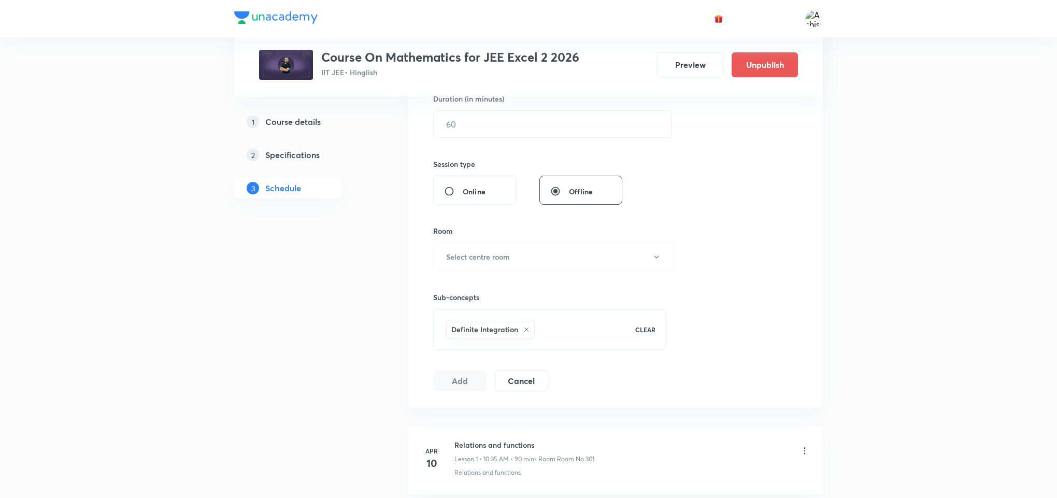
scroll to position [311, 0]
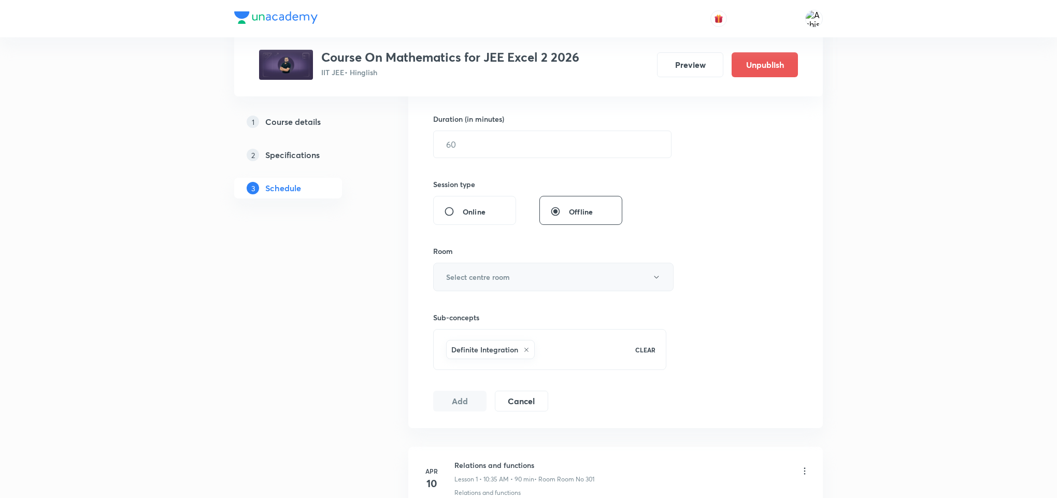
click at [454, 280] on h6 "Select centre room" at bounding box center [478, 277] width 64 height 11
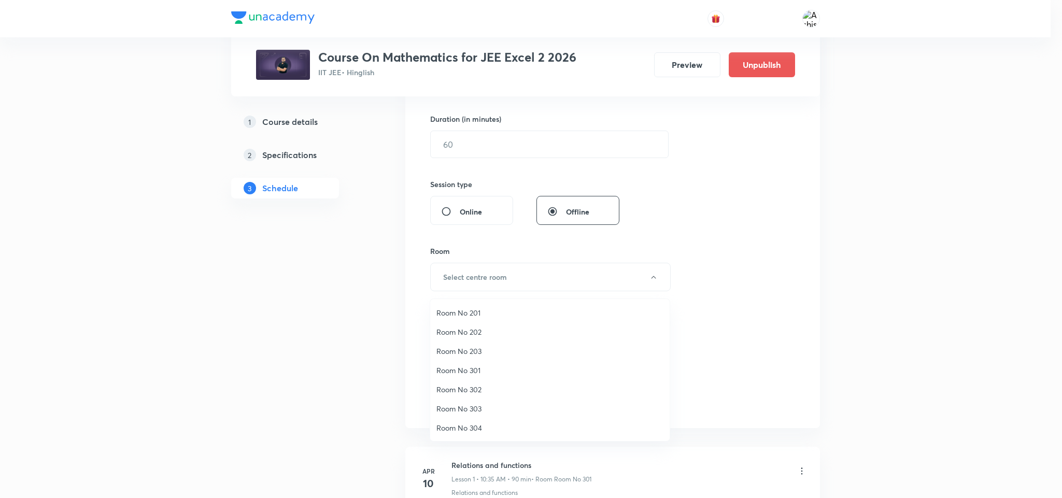
click at [483, 410] on span "Room No 303" at bounding box center [549, 408] width 227 height 11
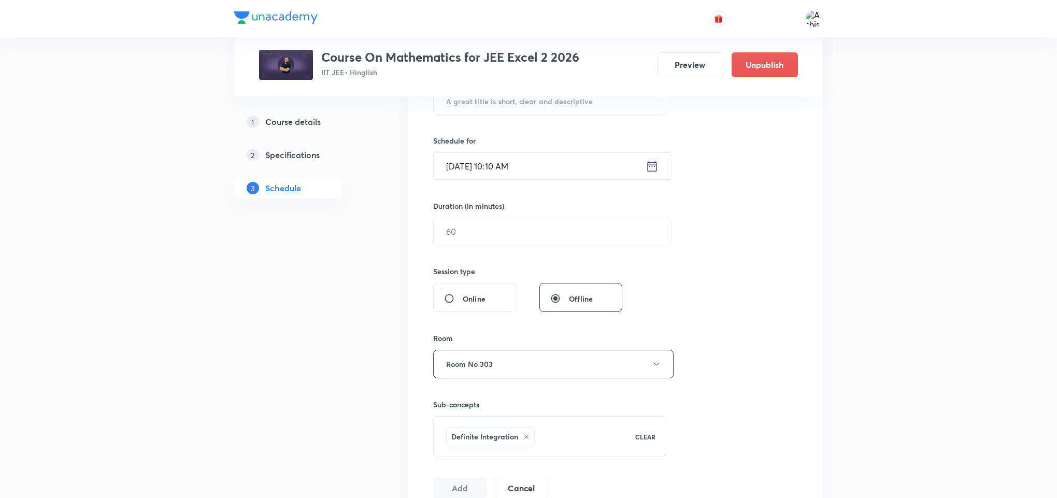
scroll to position [155, 0]
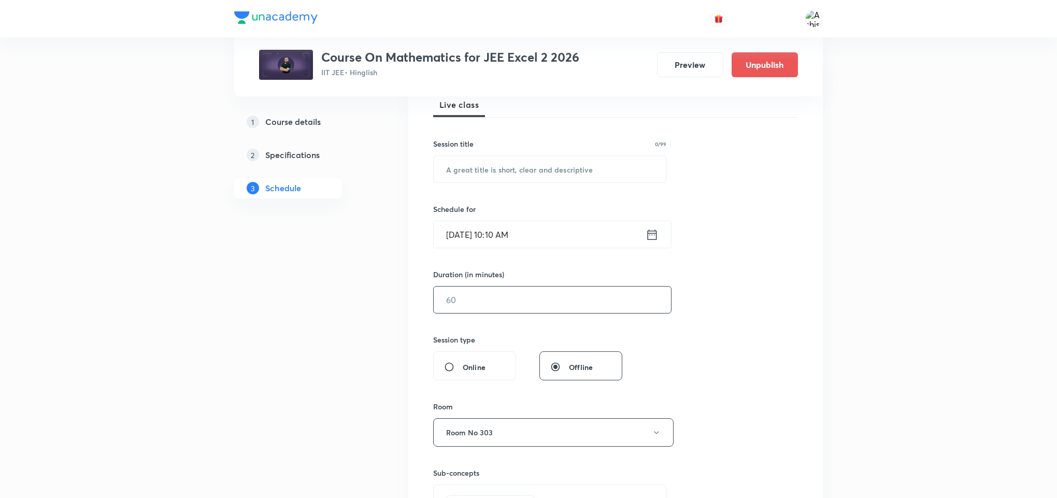
click at [473, 306] on input "text" at bounding box center [552, 300] width 237 height 26
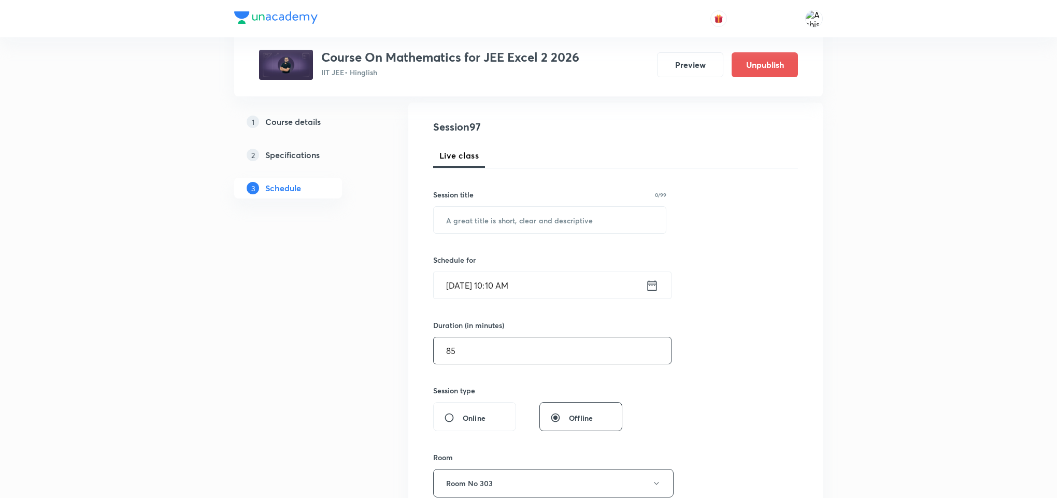
scroll to position [78, 0]
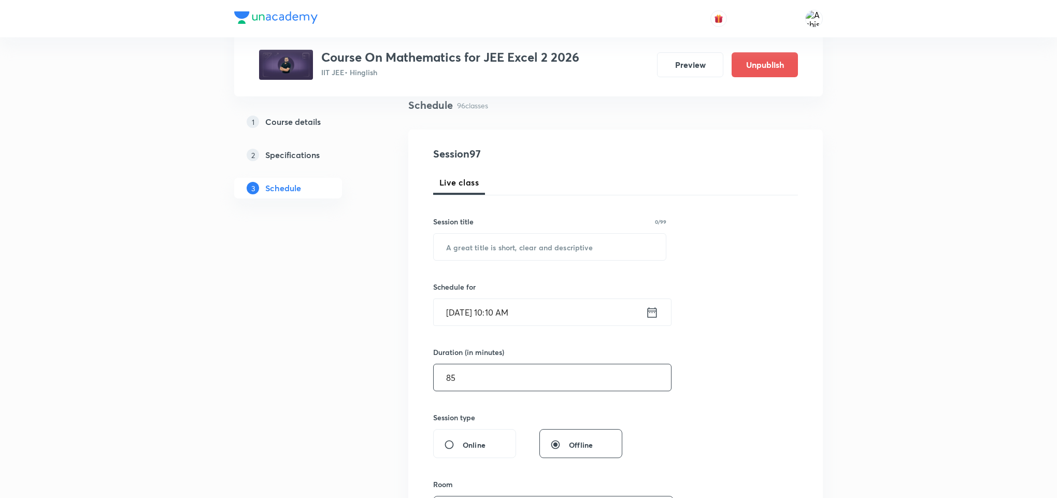
type input "85"
click at [464, 322] on input "[DATE] 10:10 AM" at bounding box center [540, 312] width 212 height 26
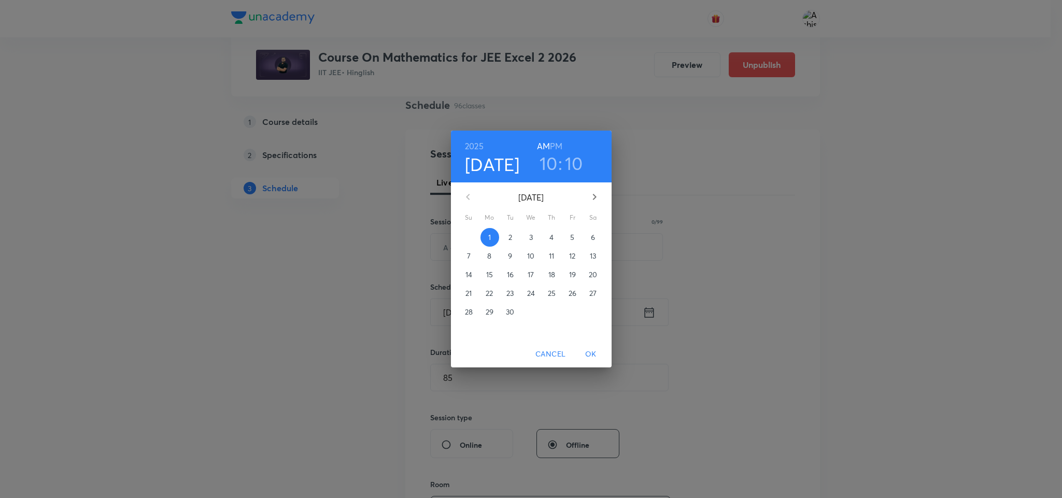
click at [559, 148] on h6 "PM" at bounding box center [556, 146] width 12 height 15
click at [555, 163] on h3 "10" at bounding box center [548, 163] width 18 height 22
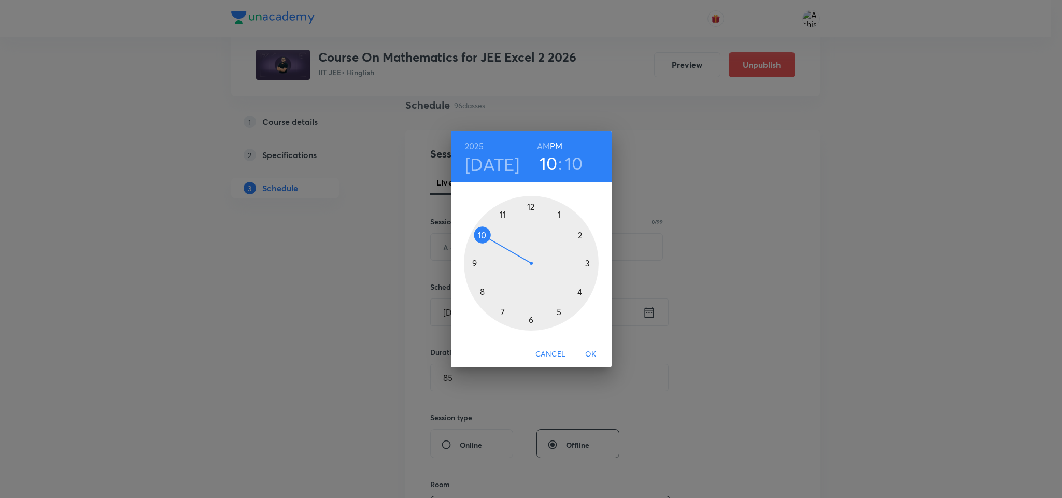
click at [529, 207] on div at bounding box center [531, 263] width 135 height 135
click at [557, 216] on div at bounding box center [531, 263] width 135 height 135
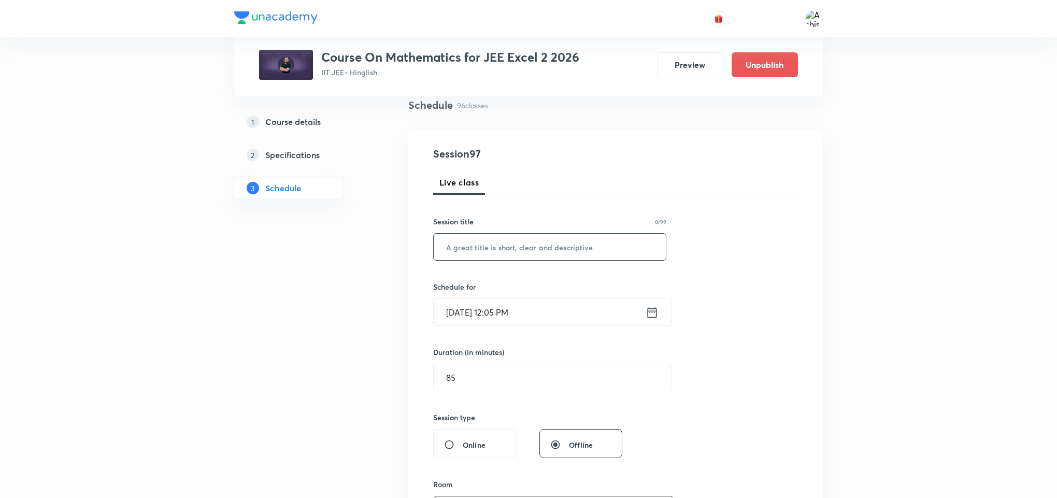
click at [493, 246] on input "text" at bounding box center [550, 247] width 232 height 26
paste input "Definite Integration"
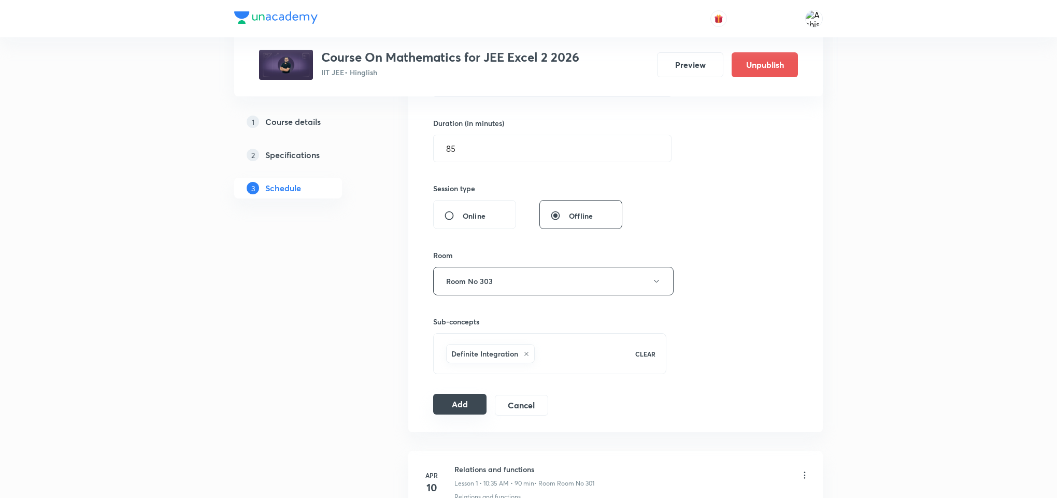
scroll to position [311, 0]
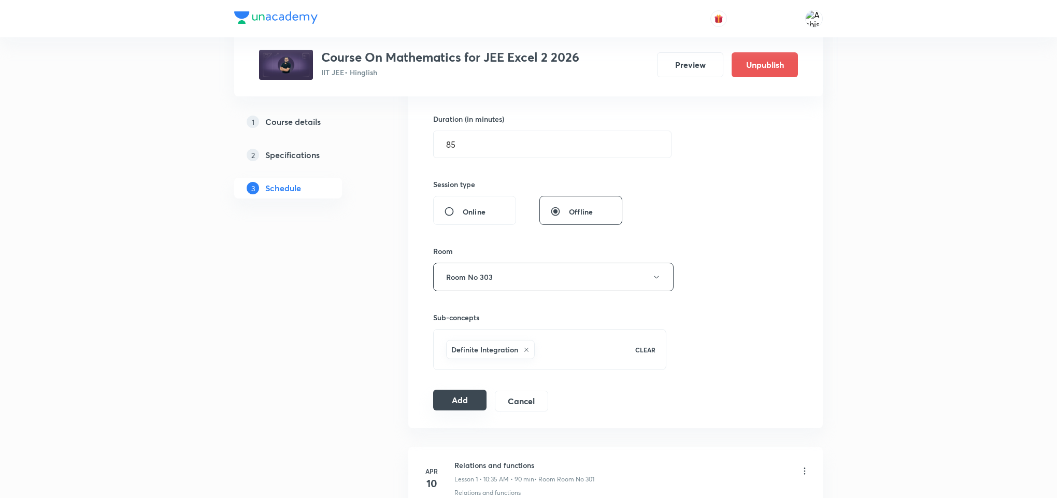
type input "Definite Integration"
click at [463, 396] on button "Add" at bounding box center [459, 400] width 53 height 21
